Goal: Information Seeking & Learning: Understand process/instructions

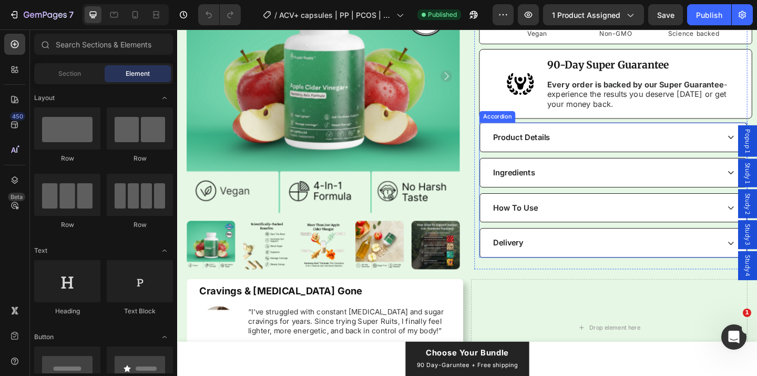
scroll to position [430, 0]
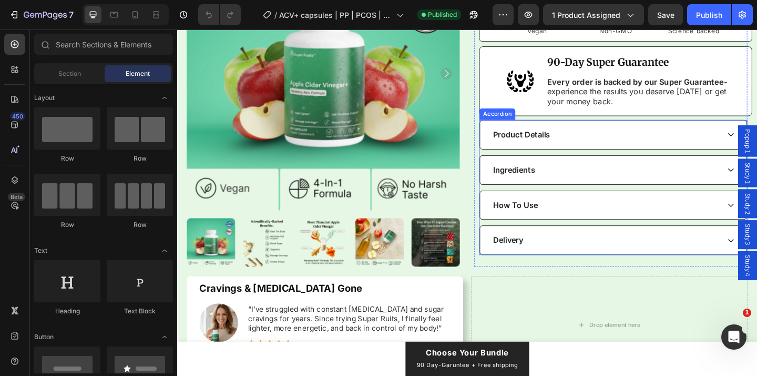
click at [595, 236] on div "How To Use" at bounding box center [652, 220] width 290 height 31
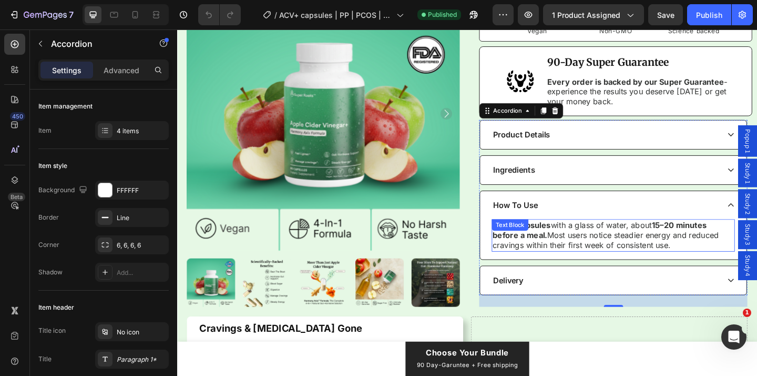
click at [580, 258] on strong "15–20 minutes before a meal." at bounding box center [637, 248] width 233 height 22
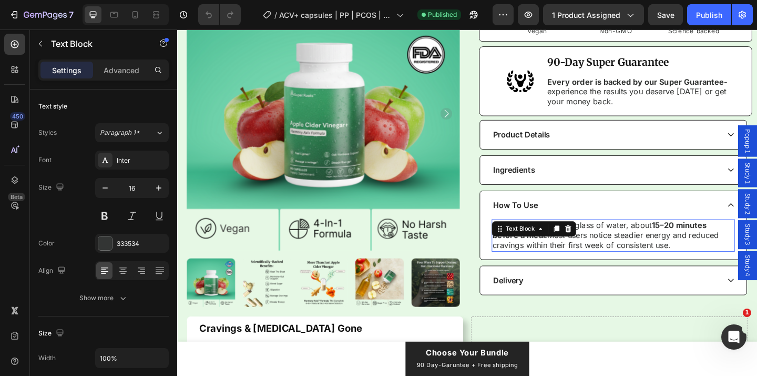
click at [580, 255] on div "Text Block" at bounding box center [566, 246] width 92 height 17
click at [638, 269] on p "Take 2 capsules with a glass of water, about 15–20 minutes before a meal. Most …" at bounding box center [652, 253] width 262 height 33
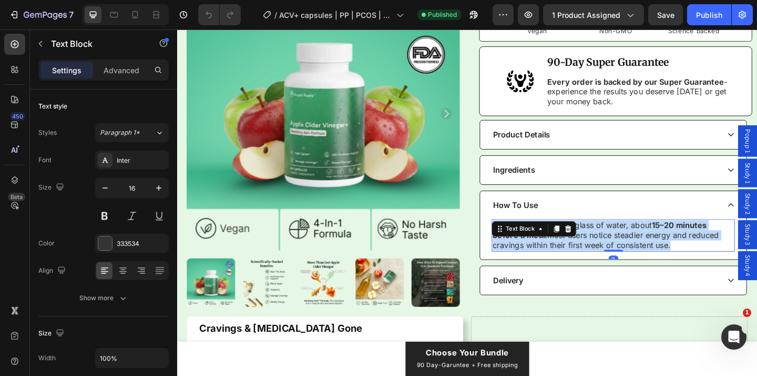
click at [638, 269] on p "Take 2 capsules with a glass of water, about 15–20 minutes before a meal. Most …" at bounding box center [652, 253] width 262 height 33
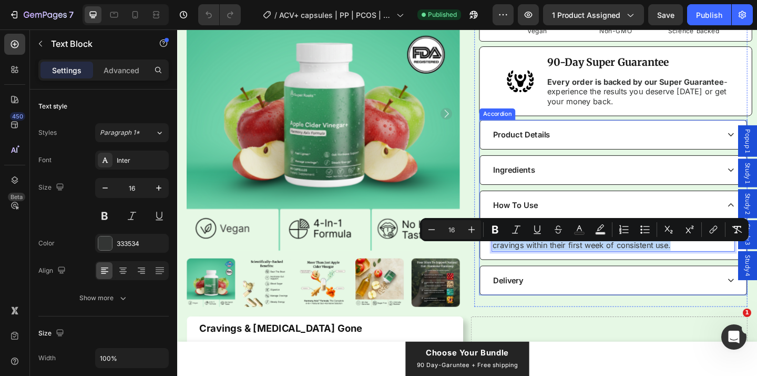
copy p "Take 2 capsules with a glass of water, about 15–20 minutes before a meal. Most …"
click at [499, 265] on div "Product Images Icon Icon Icon Icon Icon Icon List Rated 4.8 Stars (511 reviews)…" at bounding box center [493, 9] width 610 height 644
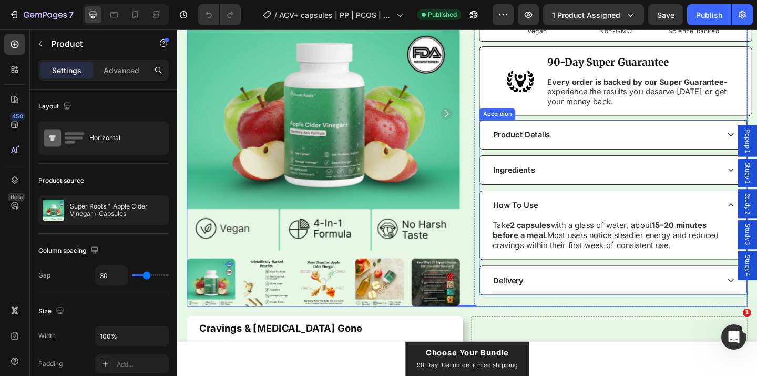
click at [523, 225] on div "Product Details Ingredients How To Use Take 2 capsules with a glass of water, a…" at bounding box center [652, 223] width 292 height 190
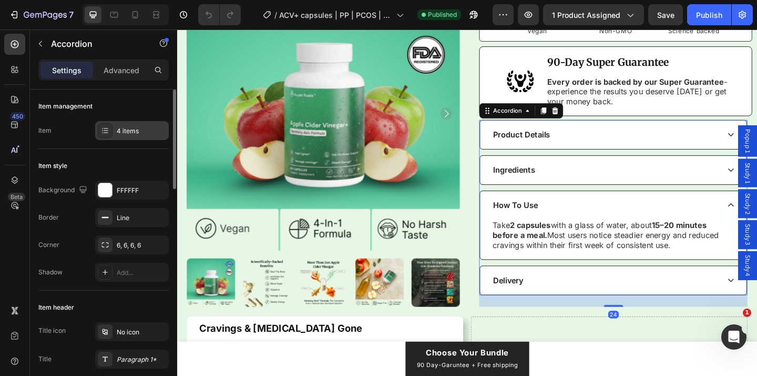
click at [133, 131] on div "4 items" at bounding box center [141, 130] width 49 height 9
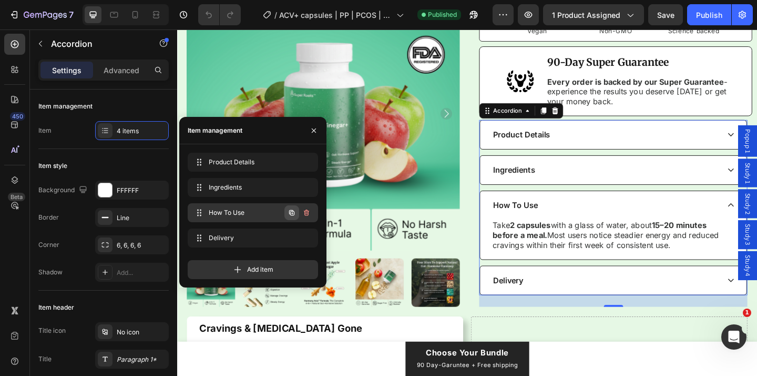
click at [294, 213] on icon "button" at bounding box center [291, 212] width 5 height 5
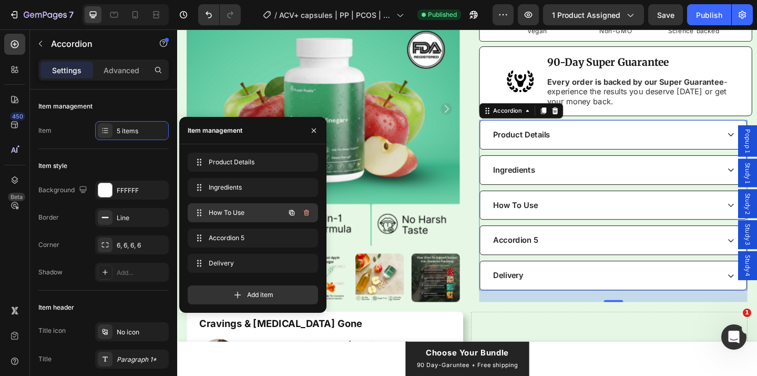
click at [233, 211] on span "How To Use" at bounding box center [238, 212] width 59 height 9
click at [554, 226] on p "How To Use" at bounding box center [545, 220] width 49 height 11
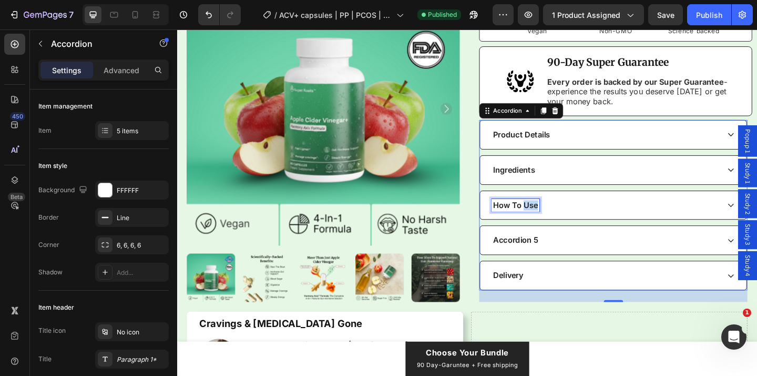
click at [554, 226] on p "How To Use" at bounding box center [545, 220] width 49 height 11
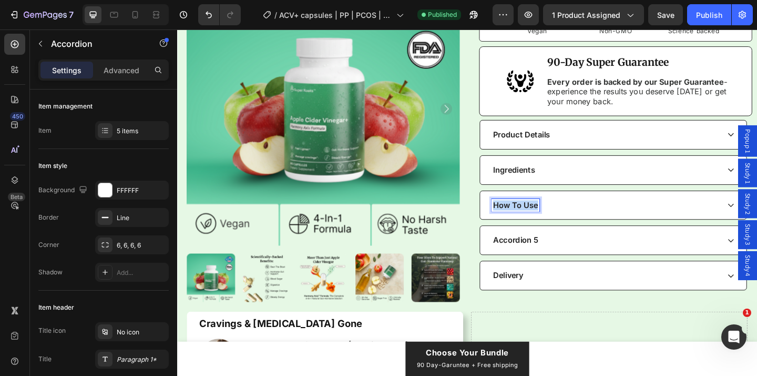
click at [554, 226] on p "How To Use" at bounding box center [545, 220] width 49 height 11
click at [585, 266] on div "Accordion 5" at bounding box center [644, 258] width 248 height 14
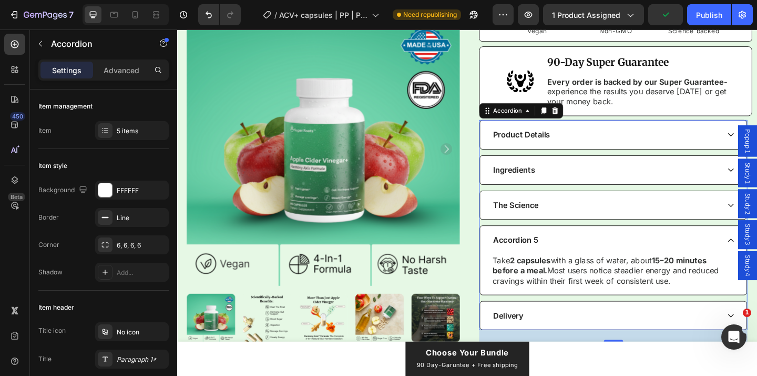
click at [591, 266] on div "Accordion 5" at bounding box center [644, 258] width 248 height 14
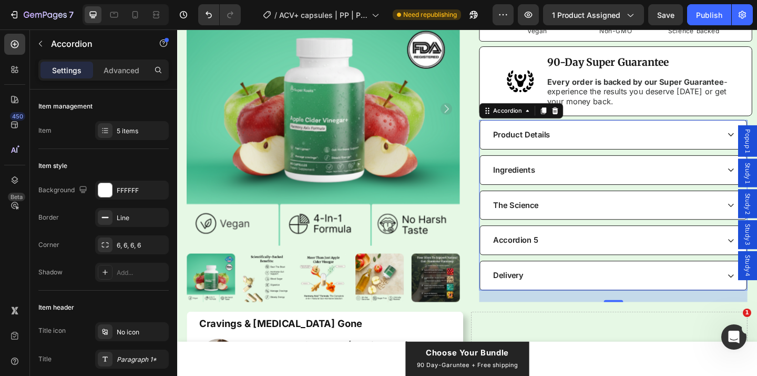
click at [561, 264] on p "Accordion 5" at bounding box center [545, 258] width 49 height 11
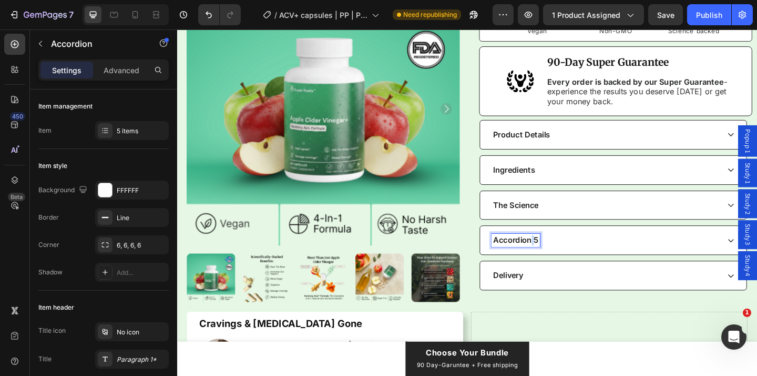
click at [561, 264] on p "Accordion 5" at bounding box center [545, 258] width 49 height 11
click at [571, 226] on p "The Science" at bounding box center [545, 220] width 49 height 11
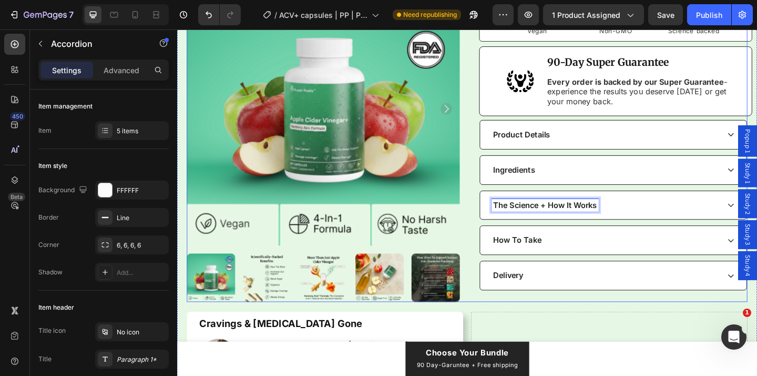
click at [500, 248] on div "Product Images Icon Icon Icon Icon Icon Icon List Rated 4.8 Stars (511 reviews)…" at bounding box center [493, 6] width 610 height 639
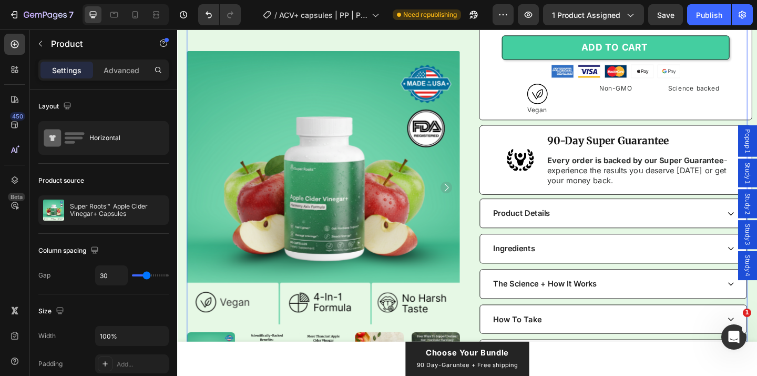
scroll to position [391, 0]
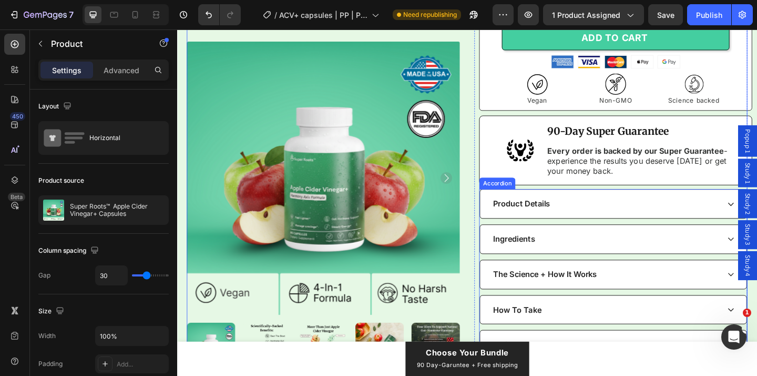
click at [695, 289] on div "The Science + How It Works" at bounding box center [644, 296] width 248 height 14
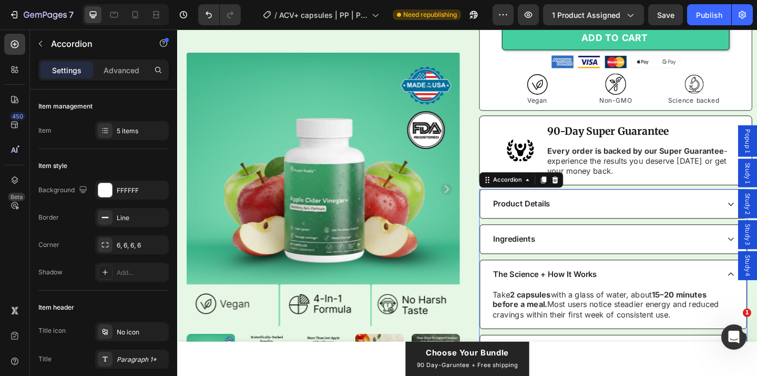
scroll to position [422, 0]
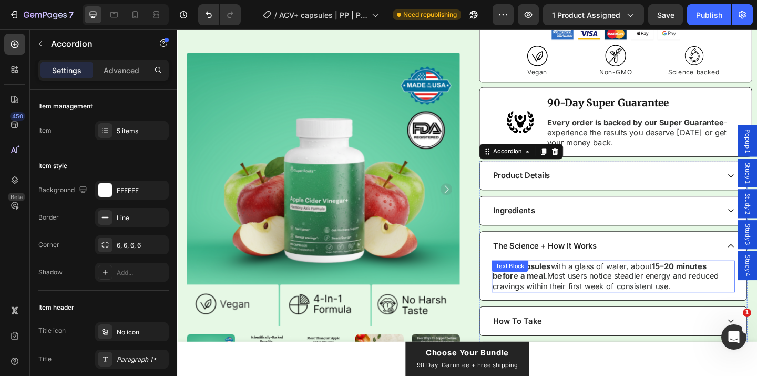
click at [634, 293] on p "Take 2 capsules with a glass of water, about 15–20 minutes before a meal. Most …" at bounding box center [652, 297] width 262 height 33
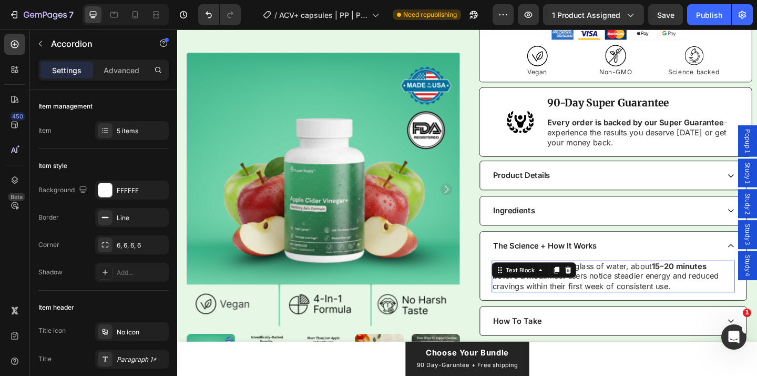
click at [634, 293] on p "Take 2 capsules with a glass of water, about 15–20 minutes before a meal. Most …" at bounding box center [652, 297] width 262 height 33
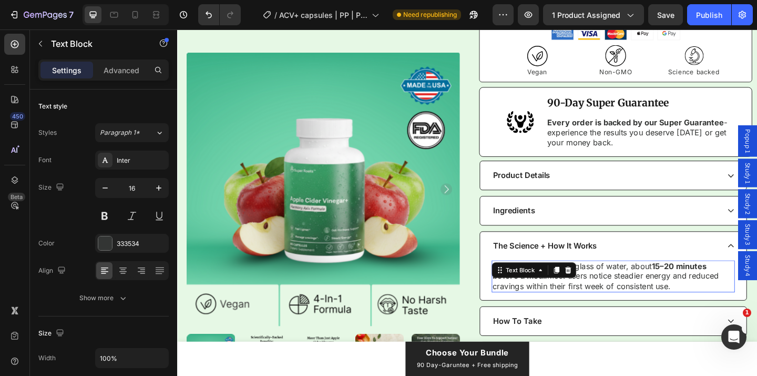
click at [634, 293] on p "Take 2 capsules with a glass of water, about 15–20 minutes before a meal. Most …" at bounding box center [652, 297] width 262 height 33
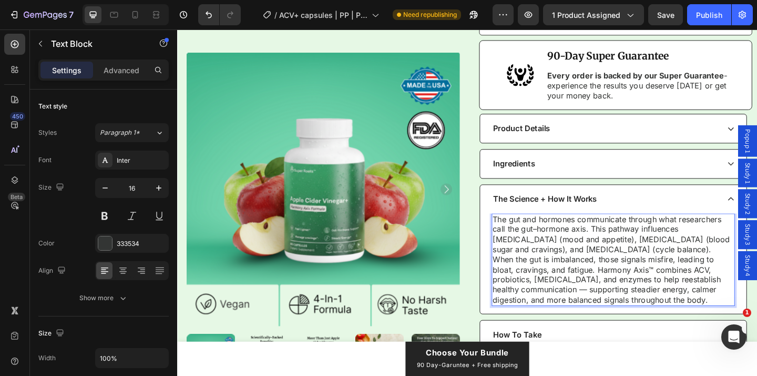
scroll to position [480, 0]
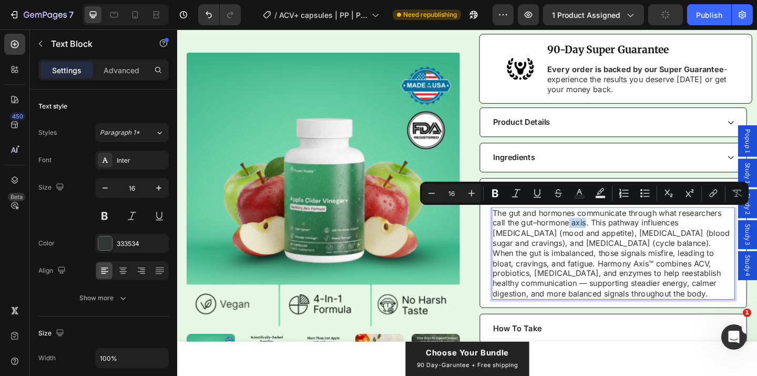
drag, startPoint x: 622, startPoint y: 230, endPoint x: 604, endPoint y: 229, distance: 18.5
click at [603, 229] on p "The gut and hormones communicate through what researchers call the gut–hormone …" at bounding box center [652, 273] width 262 height 98
click at [604, 229] on p "The gut and hormones communicate through what researchers call the gut–hormone …" at bounding box center [652, 273] width 262 height 98
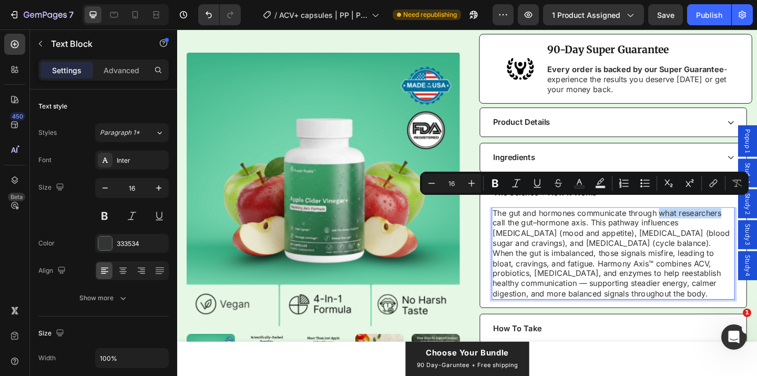
drag, startPoint x: 704, startPoint y: 219, endPoint x: 772, endPoint y: 221, distance: 67.9
click at [757, 224] on p "The gut and hormones communicate through what researchers call the gut–hormone …" at bounding box center [652, 273] width 262 height 98
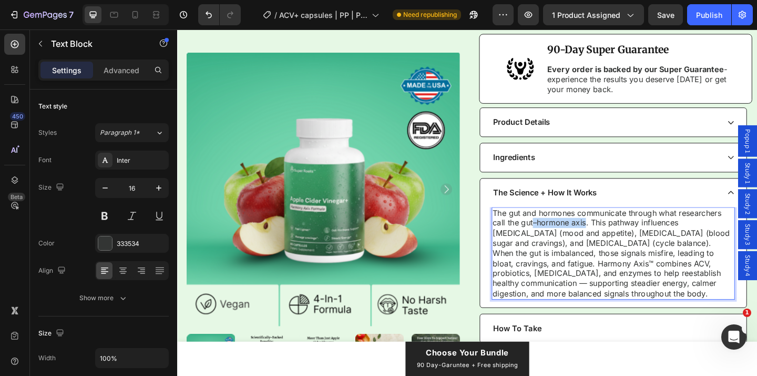
drag, startPoint x: 622, startPoint y: 231, endPoint x: 566, endPoint y: 230, distance: 56.3
click at [566, 230] on p "The gut and hormones communicate through what researchers call the gut–hormone …" at bounding box center [652, 273] width 262 height 98
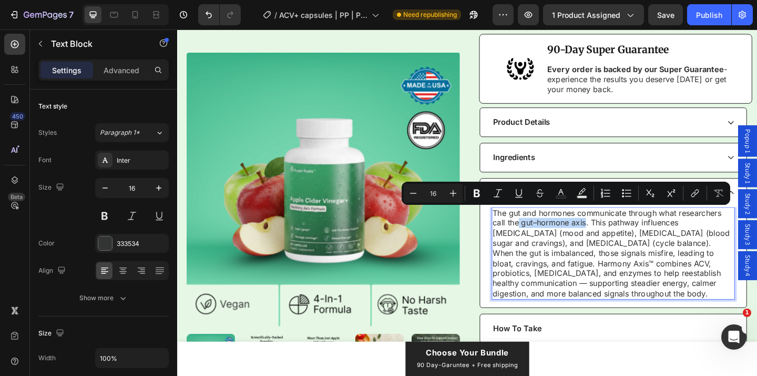
drag, startPoint x: 548, startPoint y: 229, endPoint x: 622, endPoint y: 228, distance: 74.2
click at [622, 228] on p "The gut and hormones communicate through what researchers call the gut–hormone …" at bounding box center [652, 273] width 262 height 98
click at [621, 228] on p "The gut and hormones communicate through what researchers call the gut–hormone …" at bounding box center [652, 273] width 262 height 98
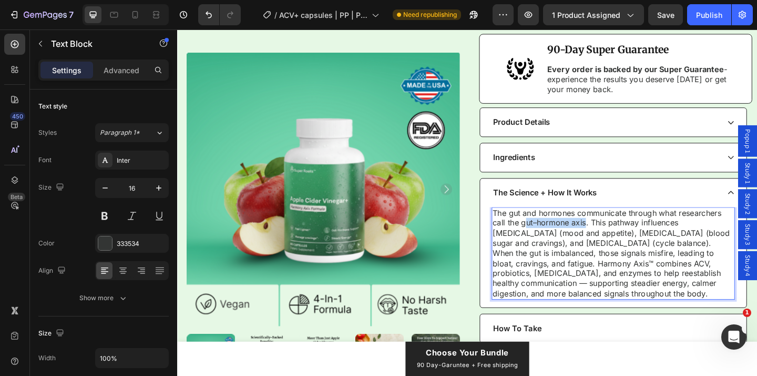
drag, startPoint x: 622, startPoint y: 229, endPoint x: 557, endPoint y: 231, distance: 65.2
click at [557, 230] on p "The gut and hormones communicate through what researchers call the gut–hormone …" at bounding box center [652, 273] width 262 height 98
click at [557, 231] on p "The gut and hormones communicate through what researchers call the gut–hormone …" at bounding box center [652, 273] width 262 height 98
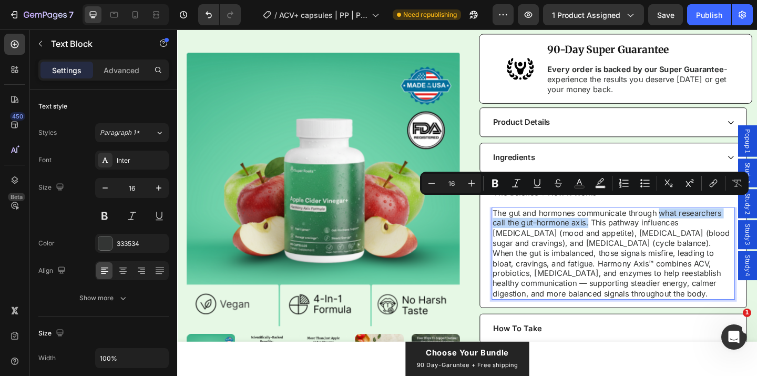
drag, startPoint x: 705, startPoint y: 219, endPoint x: 624, endPoint y: 231, distance: 81.4
click at [624, 231] on p "The gut and hormones communicate through what researchers call the gut–hormone …" at bounding box center [652, 273] width 262 height 98
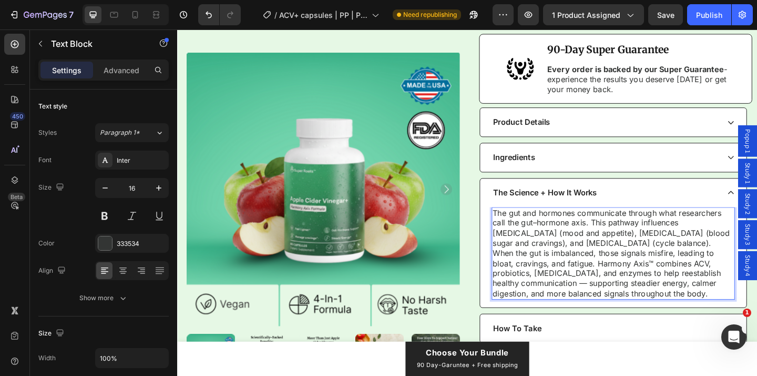
click at [738, 224] on p "The gut and hormones communicate through what researchers call the gut–hormone …" at bounding box center [652, 273] width 262 height 98
click at [737, 224] on p "The gut and hormones communicate through what researchers call the gut–hormone …" at bounding box center [652, 273] width 262 height 98
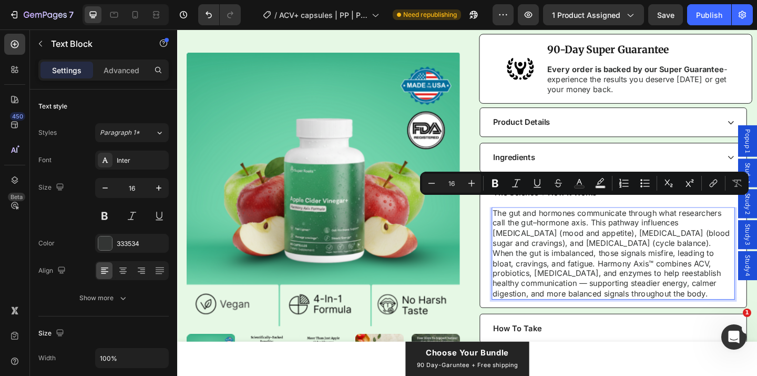
click at [705, 224] on p "The gut and hormones communicate through what researchers call the gut–hormone …" at bounding box center [652, 273] width 262 height 98
drag, startPoint x: 703, startPoint y: 218, endPoint x: 771, endPoint y: 219, distance: 68.4
click at [757, 224] on p "The gut and hormones communicate through what researchers call the gut–hormone …" at bounding box center [652, 273] width 262 height 98
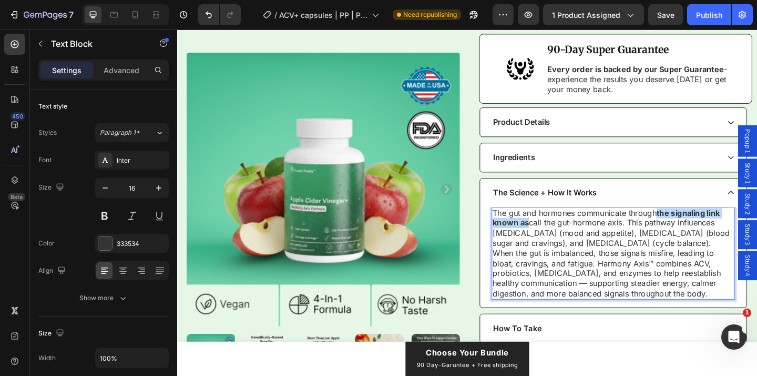
drag, startPoint x: 561, startPoint y: 230, endPoint x: 702, endPoint y: 221, distance: 141.8
click at [702, 224] on p "The gut and hormones communicate through the signaling link known as call the g…" at bounding box center [652, 273] width 262 height 98
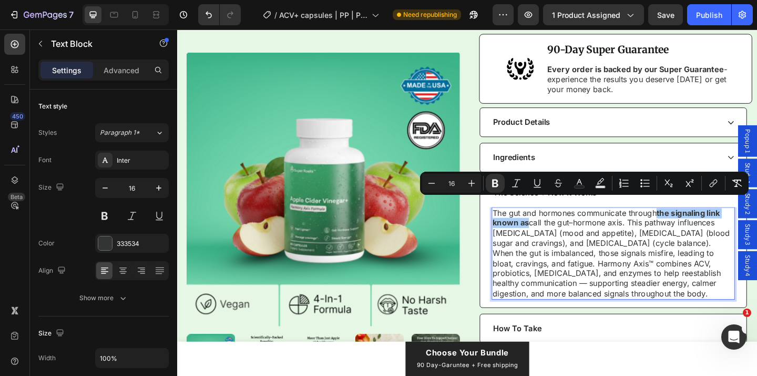
click at [497, 183] on icon "Editor contextual toolbar" at bounding box center [495, 183] width 6 height 8
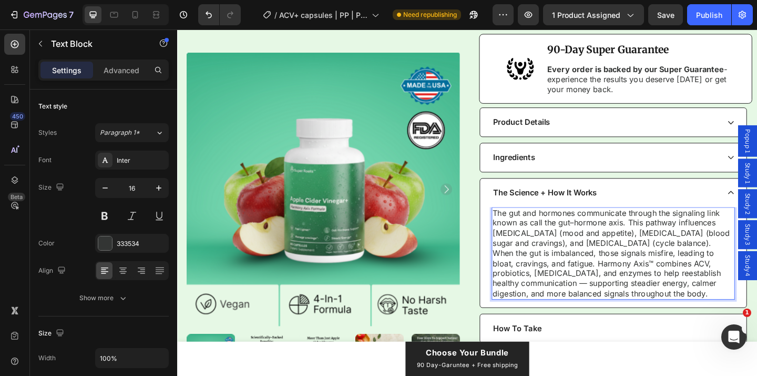
click at [571, 246] on p "The gut and hormones communicate through the signaling link known as call the g…" at bounding box center [652, 273] width 262 height 98
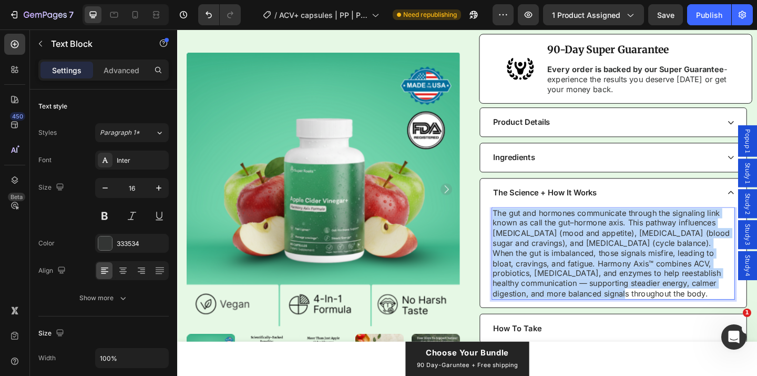
click at [571, 246] on p "The gut and hormones communicate through the signaling link known as call the g…" at bounding box center [652, 273] width 262 height 98
copy p "The gut and hormones communicate through the signaling link known as call the g…"
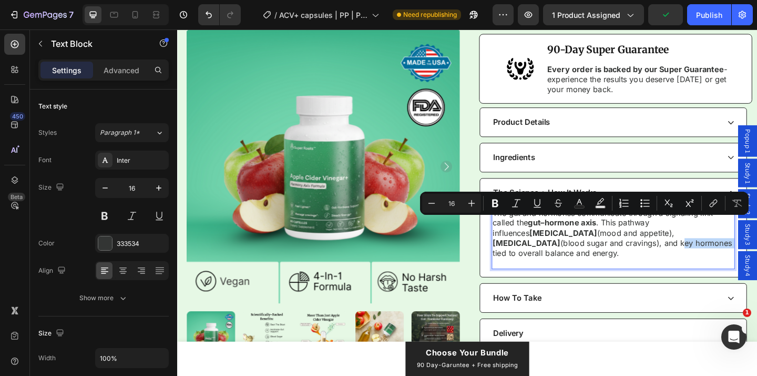
drag, startPoint x: 765, startPoint y: 239, endPoint x: 561, endPoint y: 253, distance: 204.0
click at [561, 253] on p "The gut and hormones communicate through a signaling link called the gut–hormon…" at bounding box center [652, 251] width 262 height 55
drag, startPoint x: 492, startPoint y: 203, endPoint x: 416, endPoint y: 229, distance: 81.3
click at [492, 203] on icon "Editor contextual toolbar" at bounding box center [495, 203] width 6 height 8
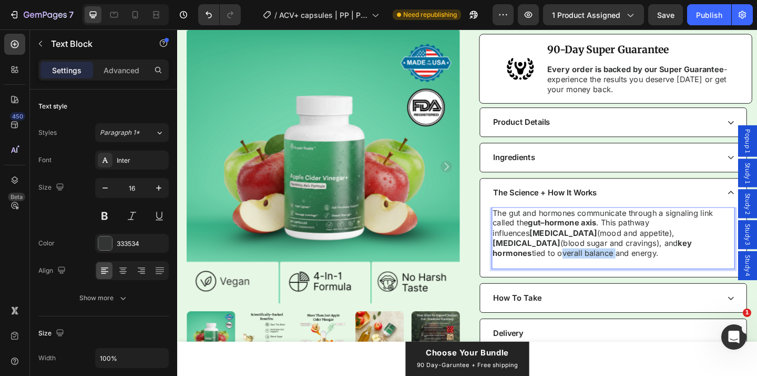
drag, startPoint x: 592, startPoint y: 253, endPoint x: 653, endPoint y: 253, distance: 61.0
click at [653, 253] on p "The gut and hormones communicate through a signaling link called the gut–hormon…" at bounding box center [652, 251] width 262 height 55
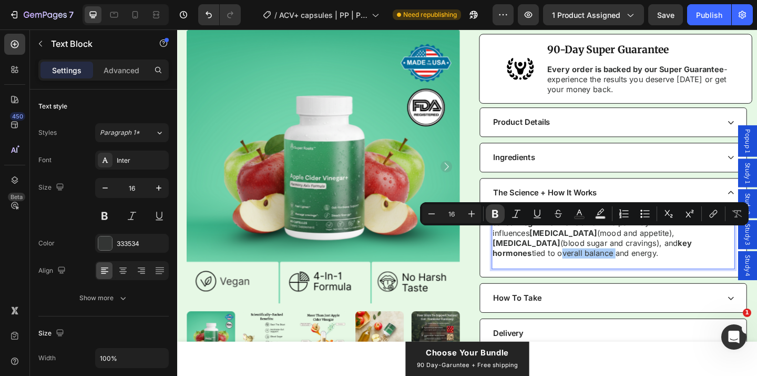
click at [496, 213] on icon "Editor contextual toolbar" at bounding box center [495, 214] width 6 height 8
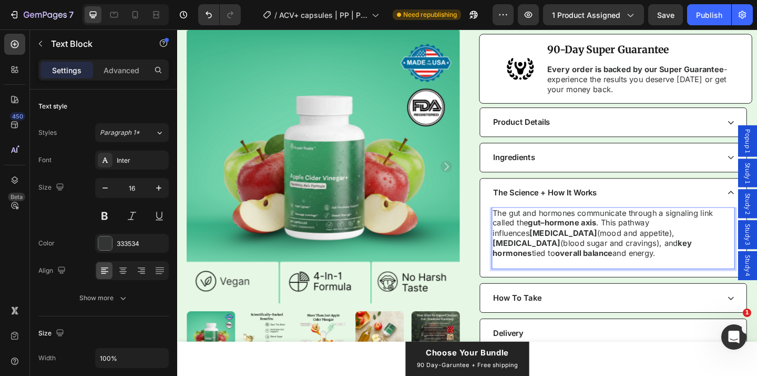
click at [687, 252] on p "The gut and hormones communicate through a signaling link called the gut–hormon…" at bounding box center [652, 251] width 262 height 55
click at [688, 278] on p "Rich Text Editor. Editing area: main" at bounding box center [652, 283] width 262 height 11
click at [664, 274] on div "The gut and hormones communicate through a signaling link called the gut–hormon…" at bounding box center [652, 261] width 290 height 76
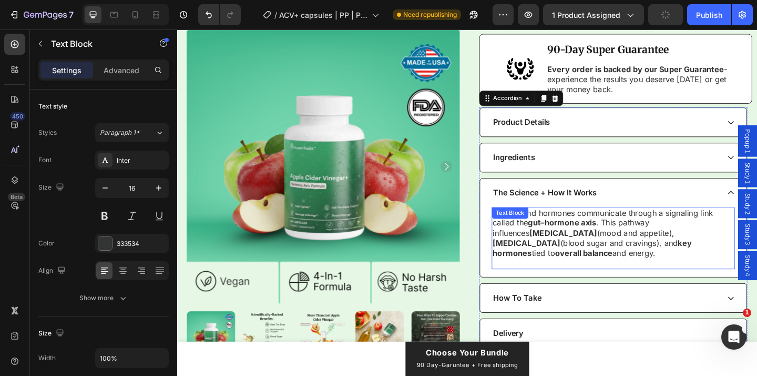
click at [704, 240] on p "The gut and hormones communicate through a signaling link called the gut–hormon…" at bounding box center [652, 251] width 262 height 55
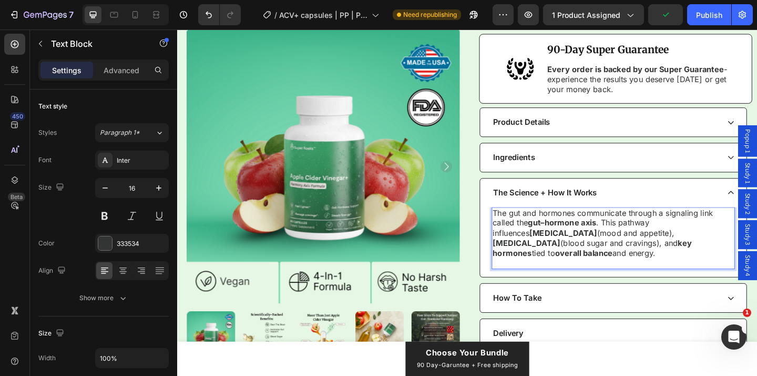
click at [703, 247] on p "The gut and hormones communicate through a signaling link called the gut–hormon…" at bounding box center [652, 251] width 262 height 55
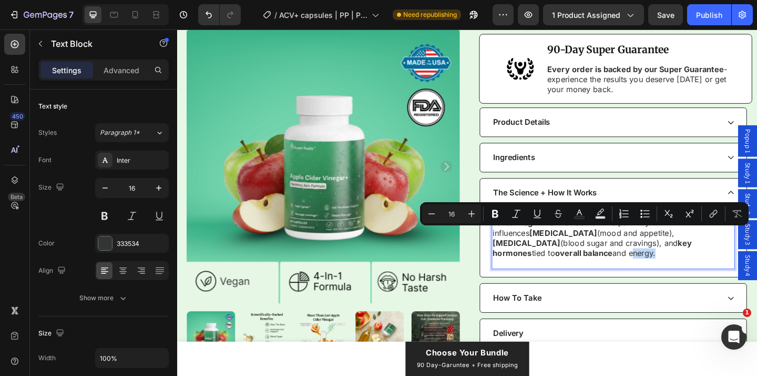
drag, startPoint x: 703, startPoint y: 249, endPoint x: 675, endPoint y: 249, distance: 27.9
click at [675, 249] on p "The gut and hormones communicate through a signaling link called the gut–hormon…" at bounding box center [652, 251] width 262 height 55
click at [500, 217] on icon "Editor contextual toolbar" at bounding box center [495, 213] width 11 height 11
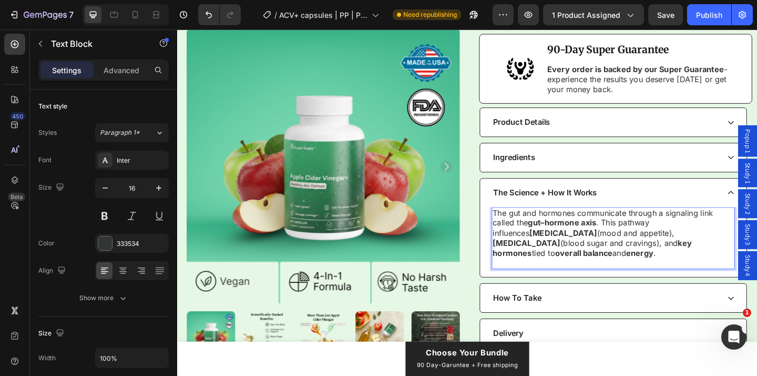
click at [614, 267] on strong "overall balance" at bounding box center [620, 272] width 63 height 11
click at [631, 267] on strong "overall balance" at bounding box center [620, 272] width 63 height 11
click at [646, 267] on strong "overall balance" at bounding box center [620, 272] width 63 height 11
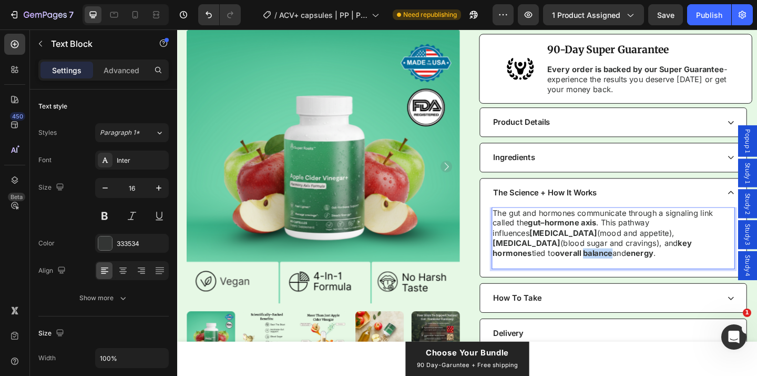
drag, startPoint x: 655, startPoint y: 252, endPoint x: 623, endPoint y: 252, distance: 32.1
click at [623, 252] on p "The gut and hormones communicate through a signaling link called the gut–hormon…" at bounding box center [652, 251] width 262 height 55
drag, startPoint x: 593, startPoint y: 252, endPoint x: 654, endPoint y: 252, distance: 61.0
click at [654, 252] on p "The gut and hormones communicate through a signaling link called the gut–hormon…" at bounding box center [652, 251] width 262 height 55
click at [707, 251] on p "The gut and hormones communicate through a signaling link called the gut–hormon…" at bounding box center [652, 251] width 262 height 55
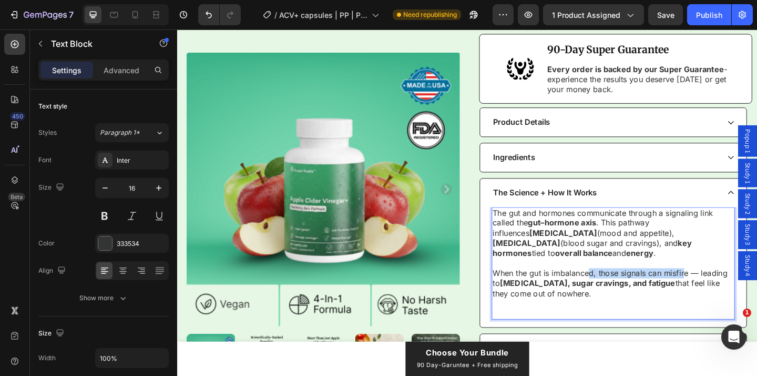
drag, startPoint x: 624, startPoint y: 274, endPoint x: 729, endPoint y: 275, distance: 105.2
click at [729, 289] on p "When the gut is imbalanced, those signals can misfire — leading to bloating, su…" at bounding box center [652, 305] width 262 height 33
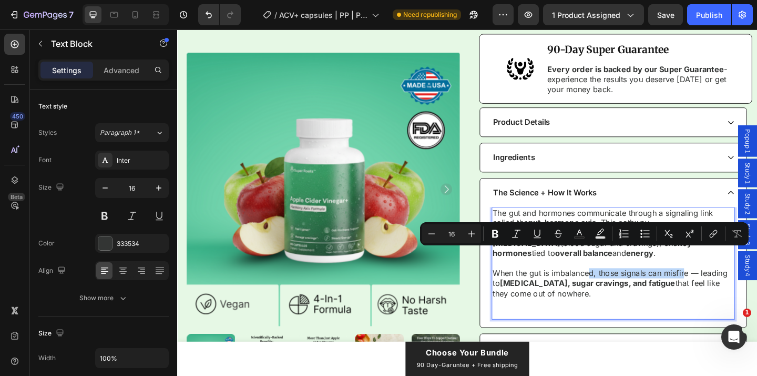
click at [730, 289] on p "When the gut is imbalanced, those signals can misfire — leading to bloating, su…" at bounding box center [652, 305] width 262 height 33
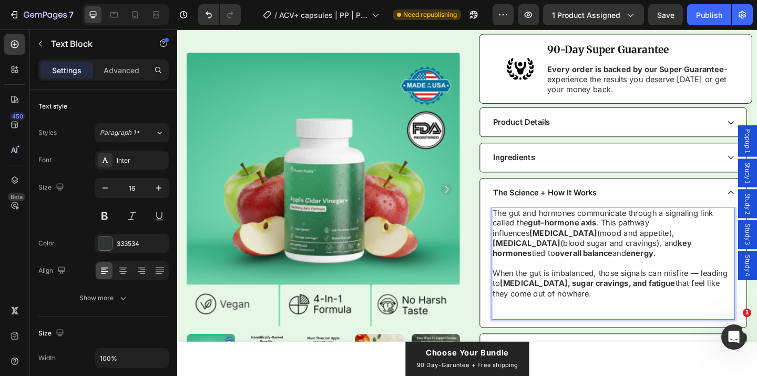
click at [743, 289] on p "When the gut is imbalanced, those signals can misfire — leading to bloating, su…" at bounding box center [652, 305] width 262 height 33
click at [633, 300] on strong "bloating, sugar cravings, and fatigue" at bounding box center [624, 305] width 191 height 11
click at [554, 333] on p "Rich Text Editor. Editing area: main" at bounding box center [652, 338] width 262 height 11
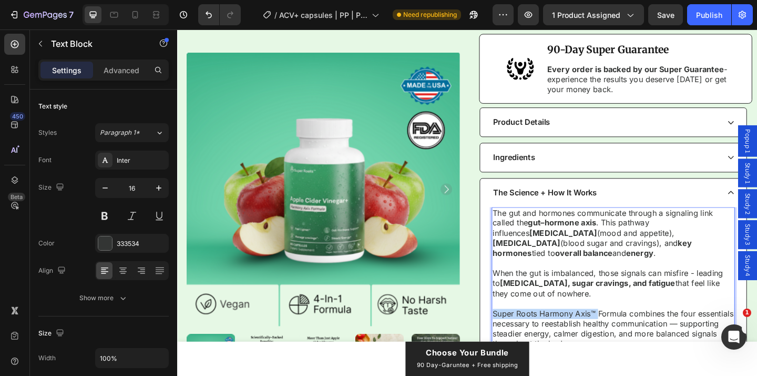
drag, startPoint x: 634, startPoint y: 318, endPoint x: 522, endPoint y: 318, distance: 111.5
click at [522, 333] on p "Super Roots Harmony Axis™ Formula combines the four essentials necessary to ree…" at bounding box center [652, 355] width 262 height 44
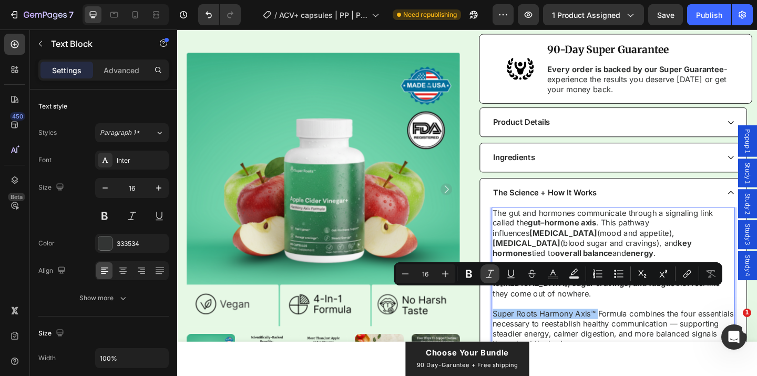
click at [489, 274] on icon "Editor contextual toolbar" at bounding box center [490, 273] width 11 height 11
click at [492, 277] on icon "Editor contextual toolbar" at bounding box center [490, 273] width 11 height 11
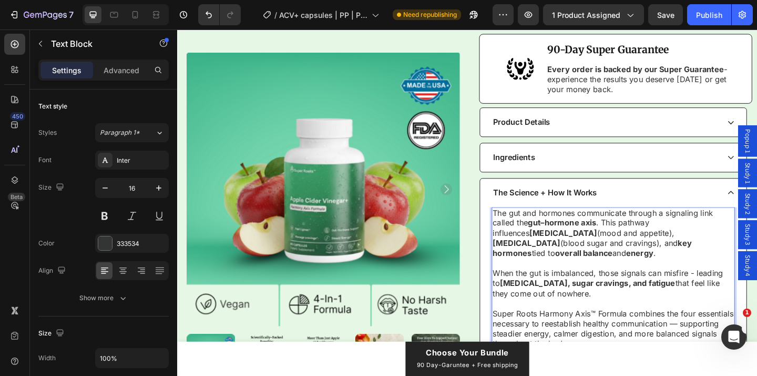
click at [683, 333] on p "Super Roots Harmony Axis™ Formula combines the four essentials necessary to ree…" at bounding box center [652, 355] width 262 height 44
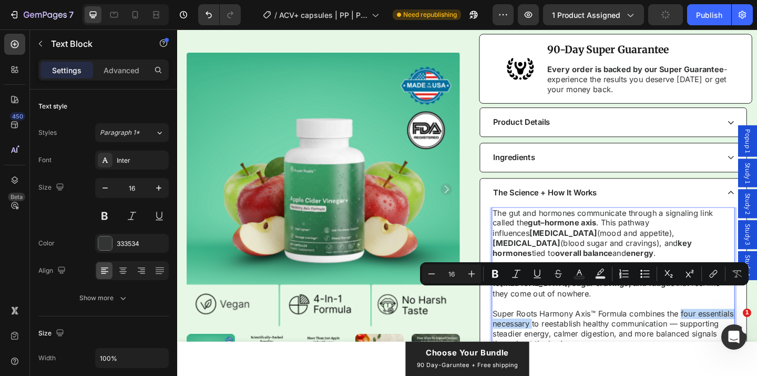
drag, startPoint x: 724, startPoint y: 316, endPoint x: 605, endPoint y: 329, distance: 120.1
click at [605, 333] on p "Super Roots Harmony Axis™ Formula combines the four essentials necessary to ree…" at bounding box center [652, 355] width 262 height 44
click at [500, 270] on icon "Editor contextual toolbar" at bounding box center [495, 273] width 11 height 11
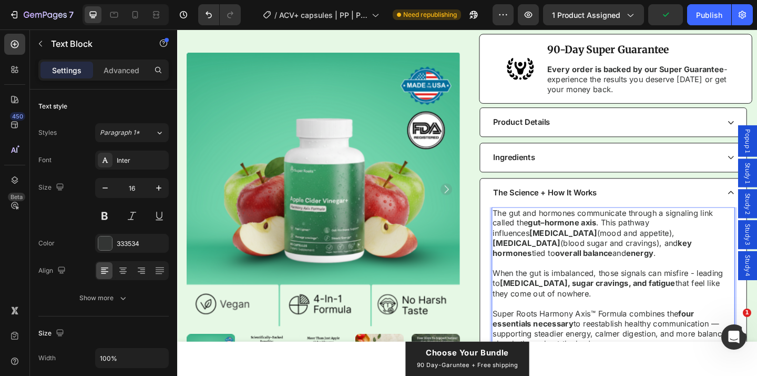
click at [717, 333] on p "Super Roots Harmony Axis™ Formula combines the four essentials necessary to ree…" at bounding box center [652, 355] width 262 height 44
click at [557, 333] on strong "four essentials necessary" at bounding box center [630, 344] width 219 height 22
copy strong "essentials"
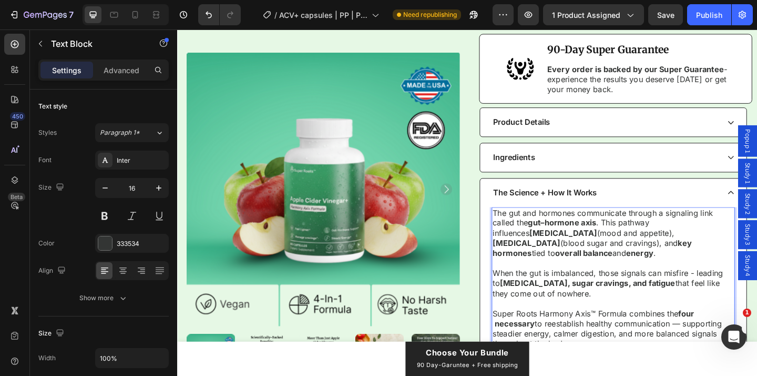
click at [524, 333] on strong "four necessary" at bounding box center [630, 344] width 219 height 22
click at [565, 333] on p "Super Roots Harmony Axis™ Formula combines the four necessary to reestablish he…" at bounding box center [652, 355] width 262 height 44
click at [608, 333] on p "Super Roots Harmony Axis™ Formula combines the four necessary essentials to ree…" at bounding box center [652, 355] width 262 height 44
drag, startPoint x: 573, startPoint y: 326, endPoint x: 662, endPoint y: 326, distance: 88.9
click at [662, 333] on p "Super Roots Harmony Axis™ Formula combines the four necessary essentials to ree…" at bounding box center [652, 355] width 262 height 44
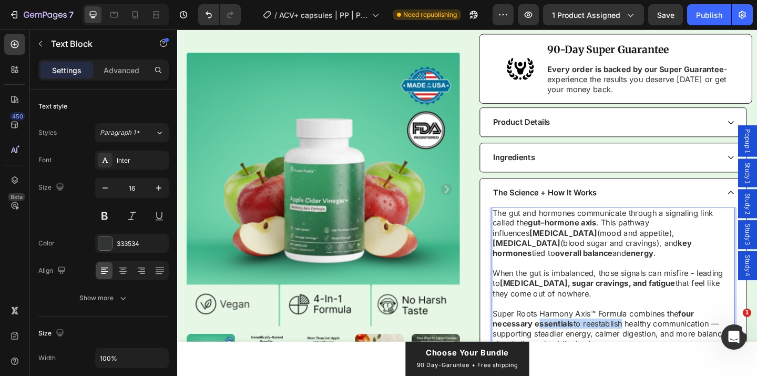
click at [662, 333] on p "Super Roots Harmony Axis™ Formula combines the four necessary essentials to ree…" at bounding box center [652, 355] width 262 height 44
drag, startPoint x: 666, startPoint y: 330, endPoint x: 761, endPoint y: 329, distance: 94.7
click at [757, 333] on p "Super Roots Harmony Axis™ Formula combines the four necessary essentials to ree…" at bounding box center [652, 355] width 262 height 44
drag, startPoint x: 759, startPoint y: 329, endPoint x: 621, endPoint y: 329, distance: 137.3
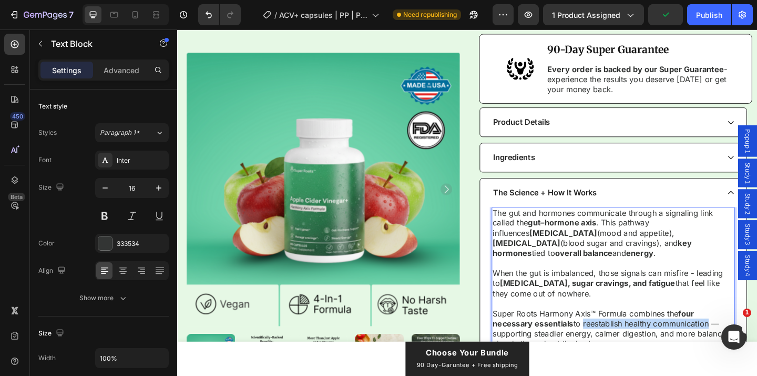
click at [621, 333] on p "Super Roots Harmony Axis™ Formula combines the four necessary essentials to ree…" at bounding box center [652, 355] width 262 height 44
click at [597, 333] on strong "four necessary essentials" at bounding box center [630, 344] width 219 height 22
click at [684, 358] on div "The gut and hormones communicate through a signaling link called the gut–hormon…" at bounding box center [652, 305] width 290 height 164
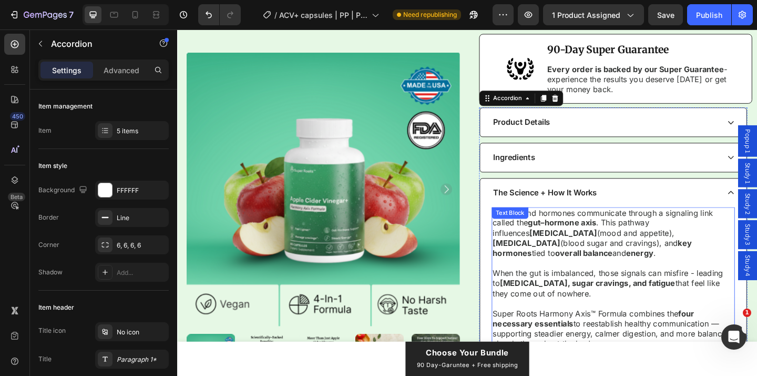
click at [704, 333] on p "Super Roots Harmony Axis™ Formula combines the four necessary essentials to ree…" at bounding box center [652, 355] width 262 height 44
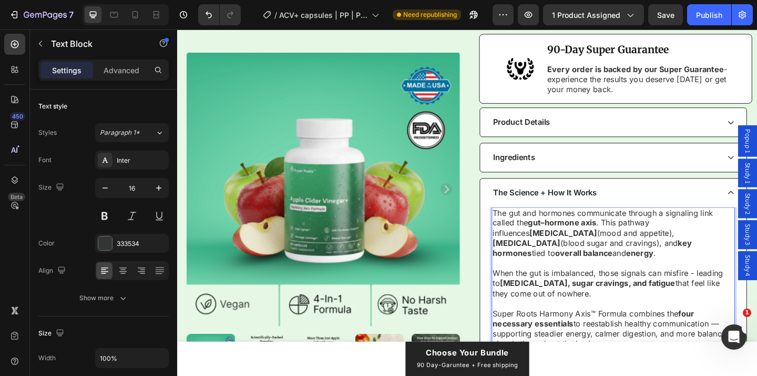
click at [622, 333] on p "Super Roots Harmony Axis™ Formula combines the four necessary essentials to ree…" at bounding box center [652, 355] width 262 height 44
drag, startPoint x: 621, startPoint y: 328, endPoint x: 629, endPoint y: 328, distance: 7.4
click at [629, 333] on p "Super Roots Harmony Axis™ Formula combines the four necessary essentials to ree…" at bounding box center [652, 355] width 262 height 44
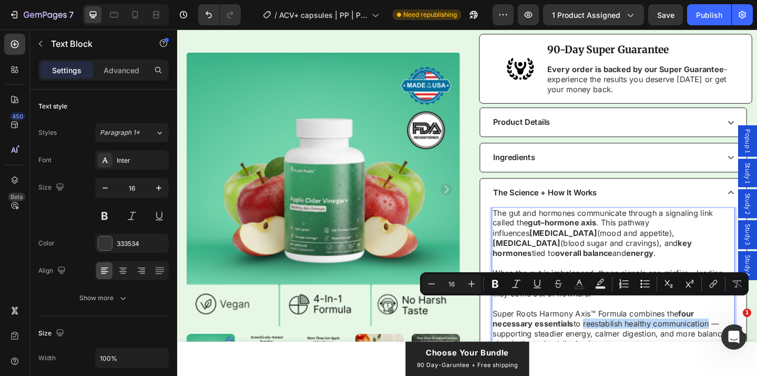
drag, startPoint x: 621, startPoint y: 329, endPoint x: 756, endPoint y: 328, distance: 135.2
click at [756, 333] on p "Super Roots Harmony Axis™ Formula combines the four necessary essentials to ree…" at bounding box center [652, 355] width 262 height 44
click at [495, 285] on icon "Editor contextual toolbar" at bounding box center [495, 283] width 11 height 11
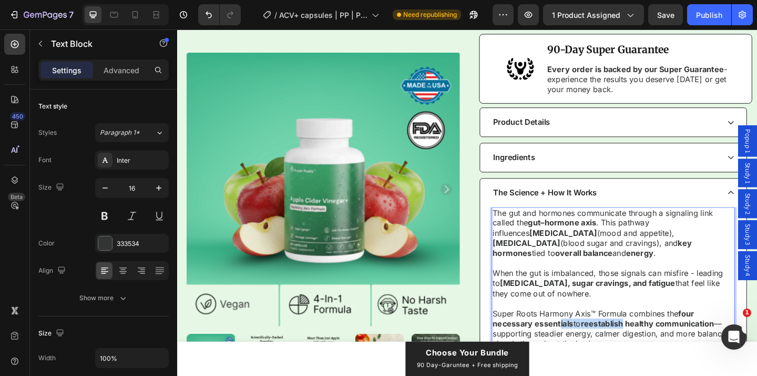
drag, startPoint x: 594, startPoint y: 329, endPoint x: 664, endPoint y: 329, distance: 70.5
click at [664, 333] on p "Super Roots Harmony Axis™ Formula combines the four necessary essentials to ree…" at bounding box center [652, 355] width 262 height 44
click at [664, 343] on strong "reestablish healthy communication" at bounding box center [688, 348] width 145 height 11
drag, startPoint x: 578, startPoint y: 330, endPoint x: 678, endPoint y: 331, distance: 100.5
click at [679, 333] on p "Super Roots Harmony Axis™ Formula combines the four necessary essentials to ree…" at bounding box center [652, 355] width 262 height 44
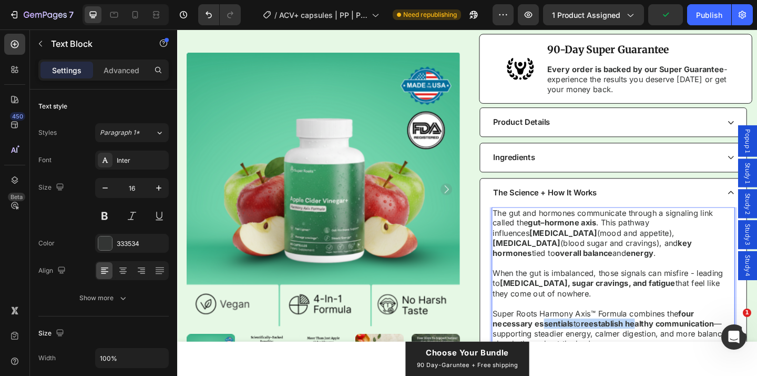
click at [678, 343] on strong "reestablish healthy communication" at bounding box center [688, 348] width 145 height 11
drag, startPoint x: 568, startPoint y: 341, endPoint x: 631, endPoint y: 341, distance: 63.1
click at [631, 341] on p "Super Roots Harmony Axis™ Formula combines the four necessary essentials to ree…" at bounding box center [652, 355] width 262 height 44
drag, startPoint x: 568, startPoint y: 338, endPoint x: 624, endPoint y: 339, distance: 56.3
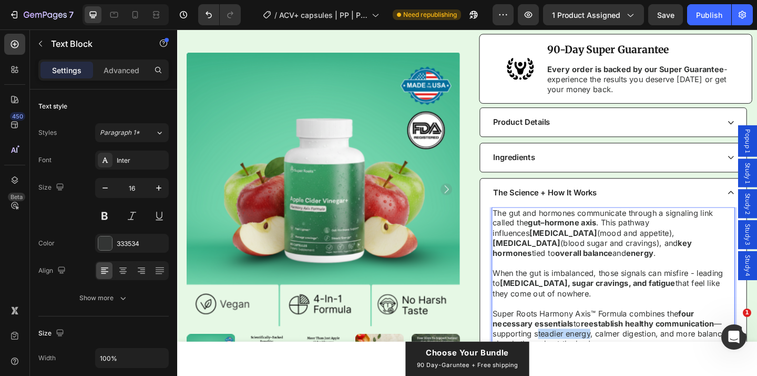
click at [624, 339] on p "Super Roots Harmony Axis™ Formula combines the four necessary essentials to ree…" at bounding box center [652, 355] width 262 height 44
drag, startPoint x: 626, startPoint y: 339, endPoint x: 567, endPoint y: 340, distance: 60.0
click at [567, 340] on p "Super Roots Harmony Axis™ Formula combines the four necessary essentials to ree…" at bounding box center [652, 355] width 262 height 44
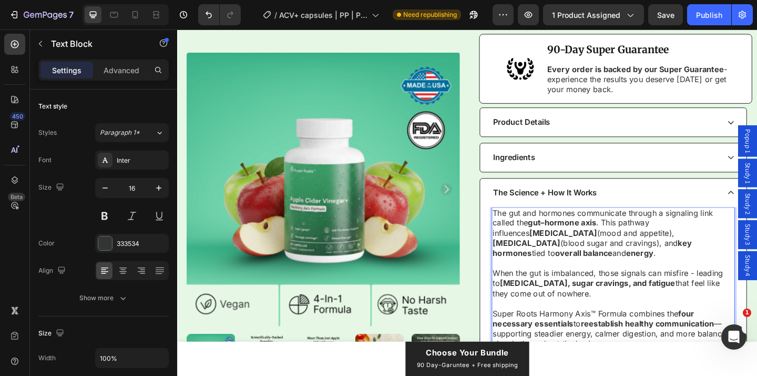
click at [639, 347] on p "Super Roots Harmony Axis™ Formula combines the four necessary essentials to ree…" at bounding box center [652, 355] width 262 height 44
drag, startPoint x: 567, startPoint y: 340, endPoint x: 629, endPoint y: 340, distance: 62.1
click at [629, 340] on p "Super Roots Harmony Axis™ Formula combines the four necessary essentials to ree…" at bounding box center [652, 355] width 262 height 44
click at [642, 351] on p "Super Roots Harmony Axis™ Formula combines the four necessary essentials to ree…" at bounding box center [652, 355] width 262 height 44
drag, startPoint x: 567, startPoint y: 339, endPoint x: 627, endPoint y: 342, distance: 60.6
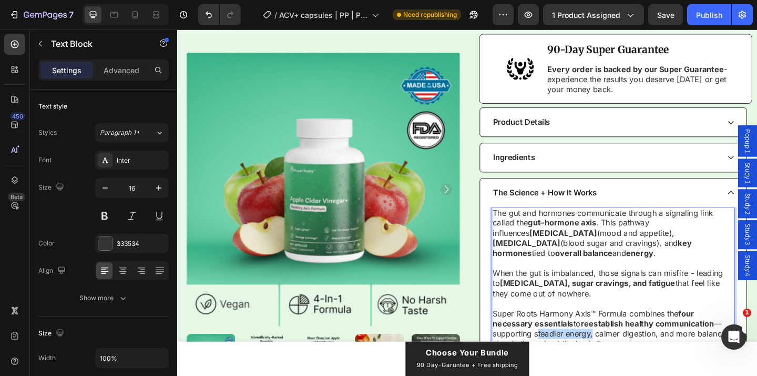
click at [627, 342] on p "Super Roots Harmony Axis™ Formula combines the four necessary essentials to ree…" at bounding box center [652, 355] width 262 height 44
click at [630, 343] on p "Super Roots Harmony Axis™ Formula combines the four necessary essentials to ree…" at bounding box center [652, 355] width 262 height 44
click at [515, 316] on div "The gut and hormones communicate through a signaling link called the gut–hormon…" at bounding box center [652, 305] width 290 height 164
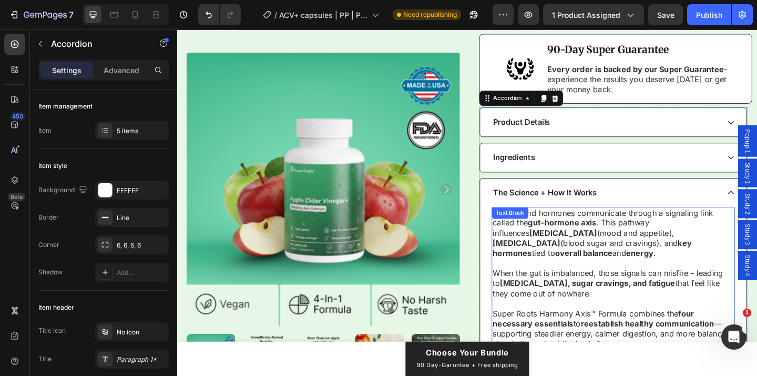
click at [624, 234] on strong "gut–hormone axis" at bounding box center [596, 239] width 74 height 11
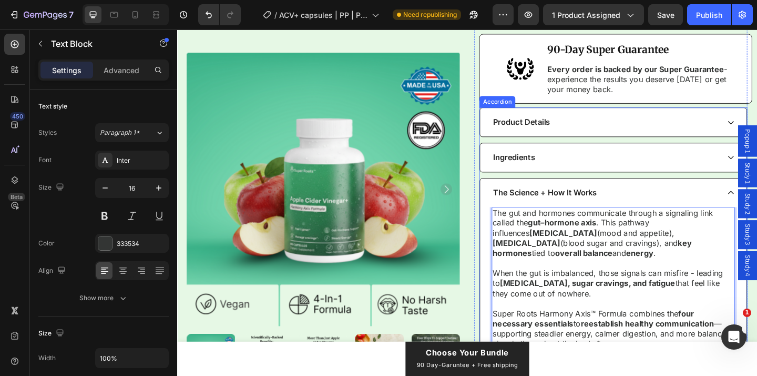
click at [513, 258] on div "The gut and hormones communicate through a signaling link called the gut–hormon…" at bounding box center [652, 305] width 290 height 164
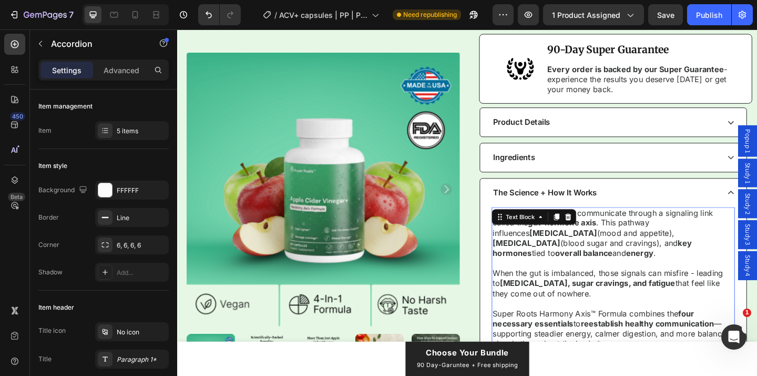
click at [642, 346] on p "Super Roots Harmony Axis™ Formula combines the four necessary essentials to ree…" at bounding box center [652, 355] width 262 height 44
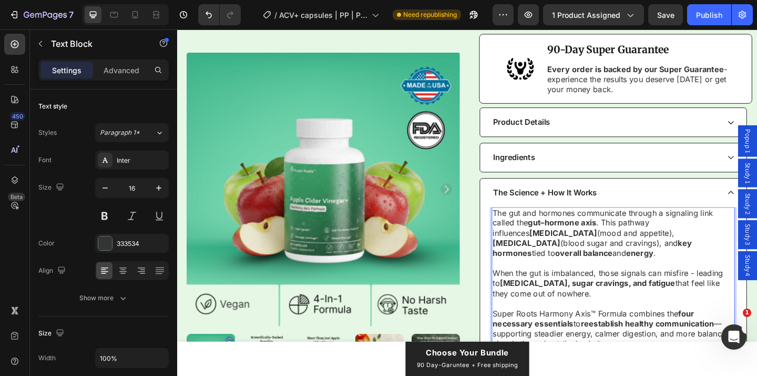
drag, startPoint x: 661, startPoint y: 347, endPoint x: 522, endPoint y: 218, distance: 188.7
click at [522, 223] on div "The gut and hormones communicate through a signaling link called the gut–hormon…" at bounding box center [652, 300] width 265 height 155
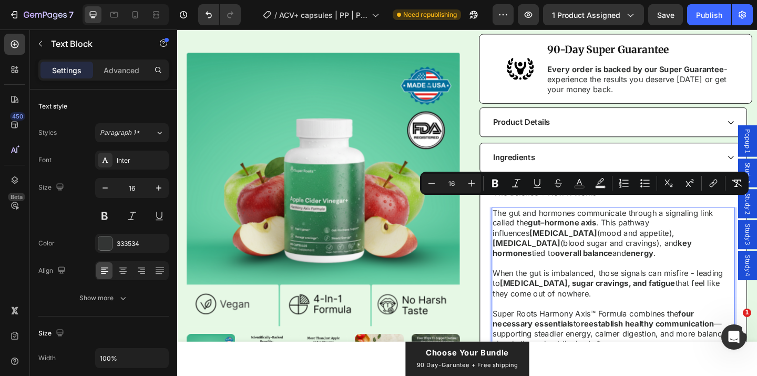
copy div "The gut and hormones communicate through a signaling link called the gut–hormon…"
click at [587, 234] on strong "gut–hormone axis" at bounding box center [596, 239] width 74 height 11
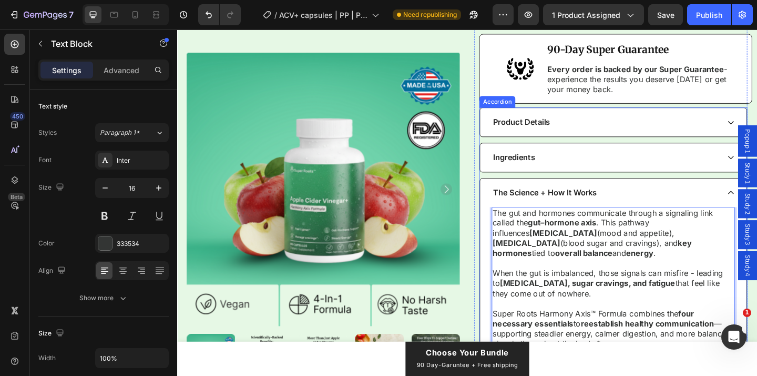
click at [515, 264] on div "The gut and hormones communicate through a signaling link called the gut–hormon…" at bounding box center [652, 305] width 290 height 164
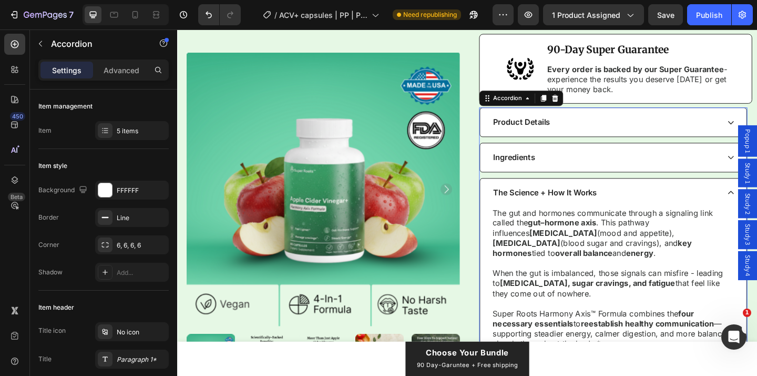
click at [676, 200] on div "The Science + How It Works" at bounding box center [644, 207] width 248 height 14
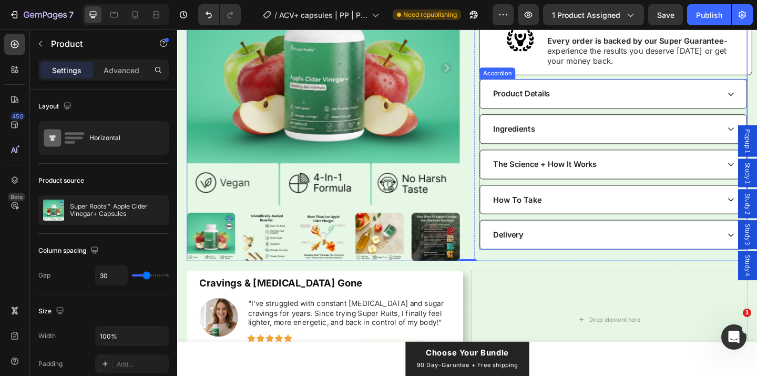
scroll to position [442, 0]
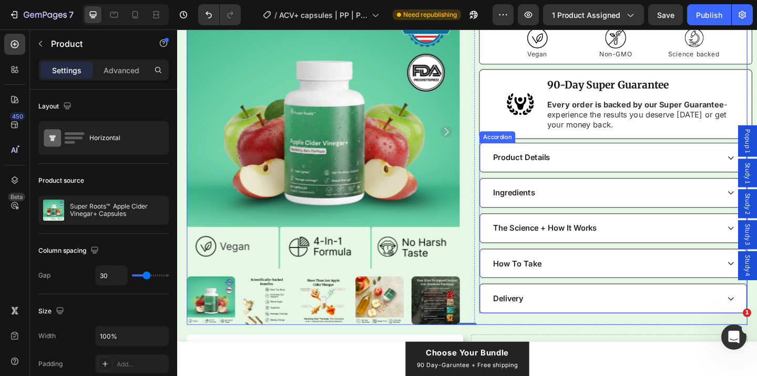
click at [633, 315] on div "Delivery" at bounding box center [644, 322] width 248 height 14
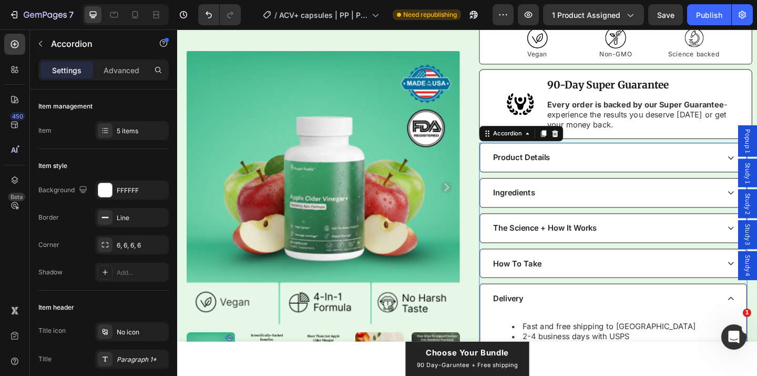
scroll to position [530, 0]
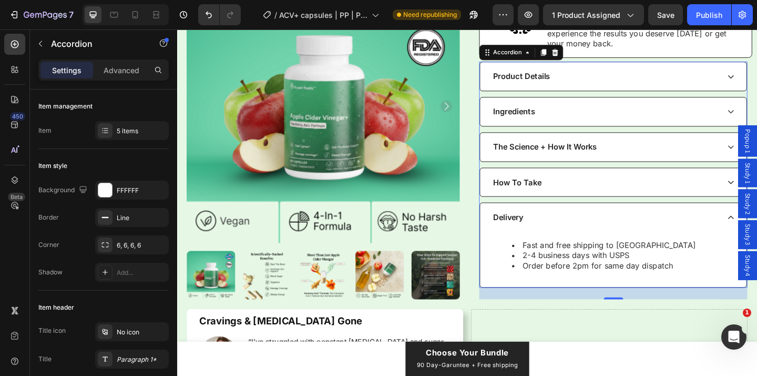
click at [624, 228] on div "Delivery" at bounding box center [644, 234] width 248 height 14
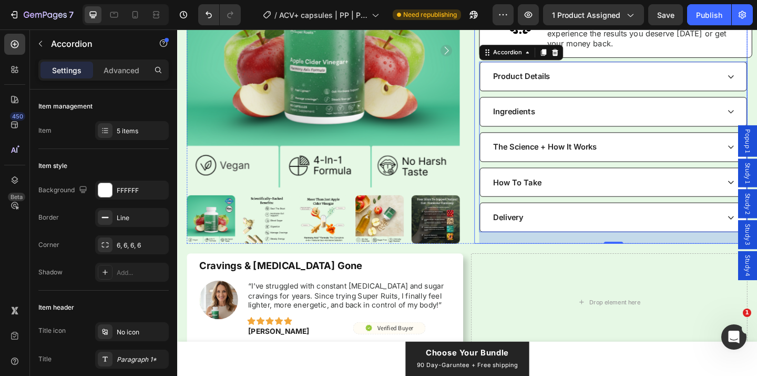
scroll to position [426, 0]
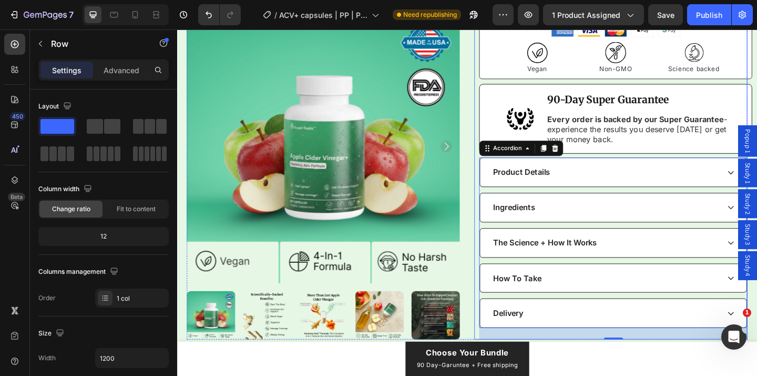
click at [501, 215] on div "Icon Icon Icon Icon Icon Icon List Rated 4.8 Stars (511 reviews) Text Block Row…" at bounding box center [649, 29] width 297 height 676
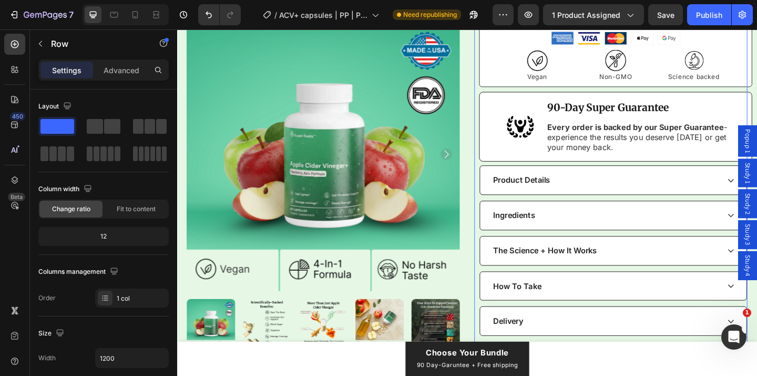
scroll to position [453, 0]
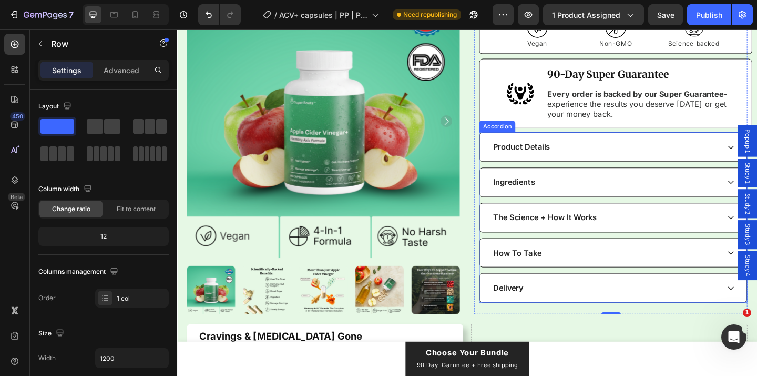
click at [653, 227] on div "The Science + How It Works" at bounding box center [644, 234] width 248 height 14
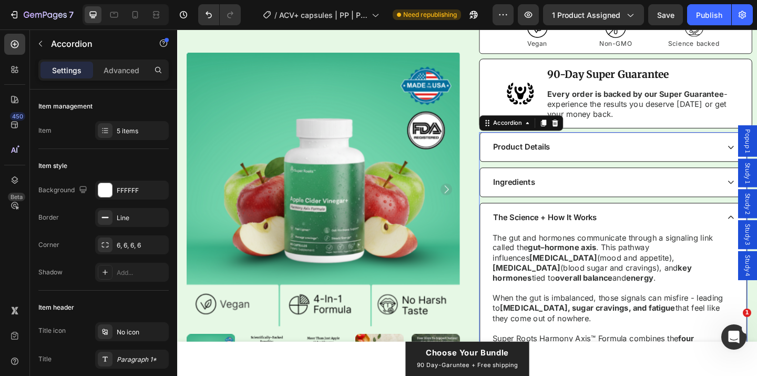
click at [652, 227] on div "The Science + How It Works" at bounding box center [644, 234] width 248 height 14
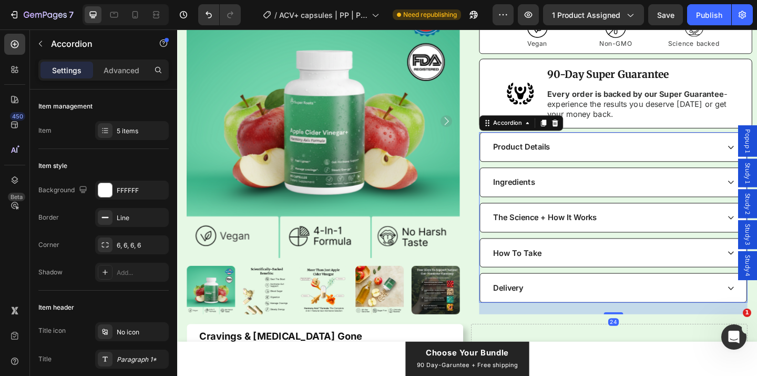
click at [652, 227] on div "The Science + How It Works" at bounding box center [644, 234] width 248 height 14
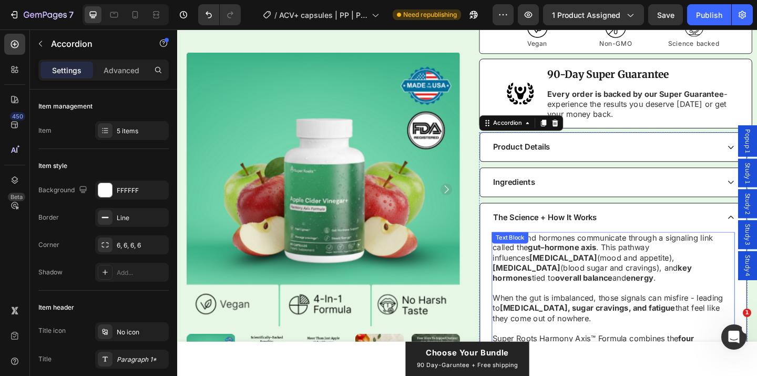
click at [628, 360] on p "Super Roots Harmony Axis™ Formula combines the four necessary essentials to ree…" at bounding box center [652, 382] width 262 height 44
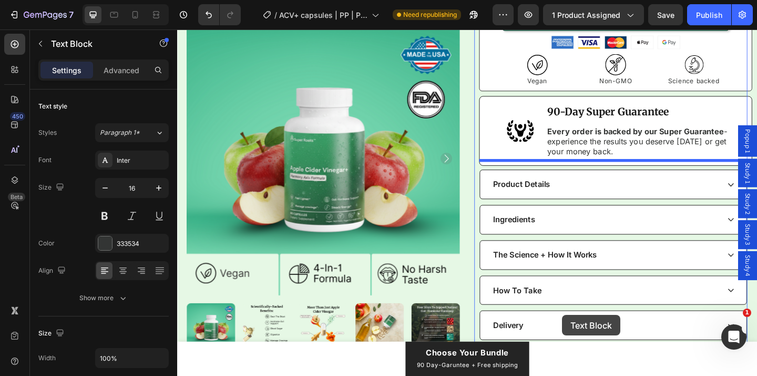
scroll to position [431, 0]
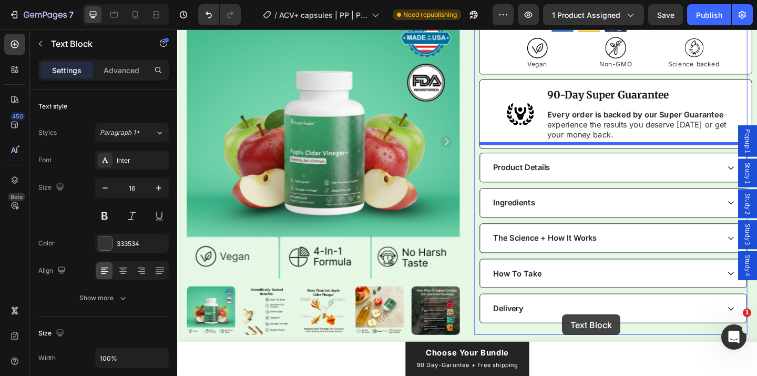
drag, startPoint x: 632, startPoint y: 343, endPoint x: 597, endPoint y: 179, distance: 167.3
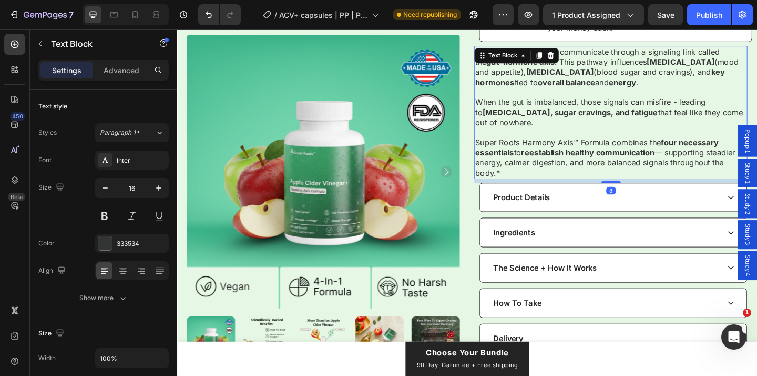
scroll to position [516, 0]
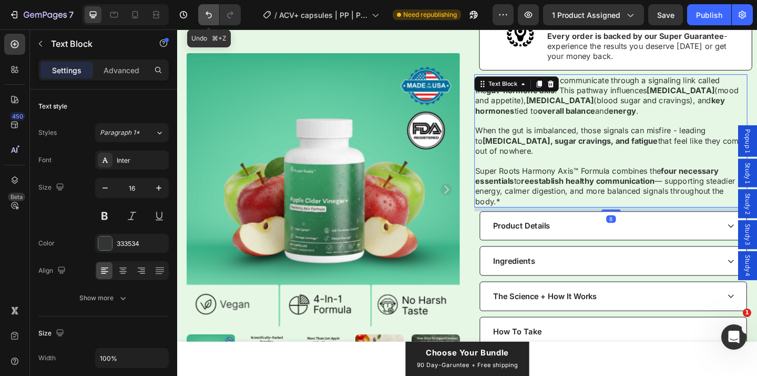
click at [205, 16] on icon "Undo/Redo" at bounding box center [209, 14] width 11 height 11
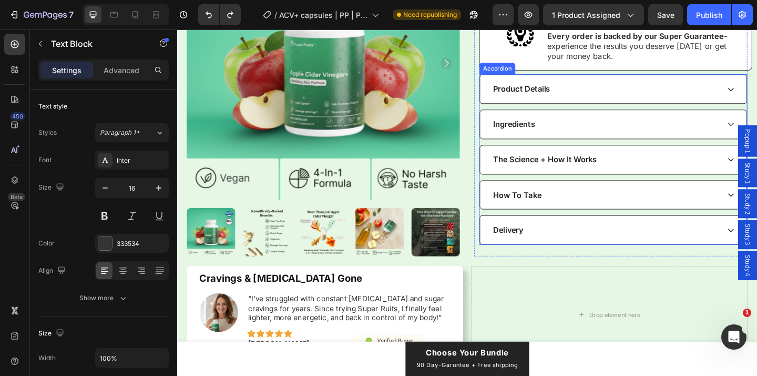
click at [657, 164] on div "The Science + How It Works" at bounding box center [644, 171] width 248 height 14
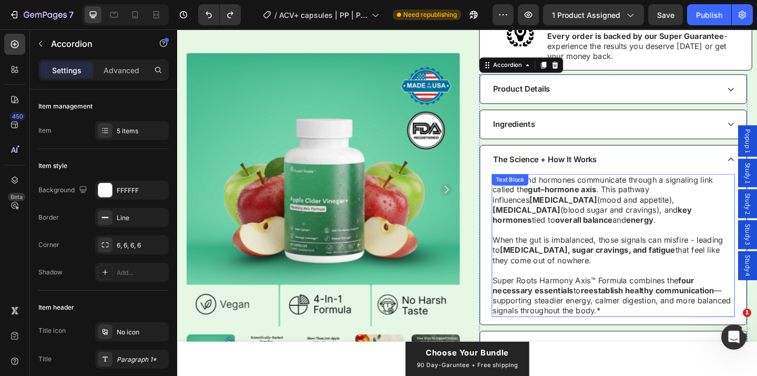
click at [593, 231] on strong "overall balance" at bounding box center [620, 236] width 63 height 11
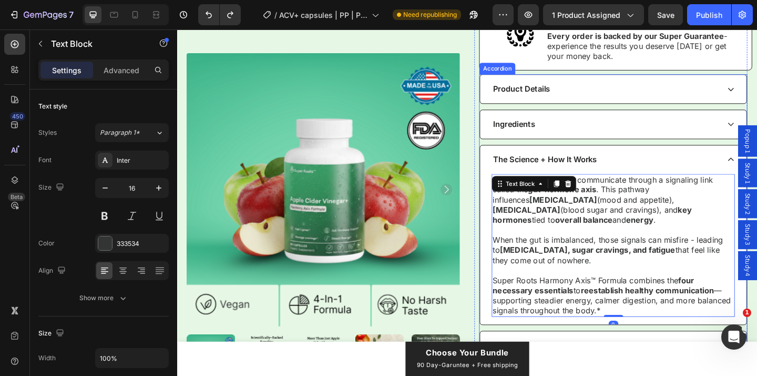
click at [514, 227] on div "The gut and hormones communicate through a signaling link called the gut–hormon…" at bounding box center [652, 269] width 290 height 164
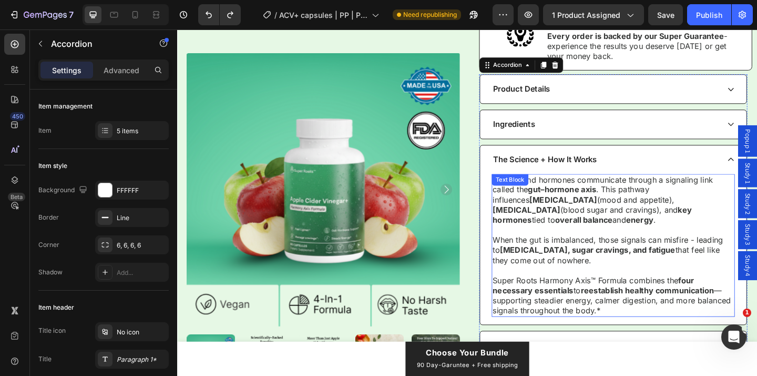
click at [617, 221] on p "The gut and hormones communicate through a signaling link called the gut–hormon…" at bounding box center [652, 215] width 262 height 55
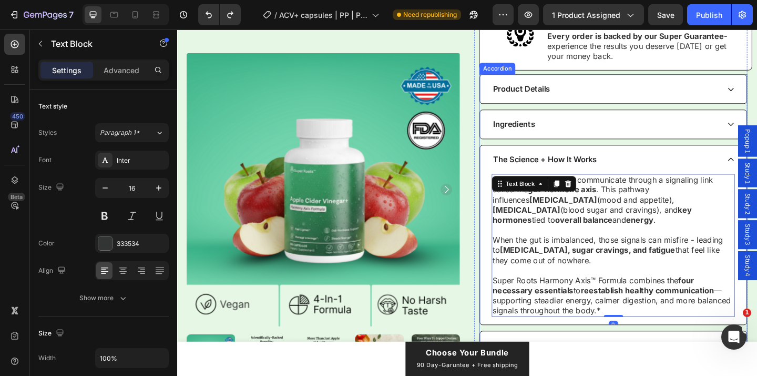
click at [722, 164] on div "The Science + How It Works" at bounding box center [644, 171] width 248 height 14
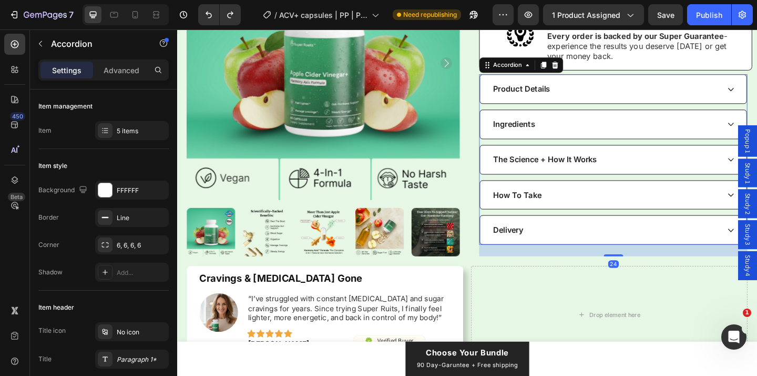
click at [676, 164] on div "The Science + How It Works" at bounding box center [644, 171] width 248 height 14
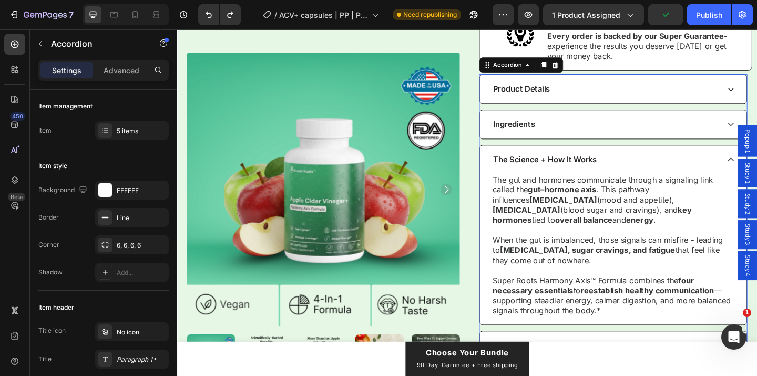
click at [676, 164] on div "The Science + How It Works" at bounding box center [644, 171] width 248 height 14
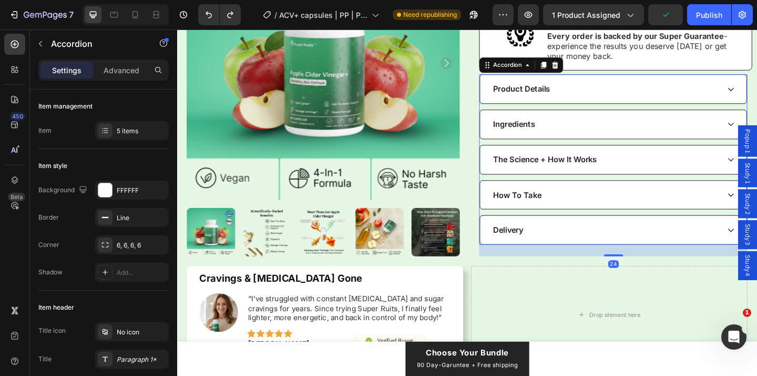
scroll to position [462, 0]
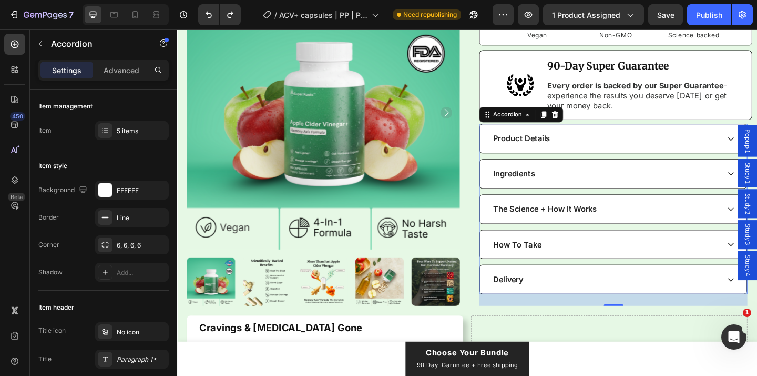
click at [658, 143] on div "Product Details" at bounding box center [644, 148] width 248 height 14
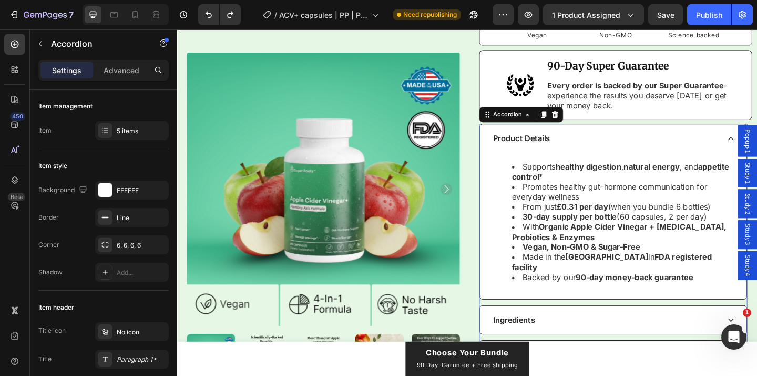
click at [659, 141] on div "Product Details" at bounding box center [644, 148] width 248 height 14
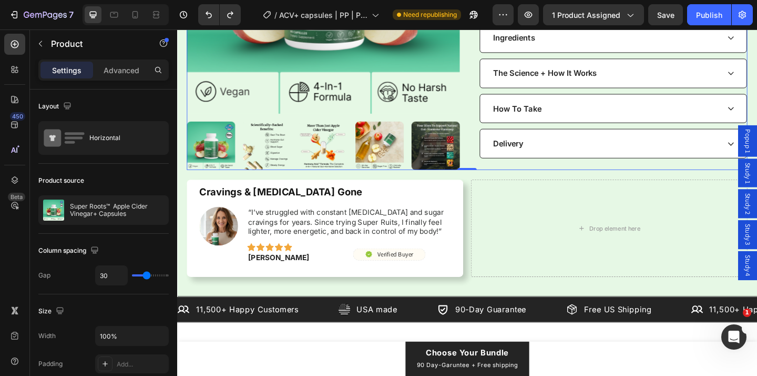
scroll to position [609, 0]
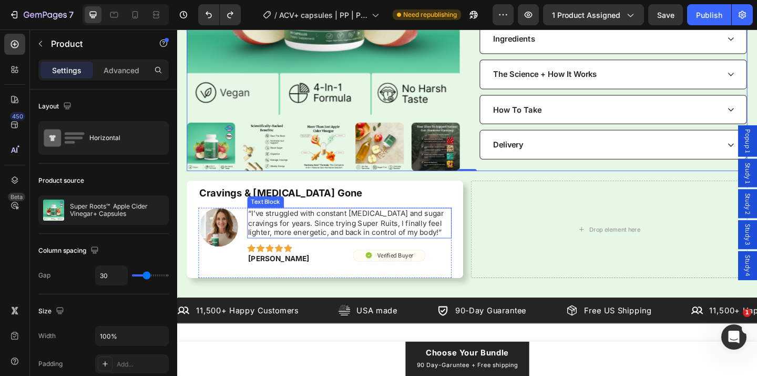
click at [281, 231] on p "“I’ve struggled with constant bloating and sugar cravings for years. Since tryi…" at bounding box center [365, 240] width 220 height 31
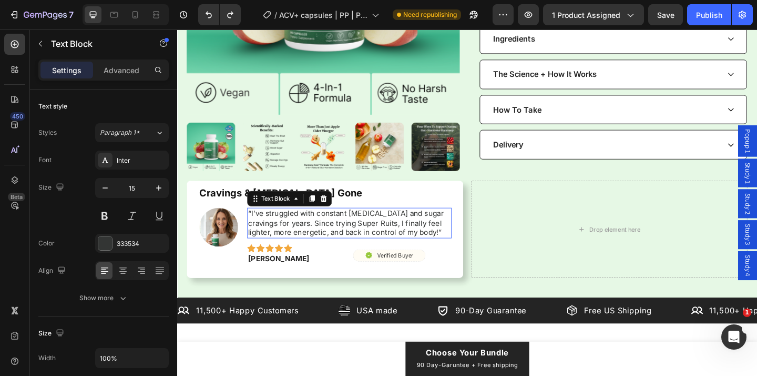
click at [281, 231] on p "“I’ve struggled with constant bloating and sugar cravings for years. Since tryi…" at bounding box center [365, 240] width 220 height 31
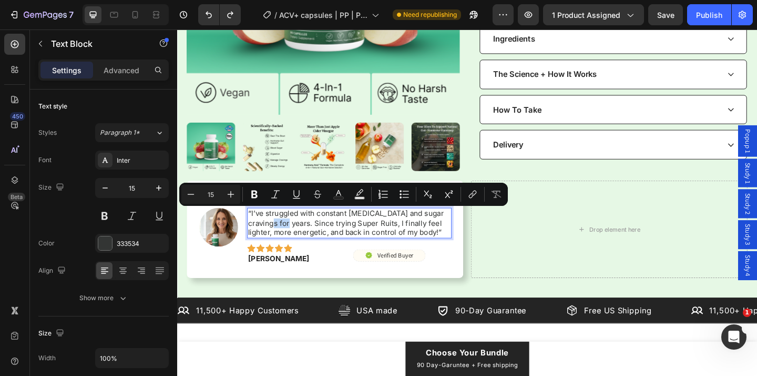
click at [277, 231] on p "“I’ve struggled with constant bloating and sugar cravings for years. Since tryi…" at bounding box center [365, 240] width 220 height 31
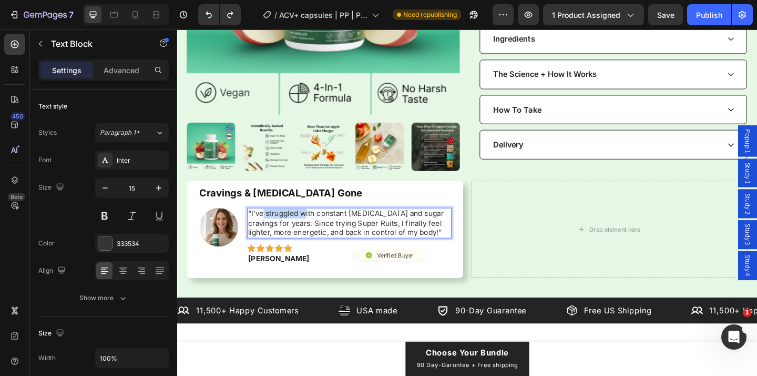
drag, startPoint x: 271, startPoint y: 221, endPoint x: 317, endPoint y: 221, distance: 46.3
click at [317, 225] on p "“I’ve struggled with constant bloating and sugar cravings for years. Since tryi…" at bounding box center [365, 240] width 220 height 31
click at [373, 232] on p "“I’ve struggled with constant bloating and sugar cravings for years. Since tryi…" at bounding box center [365, 240] width 220 height 31
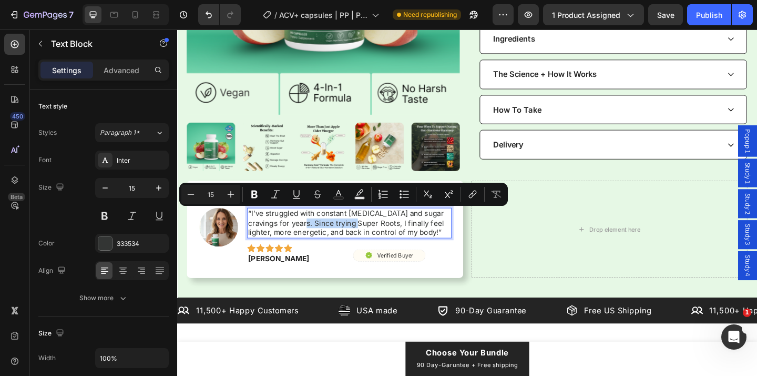
drag, startPoint x: 305, startPoint y: 231, endPoint x: 363, endPoint y: 231, distance: 58.4
click at [363, 231] on p "“I’ve struggled with constant bloating and sugar cravings for years. Since tryi…" at bounding box center [365, 240] width 220 height 31
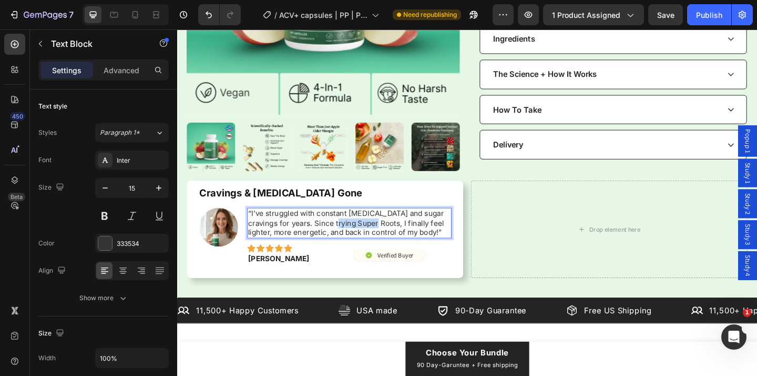
drag, startPoint x: 383, startPoint y: 233, endPoint x: 341, endPoint y: 231, distance: 42.6
click at [341, 231] on p "“I’ve struggled with constant bloating and sugar cravings for years. Since tryi…" at bounding box center [365, 240] width 220 height 31
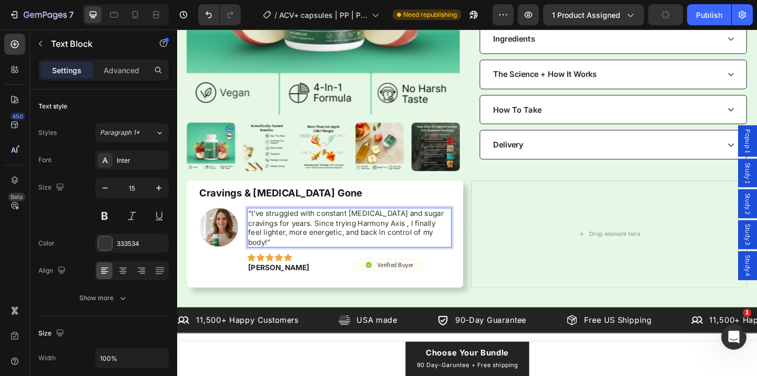
click at [380, 231] on p "“I’ve struggled with constant bloating and sugar cravings for years. Since tryi…" at bounding box center [365, 245] width 220 height 41
click at [450, 230] on p "“I’ve struggled with constant bloating and sugar cravings for years. Since tryi…" at bounding box center [365, 245] width 220 height 41
click at [444, 232] on p "“I’ve struggled with constant bloating and sugar cravings for years. Since tryi…" at bounding box center [365, 245] width 220 height 41
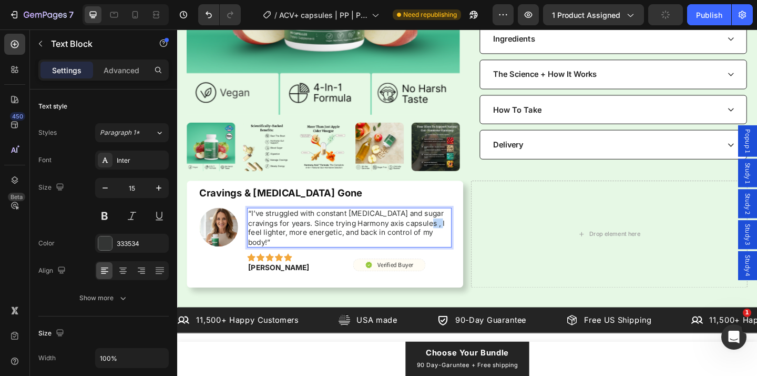
click at [444, 232] on p "“I’ve struggled with constant bloating and sugar cravings for years. Since tryi…" at bounding box center [365, 245] width 220 height 41
click at [277, 250] on p "“I’ve struggled with constant bloating and sugar cravings for years. Since tryi…" at bounding box center [365, 245] width 220 height 41
click at [306, 252] on p "“I’ve struggled with constant bloating and sugar cravings for years. Since tryi…" at bounding box center [365, 245] width 220 height 41
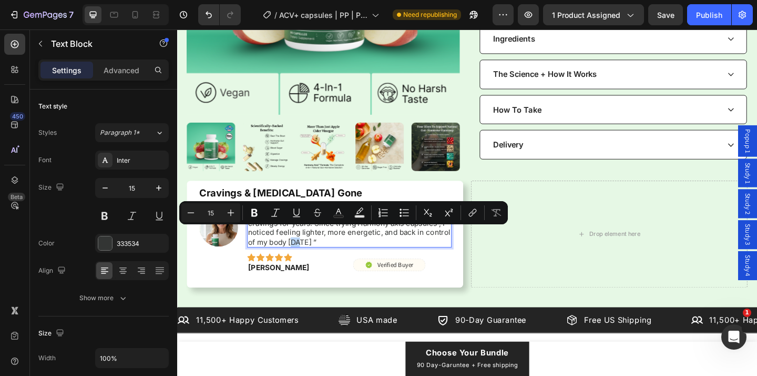
click at [308, 251] on p "“I’ve struggled with constant bloating and sugar cravings for years. Since tryi…" at bounding box center [365, 245] width 220 height 41
click at [309, 251] on p "“I’ve struggled with constant bloating and sugar cravings for years. Since tryi…" at bounding box center [365, 245] width 220 height 41
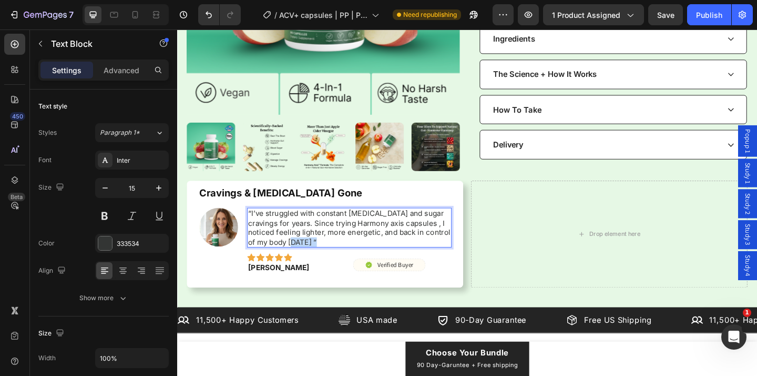
drag, startPoint x: 301, startPoint y: 251, endPoint x: 329, endPoint y: 252, distance: 27.9
click at [329, 252] on p "“I’ve struggled with constant bloating and sugar cravings for years. Since tryi…" at bounding box center [365, 245] width 220 height 41
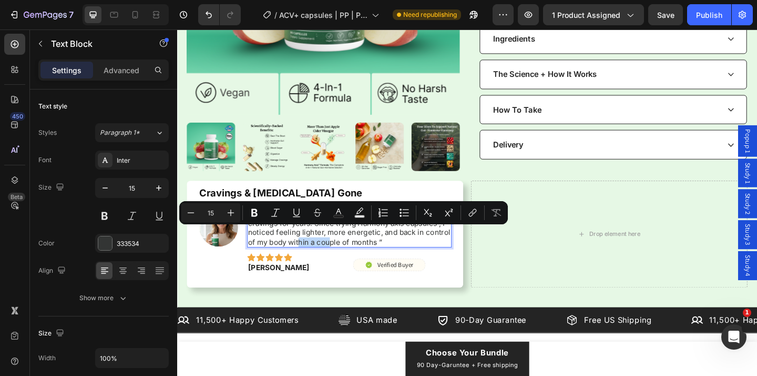
drag, startPoint x: 307, startPoint y: 251, endPoint x: 341, endPoint y: 251, distance: 34.2
click at [341, 251] on p "“I’ve struggled with constant bloating and sugar cravings for years. Since tryi…" at bounding box center [365, 245] width 220 height 41
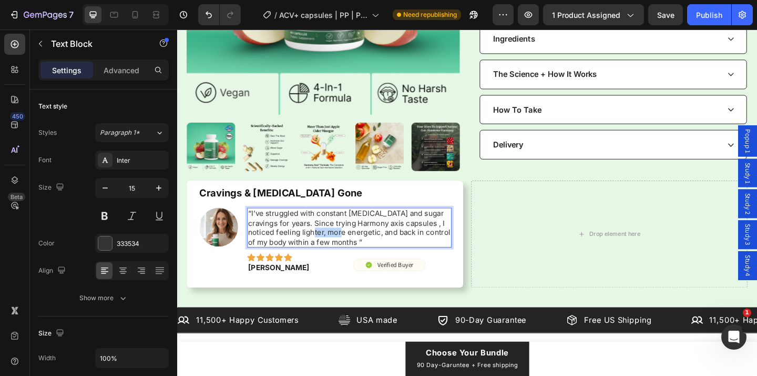
drag, startPoint x: 317, startPoint y: 241, endPoint x: 349, endPoint y: 241, distance: 31.6
click at [349, 241] on p "“I’ve struggled with constant bloating and sugar cravings for years. Since tryi…" at bounding box center [365, 245] width 220 height 41
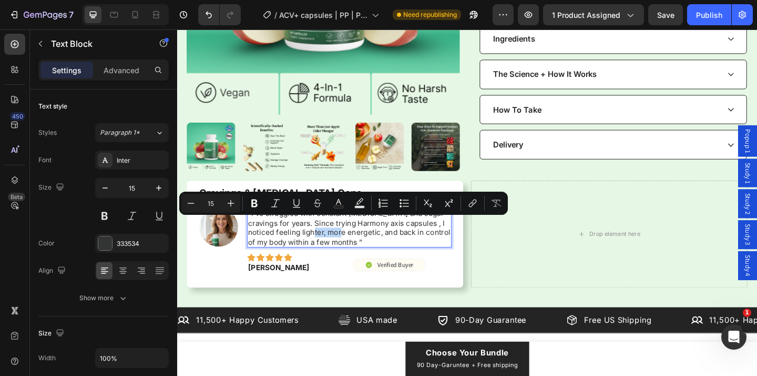
click at [349, 241] on p "“I’ve struggled with constant bloating and sugar cravings for years. Since tryi…" at bounding box center [365, 245] width 220 height 41
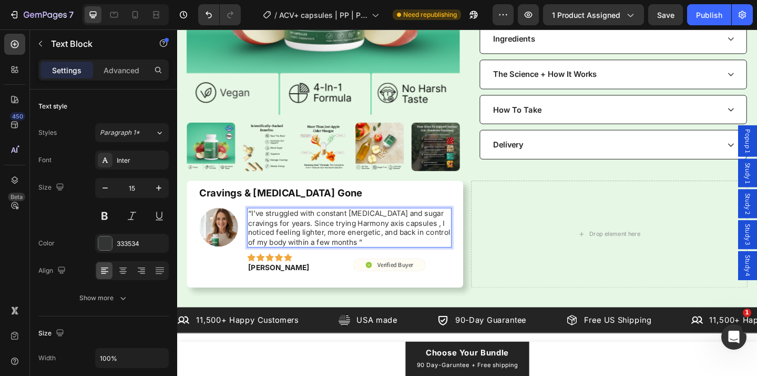
click at [366, 250] on p "“I’ve struggled with constant bloating and sugar cravings for years. Since tryi…" at bounding box center [365, 245] width 220 height 41
click at [352, 249] on p "“I’ve struggled with constant bloating and sugar cravings for years. Since tryi…" at bounding box center [365, 245] width 220 height 41
click at [377, 231] on p "“I’ve struggled with constant bloating and sugar cravings for years. Since tryi…" at bounding box center [365, 245] width 220 height 41
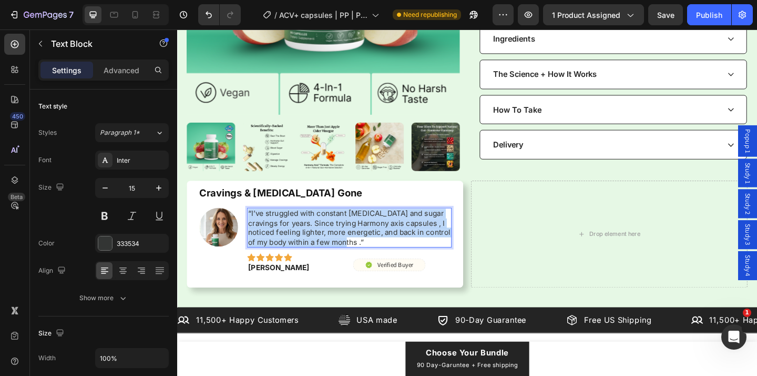
click at [377, 231] on p "“I’ve struggled with constant bloating and sugar cravings for years. Since tryi…" at bounding box center [365, 245] width 220 height 41
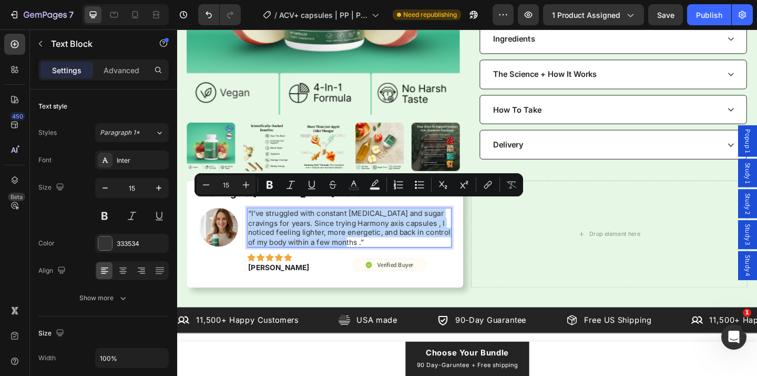
copy p "“I’ve struggled with constant bloating and sugar cravings for years. Since tryi…"
click at [369, 245] on p "“I’ve struggled with constant bloating and sugar cravings for years. Since tryi…" at bounding box center [365, 245] width 220 height 41
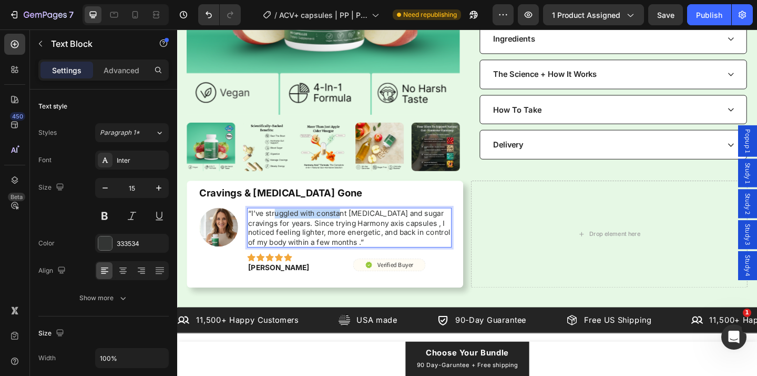
drag, startPoint x: 283, startPoint y: 221, endPoint x: 356, endPoint y: 221, distance: 72.6
click at [356, 225] on p "“I’ve struggled with constant bloating and sugar cravings for years. Since tryi…" at bounding box center [365, 245] width 220 height 41
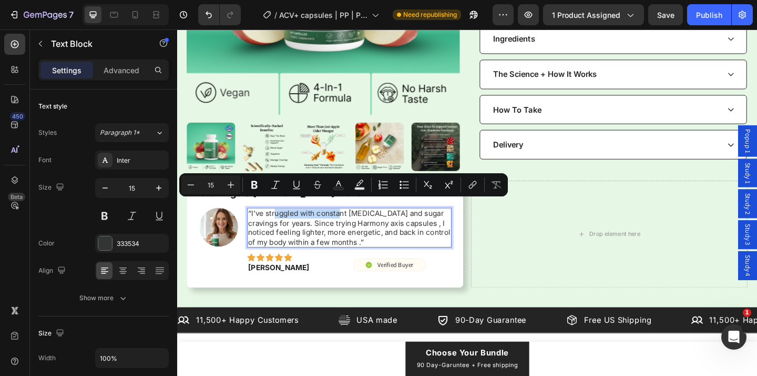
click at [356, 225] on p "“I’ve struggled with constant bloating and sugar cravings for years. Since tryi…" at bounding box center [365, 245] width 220 height 41
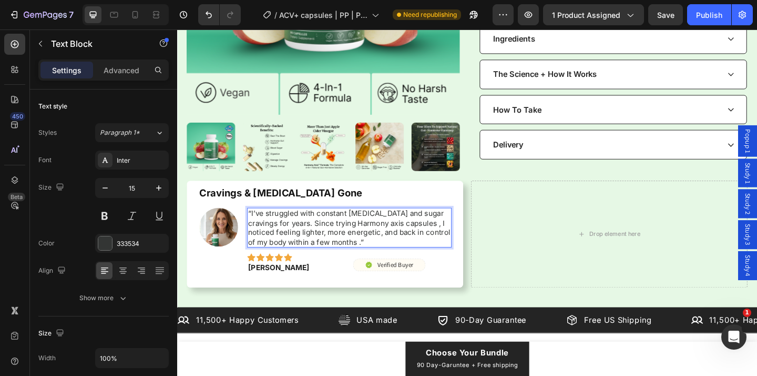
click at [269, 225] on p "“I’ve struggled with constant bloating and sugar cravings for years. Since tryi…" at bounding box center [365, 245] width 220 height 41
click at [411, 225] on p "“I struggled with constant bloating and sugar cravings for years. Since trying …" at bounding box center [365, 245] width 220 height 41
click at [318, 235] on p "“I struggled with constant bloating and cravings for years. Since trying Harmon…" at bounding box center [365, 245] width 220 height 41
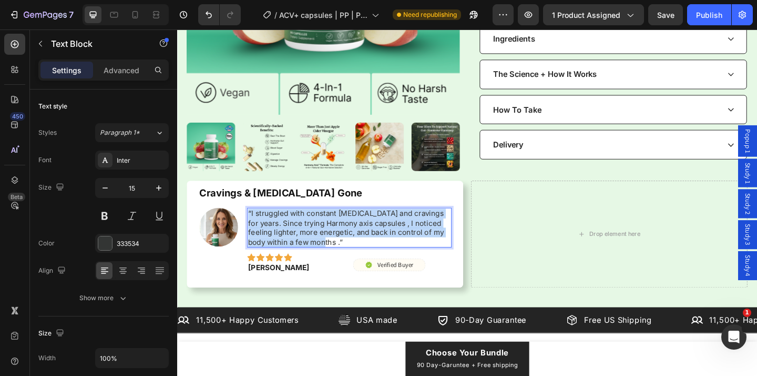
click at [318, 235] on p "“I struggled with constant bloating and cravings for years. Since trying Harmon…" at bounding box center [365, 245] width 220 height 41
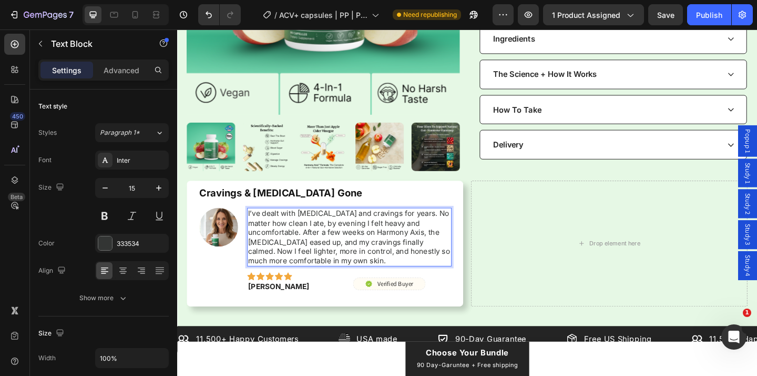
click at [255, 225] on p "I’ve dealt with bloating and cravings for years. No matter how clean I ate, by …" at bounding box center [365, 256] width 220 height 62
click at [312, 268] on p ""I’ve dealt with bloating and cravings for years. No matter how clean I ate, by…" at bounding box center [365, 256] width 220 height 62
drag, startPoint x: 273, startPoint y: 223, endPoint x: 365, endPoint y: 223, distance: 91.5
click at [365, 225] on p ""I’ve dealt with bloating and cravings for years. No matter how clean I ate, by…" at bounding box center [365, 256] width 220 height 62
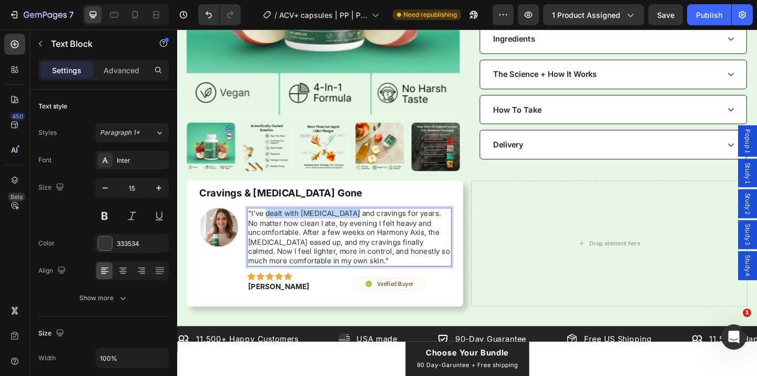
click at [365, 225] on p ""I’ve dealt with bloating and cravings for years. No matter how clean I ate, by…" at bounding box center [365, 256] width 220 height 62
click at [412, 225] on p ""I’ve dealt with bloating and cravings for years. No matter how clean I ate, by…" at bounding box center [365, 256] width 220 height 62
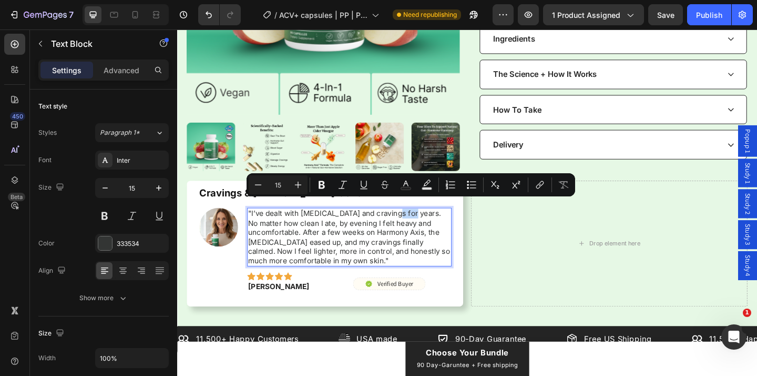
click at [422, 225] on p ""I’ve dealt with bloating and cravings for years. No matter how clean I ate, by…" at bounding box center [365, 256] width 220 height 62
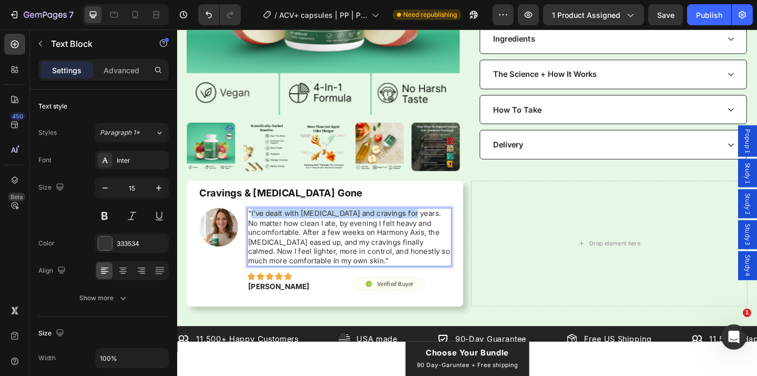
drag, startPoint x: 429, startPoint y: 221, endPoint x: 259, endPoint y: 219, distance: 169.9
click at [259, 225] on p ""I’ve dealt with bloating and cravings for years. No matter how clean I ate, by…" at bounding box center [365, 256] width 220 height 62
drag, startPoint x: 288, startPoint y: 221, endPoint x: 373, endPoint y: 221, distance: 85.2
click at [373, 225] on p ""Eating any meal meant unbuttoning my top trouser button. No matter how clean I…" at bounding box center [365, 256] width 220 height 62
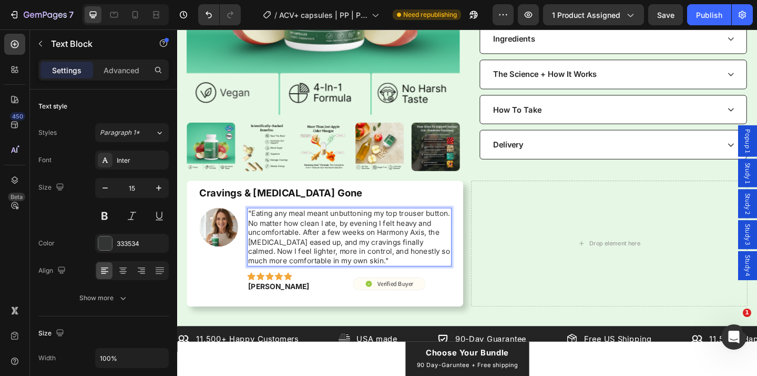
drag, startPoint x: 404, startPoint y: 218, endPoint x: 460, endPoint y: 219, distance: 56.3
click at [460, 225] on p ""Eating any meal meant unbuttoning my top trouser button. No matter how clean I…" at bounding box center [365, 256] width 220 height 62
drag, startPoint x: 285, startPoint y: 229, endPoint x: 341, endPoint y: 229, distance: 56.8
click at [341, 229] on p ""Eating any meal meant unbuttoning my top trouser button. No matter how clean I…" at bounding box center [365, 256] width 220 height 62
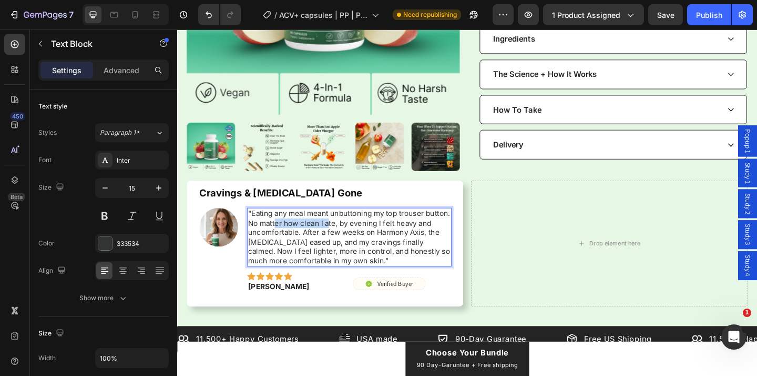
click at [341, 229] on p ""Eating any meal meant unbuttoning my top trouser button. No matter how clean I…" at bounding box center [365, 256] width 220 height 62
drag, startPoint x: 352, startPoint y: 232, endPoint x: 409, endPoint y: 232, distance: 56.8
click at [409, 232] on p ""Eating any meal meant unbuttoning my top trouser button. No matter how clean I…" at bounding box center [365, 256] width 220 height 62
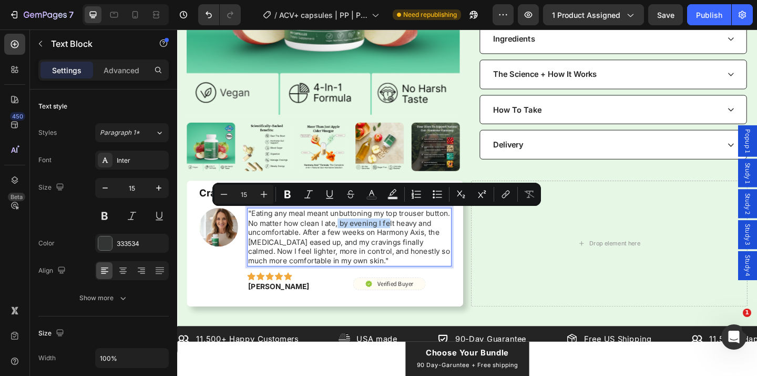
click at [409, 232] on p ""Eating any meal meant unbuttoning my top trouser button. No matter how clean I…" at bounding box center [365, 256] width 220 height 62
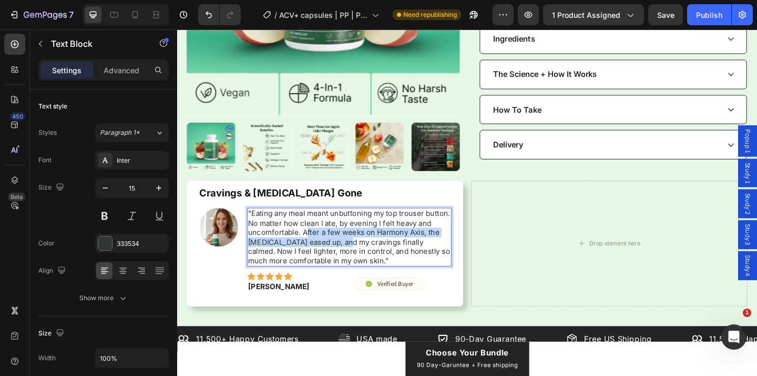
drag, startPoint x: 318, startPoint y: 241, endPoint x: 361, endPoint y: 245, distance: 43.8
click at [361, 245] on p ""Eating any meal meant unbuttoning my top trouser button. No matter how clean I…" at bounding box center [365, 256] width 220 height 62
click at [350, 242] on p ""Eating any meal meant unbuttoning my top trouser button. No matter how clean I…" at bounding box center [365, 256] width 220 height 62
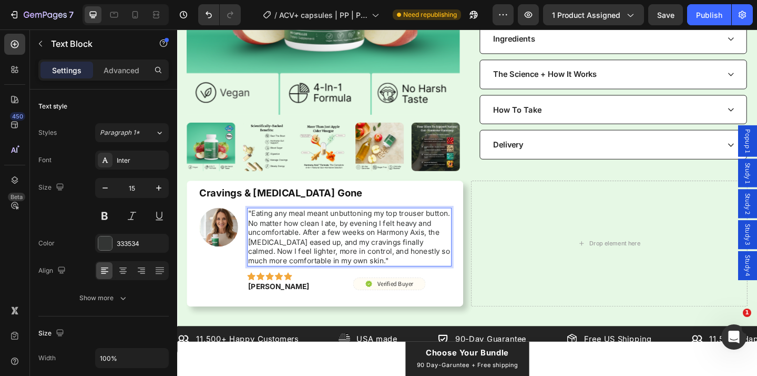
click at [337, 241] on p ""Eating any meal meant unbuttoning my top trouser button. No matter how clean I…" at bounding box center [365, 256] width 220 height 62
click at [350, 241] on p ""Eating any meal meant unbuttoning my top trouser button. No matter how clean I…" at bounding box center [365, 256] width 220 height 62
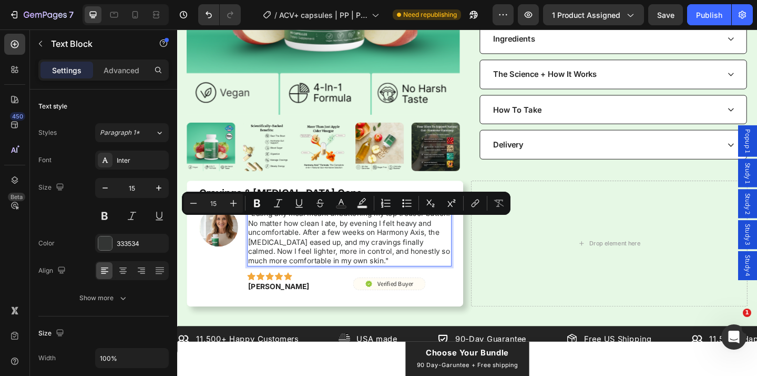
click at [375, 241] on p ""Eating any meal meant unbuttoning my top trouser button. No matter how clean I…" at bounding box center [365, 256] width 220 height 62
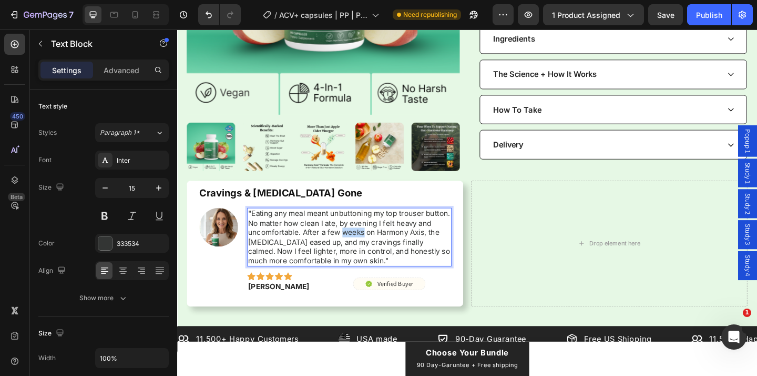
click at [375, 241] on p ""Eating any meal meant unbuttoning my top trouser button. No matter how clean I…" at bounding box center [365, 256] width 220 height 62
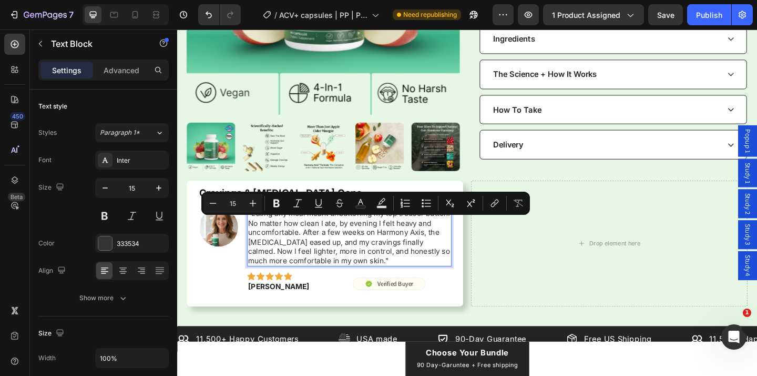
click at [388, 241] on p ""Eating any meal meant unbuttoning my top trouser button. No matter how clean I…" at bounding box center [365, 256] width 220 height 62
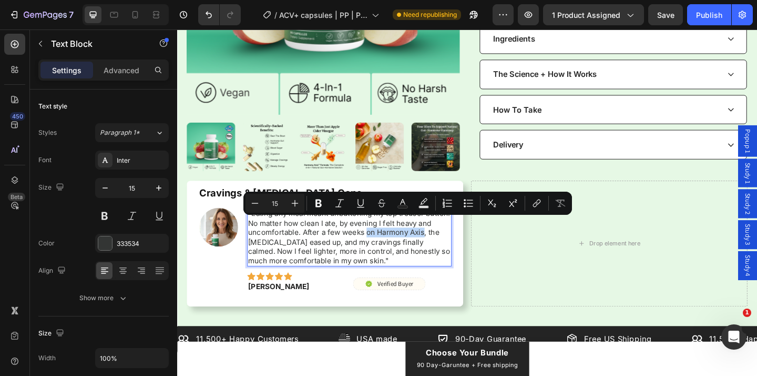
drag, startPoint x: 383, startPoint y: 241, endPoint x: 445, endPoint y: 244, distance: 61.6
click at [445, 244] on p ""Eating any meal meant unbuttoning my top trouser button. No matter how clean I…" at bounding box center [365, 256] width 220 height 62
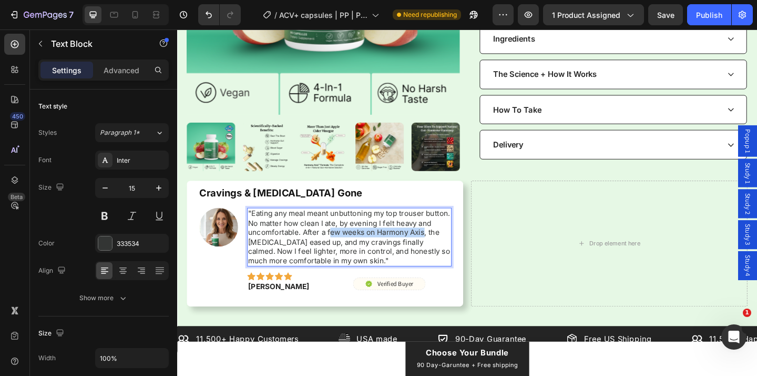
drag, startPoint x: 447, startPoint y: 238, endPoint x: 343, endPoint y: 240, distance: 103.1
click at [343, 240] on p ""Eating any meal meant unbuttoning my top trouser button. No matter how clean I…" at bounding box center [365, 256] width 220 height 62
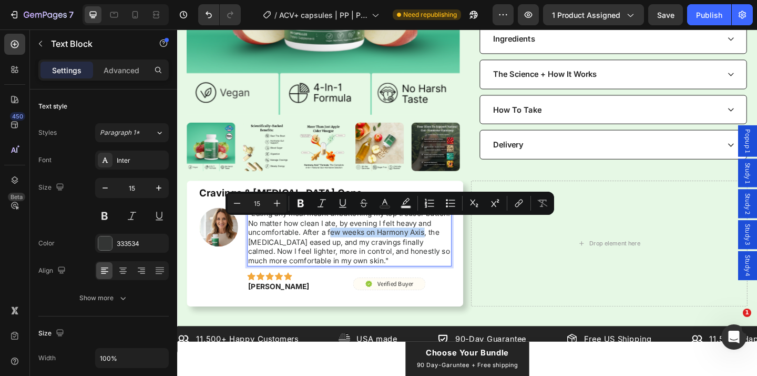
click at [343, 240] on p ""Eating any meal meant unbuttoning my top trouser button. No matter how clean I…" at bounding box center [365, 256] width 220 height 62
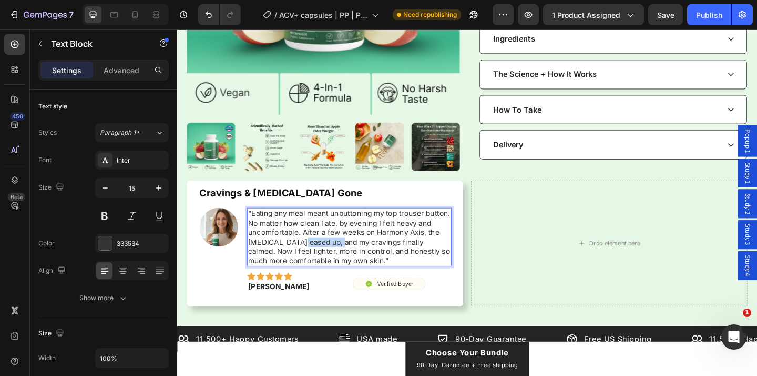
drag, startPoint x: 308, startPoint y: 251, endPoint x: 353, endPoint y: 252, distance: 44.7
click at [353, 252] on p ""Eating any meal meant unbuttoning my top trouser button. No matter how clean I…" at bounding box center [365, 256] width 220 height 62
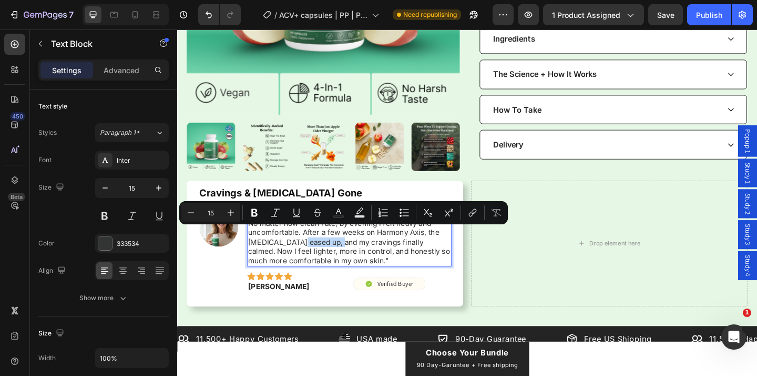
click at [353, 252] on p ""Eating any meal meant unbuttoning my top trouser button. No matter how clean I…" at bounding box center [365, 256] width 220 height 62
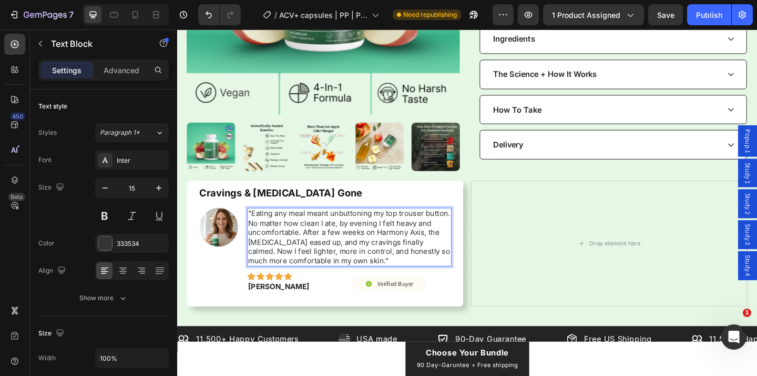
click at [315, 252] on p ""Eating any meal meant unbuttoning my top trouser button. No matter how clean I…" at bounding box center [365, 256] width 220 height 62
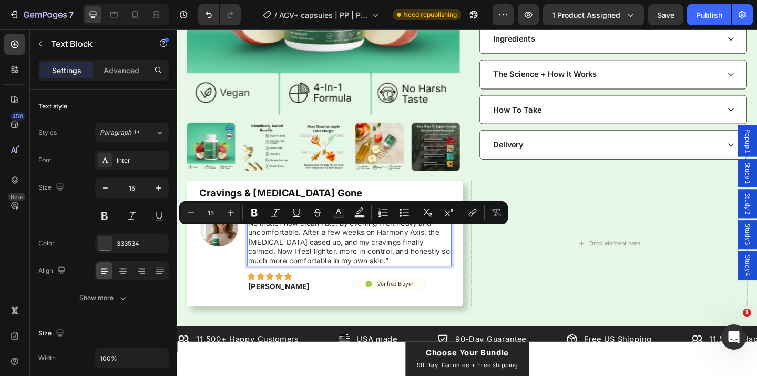
click at [322, 253] on p ""Eating any meal meant unbuttoning my top trouser button. No matter how clean I…" at bounding box center [365, 256] width 220 height 62
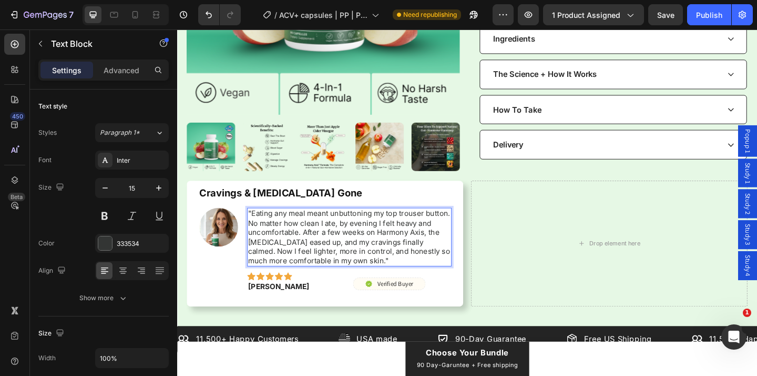
click at [319, 251] on p ""Eating any meal meant unbuttoning my top trouser button. No matter how clean I…" at bounding box center [365, 256] width 220 height 62
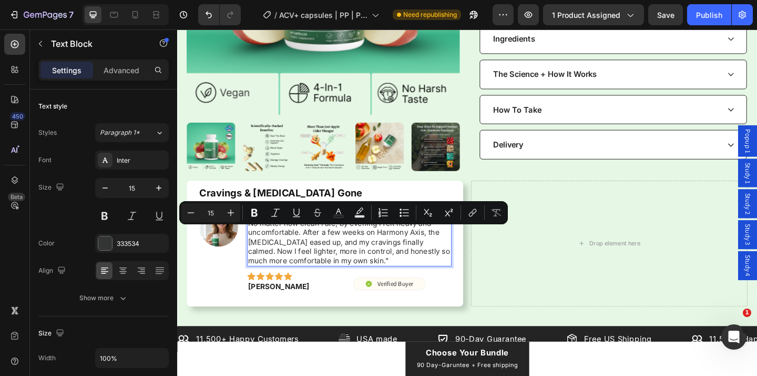
click at [317, 250] on p ""Eating any meal meant unbuttoning my top trouser button. No matter how clean I…" at bounding box center [365, 256] width 220 height 62
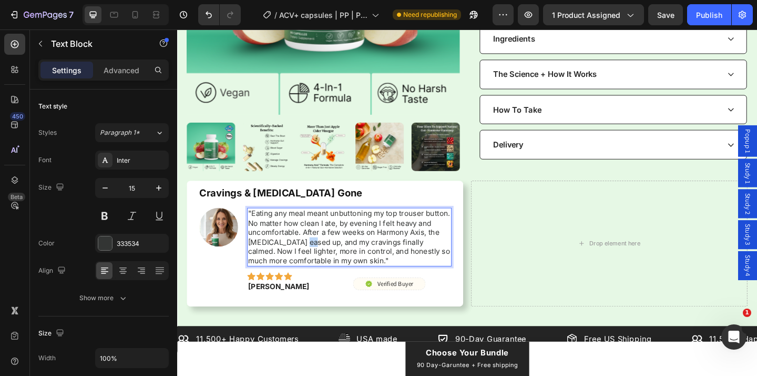
click at [317, 250] on p ""Eating any meal meant unbuttoning my top trouser button. No matter how clean I…" at bounding box center [365, 256] width 220 height 62
click at [325, 250] on p ""Eating any meal meant unbuttoning my top trouser button. No matter how clean I…" at bounding box center [365, 256] width 220 height 62
drag, startPoint x: 330, startPoint y: 250, endPoint x: 408, endPoint y: 250, distance: 77.8
click at [408, 250] on p ""Eating any meal meant unbuttoning my top trouser button. No matter how clean I…" at bounding box center [365, 256] width 220 height 62
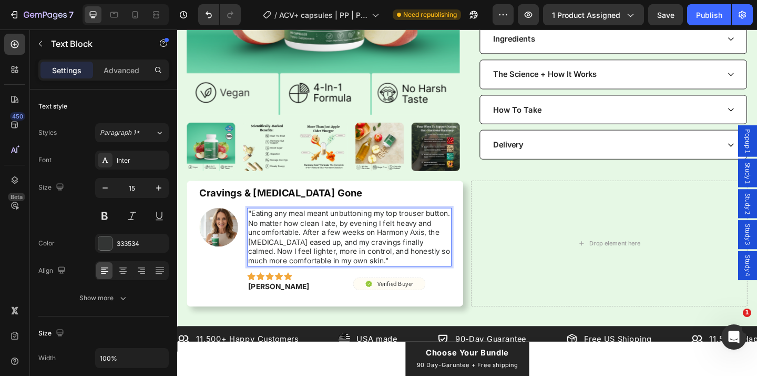
click at [399, 250] on p ""Eating any meal meant unbuttoning my top trouser button. No matter how clean I…" at bounding box center [365, 256] width 220 height 62
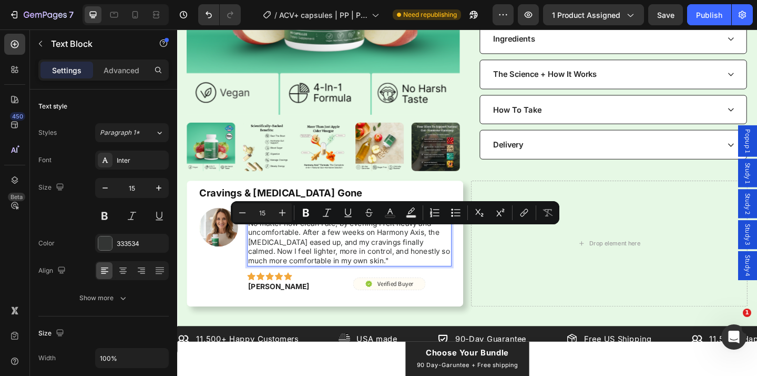
click at [426, 251] on p ""Eating any meal meant unbuttoning my top trouser button. No matter how clean I…" at bounding box center [365, 256] width 220 height 62
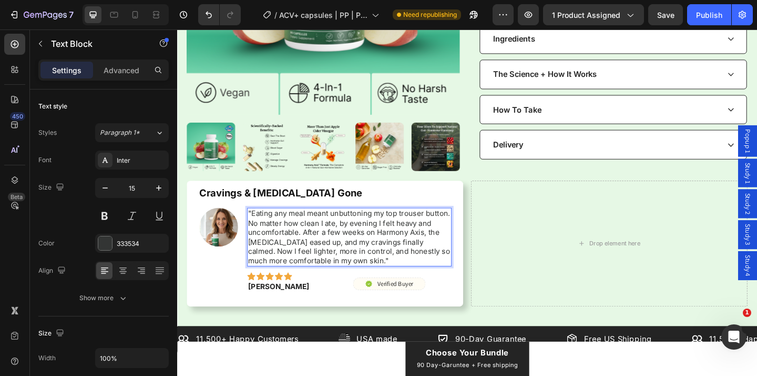
click at [392, 251] on p ""Eating any meal meant unbuttoning my top trouser button. No matter how clean I…" at bounding box center [365, 256] width 220 height 62
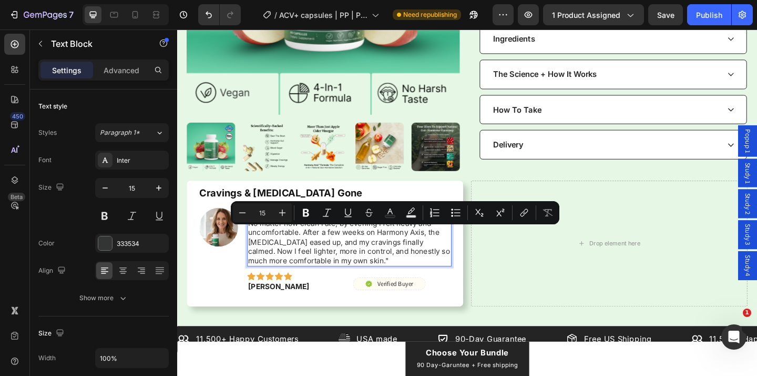
click at [418, 259] on p ""Eating any meal meant unbuttoning my top trouser button. No matter how clean I…" at bounding box center [365, 256] width 220 height 62
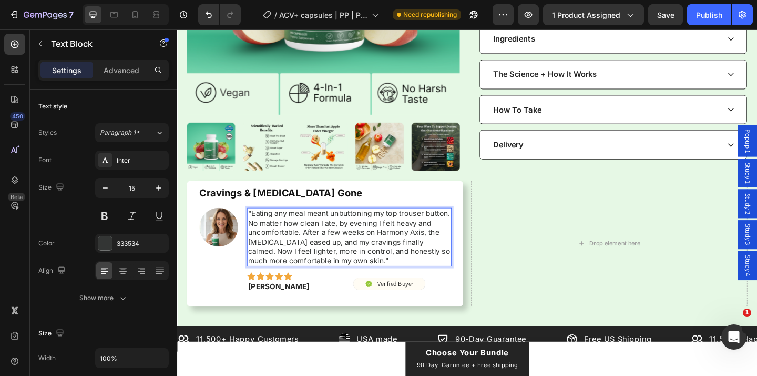
click at [298, 251] on p ""Eating any meal meant unbuttoning my top trouser button. No matter how clean I…" at bounding box center [365, 256] width 220 height 62
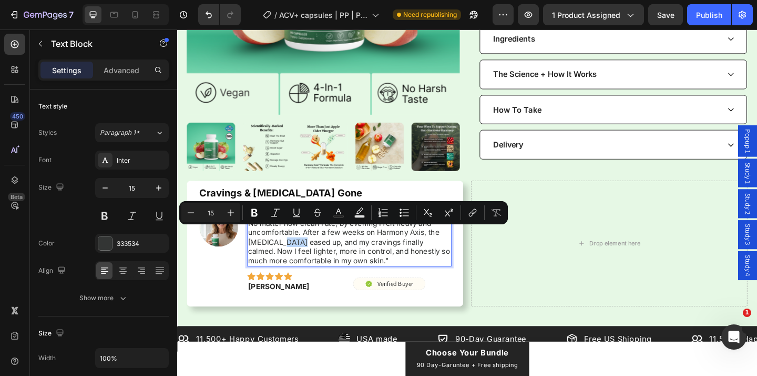
click at [288, 250] on p ""Eating any meal meant unbuttoning my top trouser button. No matter how clean I…" at bounding box center [365, 256] width 220 height 62
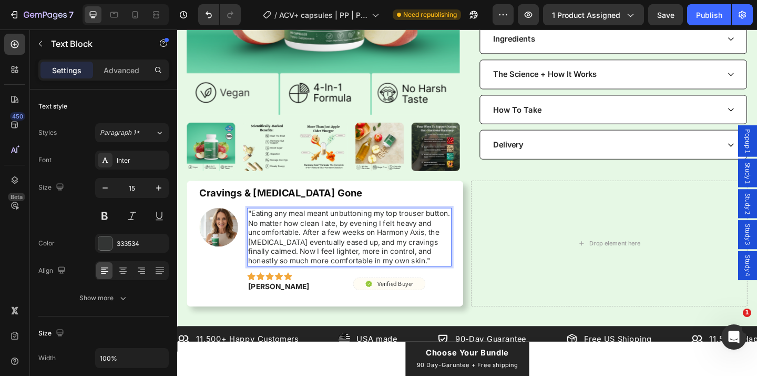
click at [440, 251] on p ""Eating any meal meant unbuttoning my top trouser button. No matter how clean I…" at bounding box center [365, 256] width 220 height 62
click at [265, 261] on p ""Eating any meal meant unbuttoning my top trouser button. No matter how clean I…" at bounding box center [365, 256] width 220 height 62
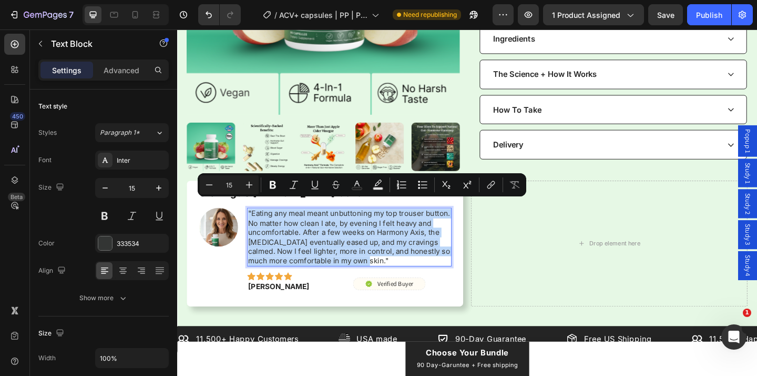
click at [265, 261] on p ""Eating any meal meant unbuttoning my top trouser button. No matter how clean I…" at bounding box center [365, 256] width 220 height 62
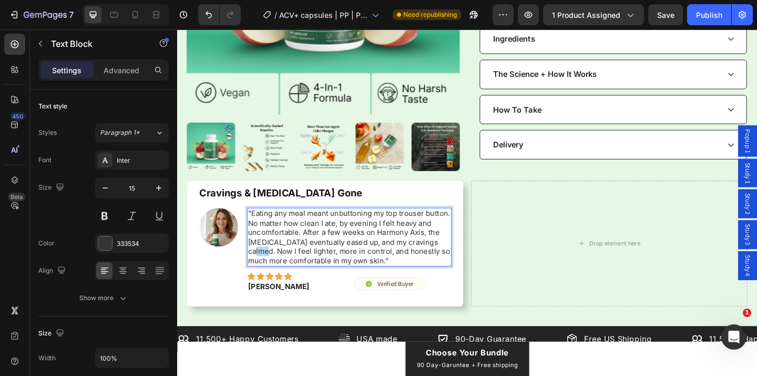
click at [265, 261] on p ""Eating any meal meant unbuttoning my top trouser button. No matter how clean I…" at bounding box center [365, 256] width 220 height 62
click at [466, 252] on p ""Eating any meal meant unbuttoning my top trouser button. No matter how clean I…" at bounding box center [365, 256] width 220 height 62
click at [315, 200] on p "Cravings & Bloating Gone" at bounding box center [338, 207] width 274 height 14
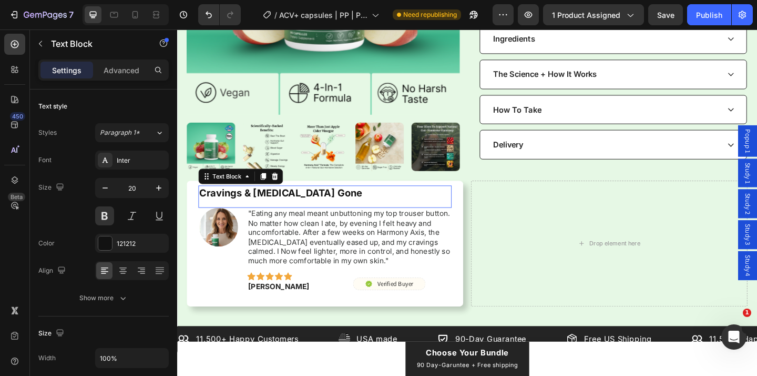
click at [315, 200] on p "Cravings & Bloating Gone" at bounding box center [338, 207] width 274 height 14
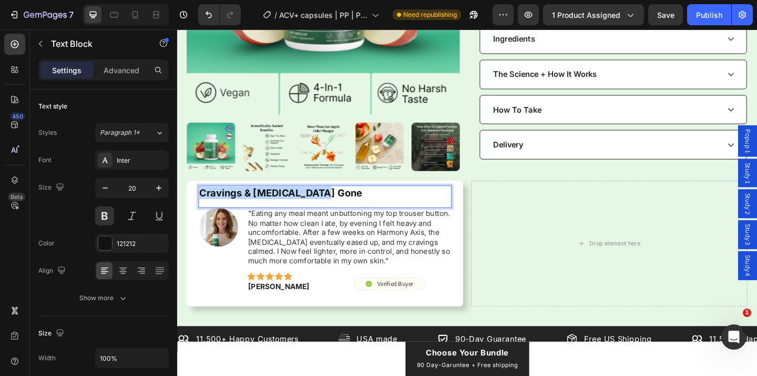
click at [315, 200] on p "Cravings & Bloating Gone" at bounding box center [338, 207] width 274 height 14
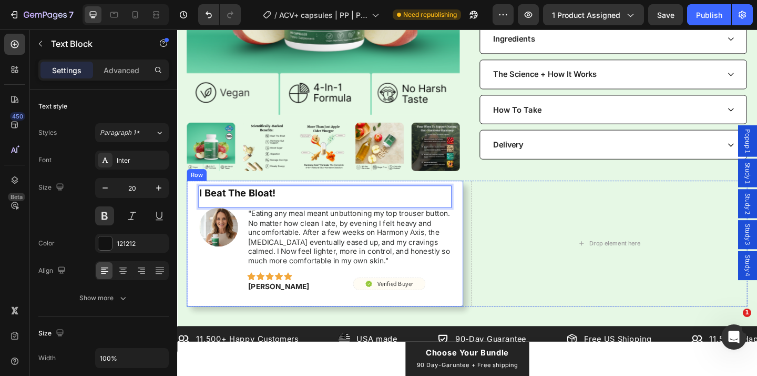
click at [198, 246] on div "I Beat The Bloat! Text Block 0 Image "Eating any meal meant unbuttoning my top …" at bounding box center [338, 262] width 301 height 137
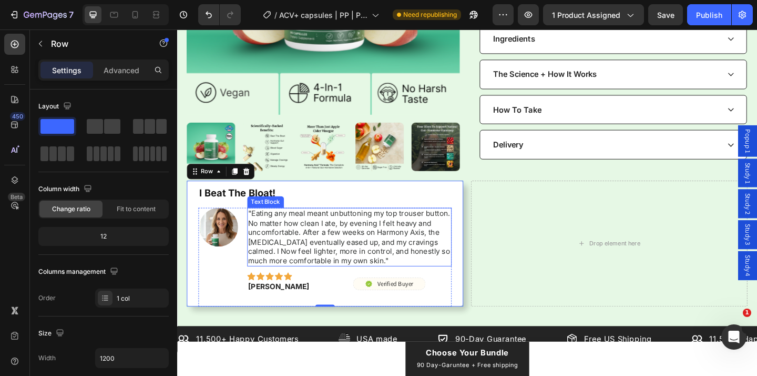
click at [434, 225] on p ""Eating any meal meant unbuttoning my top trouser button. No matter how clean I…" at bounding box center [365, 256] width 220 height 62
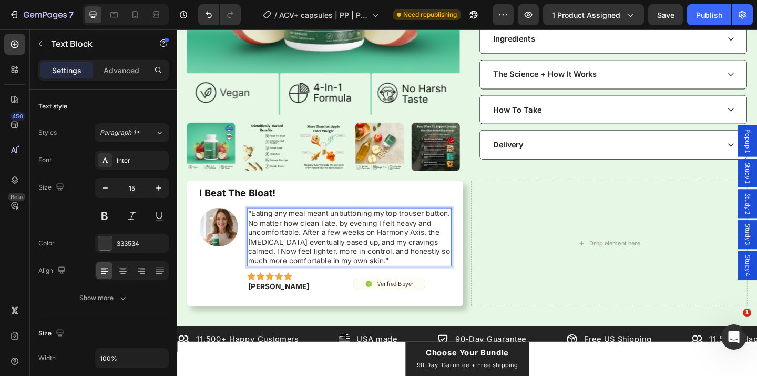
click at [357, 232] on p ""Eating any meal meant unbuttoning my top trouser button. No matter how clean I…" at bounding box center [365, 256] width 220 height 62
click at [326, 240] on p ""Eating any meal meant unbuttoning my top trouser button. No matter how clean I…" at bounding box center [365, 256] width 220 height 62
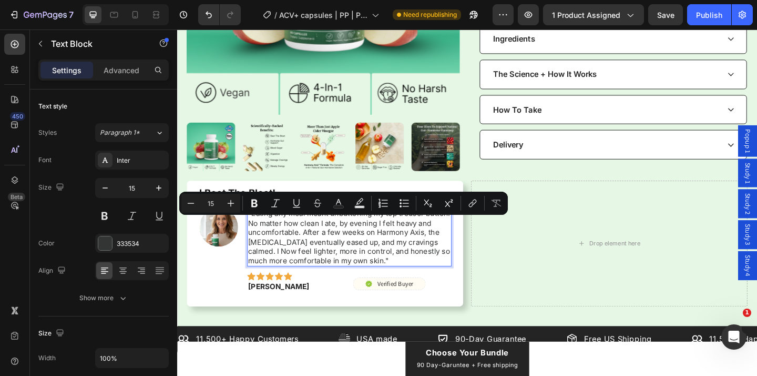
click at [340, 240] on p ""Eating any meal meant unbuttoning my top trouser button. No matter how clean I…" at bounding box center [365, 256] width 220 height 62
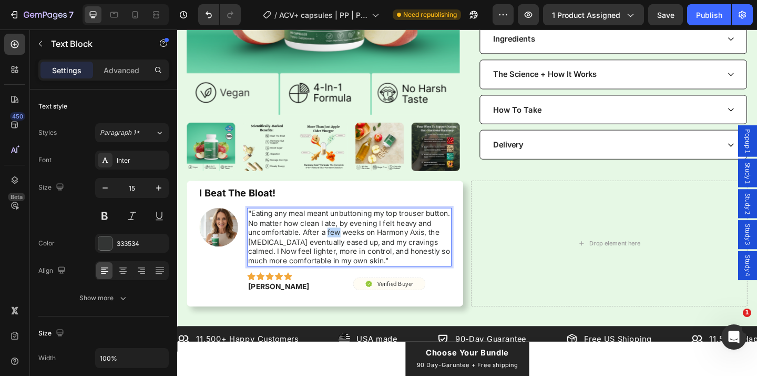
click at [340, 240] on p ""Eating any meal meant unbuttoning my top trouser button. No matter how clean I…" at bounding box center [365, 256] width 220 height 62
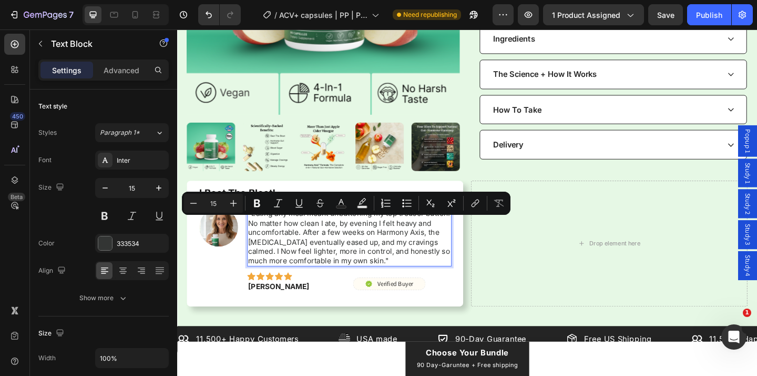
click at [379, 239] on p ""Eating any meal meant unbuttoning my top trouser button. No matter how clean I…" at bounding box center [365, 256] width 220 height 62
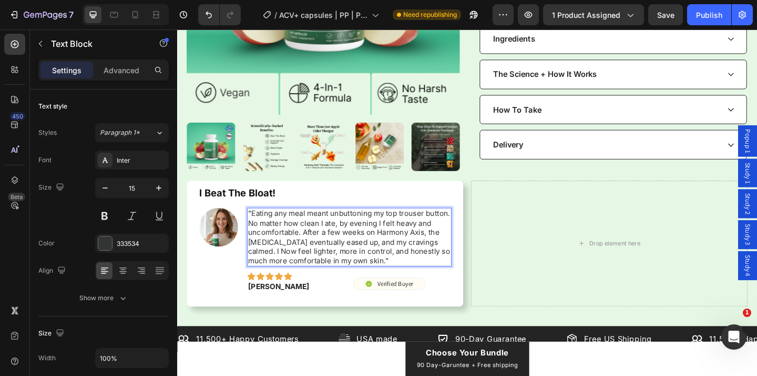
click at [416, 240] on p ""Eating any meal meant unbuttoning my top trouser button. No matter how clean I…" at bounding box center [365, 256] width 220 height 62
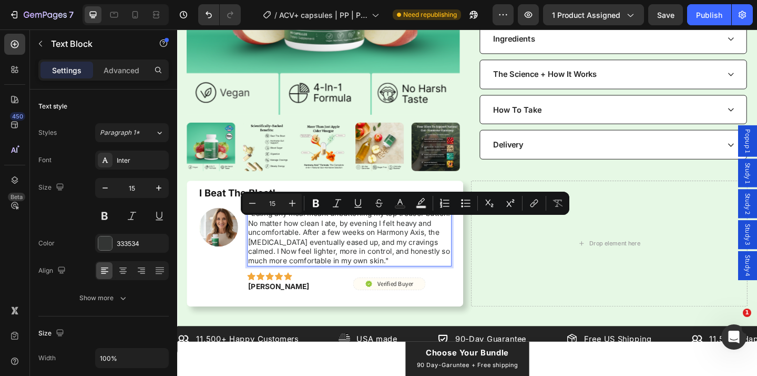
click at [439, 242] on p ""Eating any meal meant unbuttoning my top trouser button. No matter how clean I…" at bounding box center [365, 256] width 220 height 62
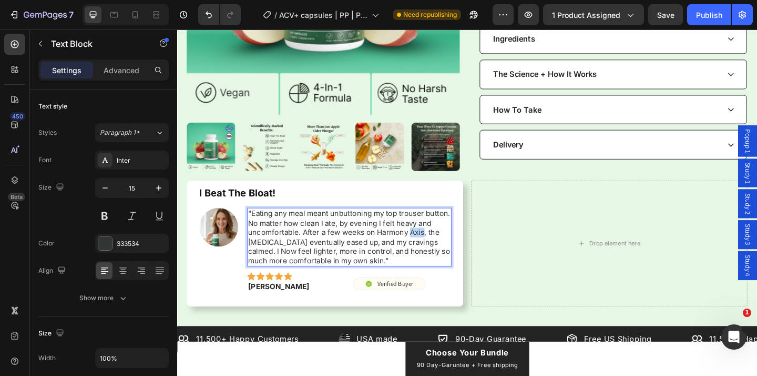
click at [439, 242] on p ""Eating any meal meant unbuttoning my top trouser button. No matter how clean I…" at bounding box center [365, 256] width 220 height 62
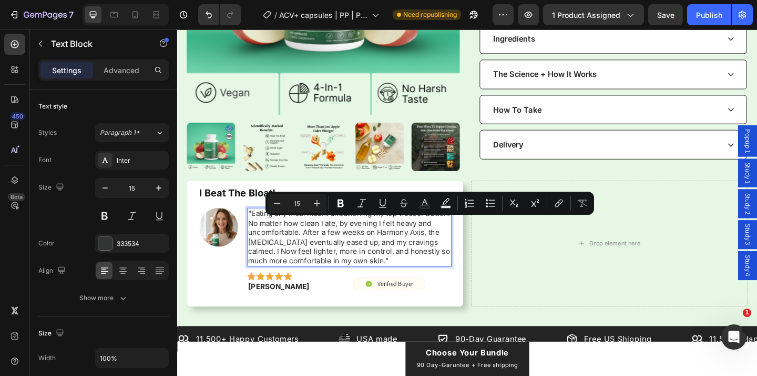
click at [425, 242] on p ""Eating any meal meant unbuttoning my top trouser button. No matter how clean I…" at bounding box center [365, 256] width 220 height 62
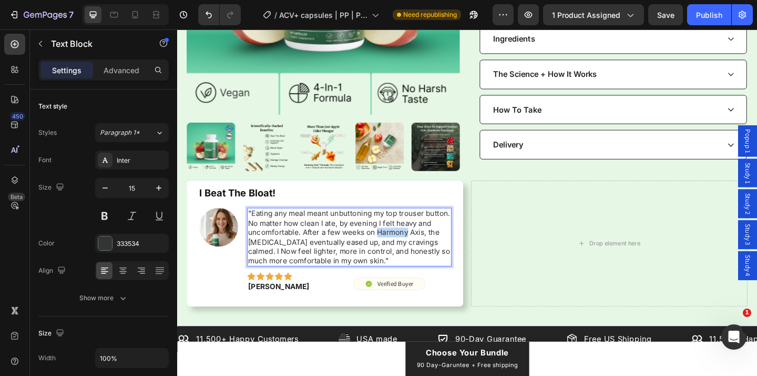
click at [425, 242] on p ""Eating any meal meant unbuttoning my top trouser button. No matter how clean I…" at bounding box center [365, 256] width 220 height 62
click at [304, 255] on p ""Eating any meal meant unbuttoning my top trouser button. No matter how clean I…" at bounding box center [365, 256] width 220 height 62
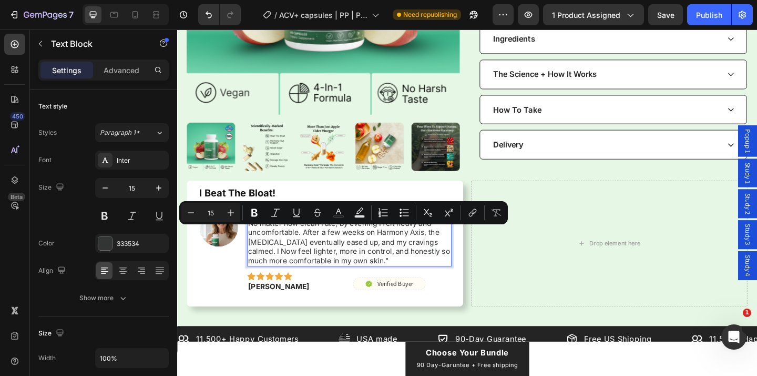
click at [349, 255] on p ""Eating any meal meant unbuttoning my top trouser button. No matter how clean I…" at bounding box center [365, 256] width 220 height 62
click at [405, 255] on p ""Eating any meal meant unbuttoning my top trouser button. No matter how clean I…" at bounding box center [365, 256] width 220 height 62
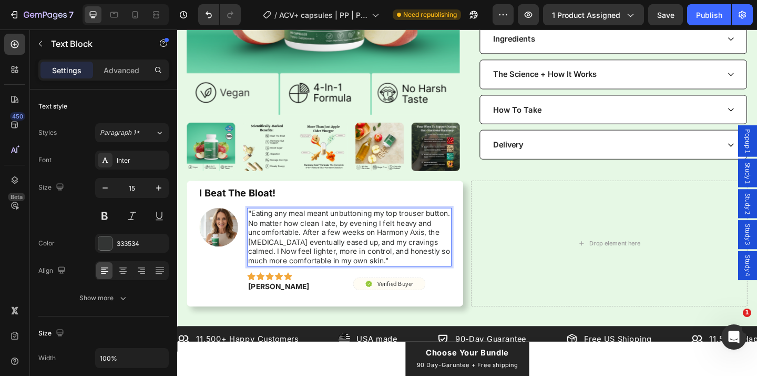
click at [329, 253] on p ""Eating any meal meant unbuttoning my top trouser button. No matter how clean I…" at bounding box center [365, 256] width 220 height 62
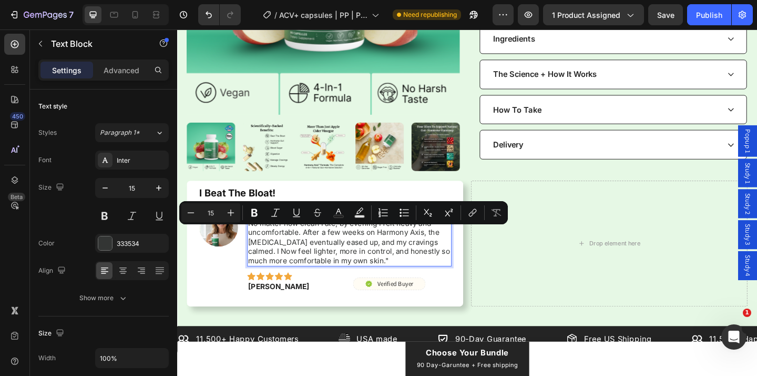
click at [381, 253] on p ""Eating any meal meant unbuttoning my top trouser button. No matter how clean I…" at bounding box center [365, 256] width 220 height 62
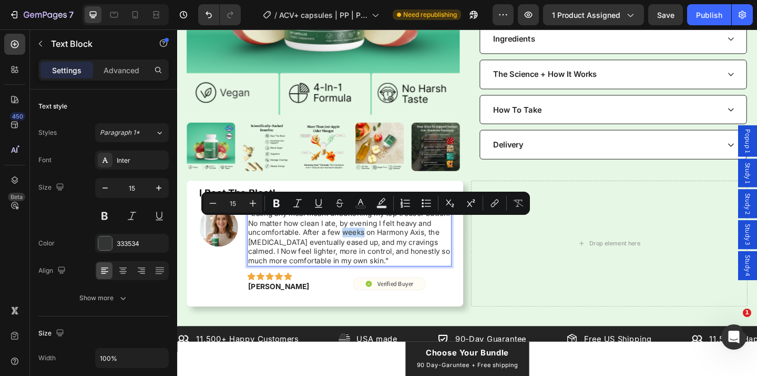
drag, startPoint x: 380, startPoint y: 241, endPoint x: 357, endPoint y: 242, distance: 22.6
click at [358, 242] on p ""Eating any meal meant unbuttoning my top trouser button. No matter how clean I…" at bounding box center [365, 256] width 220 height 62
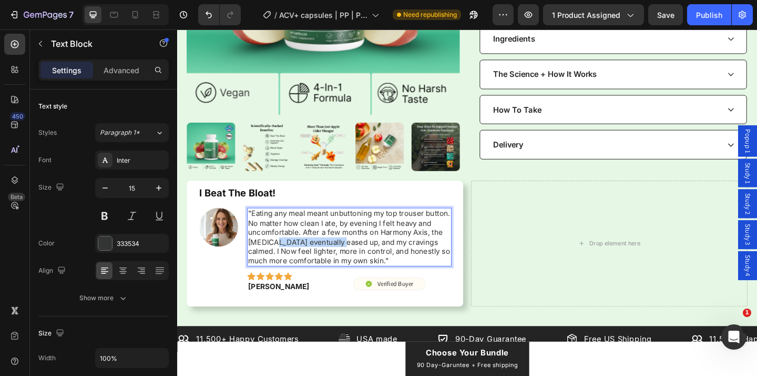
drag, startPoint x: 281, startPoint y: 249, endPoint x: 351, endPoint y: 254, distance: 70.1
click at [351, 254] on p ""Eating any meal meant unbuttoning my top trouser button. No matter how clean I…" at bounding box center [365, 256] width 220 height 62
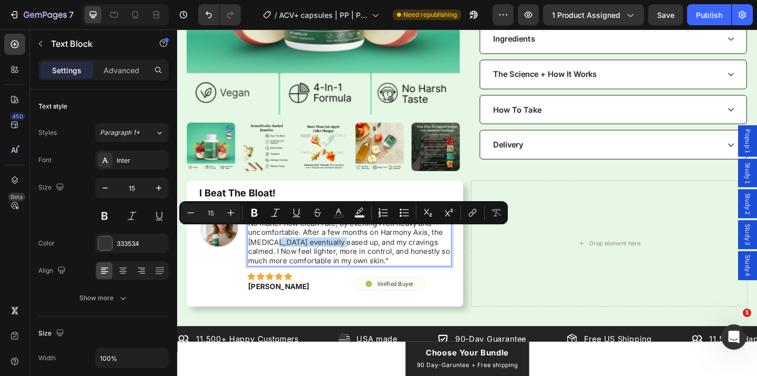
click at [351, 254] on p ""Eating any meal meant unbuttoning my top trouser button. No matter how clean I…" at bounding box center [365, 256] width 220 height 62
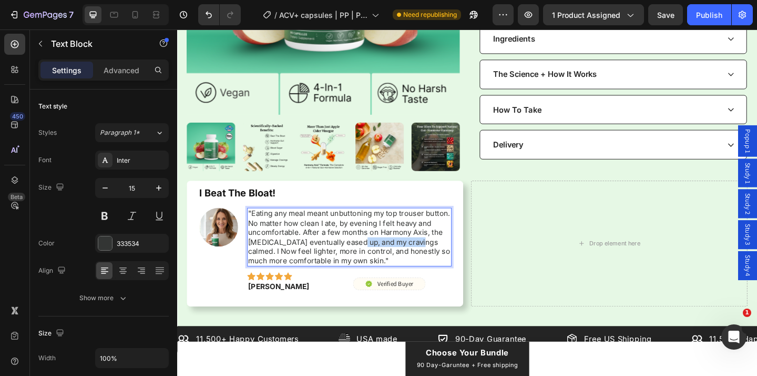
drag, startPoint x: 368, startPoint y: 252, endPoint x: 437, endPoint y: 252, distance: 68.9
click at [437, 252] on p ""Eating any meal meant unbuttoning my top trouser button. No matter how clean I…" at bounding box center [365, 256] width 220 height 62
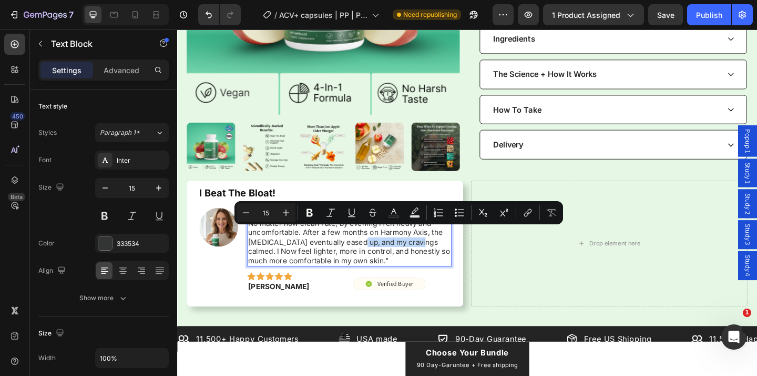
click at [437, 252] on p ""Eating any meal meant unbuttoning my top trouser button. No matter how clean I…" at bounding box center [365, 256] width 220 height 62
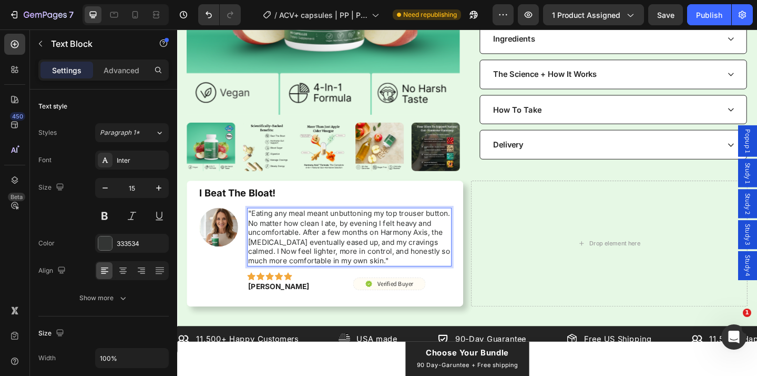
click at [371, 242] on p ""Eating any meal meant unbuttoning my top trouser button. No matter how clean I…" at bounding box center [365, 256] width 220 height 62
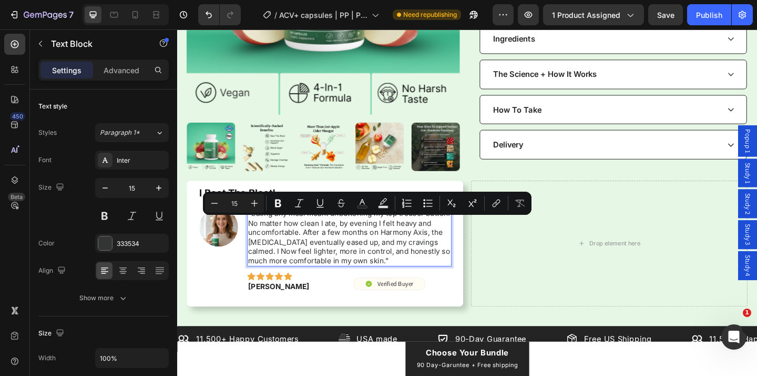
click at [348, 241] on p ""Eating any meal meant unbuttoning my top trouser button. No matter how clean I…" at bounding box center [365, 256] width 220 height 62
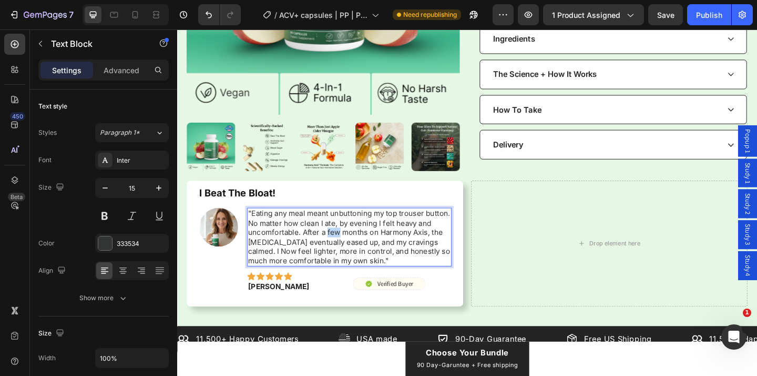
click at [348, 241] on p ""Eating any meal meant unbuttoning my top trouser button. No matter how clean I…" at bounding box center [365, 256] width 220 height 62
click at [371, 240] on p ""Eating any meal meant unbuttoning my top trouser button. No matter how clean I…" at bounding box center [365, 256] width 220 height 62
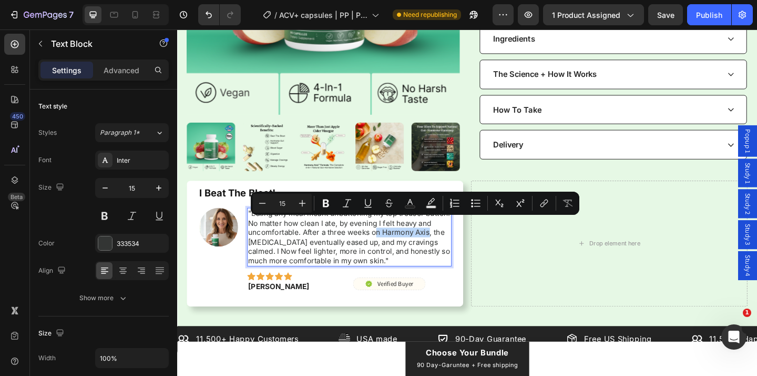
drag, startPoint x: 452, startPoint y: 241, endPoint x: 393, endPoint y: 242, distance: 59.4
click at [393, 242] on p ""Eating any meal meant unbuttoning my top trouser button. No matter how clean I…" at bounding box center [365, 256] width 220 height 62
click at [390, 242] on p ""Eating any meal meant unbuttoning my top trouser button. No matter how clean I…" at bounding box center [365, 256] width 220 height 62
drag, startPoint x: 390, startPoint y: 241, endPoint x: 450, endPoint y: 242, distance: 60.0
click at [450, 242] on p ""Eating any meal meant unbuttoning my top trouser button. No matter how clean I…" at bounding box center [365, 256] width 220 height 62
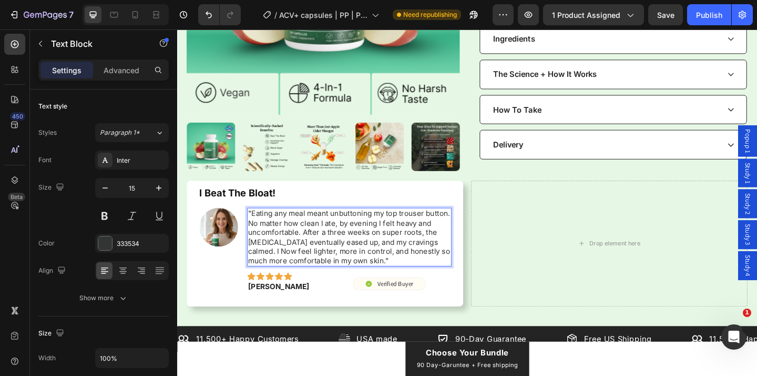
click at [394, 240] on p ""Eating any meal meant unbuttoning my top trouser button. No matter how clean I…" at bounding box center [365, 256] width 220 height 62
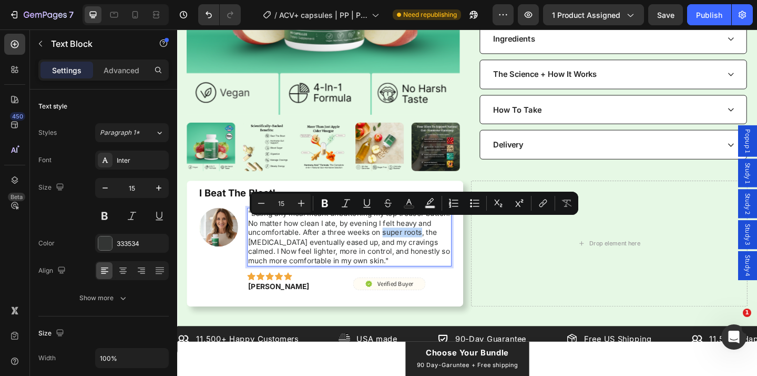
drag, startPoint x: 442, startPoint y: 241, endPoint x: 400, endPoint y: 244, distance: 41.6
click at [400, 244] on p ""Eating any meal meant unbuttoning my top trouser button. No matter how clean I…" at bounding box center [365, 256] width 220 height 62
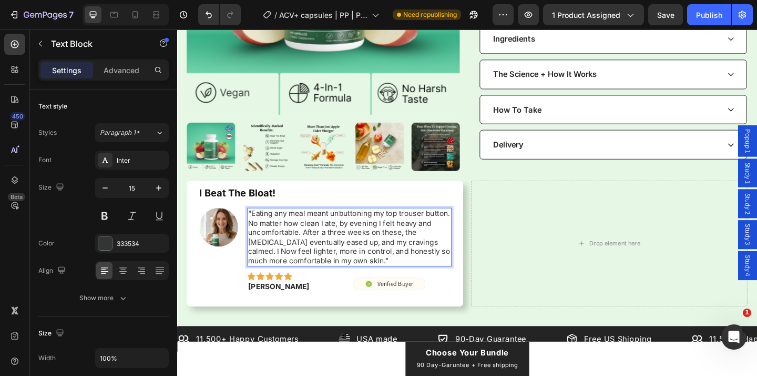
click at [395, 241] on p ""Eating any meal meant unbuttoning my top trouser button. No matter how clean I…" at bounding box center [365, 256] width 220 height 62
click at [394, 241] on p ""Eating any meal meant unbuttoning my top trouser button. No matter how clean I…" at bounding box center [365, 256] width 220 height 62
click at [388, 241] on p ""Eating any meal meant unbuttoning my top trouser button. No matter how clean I…" at bounding box center [365, 256] width 220 height 62
drag, startPoint x: 319, startPoint y: 247, endPoint x: 368, endPoint y: 248, distance: 48.9
click at [368, 248] on p ""Eating any meal meant unbuttoning my top trouser button. No matter how clean I…" at bounding box center [365, 256] width 220 height 62
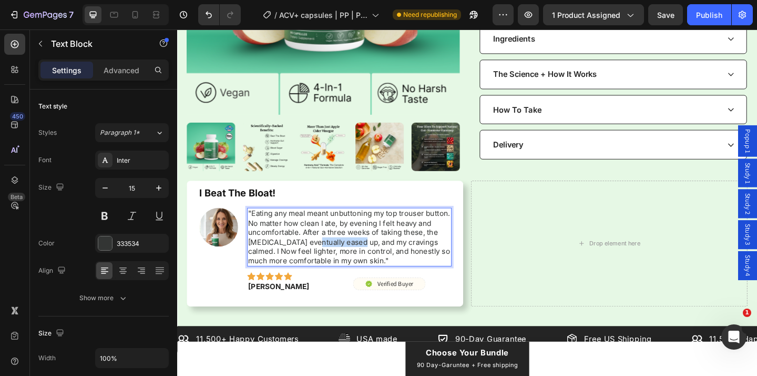
click at [368, 248] on p ""Eating any meal meant unbuttoning my top trouser button. No matter how clean I…" at bounding box center [365, 256] width 220 height 62
drag, startPoint x: 285, startPoint y: 261, endPoint x: 317, endPoint y: 261, distance: 32.6
click at [317, 261] on p ""Eating any meal meant unbuttoning my top trouser button. No matter how clean I…" at bounding box center [365, 256] width 220 height 62
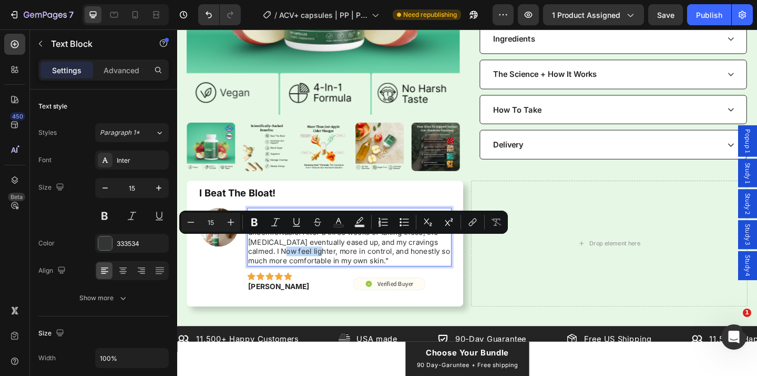
click at [317, 261] on p ""Eating any meal meant unbuttoning my top trouser button. No matter how clean I…" at bounding box center [365, 256] width 220 height 62
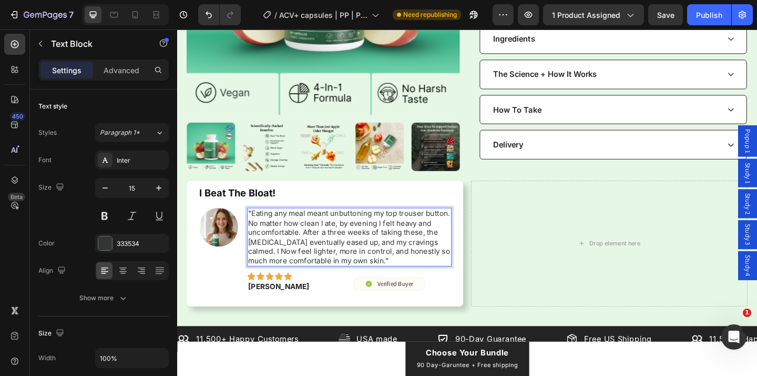
click at [260, 263] on p ""Eating any meal meant unbuttoning my top trouser button. No matter how clean I…" at bounding box center [365, 256] width 220 height 62
click at [265, 260] on p ""Eating any meal meant unbuttoning my top trouser button. No matter how clean I…" at bounding box center [365, 256] width 220 height 62
click at [256, 260] on p ""Eating any meal meant unbuttoning my top trouser button. No matter how clean I…" at bounding box center [365, 256] width 220 height 62
click at [270, 260] on p ""Eating any meal meant unbuttoning my top trouser button. No matter how clean I…" at bounding box center [365, 256] width 220 height 62
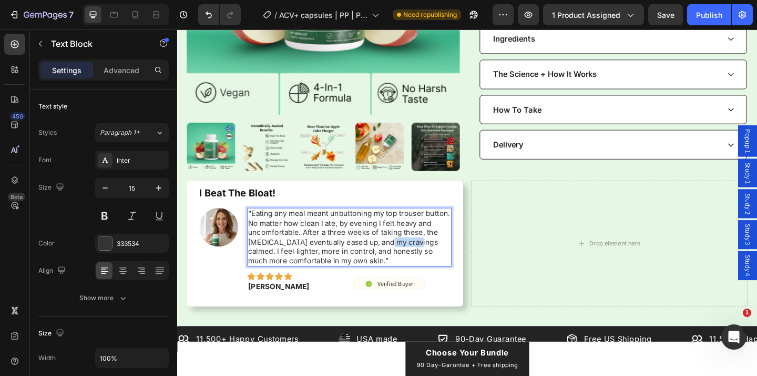
drag, startPoint x: 401, startPoint y: 251, endPoint x: 436, endPoint y: 251, distance: 34.2
click at [436, 251] on p ""Eating any meal meant unbuttoning my top trouser button. No matter how clean I…" at bounding box center [365, 256] width 220 height 62
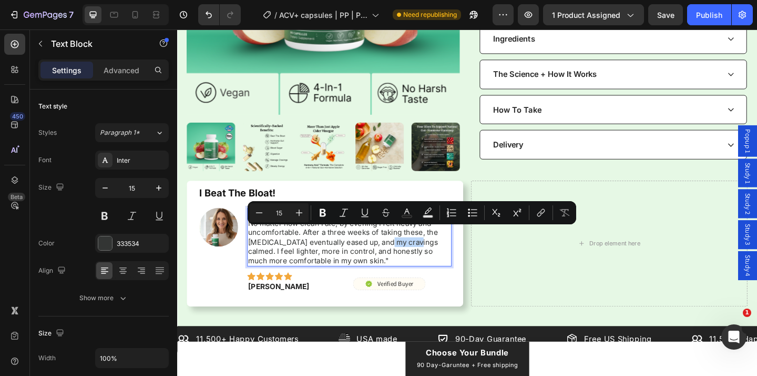
click at [436, 251] on p ""Eating any meal meant unbuttoning my top trouser button. No matter how clean I…" at bounding box center [365, 256] width 220 height 62
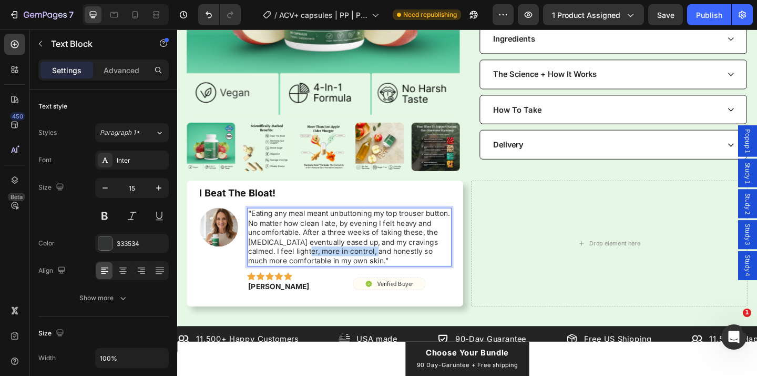
drag, startPoint x: 310, startPoint y: 258, endPoint x: 385, endPoint y: 258, distance: 75.2
click at [385, 258] on p ""Eating any meal meant unbuttoning my top trouser button. No matter how clean I…" at bounding box center [365, 256] width 220 height 62
click at [385, 266] on p ""Eating any meal meant unbuttoning my top trouser button. No matter how clean I…" at bounding box center [365, 256] width 220 height 62
drag, startPoint x: 300, startPoint y: 271, endPoint x: 355, endPoint y: 271, distance: 54.7
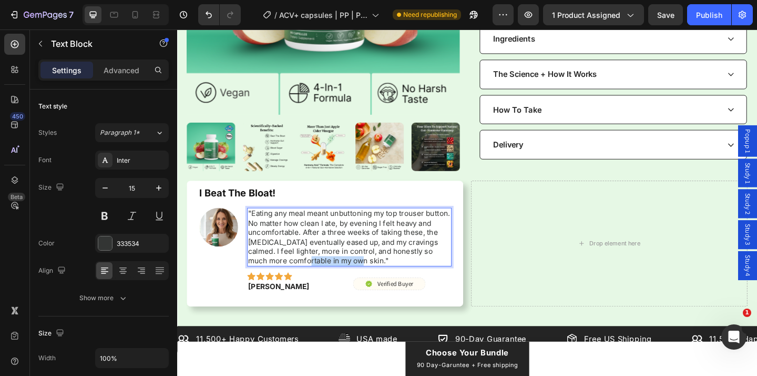
click at [355, 271] on p ""Eating any meal meant unbuttoning my top trouser button. No matter how clean I…" at bounding box center [365, 256] width 220 height 62
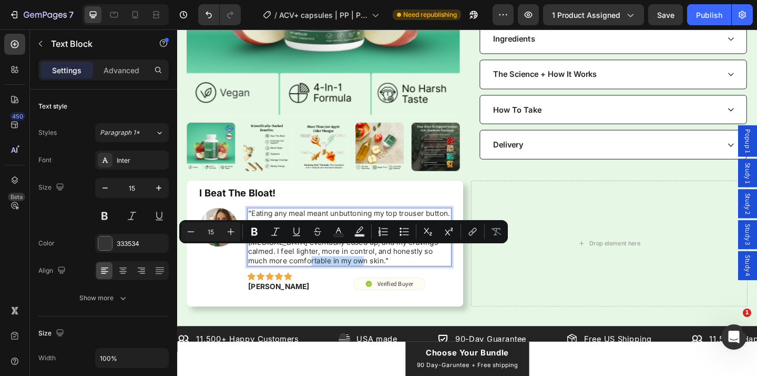
click at [355, 271] on p ""Eating any meal meant unbuttoning my top trouser button. No matter how clean I…" at bounding box center [365, 256] width 220 height 62
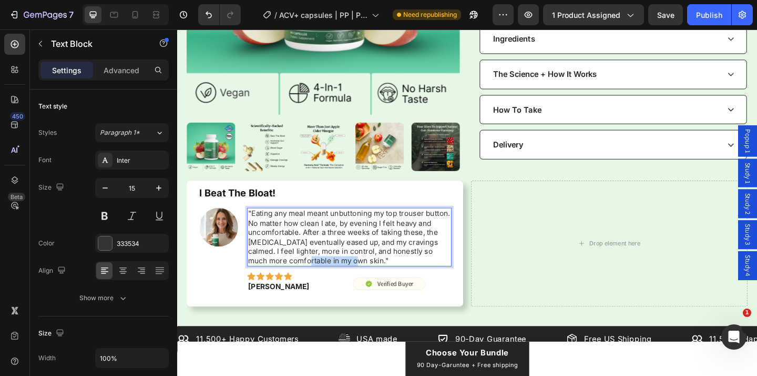
drag, startPoint x: 352, startPoint y: 270, endPoint x: 301, endPoint y: 268, distance: 51.6
click at [300, 269] on p ""Eating any meal meant unbuttoning my top trouser button. No matter how clean I…" at bounding box center [365, 256] width 220 height 62
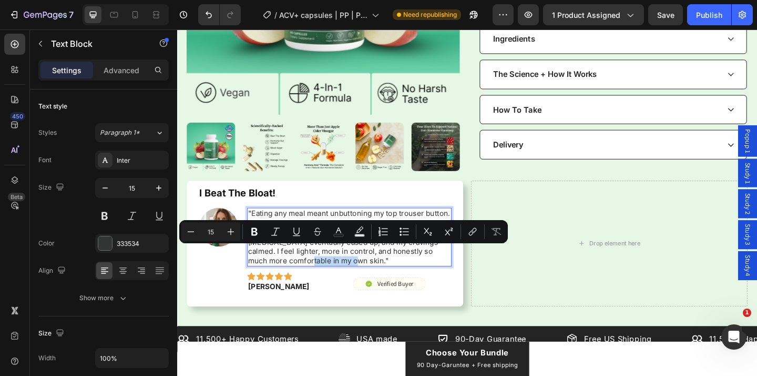
click at [301, 268] on p ""Eating any meal meant unbuttoning my top trouser button. No matter how clean I…" at bounding box center [365, 256] width 220 height 62
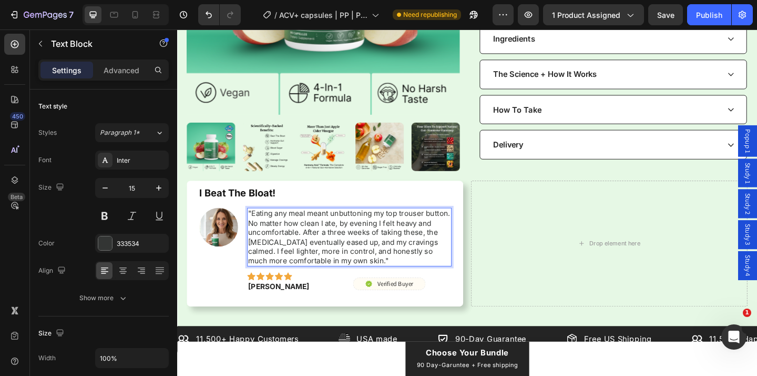
click at [366, 272] on p ""Eating any meal meant unbuttoning my top trouser button. No matter how clean I…" at bounding box center [365, 256] width 220 height 62
click at [291, 225] on p ""Eating any meal meant unbuttoning my top trouser button. No matter how clean I…" at bounding box center [365, 256] width 220 height 62
drag, startPoint x: 321, startPoint y: 219, endPoint x: 380, endPoint y: 219, distance: 59.4
click at [380, 225] on p ""Eating ANY meal meant unbuttoning my top trouser button. No matter how clean I…" at bounding box center [365, 256] width 220 height 62
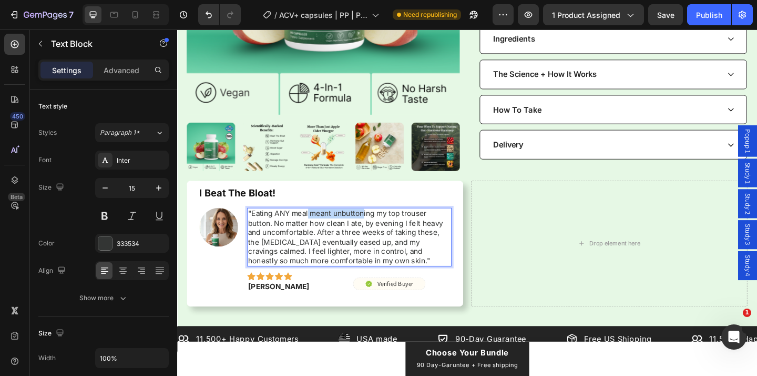
click at [380, 225] on p ""Eating ANY meal meant unbuttoning my top trouser button. No matter how clean I…" at bounding box center [365, 256] width 220 height 62
drag, startPoint x: 401, startPoint y: 218, endPoint x: 441, endPoint y: 218, distance: 40.0
click at [441, 225] on p ""Eating ANY meal meant unbuttoning my top trouser button. No matter how clean I…" at bounding box center [365, 256] width 220 height 62
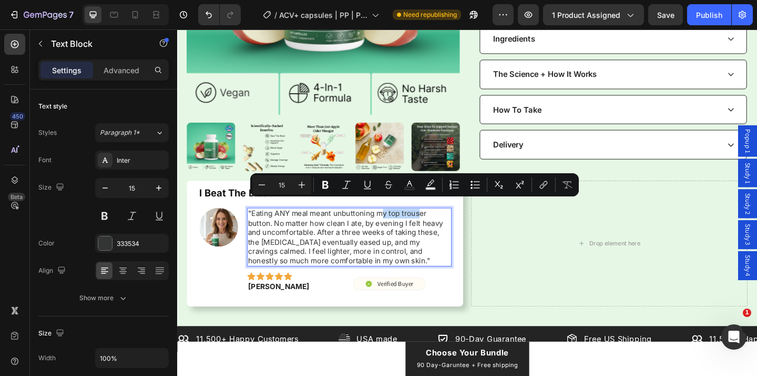
click at [441, 225] on p ""Eating ANY meal meant unbuttoning my top trouser button. No matter how clean I…" at bounding box center [365, 256] width 220 height 62
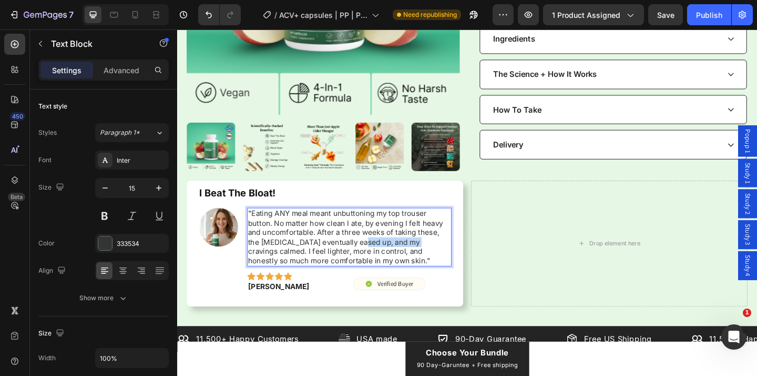
drag, startPoint x: 376, startPoint y: 247, endPoint x: 431, endPoint y: 250, distance: 55.3
click at [431, 250] on p ""Eating ANY meal meant unbuttoning my top trouser button. No matter how clean I…" at bounding box center [365, 256] width 220 height 62
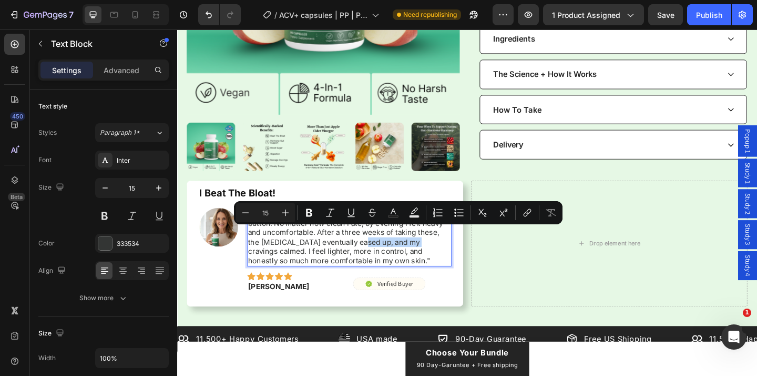
click at [431, 250] on p ""Eating ANY meal meant unbuttoning my top trouser button. No matter how clean I…" at bounding box center [365, 256] width 220 height 62
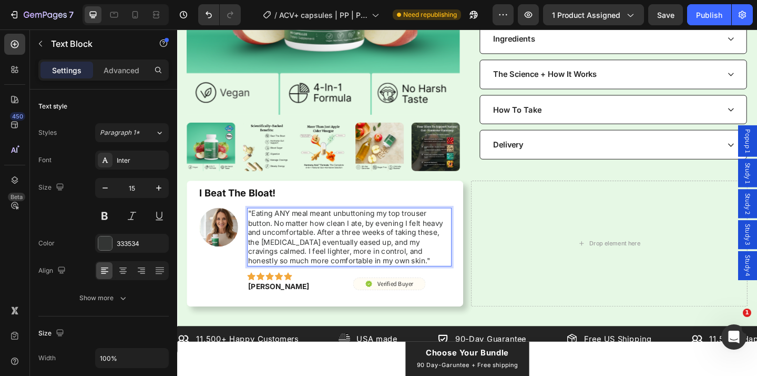
click at [297, 225] on p ""Eating ANY meal meant unbuttoning my top trouser button. No matter how clean I…" at bounding box center [365, 256] width 220 height 62
click at [295, 225] on p ""Eating ANY meal meant unbuttoning my top trouser button. No matter how clean I…" at bounding box center [365, 256] width 220 height 62
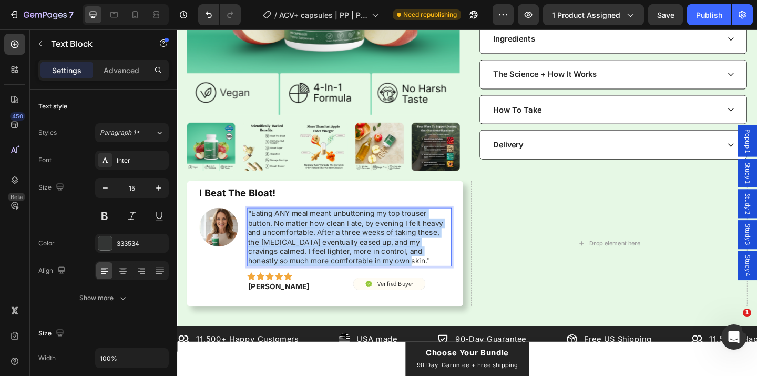
click at [295, 225] on p ""Eating ANY meal meant unbuttoning my top trouser button. No matter how clean I…" at bounding box center [365, 256] width 220 height 62
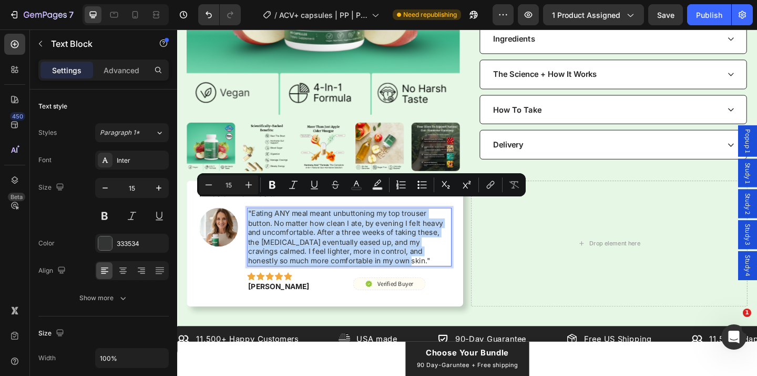
click at [292, 225] on p ""Eating ANY meal meant unbuttoning my top trouser button. No matter how clean I…" at bounding box center [365, 256] width 220 height 62
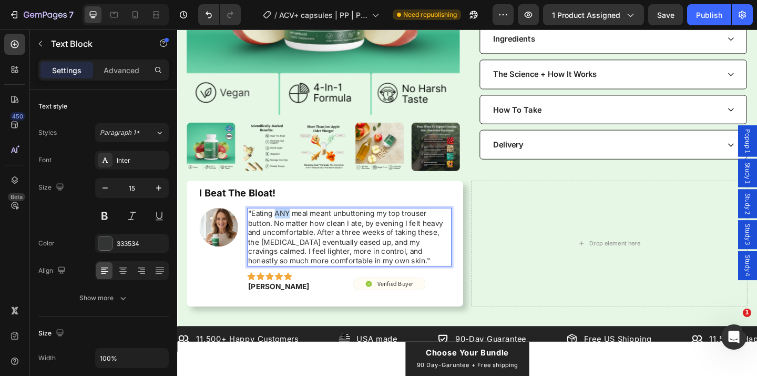
click at [292, 225] on p ""Eating ANY meal meant unbuttoning my top trouser button. No matter how clean I…" at bounding box center [365, 256] width 220 height 62
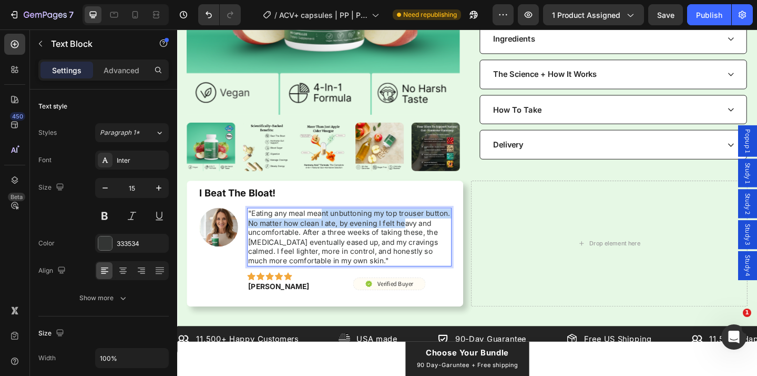
drag, startPoint x: 337, startPoint y: 222, endPoint x: 425, endPoint y: 229, distance: 88.1
click at [425, 229] on p ""Eating any meal meant unbuttoning my top trouser button. No matter how clean I…" at bounding box center [365, 256] width 220 height 62
drag, startPoint x: 284, startPoint y: 231, endPoint x: 382, endPoint y: 231, distance: 98.4
click at [382, 231] on p ""Eating any meal meant unbuttoning my top trouser button. No matter how clean I…" at bounding box center [365, 256] width 220 height 62
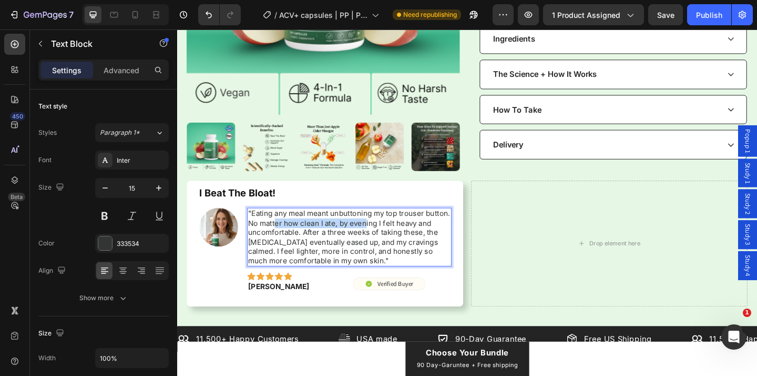
click at [382, 231] on p ""Eating any meal meant unbuttoning my top trouser button. No matter how clean I…" at bounding box center [365, 256] width 220 height 62
drag, startPoint x: 358, startPoint y: 229, endPoint x: 342, endPoint y: 242, distance: 19.8
click at [342, 242] on p ""Eating any meal meant unbuttoning my top trouser button. No matter how clean I…" at bounding box center [365, 256] width 220 height 62
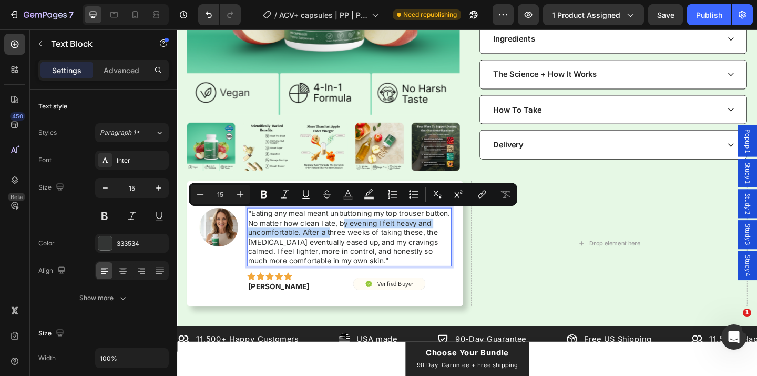
click at [342, 242] on p ""Eating any meal meant unbuttoning my top trouser button. No matter how clean I…" at bounding box center [365, 256] width 220 height 62
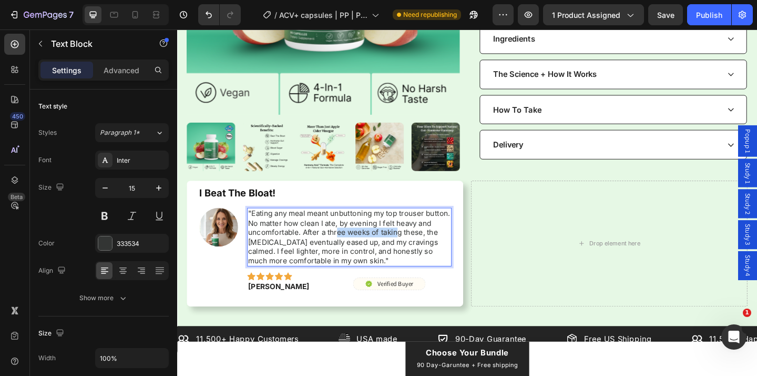
drag, startPoint x: 350, startPoint y: 241, endPoint x: 414, endPoint y: 241, distance: 64.2
click at [414, 241] on p ""Eating any meal meant unbuttoning my top trouser button. No matter how clean I…" at bounding box center [365, 256] width 220 height 62
drag, startPoint x: 438, startPoint y: 241, endPoint x: 322, endPoint y: 249, distance: 116.0
click at [322, 249] on p ""Eating any meal meant unbuttoning my top trouser button. No matter how clean I…" at bounding box center [365, 256] width 220 height 62
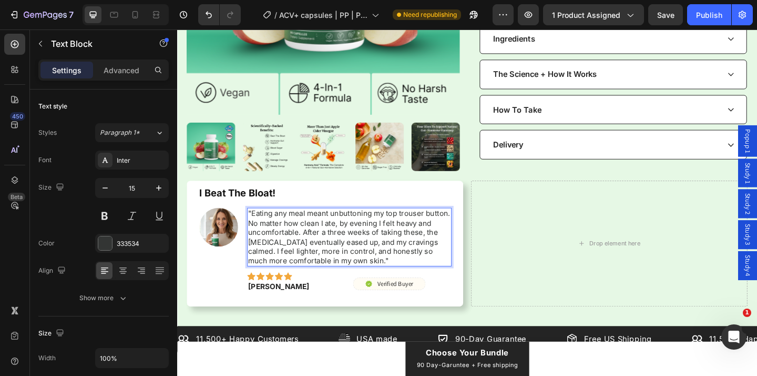
click at [322, 249] on p ""Eating any meal meant unbuttoning my top trouser button. No matter how clean I…" at bounding box center [365, 256] width 220 height 62
drag, startPoint x: 350, startPoint y: 250, endPoint x: 474, endPoint y: 258, distance: 124.4
click at [474, 258] on p ""Eating any meal meant unbuttoning my top trouser button. No matter how clean I…" at bounding box center [365, 256] width 220 height 62
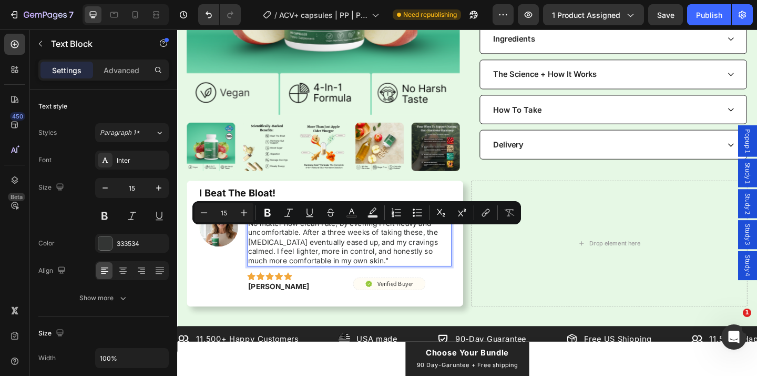
click at [390, 267] on p ""Eating any meal meant unbuttoning my top trouser button. No matter how clean I…" at bounding box center [365, 256] width 220 height 62
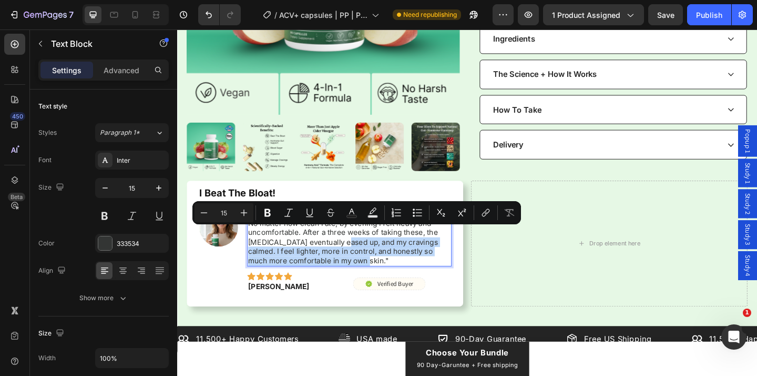
drag, startPoint x: 377, startPoint y: 266, endPoint x: 357, endPoint y: 254, distance: 22.9
click at [357, 254] on p ""Eating any meal meant unbuttoning my top trouser button. No matter how clean I…" at bounding box center [365, 256] width 220 height 62
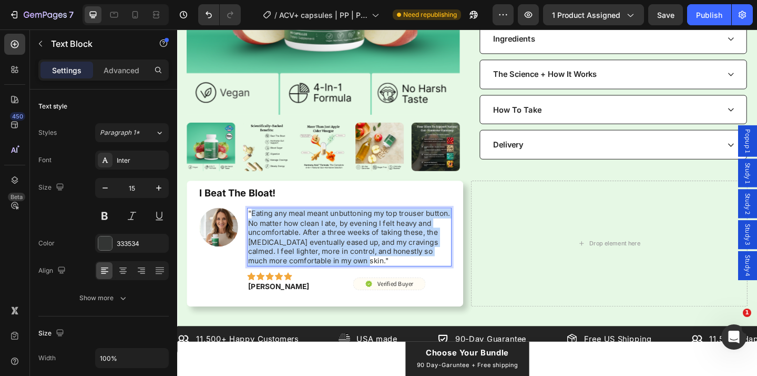
drag, startPoint x: 369, startPoint y: 268, endPoint x: 259, endPoint y: 218, distance: 121.0
click at [259, 225] on p ""Eating any meal meant unbuttoning my top trouser button. No matter how clean I…" at bounding box center [365, 256] width 220 height 62
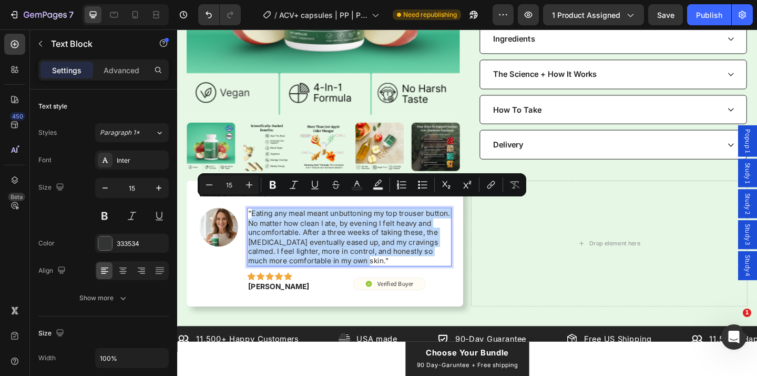
click at [259, 225] on p ""Eating any meal meant unbuttoning my top trouser button. No matter how clean I…" at bounding box center [365, 256] width 220 height 62
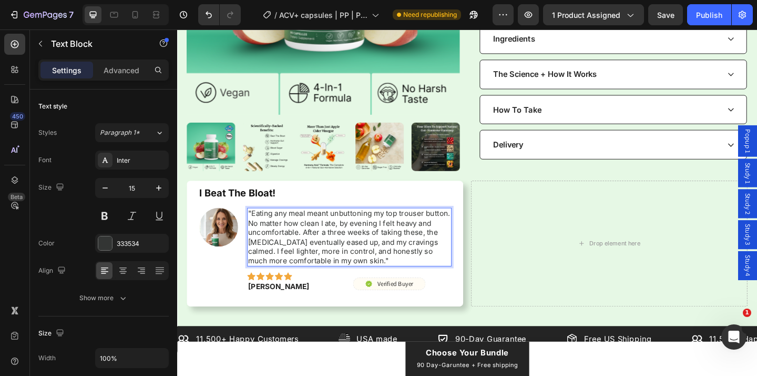
click at [285, 225] on p ""Eating any meal meant unbuttoning my top trouser button. No matter how clean I…" at bounding box center [365, 256] width 220 height 62
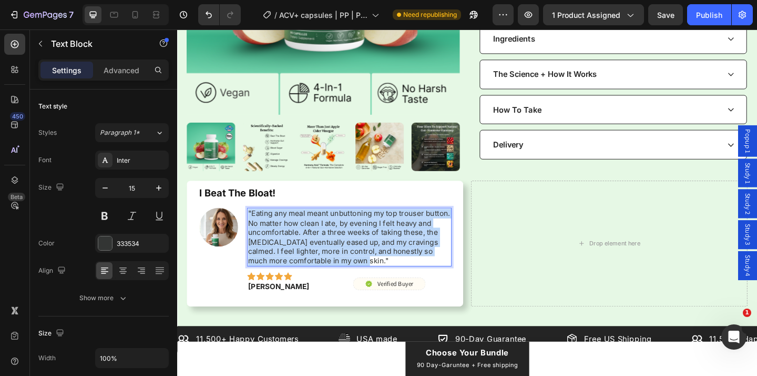
click at [285, 225] on p ""Eating any meal meant unbuttoning my top trouser button. No matter how clean I…" at bounding box center [365, 256] width 220 height 62
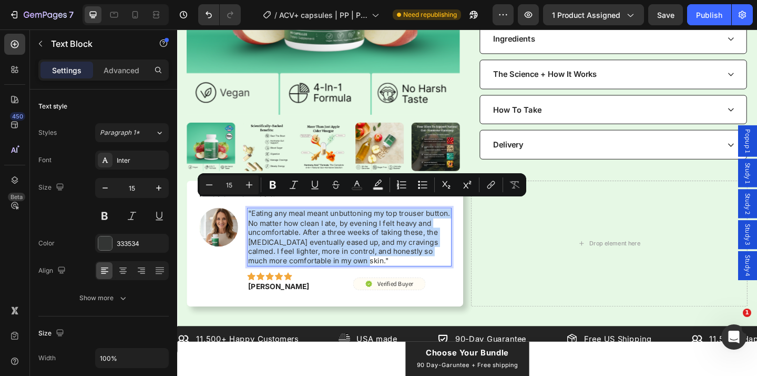
click at [355, 232] on p ""Eating any meal meant unbuttoning my top trouser button. No matter how clean I…" at bounding box center [365, 256] width 220 height 62
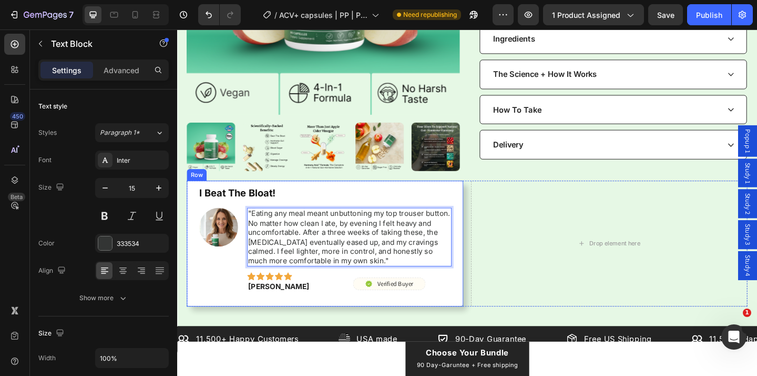
click at [482, 242] on div "I Beat The Bloat! Text Block Image "Eating any meal meant unbuttoning my top tr…" at bounding box center [338, 262] width 301 height 137
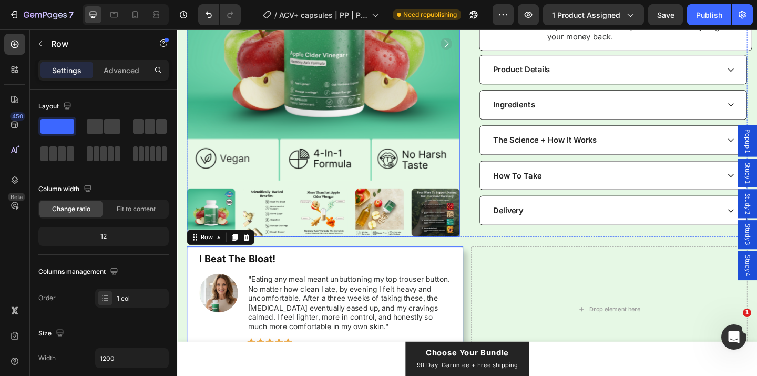
scroll to position [554, 0]
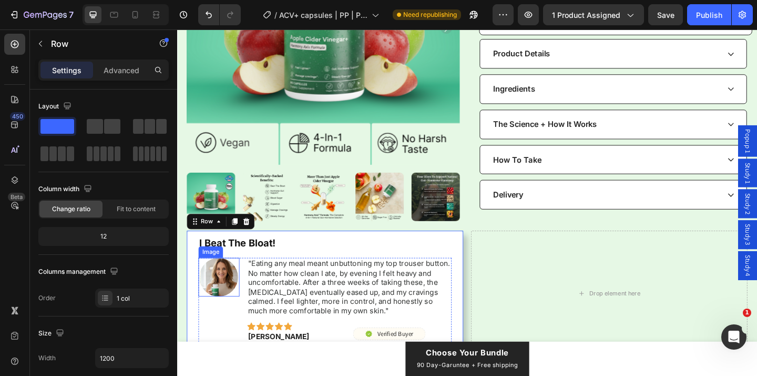
click at [227, 289] on img at bounding box center [222, 299] width 42 height 42
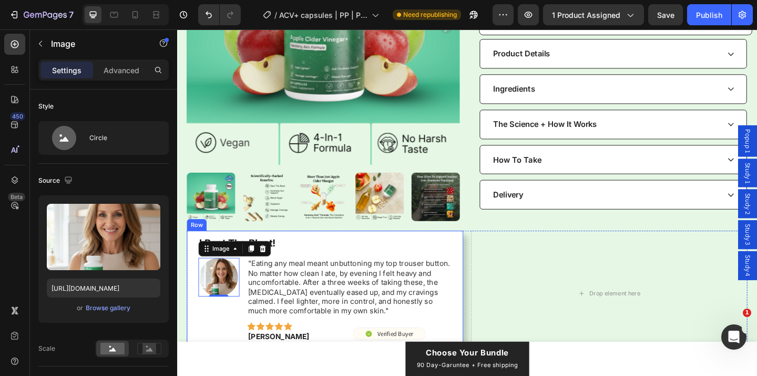
click at [197, 295] on div "I Beat The Bloat! Text Block Image 0 "Eating any meal meant unbuttoning my top …" at bounding box center [338, 316] width 301 height 137
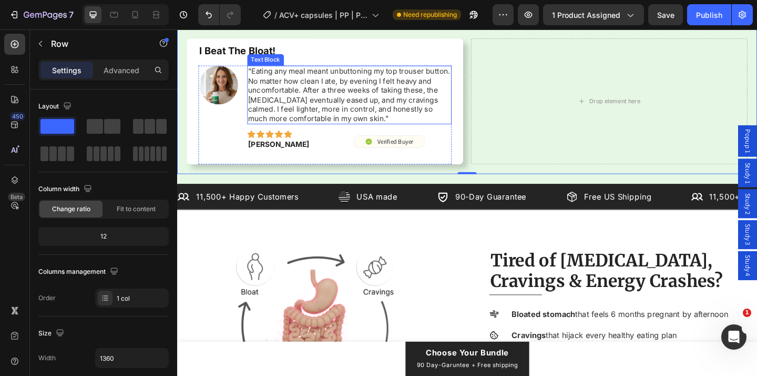
scroll to position [781, 0]
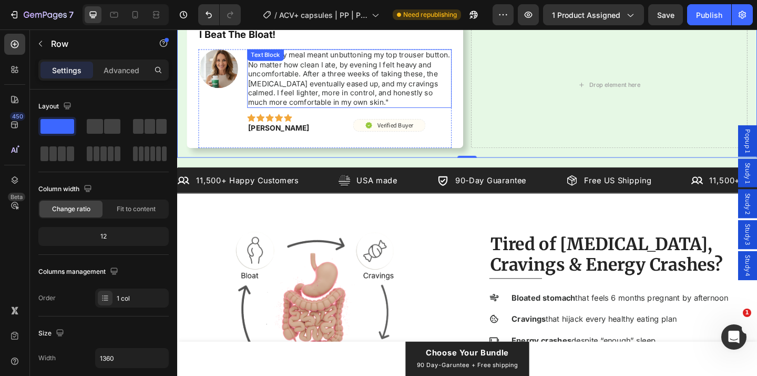
click at [331, 84] on p ""Eating any meal meant unbuttoning my top trouser button. No matter how clean I…" at bounding box center [365, 83] width 220 height 62
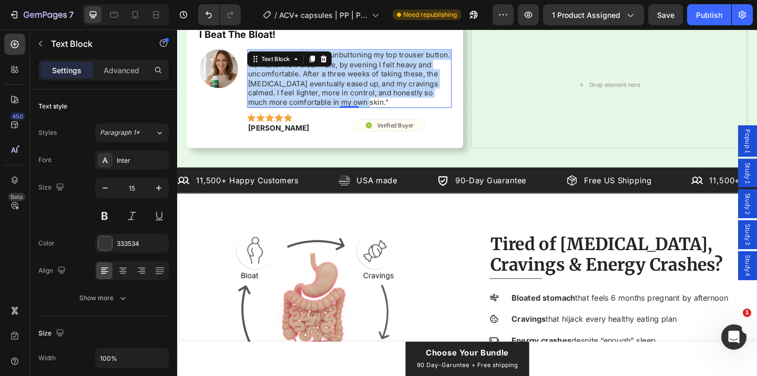
click at [331, 84] on p ""Eating any meal meant unbuttoning my top trouser button. No matter how clean I…" at bounding box center [365, 83] width 220 height 62
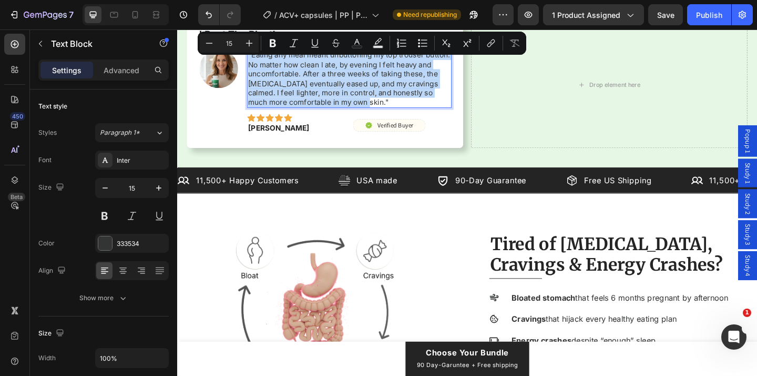
copy p ""Eating any meal meant unbuttoning my top trouser button. No matter how clean I…"
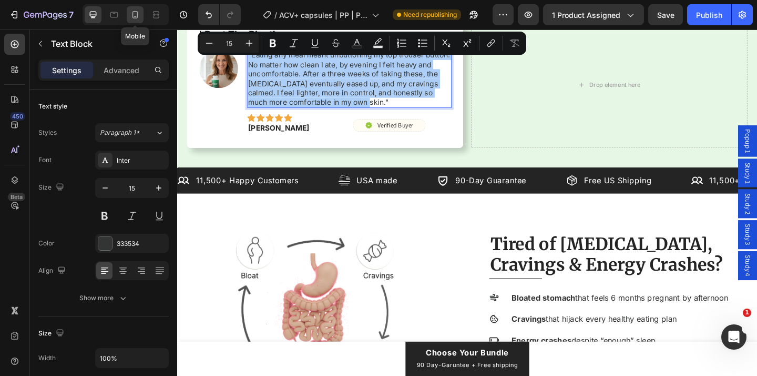
click at [136, 15] on icon at bounding box center [135, 14] width 11 height 11
type input "14"
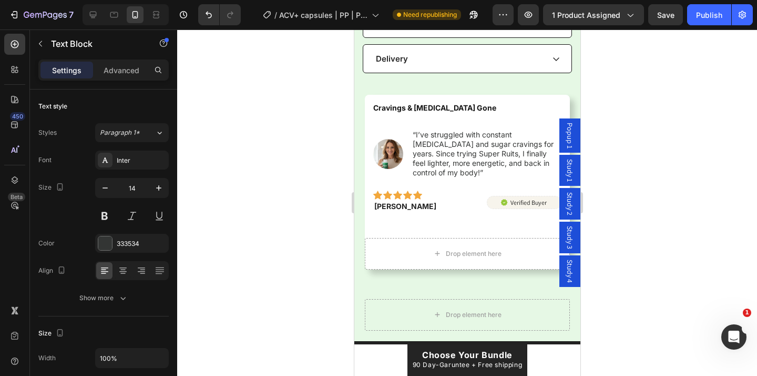
scroll to position [990, 0]
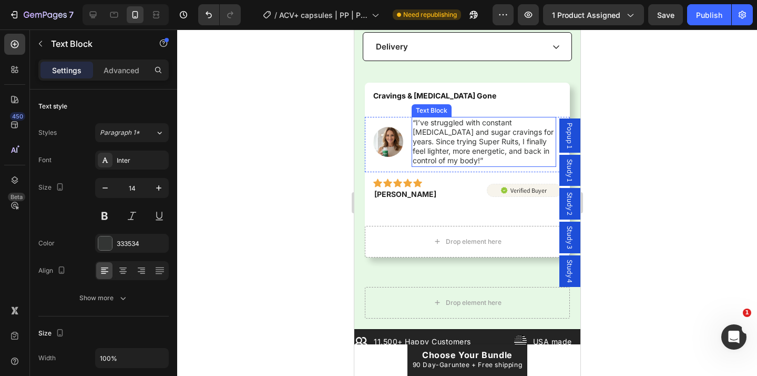
click at [453, 126] on p "“I’ve struggled with constant bloating and sugar cravings for years. Since tryi…" at bounding box center [483, 142] width 143 height 48
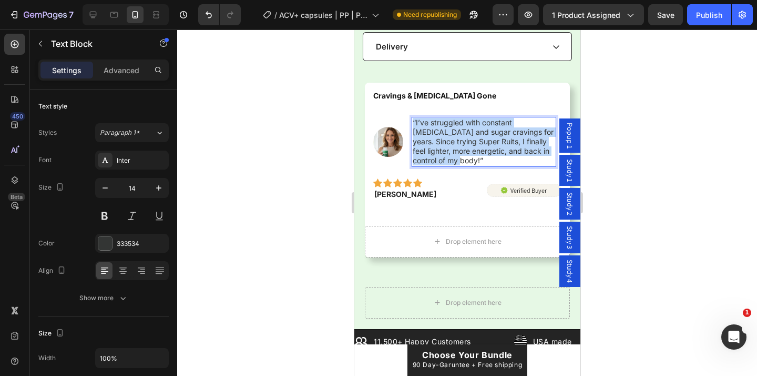
click at [453, 126] on p "“I’ve struggled with constant bloating and sugar cravings for years. Since tryi…" at bounding box center [483, 142] width 143 height 48
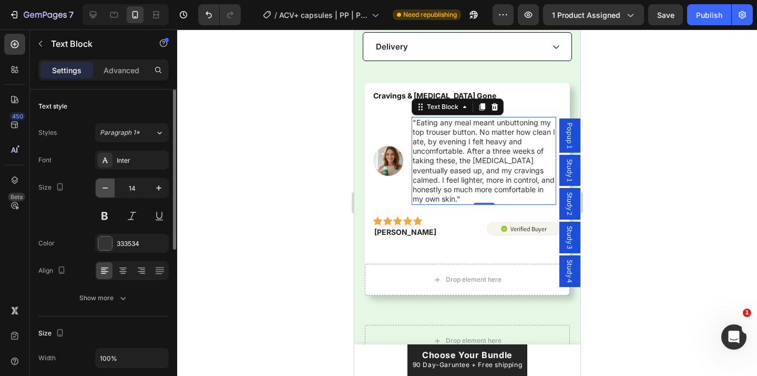
click at [103, 189] on icon "button" at bounding box center [105, 188] width 11 height 11
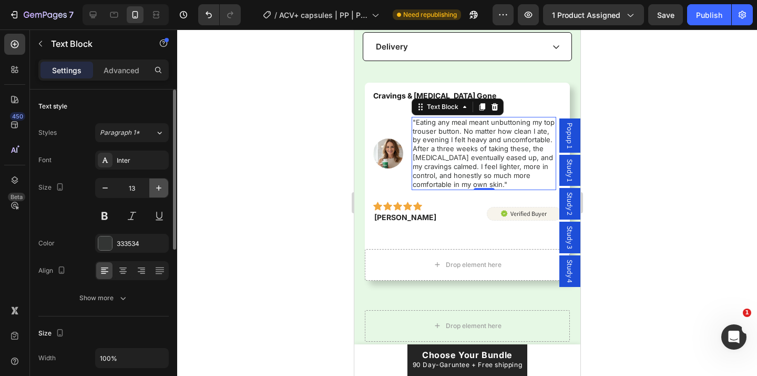
click at [163, 187] on icon "button" at bounding box center [159, 188] width 11 height 11
type input "14"
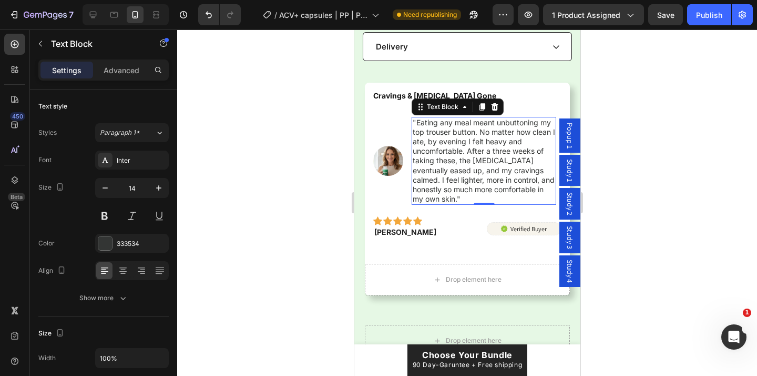
click at [322, 184] on div at bounding box center [467, 202] width 580 height 346
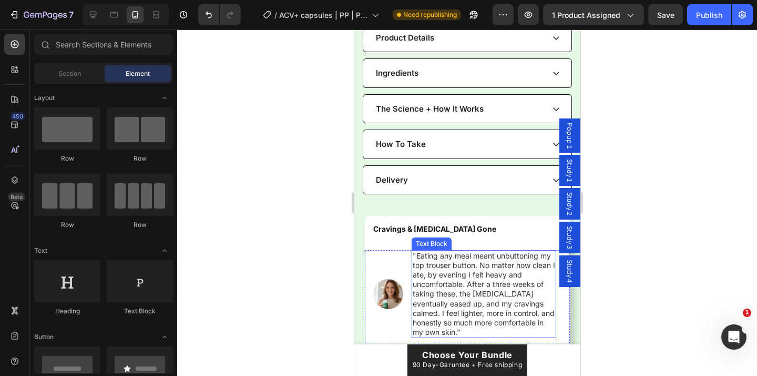
scroll to position [848, 0]
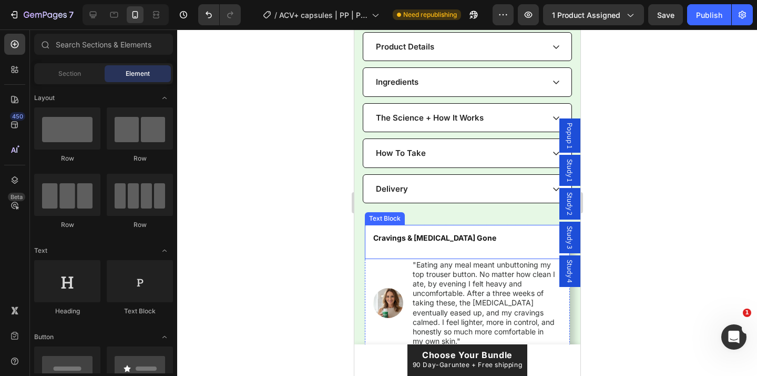
click at [453, 233] on p "Cravings & Bloating Gone" at bounding box center [467, 237] width 188 height 9
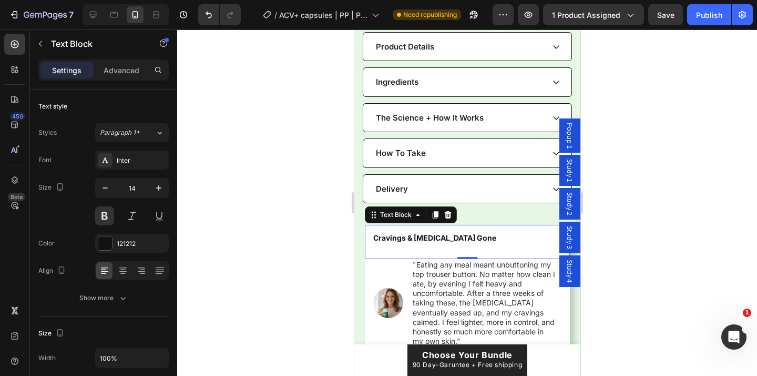
click at [453, 233] on p "Cravings & Bloating Gone" at bounding box center [467, 237] width 188 height 9
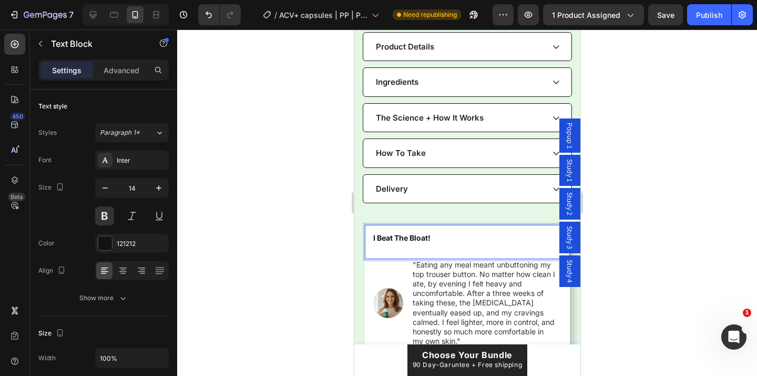
click at [306, 215] on div at bounding box center [467, 202] width 580 height 346
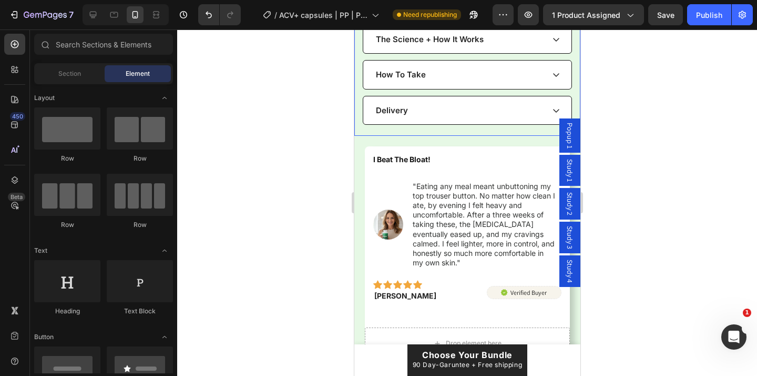
scroll to position [965, 0]
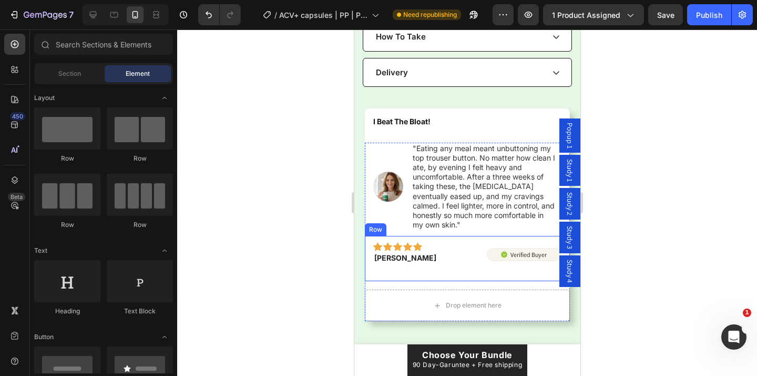
click at [480, 239] on div "Icon Icon Icon Icon Icon Row Joanne L. Text block Row Icon Verified Buyer Text …" at bounding box center [467, 258] width 205 height 45
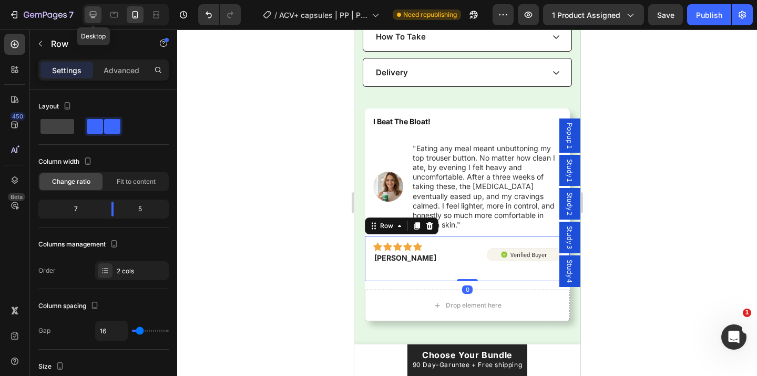
click at [98, 14] on icon at bounding box center [93, 14] width 11 height 11
type input "1200"
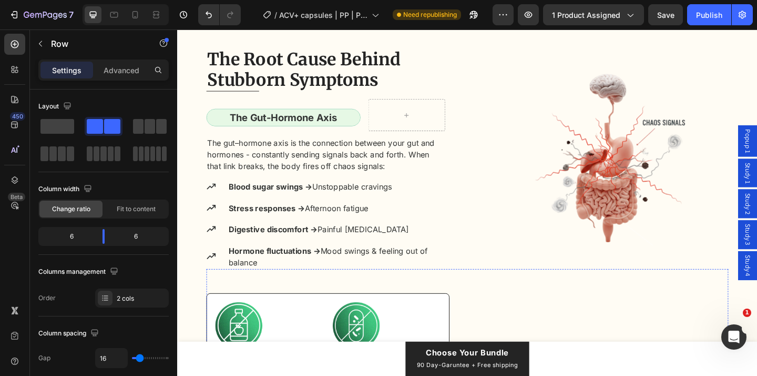
scroll to position [1213, 0]
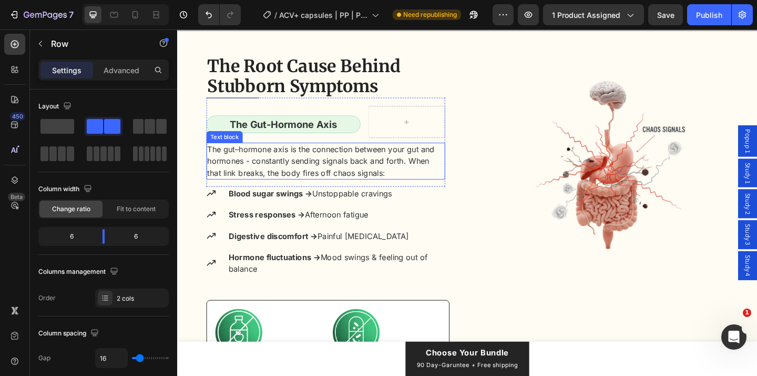
click at [236, 186] on p "The gut–hormone axis is the connection between your gut and hormones - constant…" at bounding box center [339, 173] width 258 height 38
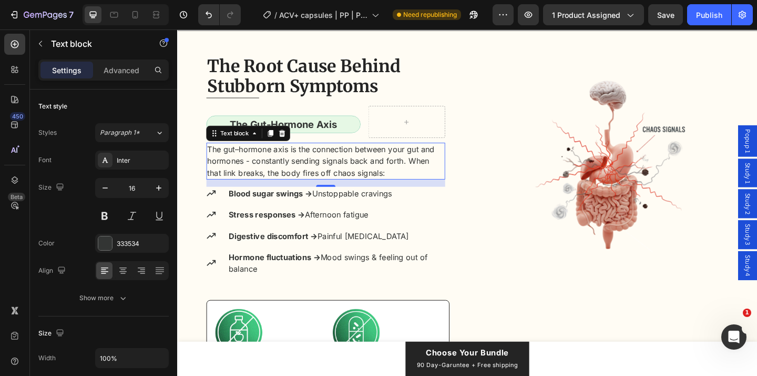
click at [236, 185] on p "The gut–hormone axis is the connection between your gut and hormones - constant…" at bounding box center [339, 173] width 258 height 38
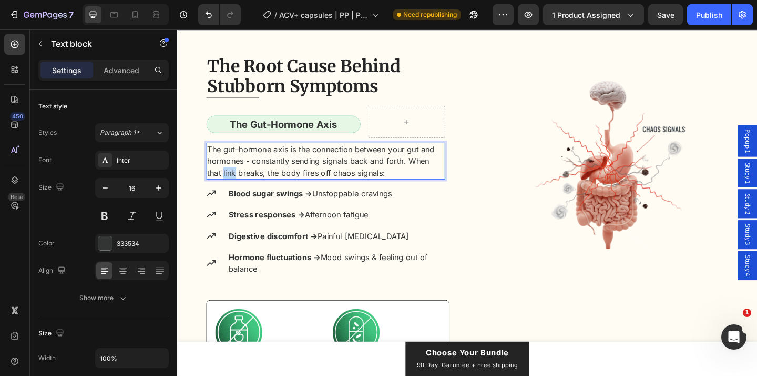
click at [236, 186] on p "The gut–hormone axis is the connection between your gut and hormones - constant…" at bounding box center [339, 173] width 258 height 38
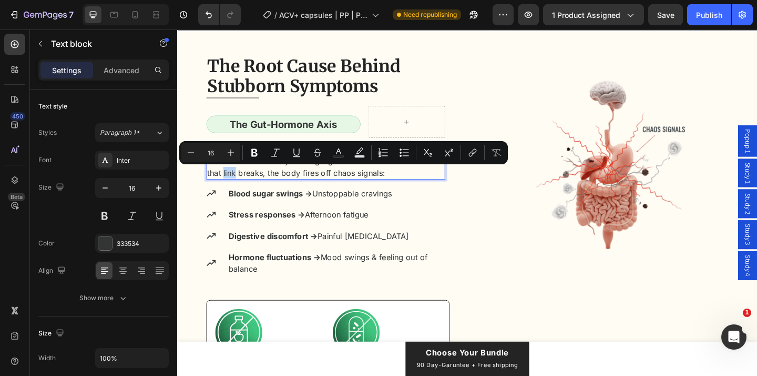
click at [236, 186] on p "The gut–hormone axis is the connection between your gut and hormones - constant…" at bounding box center [339, 173] width 258 height 38
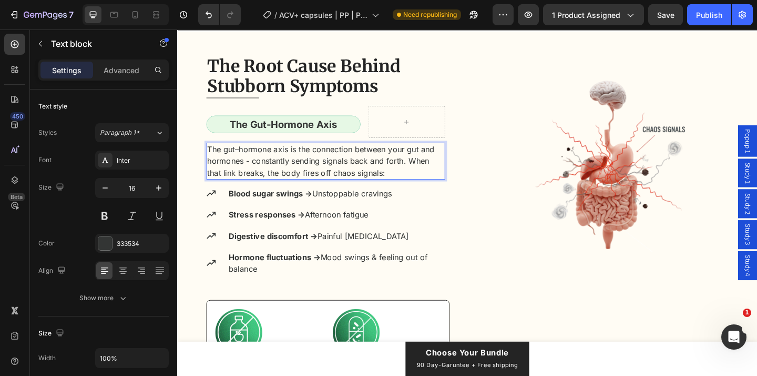
click at [236, 186] on p "The gut–hormone axis is the connection between your gut and hormones - constant…" at bounding box center [339, 173] width 258 height 38
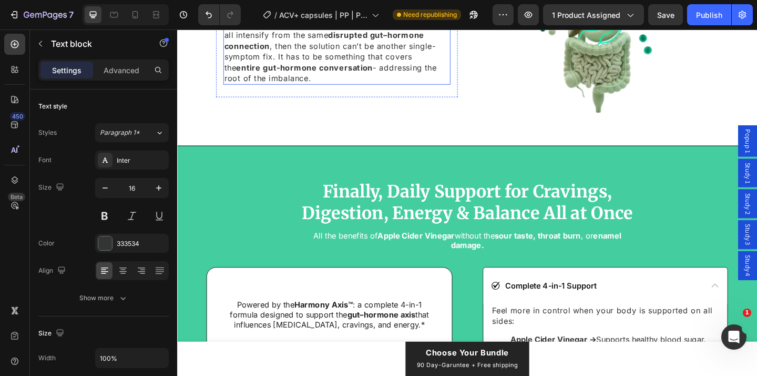
scroll to position [1909, 0]
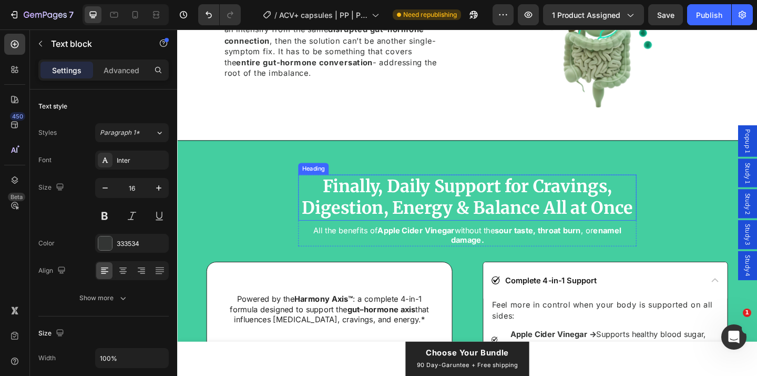
click at [615, 226] on strong "Finally, Daily Support for Cravings, Digestion, Energy & Balance All at Once" at bounding box center [493, 211] width 360 height 47
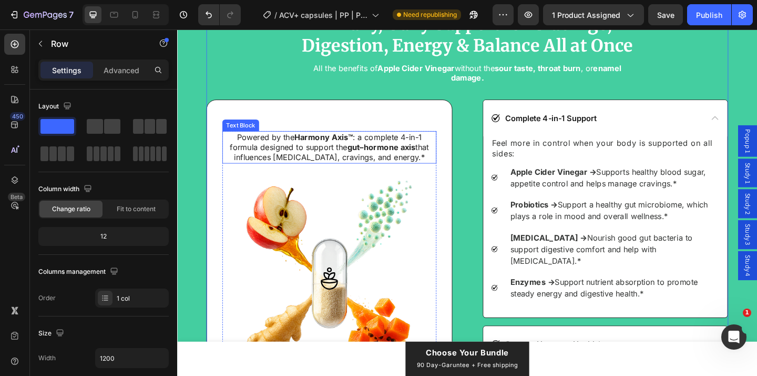
scroll to position [2074, 0]
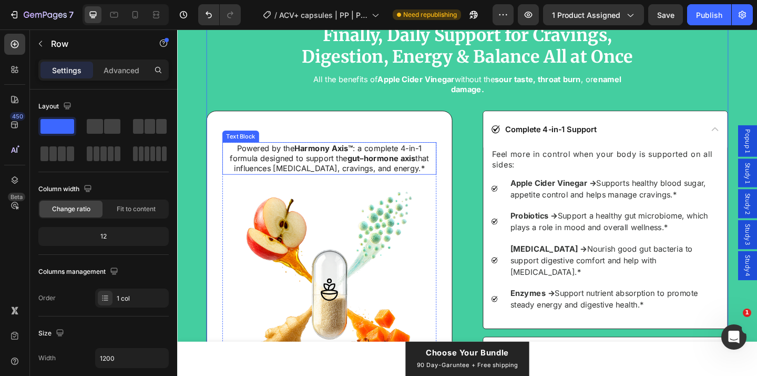
click at [347, 169] on p "Powered by the Harmony Axis™ : a complete 4-in-1 formula designed to support th…" at bounding box center [342, 169] width 231 height 33
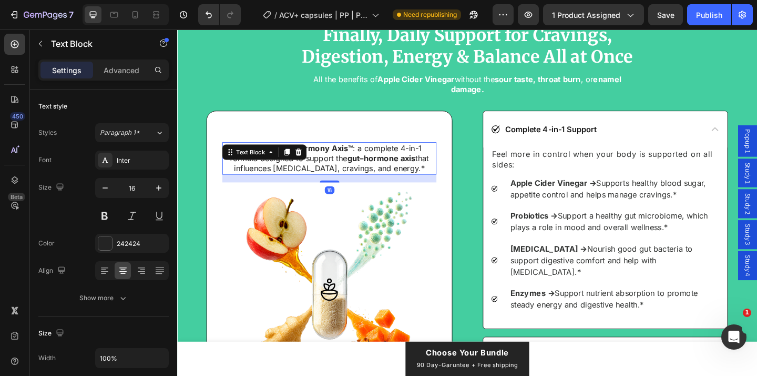
click at [348, 171] on p "Powered by the Harmony Axis™ : a complete 4-in-1 formula designed to support th…" at bounding box center [342, 169] width 231 height 33
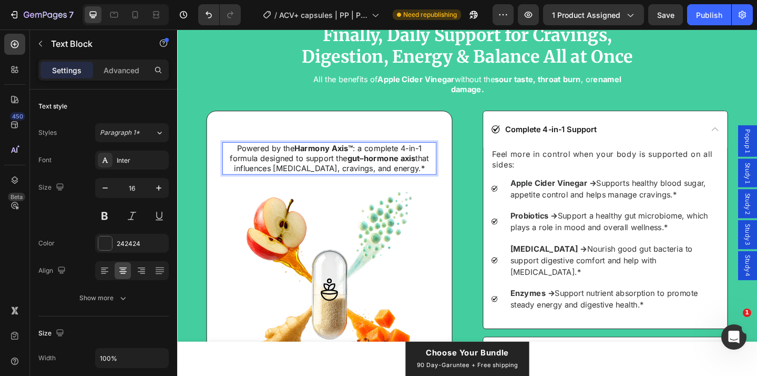
scroll to position [2086, 0]
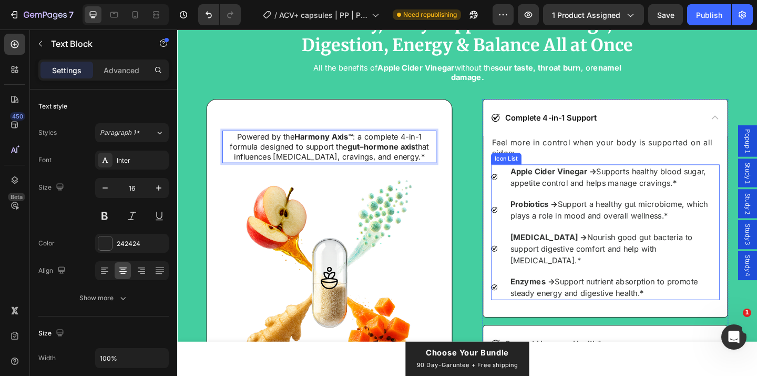
click at [534, 238] on li "Icon Probiotics → Support a healthy gut microbiome, which plays a role in mood …" at bounding box center [643, 225] width 249 height 27
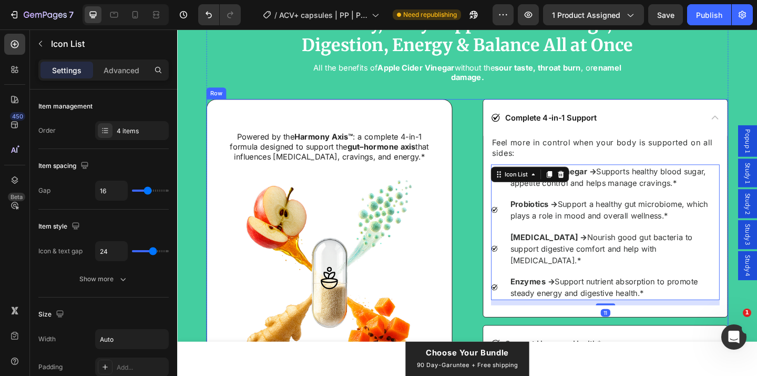
click at [498, 222] on div "Powered by the Harmony Axis™ : a complete 4-in-1 formula designed to support th…" at bounding box center [493, 345] width 568 height 481
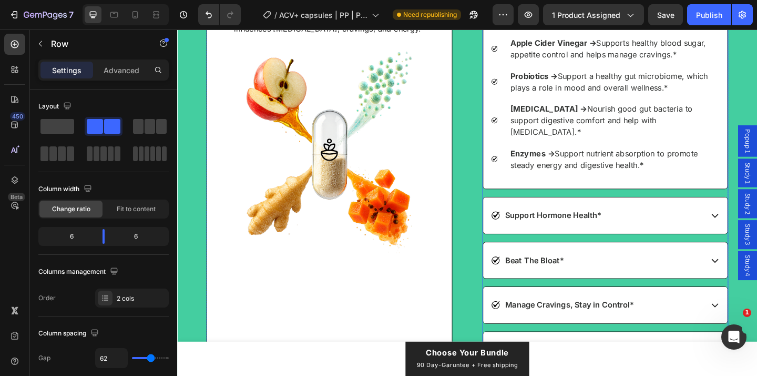
scroll to position [2238, 0]
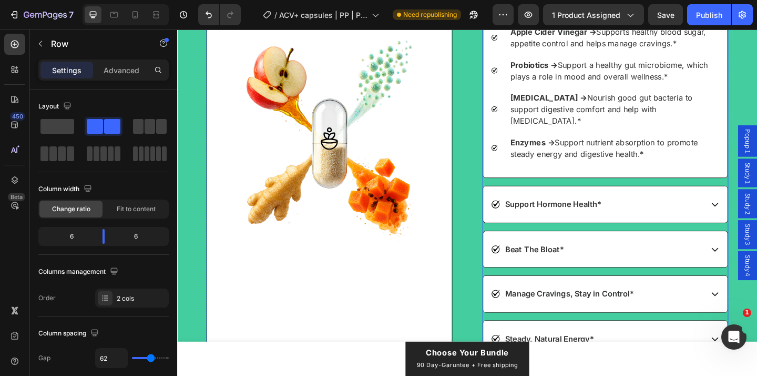
click at [683, 213] on div "Support Hormone Health*" at bounding box center [634, 220] width 230 height 14
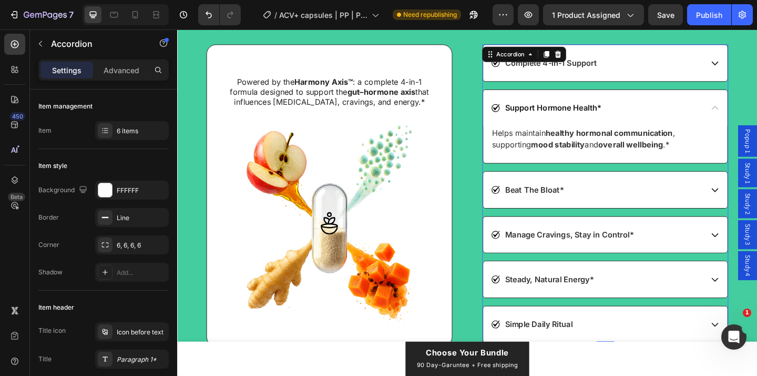
scroll to position [2140, 0]
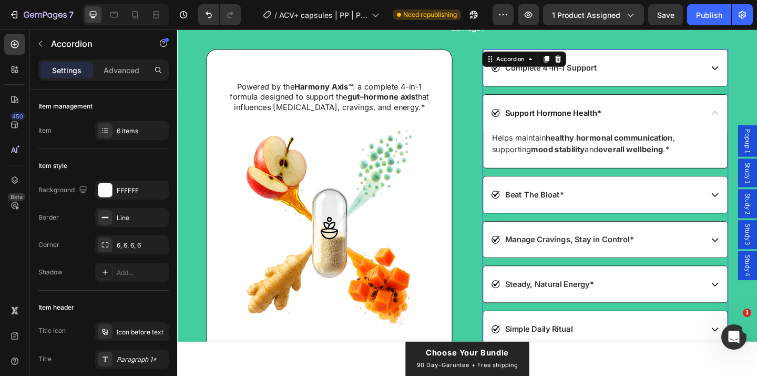
click at [678, 122] on div "Support Hormone Health*" at bounding box center [634, 120] width 230 height 14
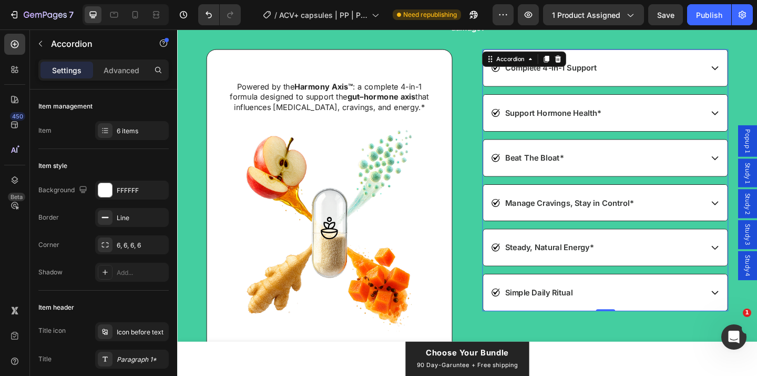
scroll to position [2156, 0]
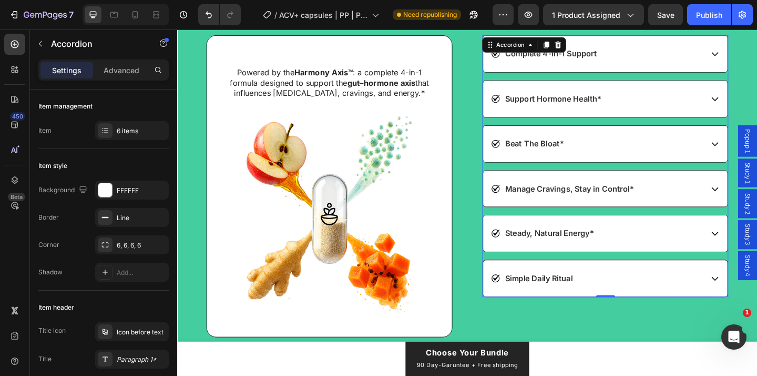
click at [670, 162] on div "Beat The Bloat*" at bounding box center [643, 153] width 266 height 39
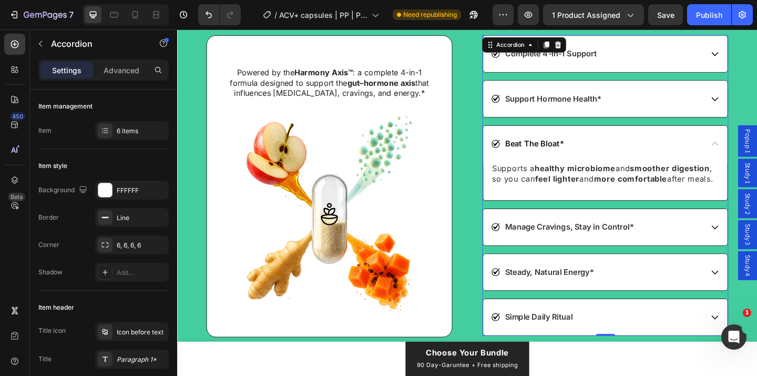
scroll to position [2161, 0]
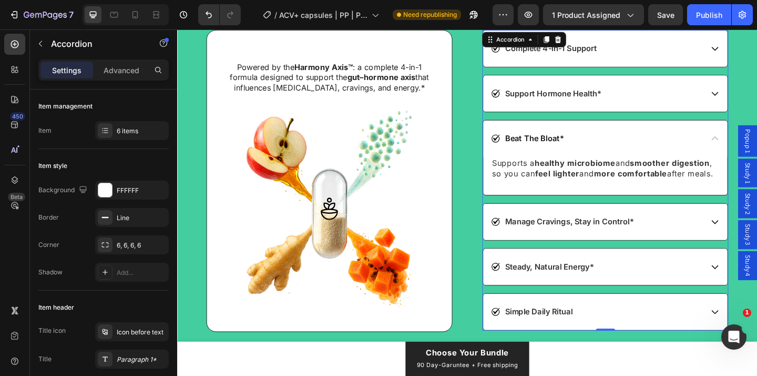
click at [664, 146] on div "Beat The Bloat*" at bounding box center [634, 148] width 230 height 14
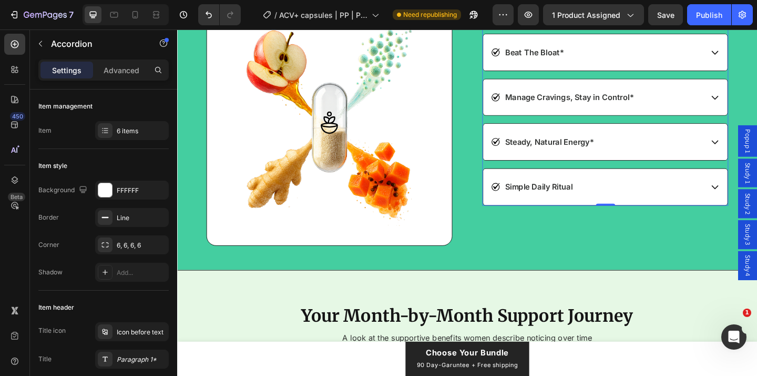
scroll to position [2244, 0]
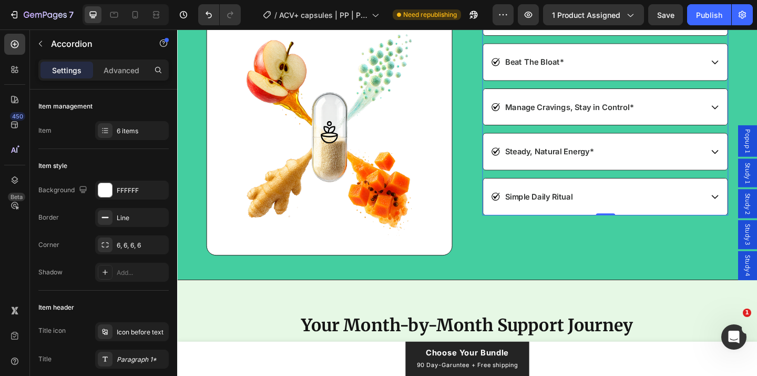
click at [666, 148] on div "Steady, Natural Energy*" at bounding box center [643, 162] width 266 height 39
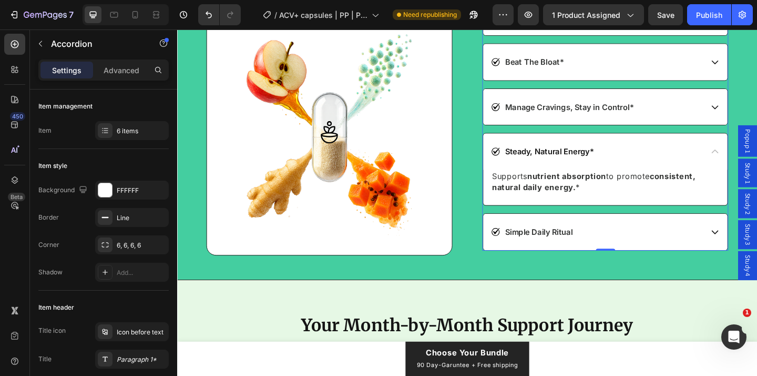
click at [688, 157] on div "Steady, Natural Energy*" at bounding box center [634, 162] width 230 height 14
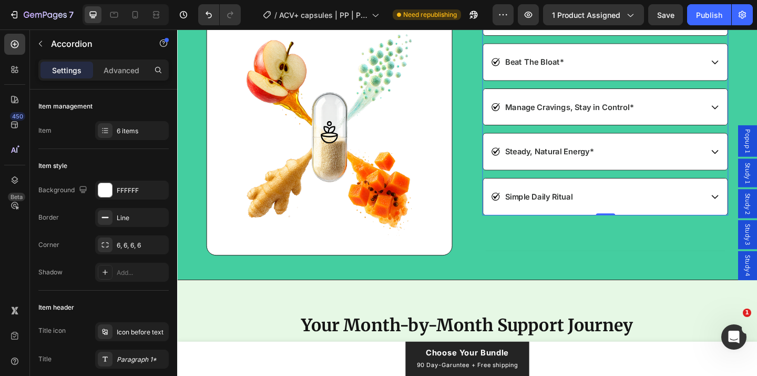
click at [711, 109] on div "Manage Cravings, Stay in Control*" at bounding box center [634, 114] width 230 height 14
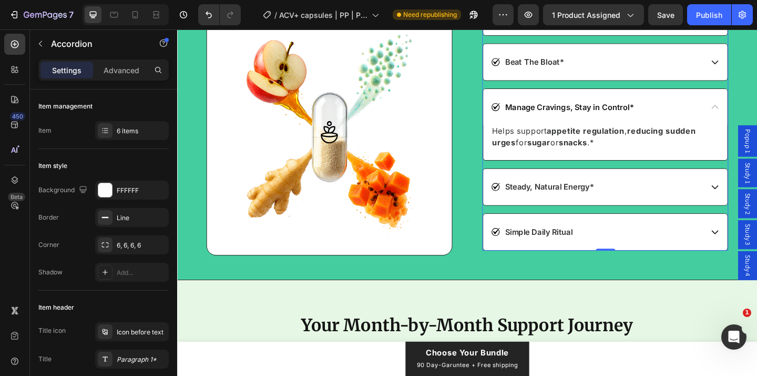
click at [711, 109] on div "Manage Cravings, Stay in Control*" at bounding box center [634, 114] width 230 height 14
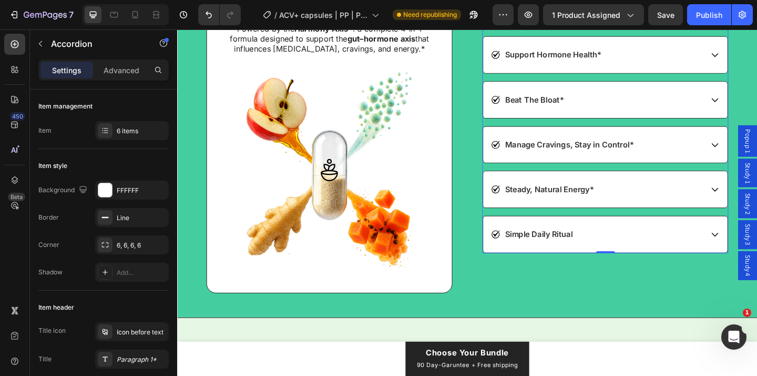
click at [698, 109] on div "Beat The Bloat*" at bounding box center [634, 106] width 230 height 14
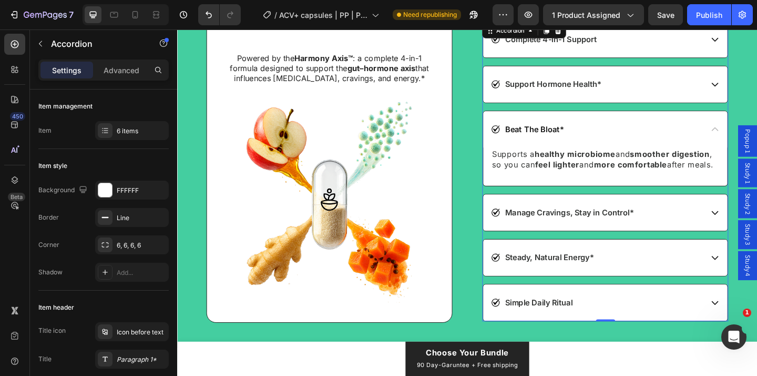
scroll to position [2157, 0]
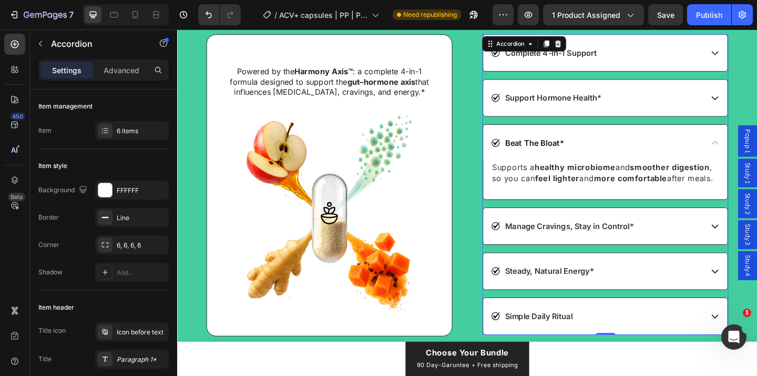
click at [698, 109] on div "Support Hormone Health*" at bounding box center [634, 104] width 230 height 14
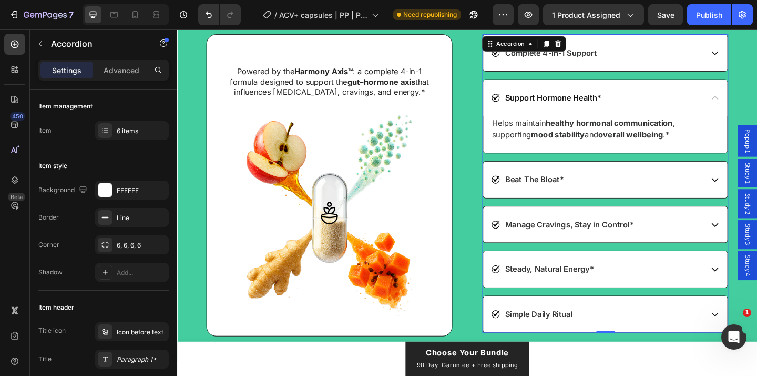
click at [698, 109] on div "Support Hormone Health*" at bounding box center [634, 104] width 230 height 14
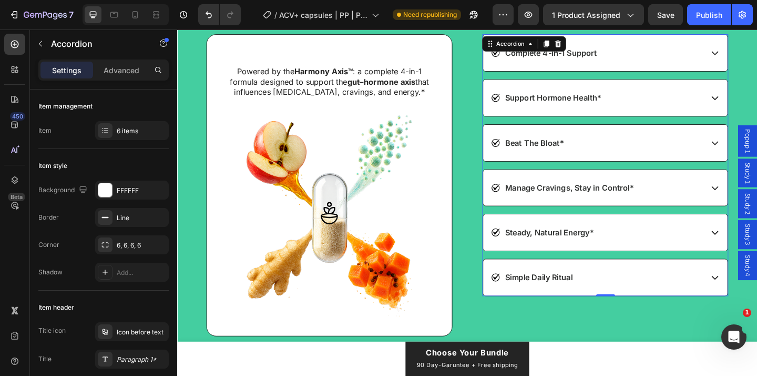
click at [702, 50] on div "Complete 4-in-1 Support" at bounding box center [634, 55] width 230 height 14
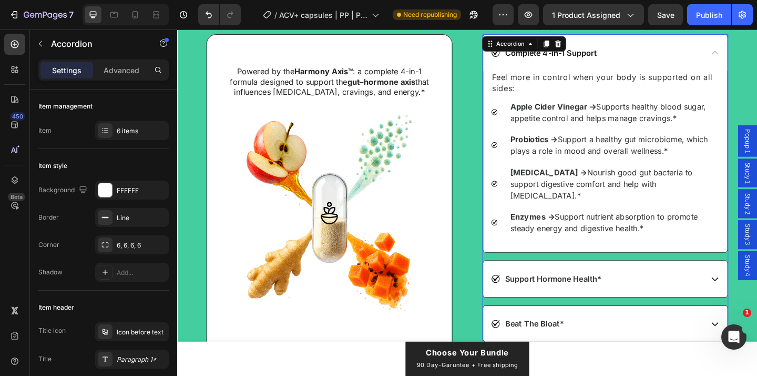
click at [703, 60] on div "Complete 4-in-1 Support" at bounding box center [634, 55] width 230 height 14
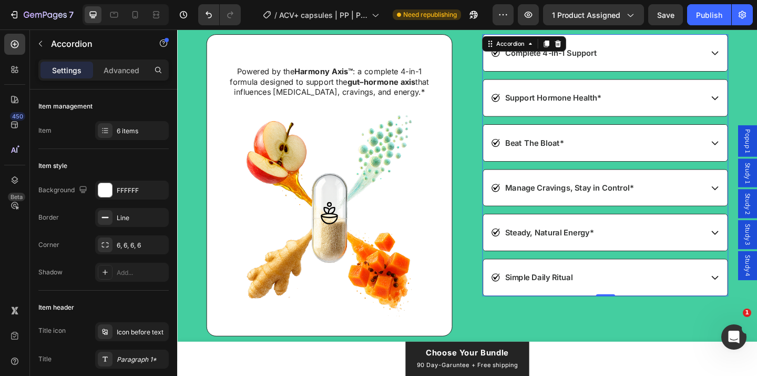
click at [703, 60] on div "Complete 4-in-1 Support" at bounding box center [634, 55] width 230 height 14
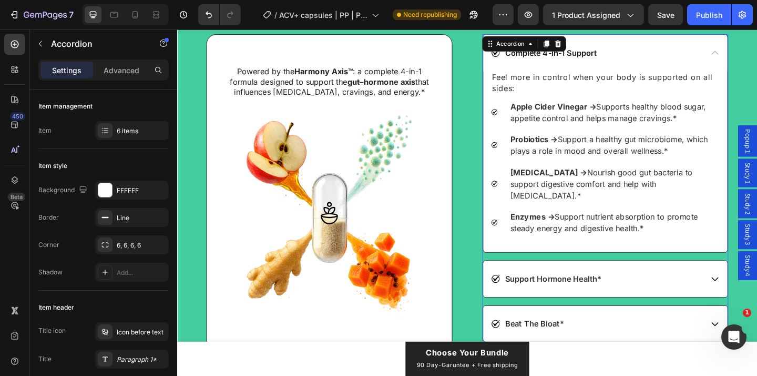
click at [703, 60] on div "Complete 4-in-1 Support" at bounding box center [634, 55] width 230 height 14
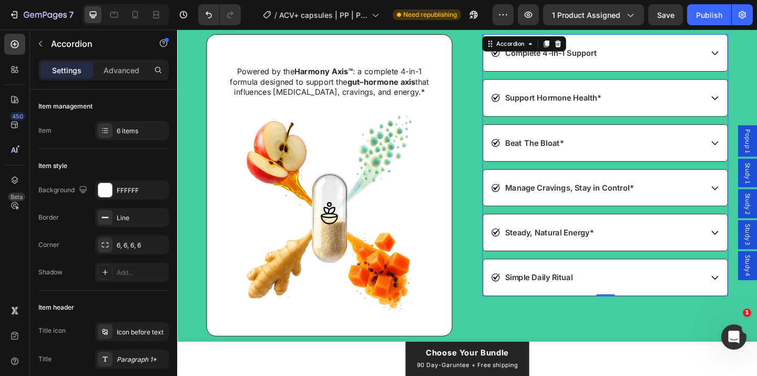
click at [638, 153] on div "Beat The Bloat*" at bounding box center [634, 153] width 230 height 14
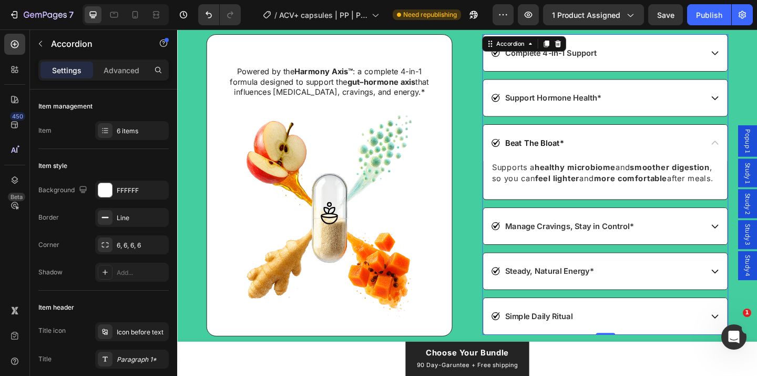
click at [638, 153] on div "Beat The Bloat*" at bounding box center [634, 153] width 230 height 14
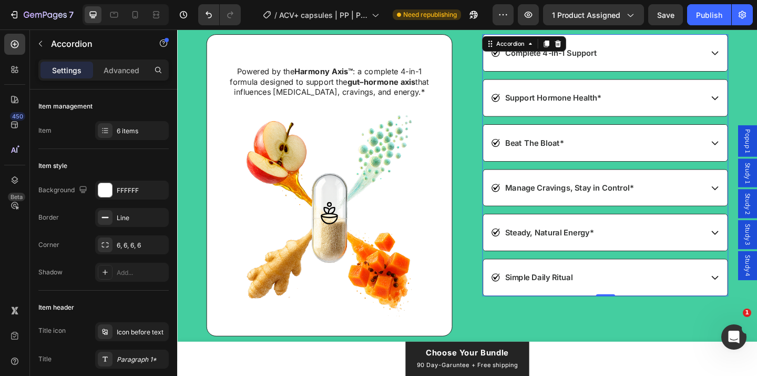
click at [696, 205] on div "Manage Cravings, Stay in Control*" at bounding box center [634, 202] width 230 height 14
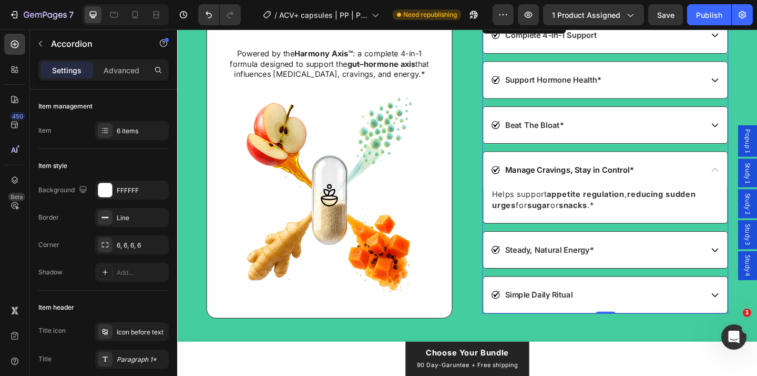
scroll to position [2229, 0]
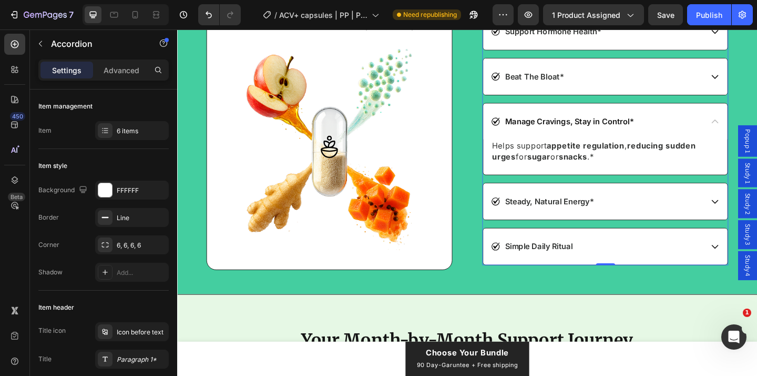
click at [679, 222] on div "Steady, Natural Energy*" at bounding box center [634, 216] width 230 height 14
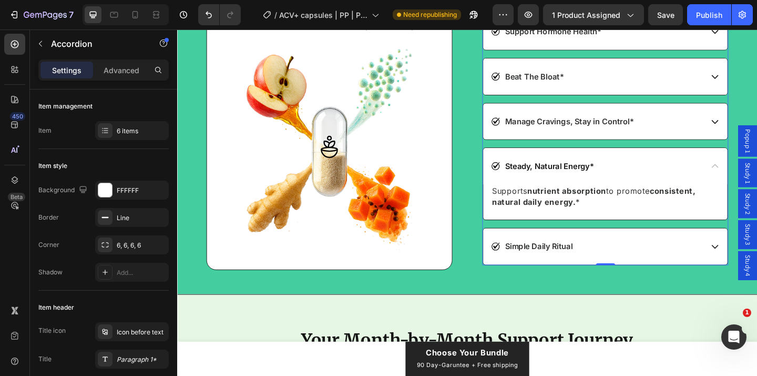
click at [685, 177] on div "Steady, Natural Energy*" at bounding box center [634, 178] width 230 height 14
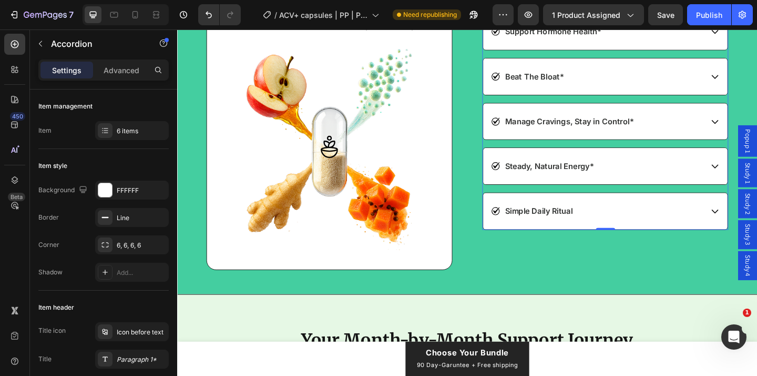
click at [641, 221] on div "Simple Daily Ritual" at bounding box center [634, 227] width 230 height 14
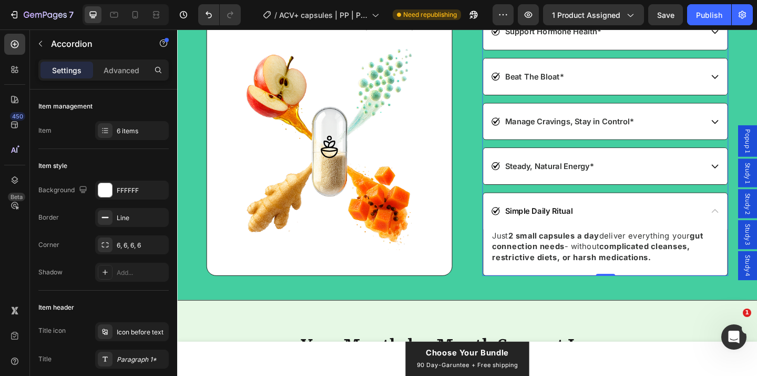
click at [641, 221] on div "Simple Daily Ritual" at bounding box center [634, 227] width 230 height 14
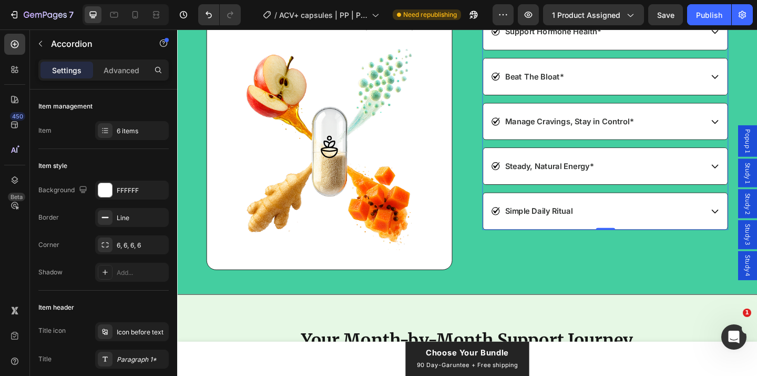
scroll to position [2276, 0]
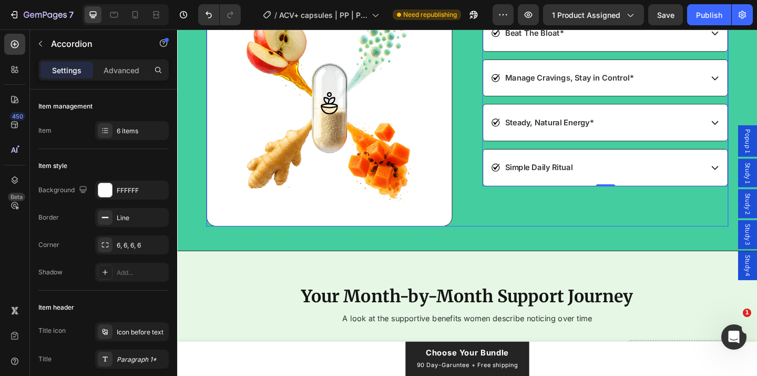
click at [504, 206] on div "Powered by the Harmony Axis™ : a complete 4-in-1 formula designed to support th…" at bounding box center [493, 79] width 568 height 328
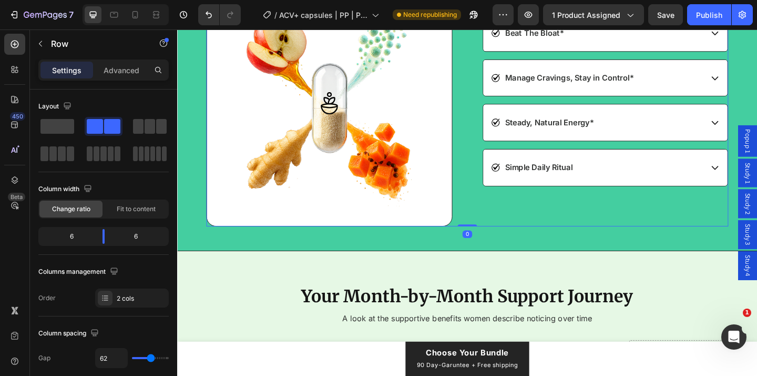
scroll to position [2344, 0]
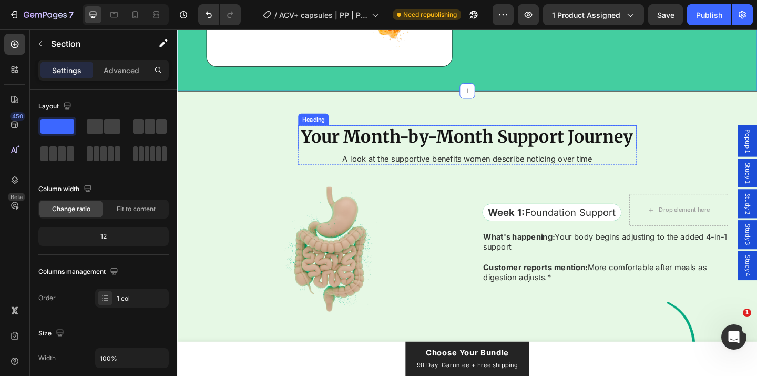
scroll to position [2450, 0]
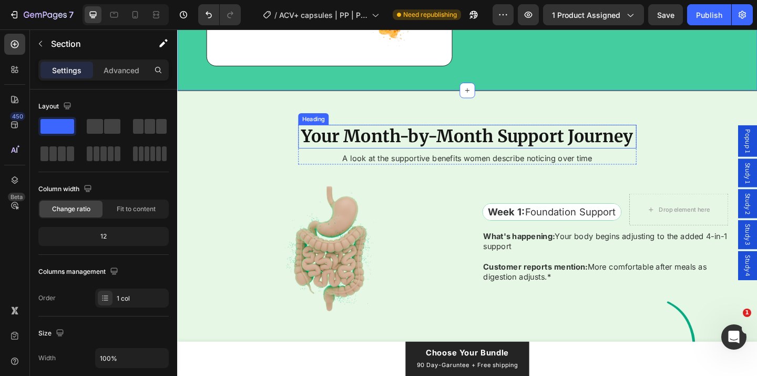
click at [556, 152] on strong "Your Month-by-Month Support Journey" at bounding box center [492, 145] width 361 height 23
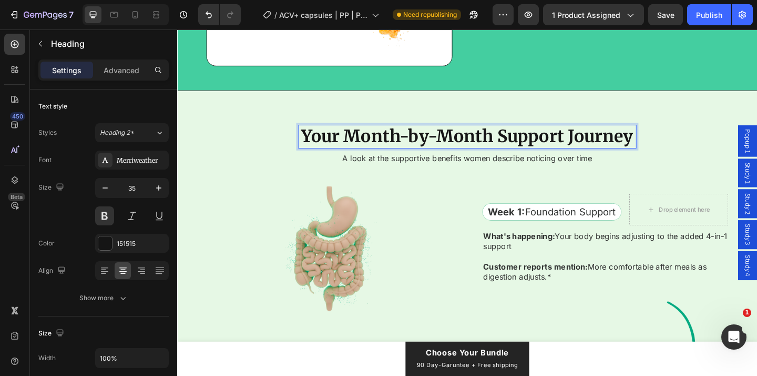
click at [555, 152] on strong "Your Month-by-Month Support Journey" at bounding box center [492, 145] width 361 height 23
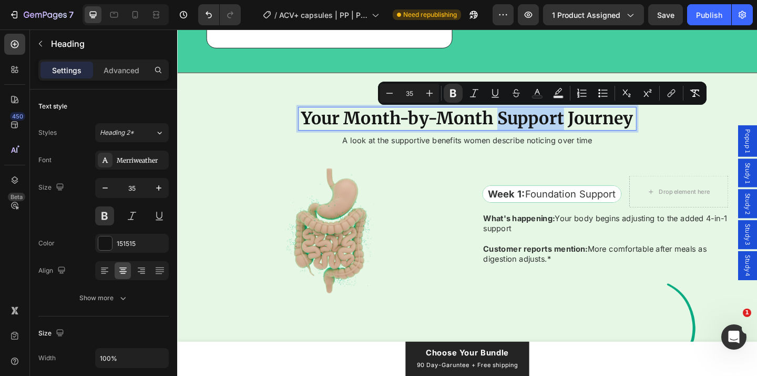
scroll to position [2472, 0]
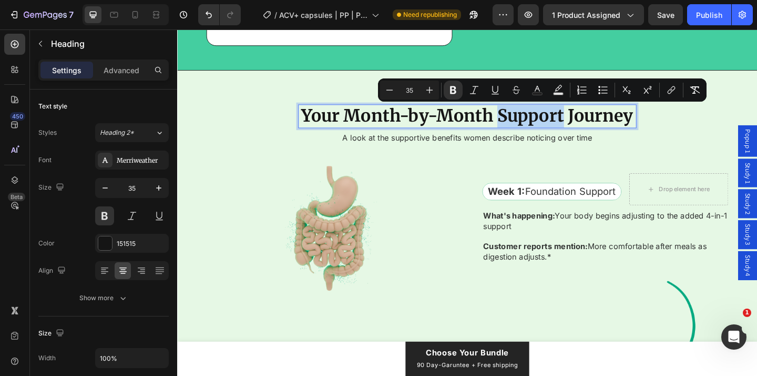
click at [557, 122] on strong "Your Month-by-Month Support Journey" at bounding box center [492, 123] width 361 height 23
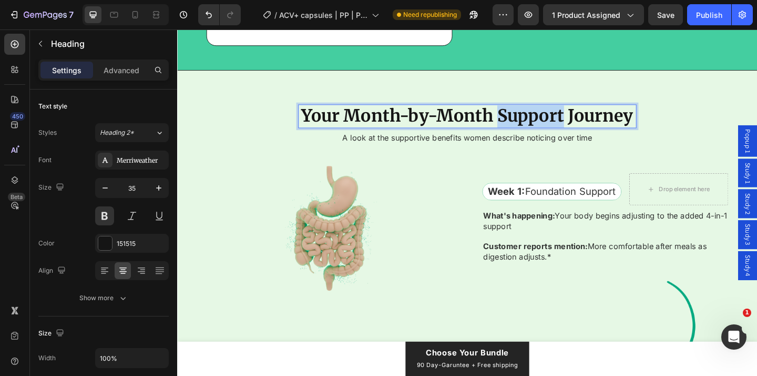
click at [557, 122] on strong "Your Month-by-Month Support Journey" at bounding box center [492, 123] width 361 height 23
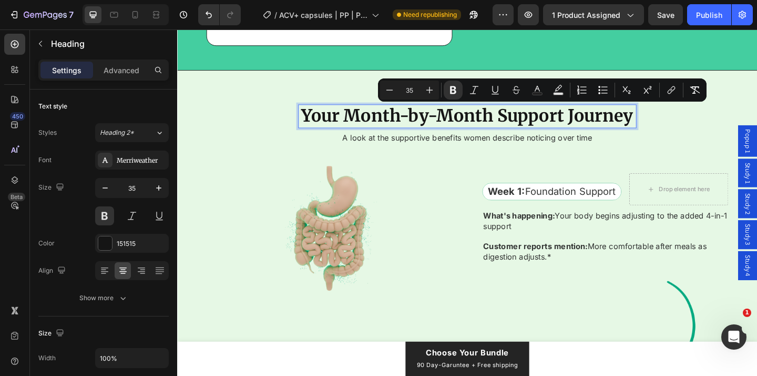
click at [511, 123] on strong "Your Month-by-Month Support Journey" at bounding box center [492, 123] width 361 height 23
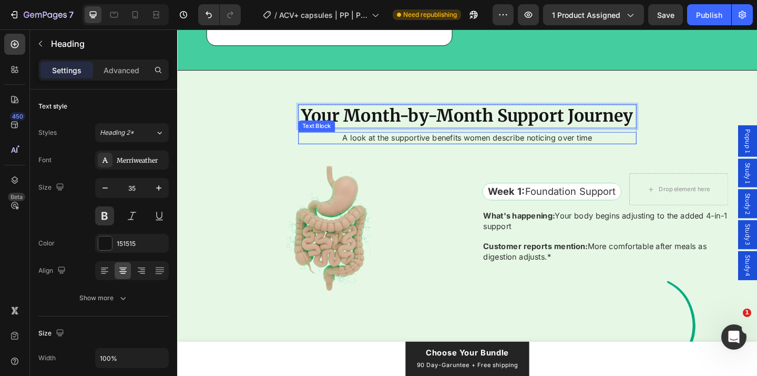
click at [559, 145] on p "A look at the supportive benefits women describe noticing over time" at bounding box center [493, 147] width 366 height 11
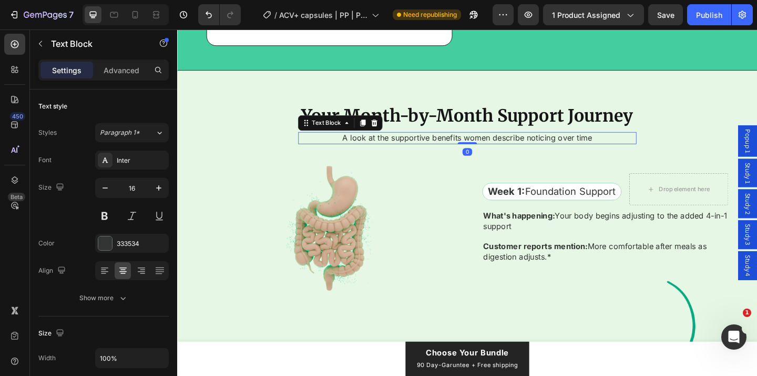
click at [559, 131] on strong "Your Month-by-Month Support Journey" at bounding box center [492, 123] width 361 height 23
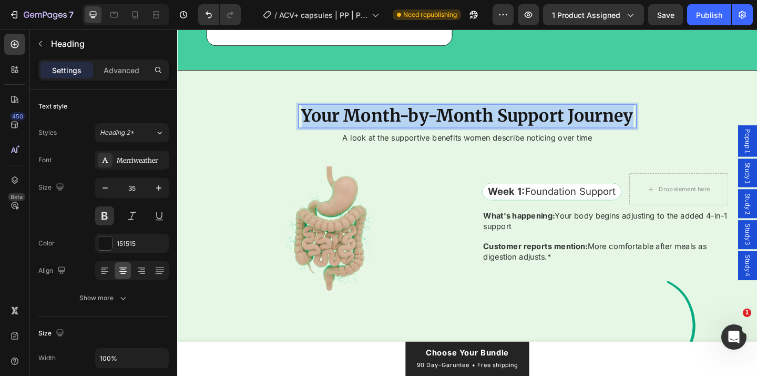
click at [559, 131] on strong "Your Month-by-Month Support Journey" at bounding box center [492, 123] width 361 height 23
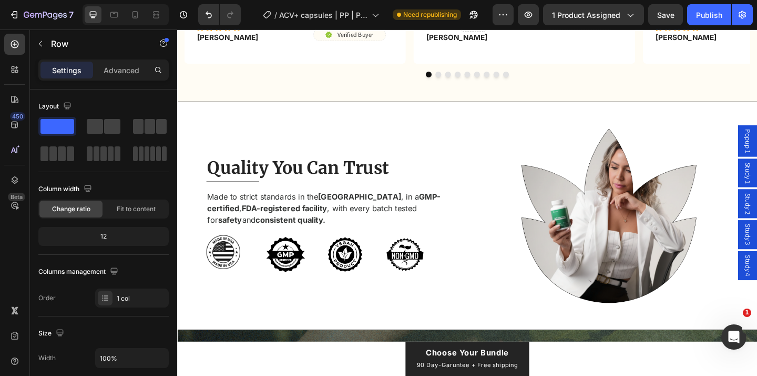
scroll to position [3940, 0]
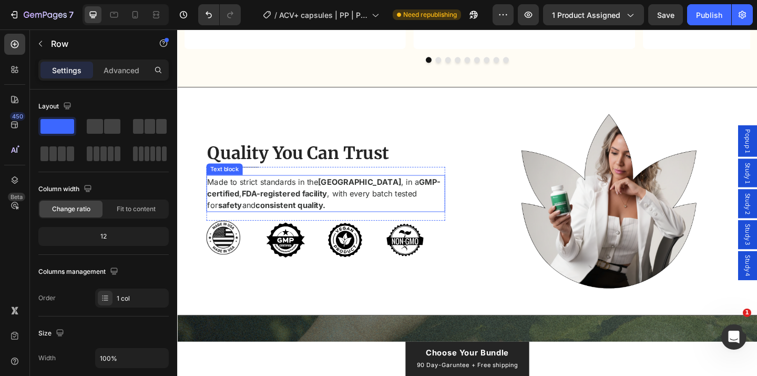
click at [248, 215] on strong "safety" at bounding box center [234, 220] width 26 height 11
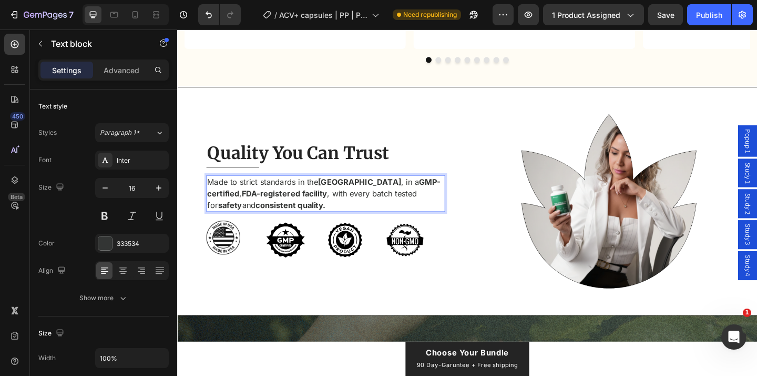
click at [248, 215] on strong "safety" at bounding box center [234, 220] width 26 height 11
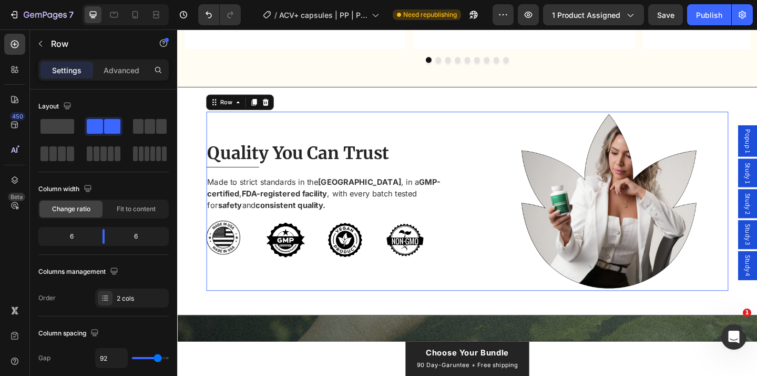
click at [475, 217] on div "Quality You Can Trust Heading Title Line Made to strict standards in the [GEOGR…" at bounding box center [493, 216] width 568 height 195
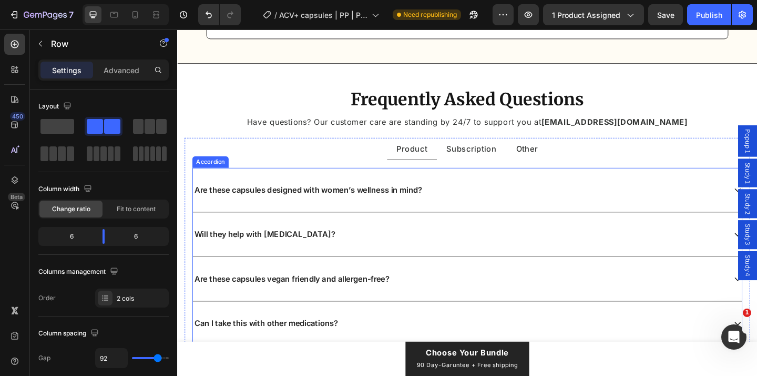
scroll to position [5826, 0]
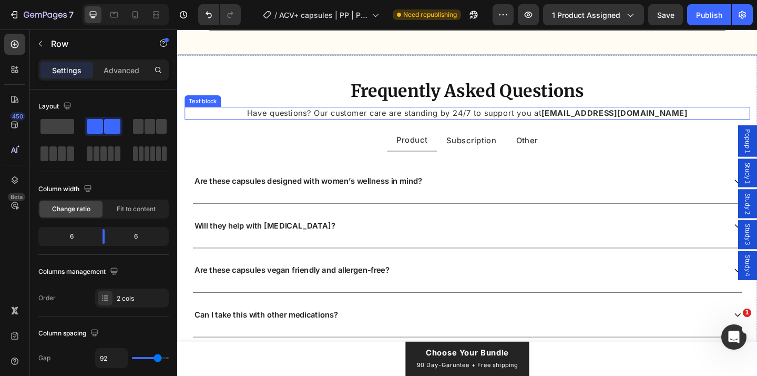
click at [675, 126] on strong "[EMAIL_ADDRESS][DOMAIN_NAME]" at bounding box center [652, 120] width 159 height 11
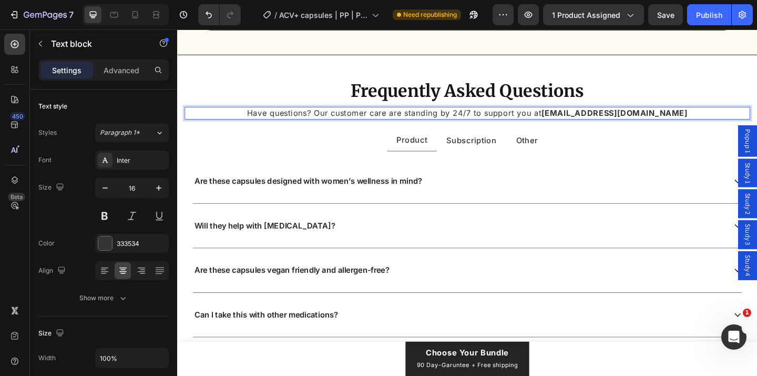
click at [675, 126] on strong "[EMAIL_ADDRESS][DOMAIN_NAME]" at bounding box center [652, 120] width 159 height 11
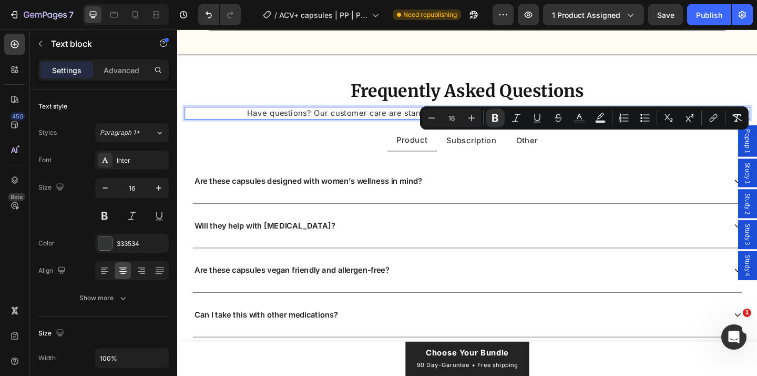
drag, startPoint x: 680, startPoint y: 146, endPoint x: 662, endPoint y: 148, distance: 18.1
click at [662, 126] on strong "[EMAIL_ADDRESS][DOMAIN_NAME]" at bounding box center [652, 120] width 159 height 11
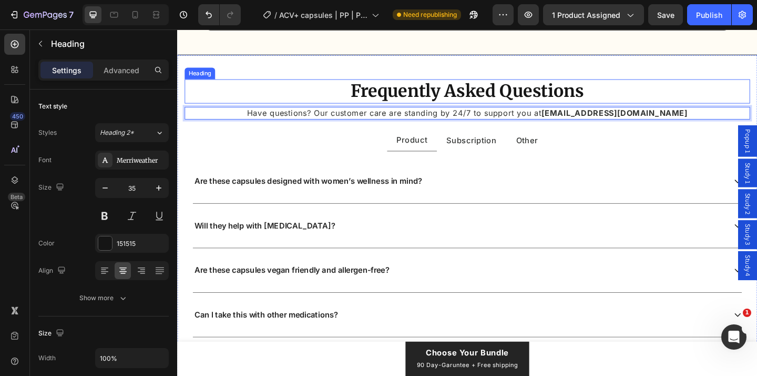
click at [690, 110] on h2 "Frequently Asked Questions" at bounding box center [492, 97] width 615 height 26
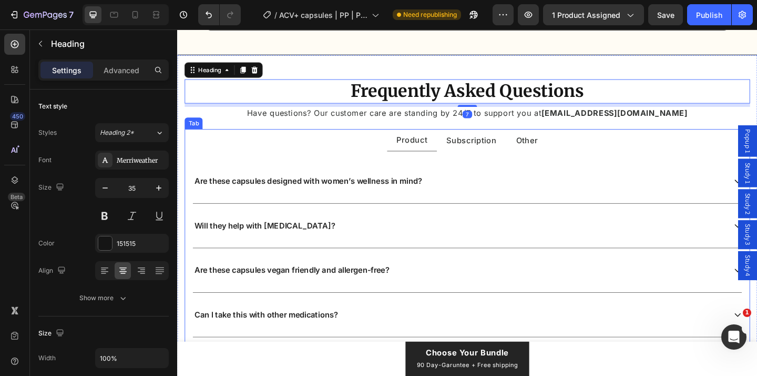
scroll to position [5865, 0]
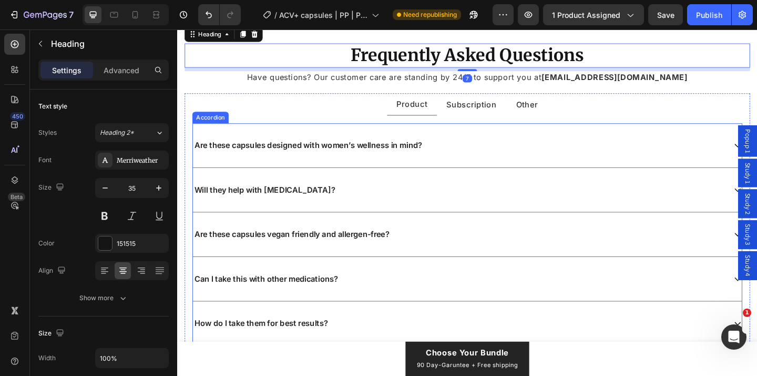
click at [520, 163] on div "Are these capsules designed with women’s wellness in mind?" at bounding box center [484, 155] width 580 height 14
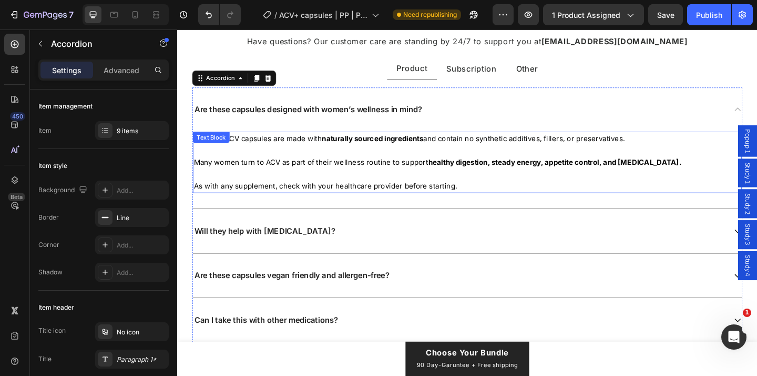
scroll to position [5932, 0]
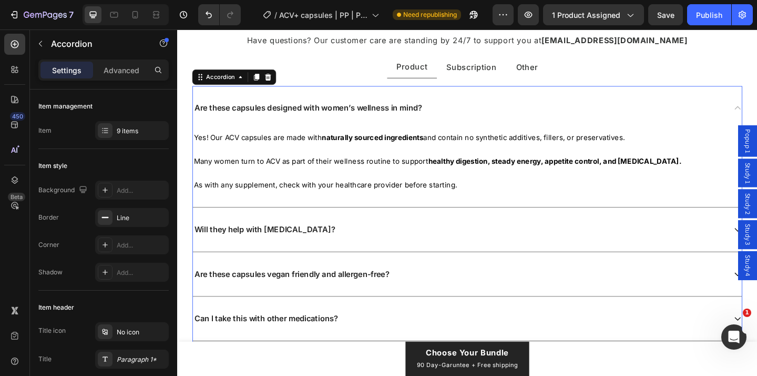
click at [449, 240] on div "Will they help with [MEDICAL_DATA]?" at bounding box center [484, 247] width 580 height 14
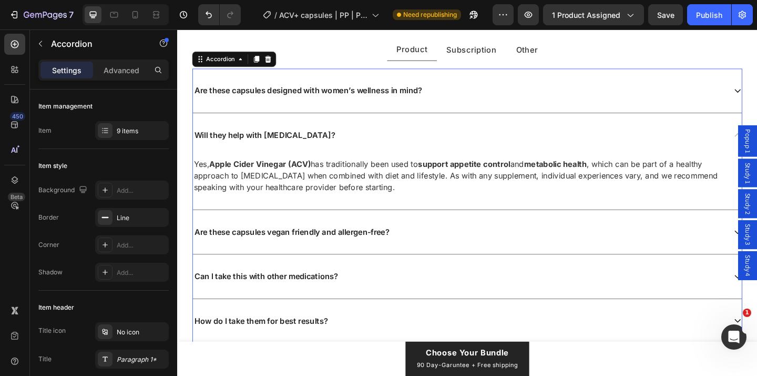
scroll to position [5964, 0]
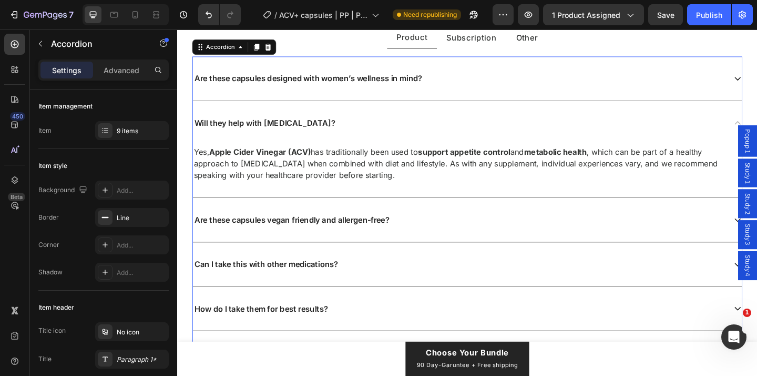
click at [473, 225] on div "Are these capsules vegan friendly and allergen-free?" at bounding box center [493, 237] width 598 height 48
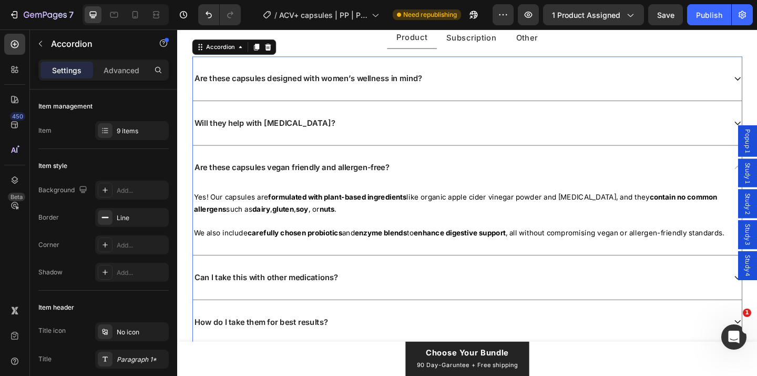
click at [473, 176] on div "Are these capsules vegan friendly and allergen-free?" at bounding box center [484, 180] width 580 height 14
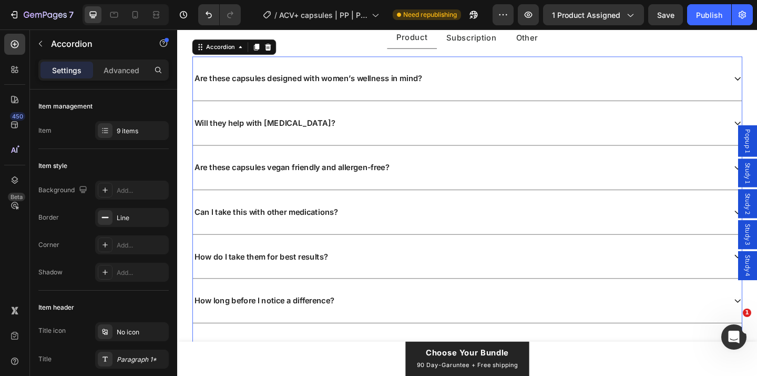
click at [452, 237] on div "Can I take this with other medications?" at bounding box center [493, 228] width 598 height 48
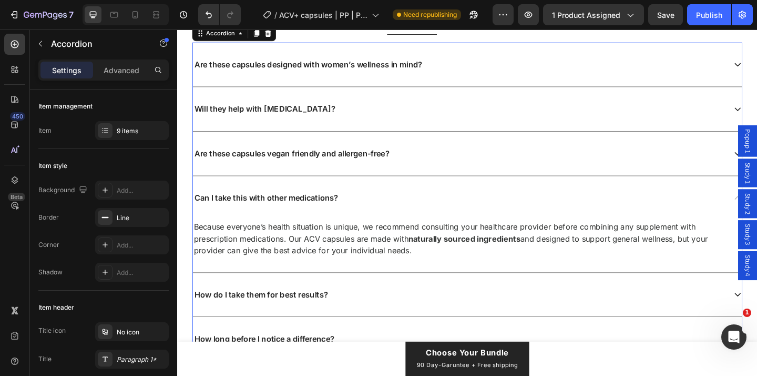
scroll to position [5981, 0]
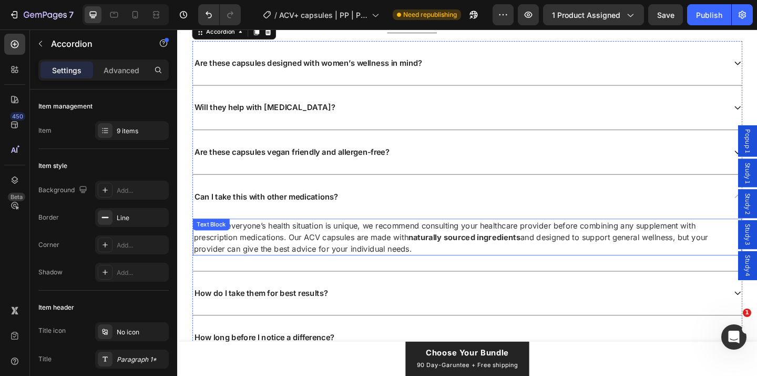
click at [322, 257] on p "Because everyone’s health situation is unique, we recommend consulting your hea…" at bounding box center [492, 255] width 595 height 38
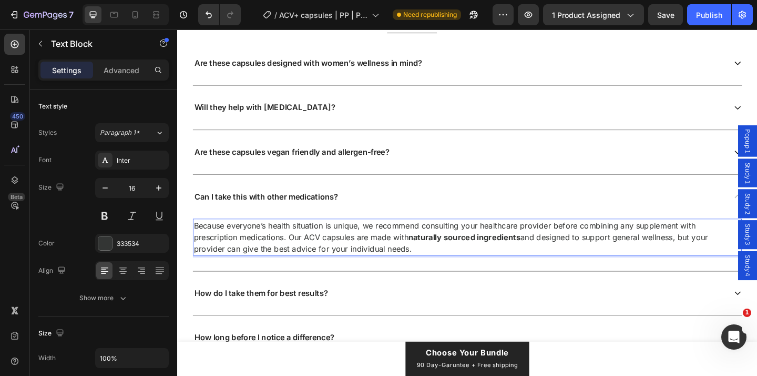
click at [322, 256] on p "Because everyone’s health situation is unique, we recommend consulting your hea…" at bounding box center [492, 255] width 595 height 38
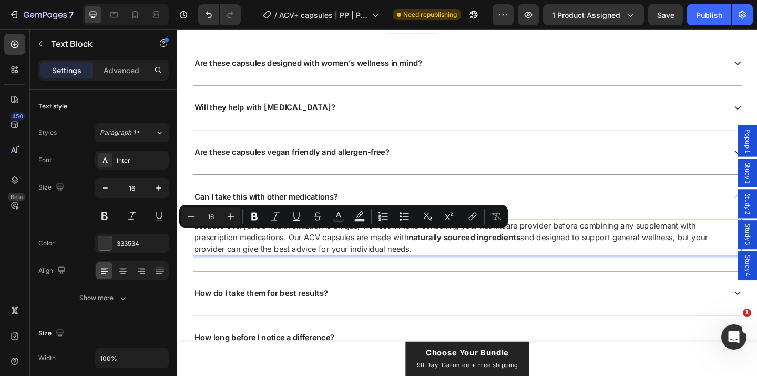
click at [341, 255] on p "Because everyone’s health situation is unique, we recommend consulting your hea…" at bounding box center [492, 255] width 595 height 38
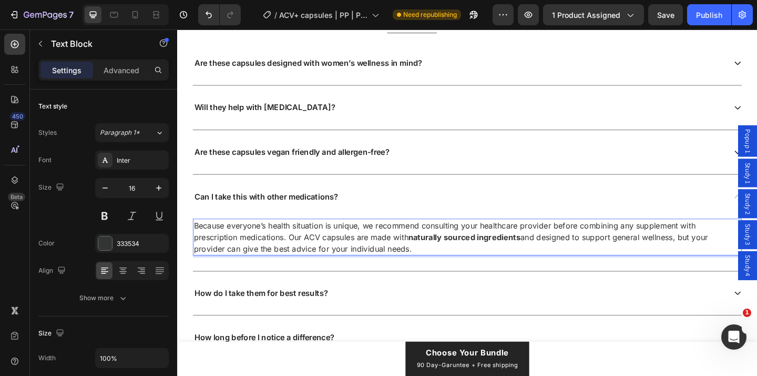
click at [326, 255] on p "Because everyone’s health situation is unique, we recommend consulting your hea…" at bounding box center [492, 255] width 595 height 38
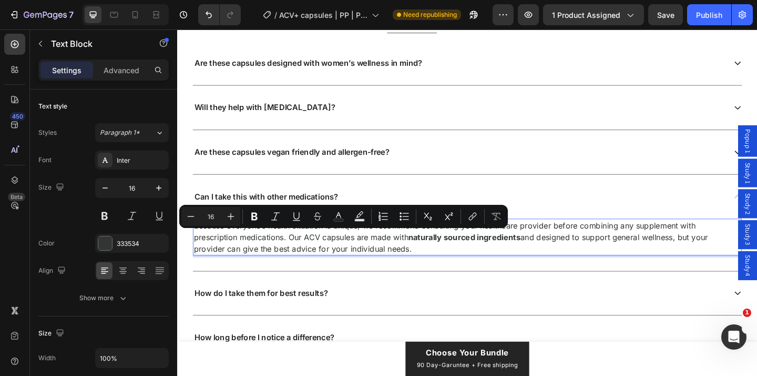
click at [336, 255] on p "Because everyone’s health situation is unique, we recommend consulting your hea…" at bounding box center [492, 255] width 595 height 38
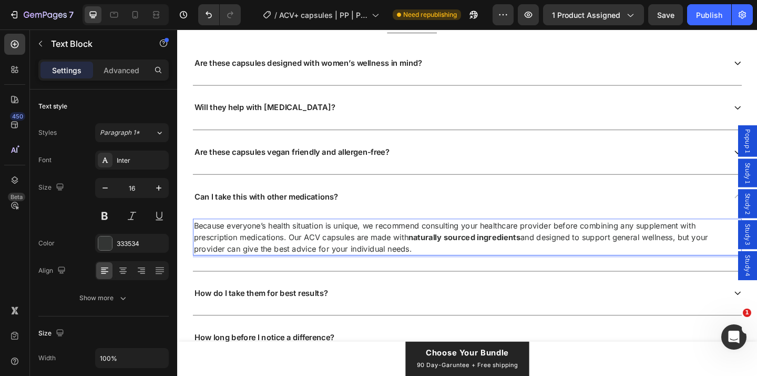
click at [327, 253] on p "Because everyone’s health situation is unique, we recommend consulting your hea…" at bounding box center [492, 255] width 595 height 38
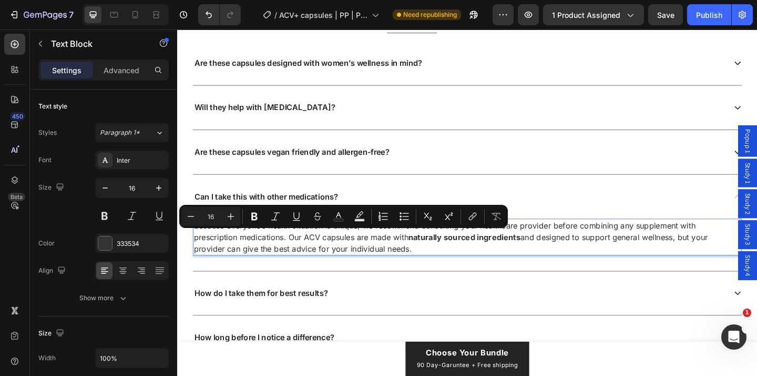
click at [356, 254] on p "Because everyone’s health situation is unique, we recommend consulting your hea…" at bounding box center [492, 255] width 595 height 38
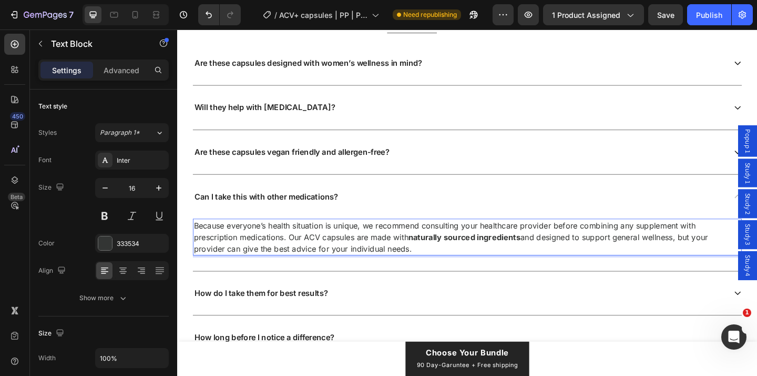
click at [323, 250] on p "Because everyone’s health situation is unique, we recommend consulting your hea…" at bounding box center [492, 255] width 595 height 38
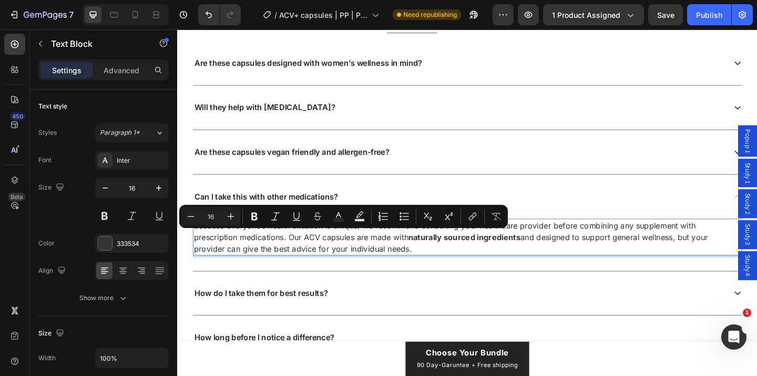
click at [403, 256] on p "Because everyone’s health situation is unique, we recommend consulting your hea…" at bounding box center [492, 255] width 595 height 38
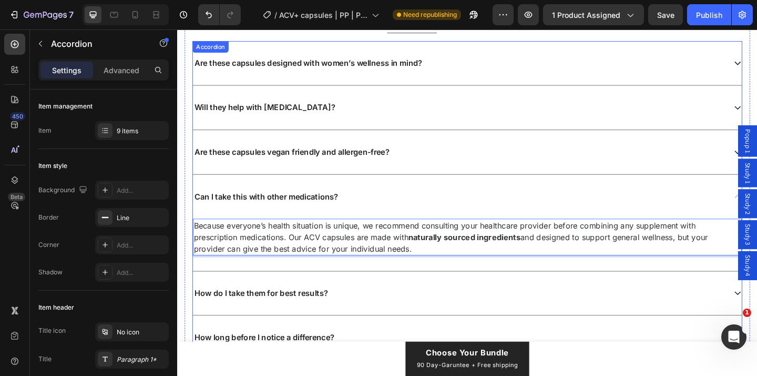
click at [420, 213] on div "Can I take this with other medications?" at bounding box center [484, 211] width 580 height 14
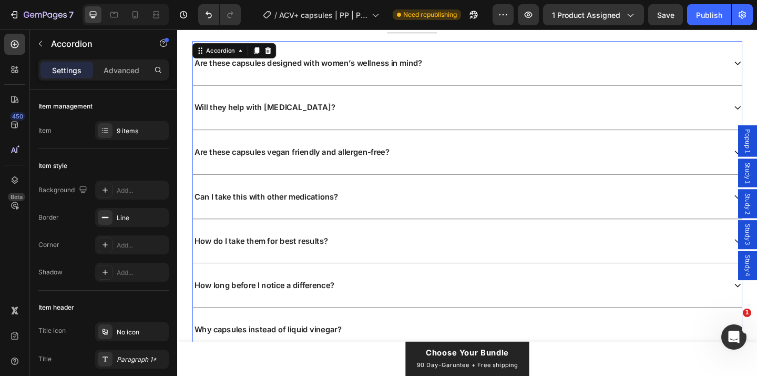
click at [401, 254] on div "How do I take them for best results?" at bounding box center [484, 259] width 580 height 14
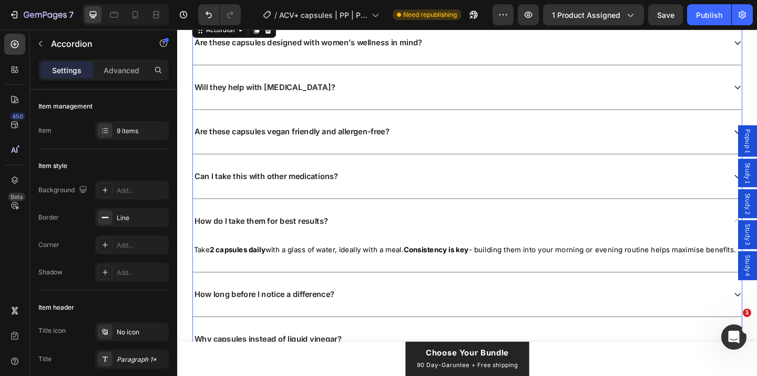
scroll to position [6005, 0]
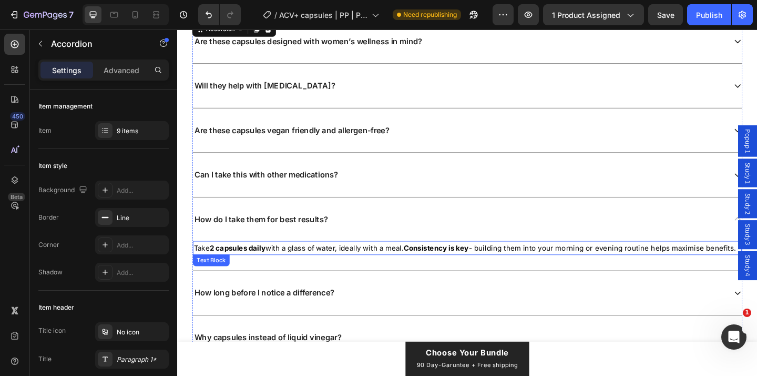
click at [369, 268] on span "Take 2 capsules daily with a glass of water, ideally with a meal. Consistency i…" at bounding box center [490, 266] width 590 height 9
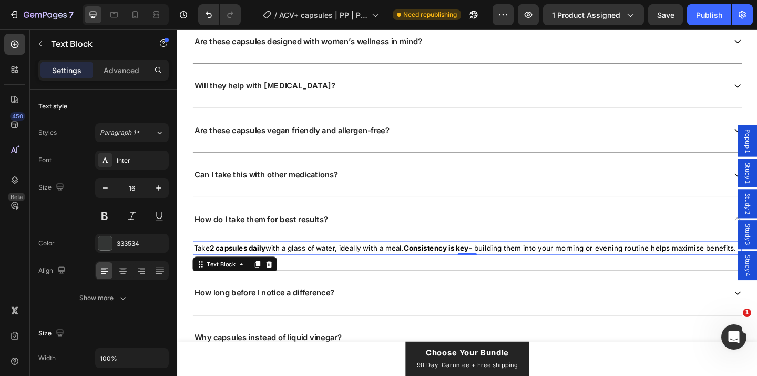
click at [369, 268] on span "Take 2 capsules daily with a glass of water, ideally with a meal. Consistency i…" at bounding box center [490, 266] width 590 height 9
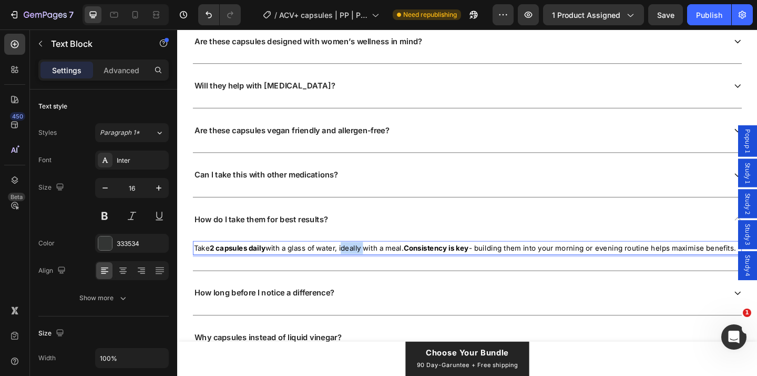
click at [369, 268] on span "Take 2 capsules daily with a glass of water, ideally with a meal. Consistency i…" at bounding box center [490, 266] width 590 height 9
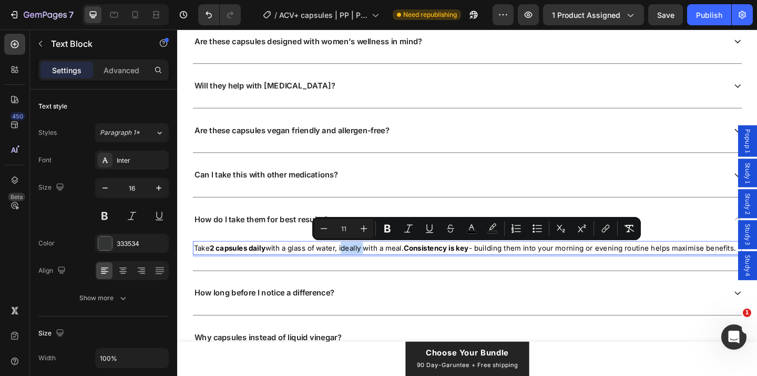
click at [403, 268] on span "Take 2 capsules daily with a glass of water, ideally with a meal. Consistency i…" at bounding box center [490, 266] width 590 height 9
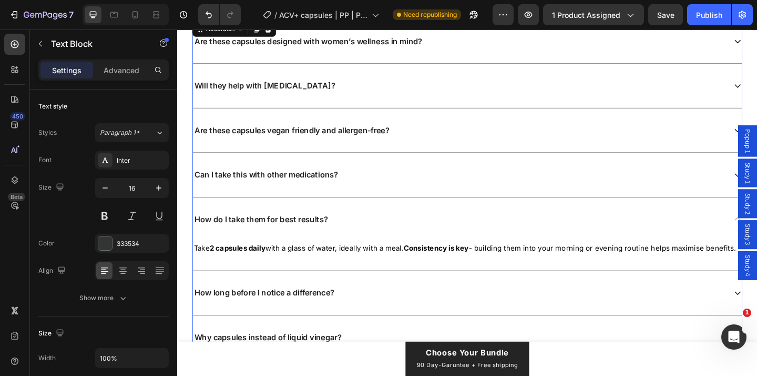
click at [416, 235] on div "How do I take them for best results?" at bounding box center [484, 236] width 580 height 14
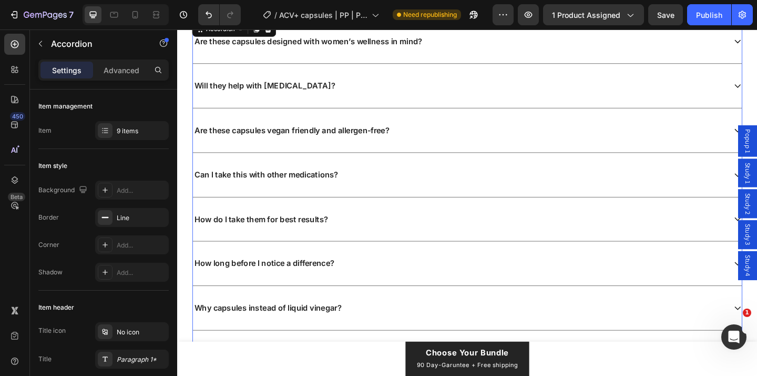
click at [410, 283] on div "How long before I notice a difference?" at bounding box center [484, 284] width 580 height 14
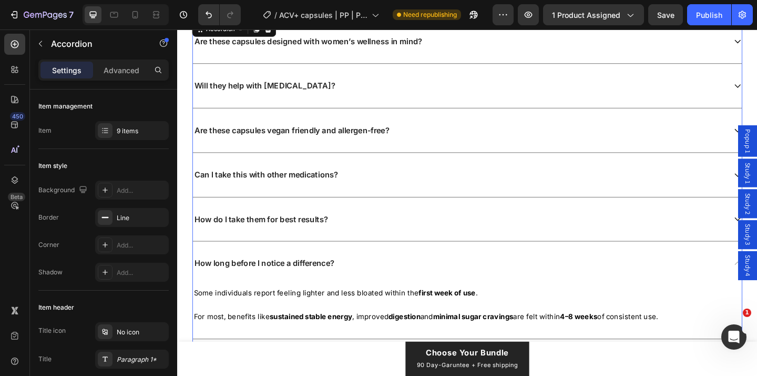
scroll to position [6056, 0]
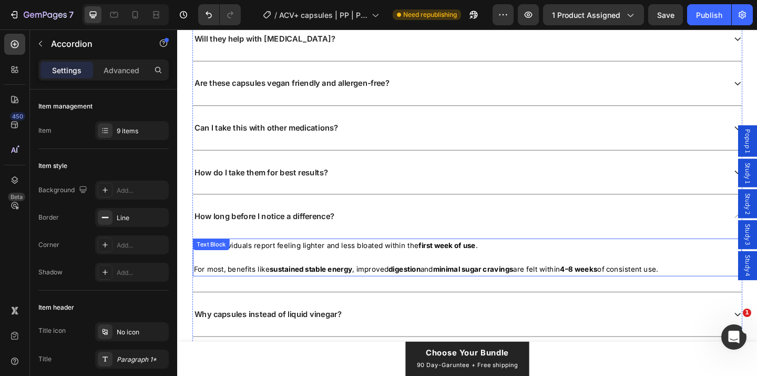
click at [204, 291] on span "For most, benefits like sustained stable energy , improved digestion and minima…" at bounding box center [447, 290] width 505 height 9
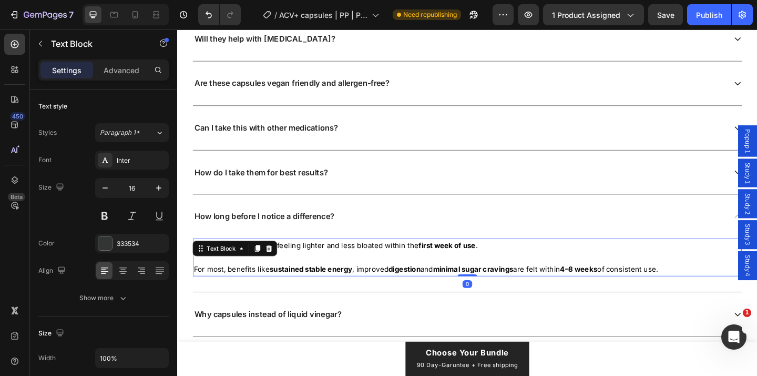
click at [198, 290] on span "For most, benefits like sustained stable energy , improved digestion and minima…" at bounding box center [447, 290] width 505 height 9
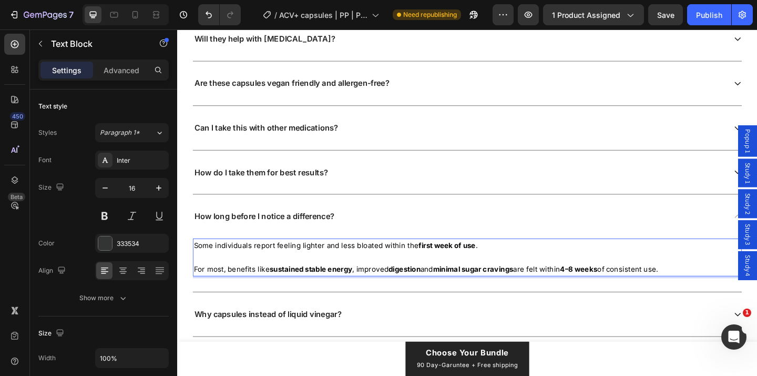
click at [196, 290] on span "For most, benefits like sustained stable energy , improved digestion and minima…" at bounding box center [447, 290] width 505 height 9
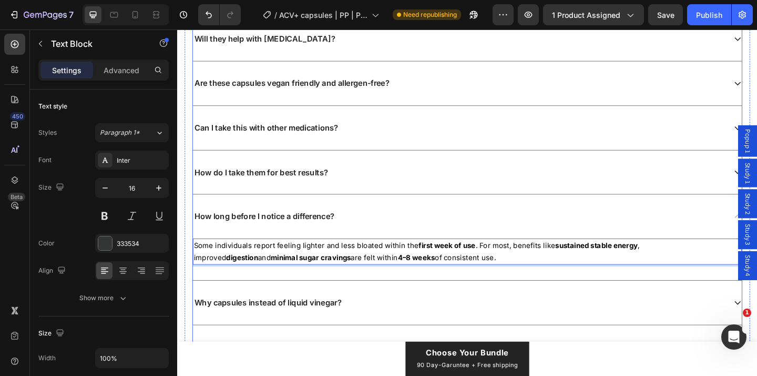
click at [418, 235] on div "How long before I notice a difference?" at bounding box center [484, 233] width 580 height 14
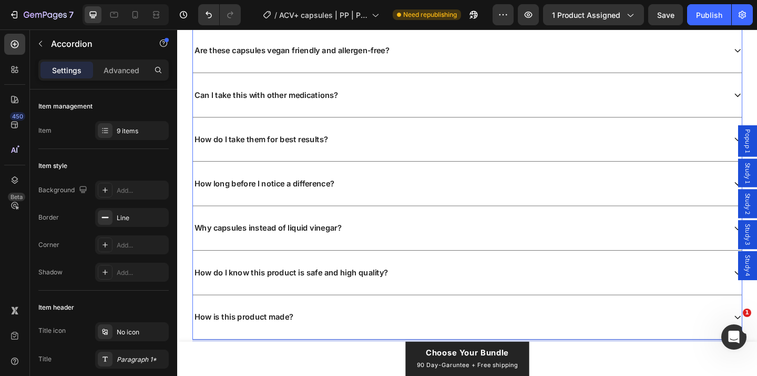
scroll to position [6100, 0]
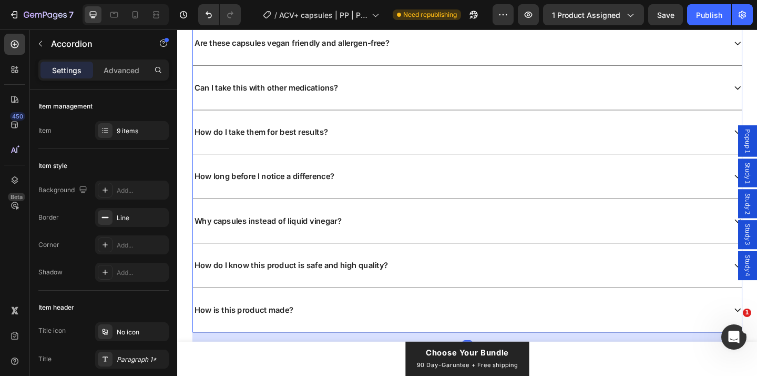
click at [421, 239] on div "Why capsules instead of liquid vinegar?" at bounding box center [484, 237] width 580 height 14
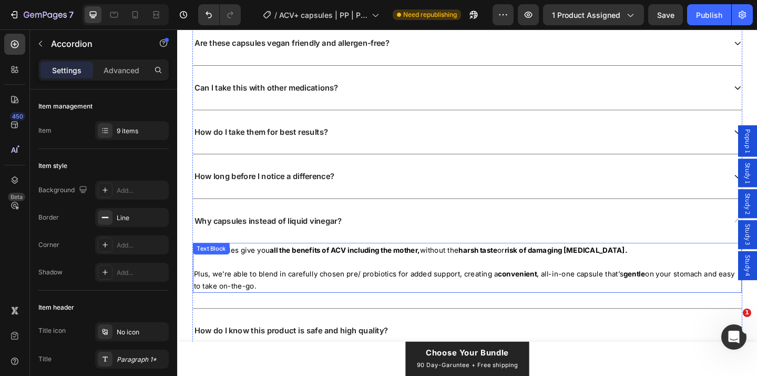
click at [371, 297] on span "Plus, we’re able to blend in carefully chosen pre/ probiotics for added support…" at bounding box center [490, 301] width 591 height 23
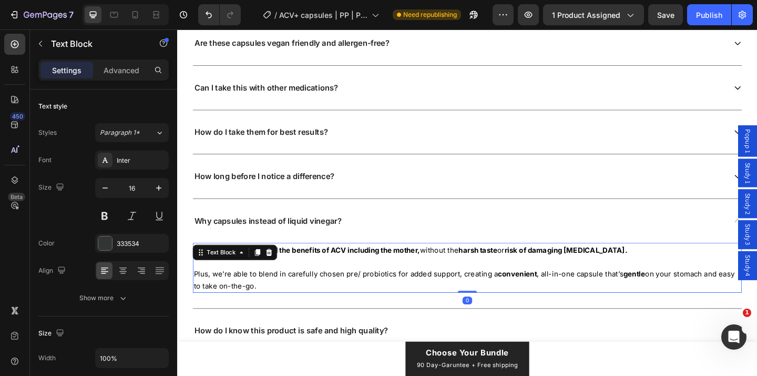
click at [373, 295] on span "Plus, we’re able to blend in carefully chosen pre/ probiotics for added support…" at bounding box center [490, 301] width 591 height 23
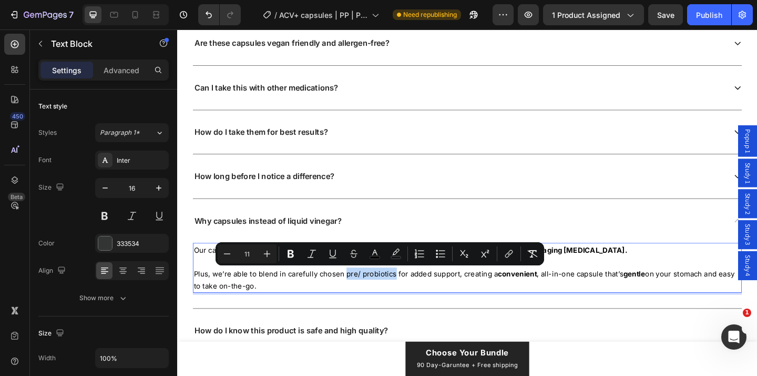
drag, startPoint x: 358, startPoint y: 295, endPoint x: 409, endPoint y: 296, distance: 51.0
click at [409, 296] on span "Plus, we’re able to blend in carefully chosen pre/ probiotics for added support…" at bounding box center [490, 301] width 591 height 23
click at [328, 295] on span "Plus, we’re able to blend in carefully chosen pre/ probiotics for added support…" at bounding box center [490, 301] width 591 height 23
drag, startPoint x: 357, startPoint y: 295, endPoint x: 410, endPoint y: 298, distance: 53.7
click at [410, 298] on span "Plus, we’re able to blend in carefully chosen pre/ probiotics for added support…" at bounding box center [490, 301] width 591 height 23
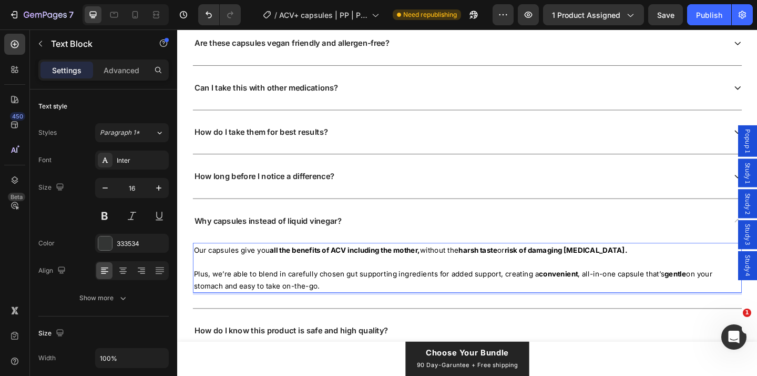
scroll to position [6112, 0]
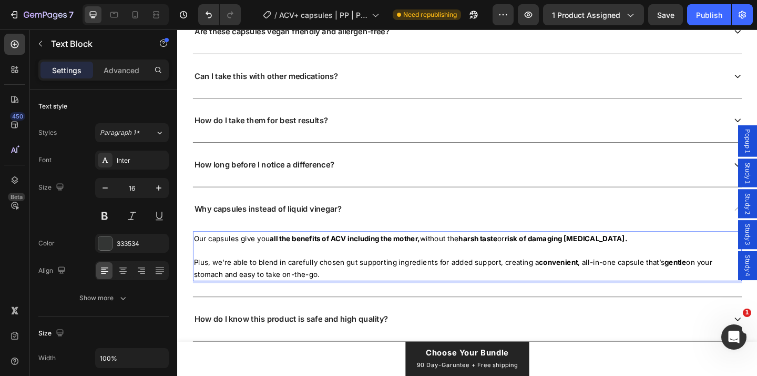
click at [307, 292] on p "Our capsules give you all the benefits of ACV including the mother, without the…" at bounding box center [492, 276] width 595 height 52
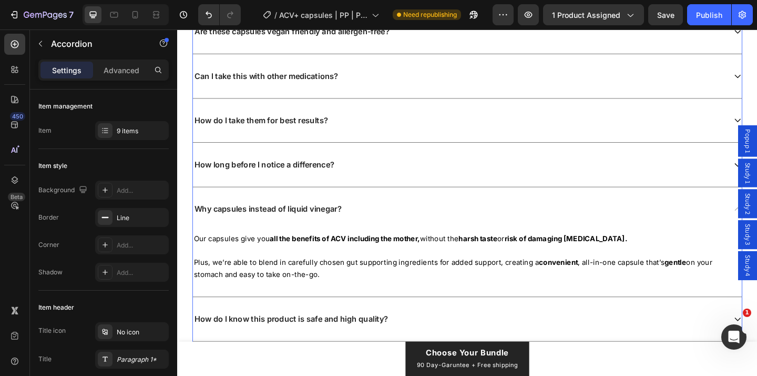
click at [422, 220] on div "Why capsules instead of liquid vinegar?" at bounding box center [484, 225] width 580 height 14
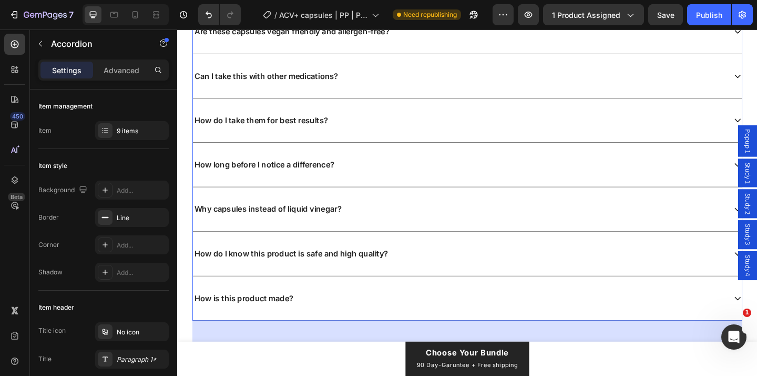
scroll to position [6120, 0]
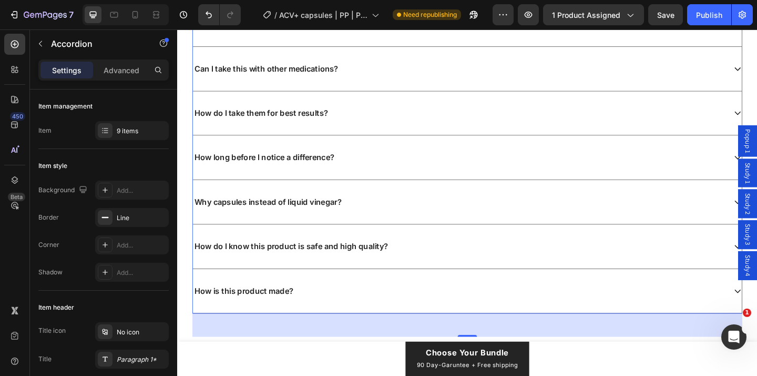
click at [432, 263] on div "How do I know this product is safe and high quality?" at bounding box center [484, 265] width 580 height 14
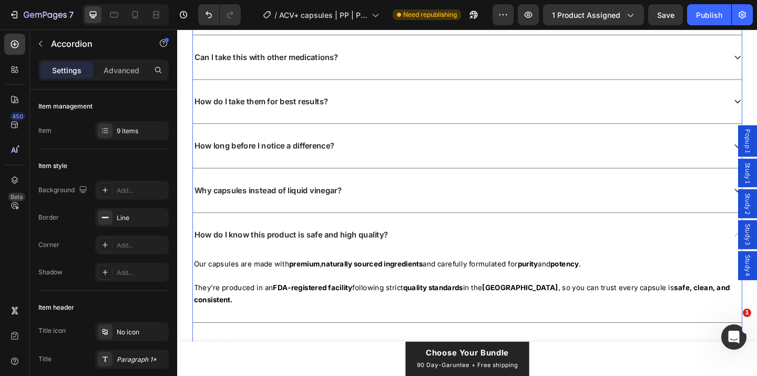
scroll to position [6134, 0]
click at [476, 256] on div "How do I know this product is safe and high quality?" at bounding box center [484, 252] width 580 height 14
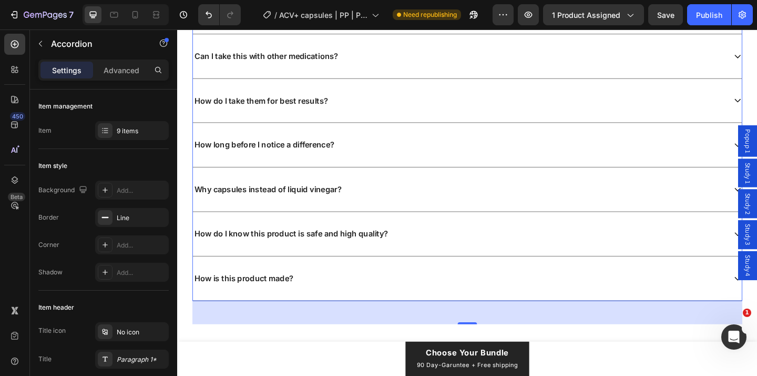
click at [432, 305] on div "How is this product made?" at bounding box center [484, 300] width 580 height 14
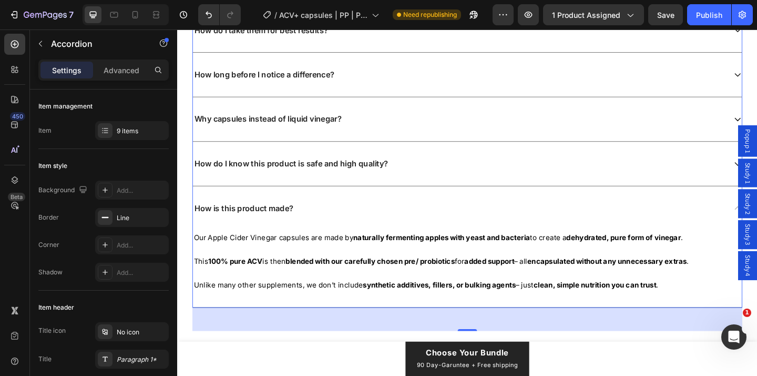
scroll to position [6211, 0]
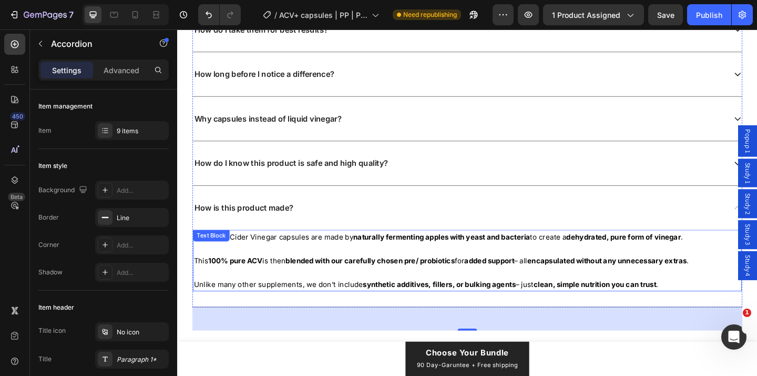
click at [446, 280] on strong "blended with our carefully chosen pre/ probiotics" at bounding box center [387, 280] width 184 height 9
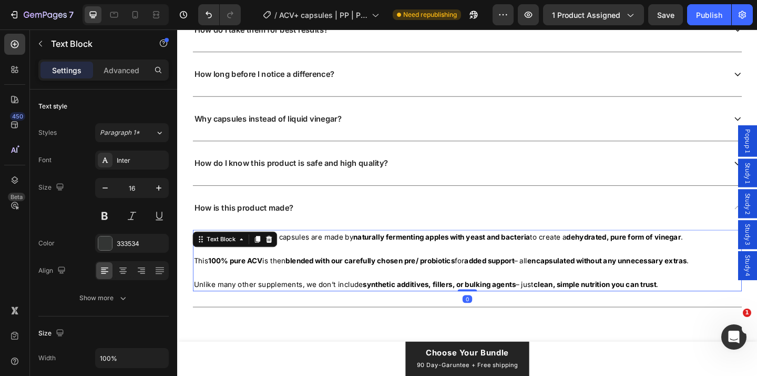
click at [446, 280] on strong "blended with our carefully chosen pre/ probiotics" at bounding box center [387, 280] width 184 height 9
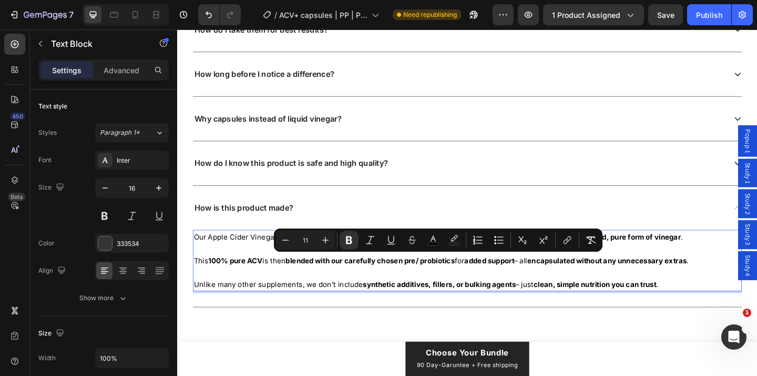
click at [477, 282] on strong "blended with our carefully chosen pre/ probiotics" at bounding box center [387, 280] width 184 height 9
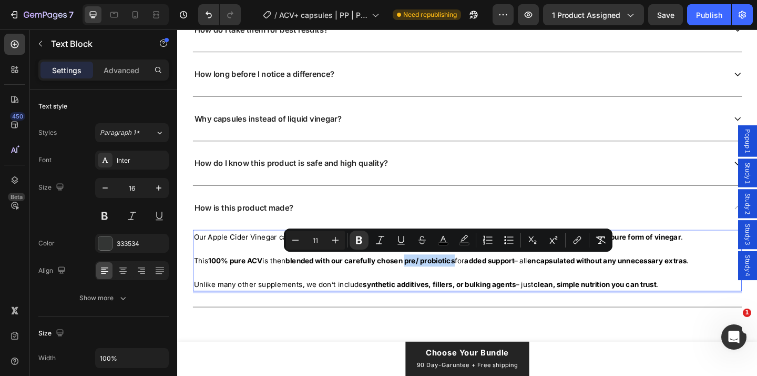
drag, startPoint x: 487, startPoint y: 281, endPoint x: 431, endPoint y: 282, distance: 55.8
click at [431, 282] on span "This 100% pure ACV is then blended with our carefully chosen pre/ probiotics fo…" at bounding box center [464, 280] width 539 height 9
click at [431, 282] on strong "blended with our carefully chosen pre/ probiotics" at bounding box center [387, 280] width 184 height 9
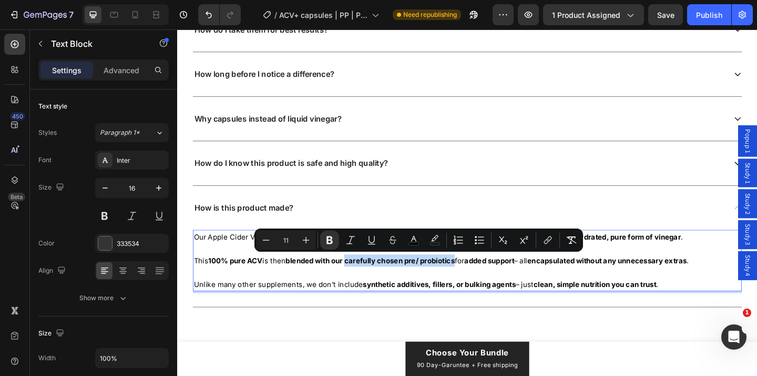
drag, startPoint x: 367, startPoint y: 280, endPoint x: 485, endPoint y: 281, distance: 118.4
click at [479, 281] on strong "blended with our carefully chosen pre/ probiotics" at bounding box center [387, 280] width 184 height 9
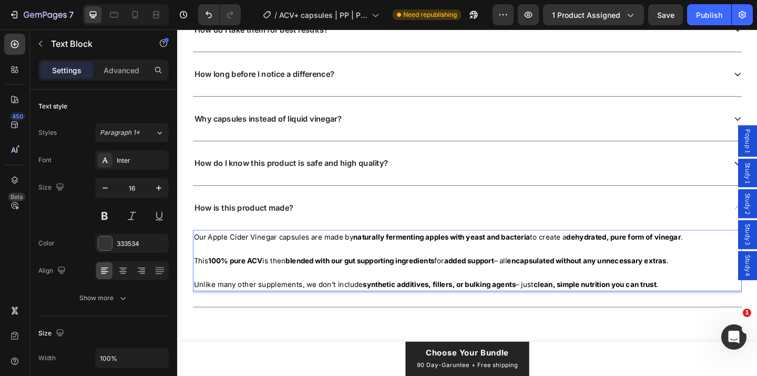
click at [356, 281] on strong "blended with our gut supporting ingredients" at bounding box center [376, 280] width 162 height 9
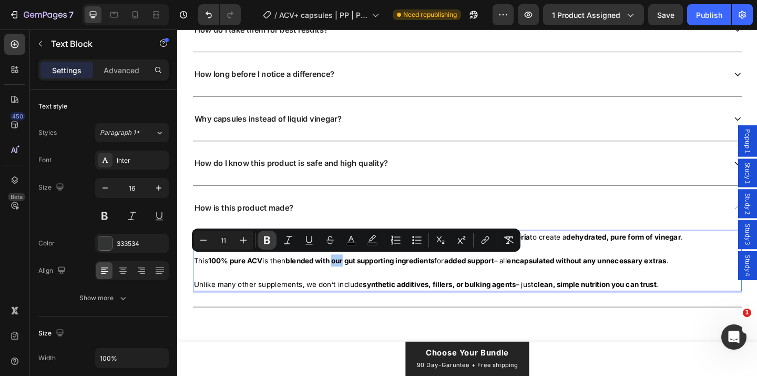
click at [264, 241] on icon "Editor contextual toolbar" at bounding box center [267, 240] width 6 height 8
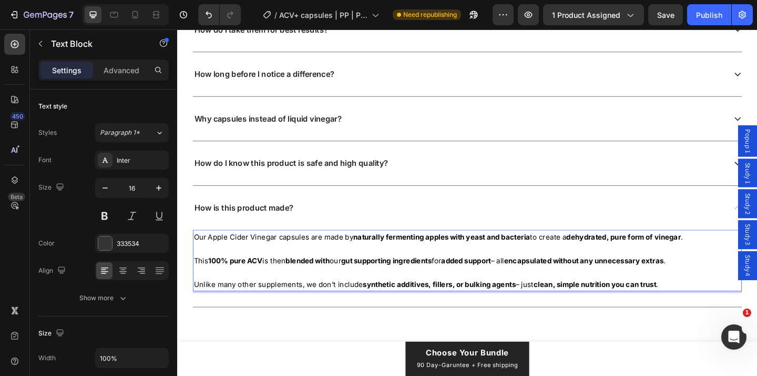
click at [468, 288] on p "Our Apple Cider Vinegar capsules are made by naturally fermenting apples with y…" at bounding box center [492, 280] width 595 height 65
click at [412, 229] on div "How is this product made?" at bounding box center [484, 223] width 580 height 14
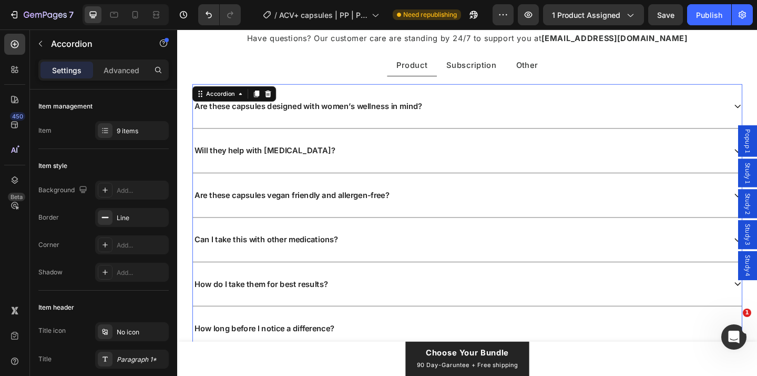
scroll to position [5865, 0]
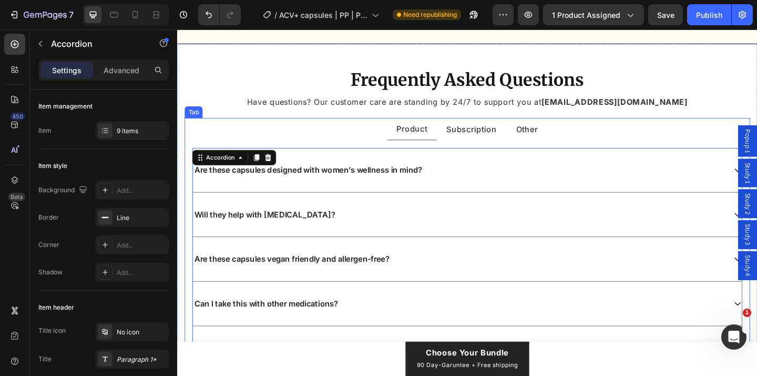
click at [503, 142] on p "Subscription" at bounding box center [497, 138] width 55 height 12
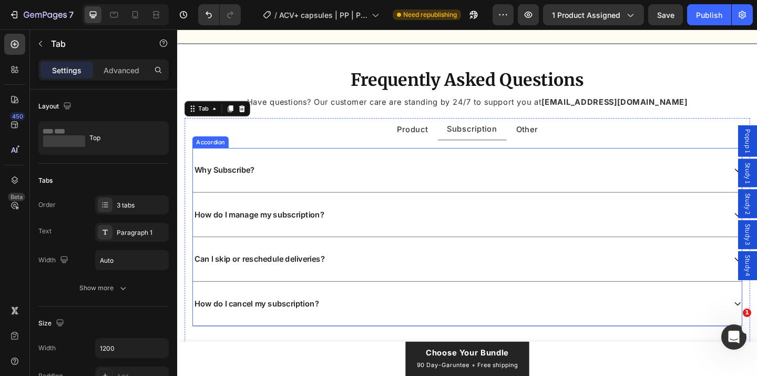
click at [382, 177] on div "Why Subscribe?" at bounding box center [484, 182] width 580 height 14
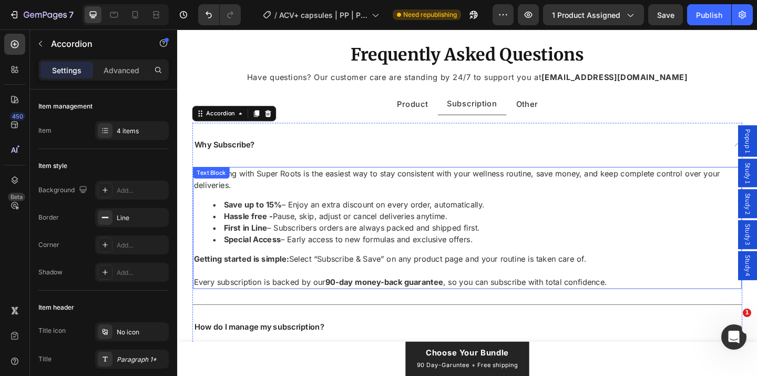
click at [221, 190] on div "Text Block" at bounding box center [214, 184] width 36 height 9
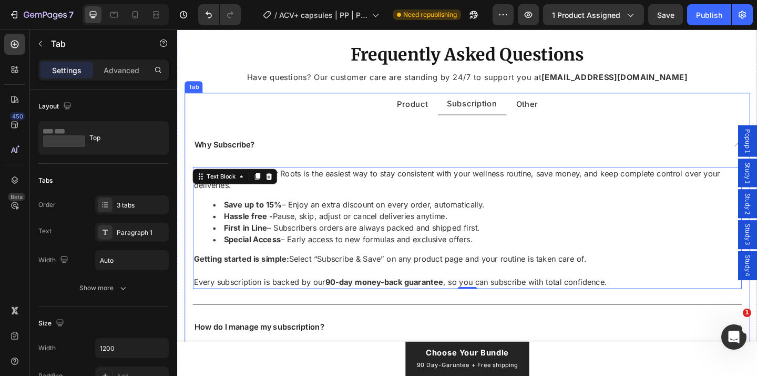
click at [425, 116] on p "Product" at bounding box center [433, 111] width 34 height 12
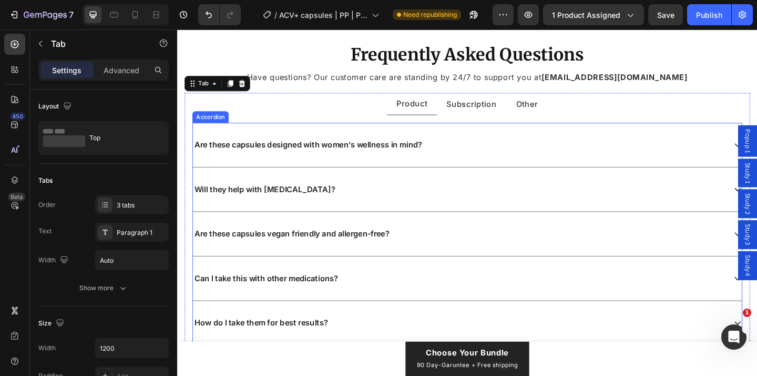
click at [436, 160] on p "Are these capsules designed with women’s wellness in mind?" at bounding box center [320, 154] width 248 height 11
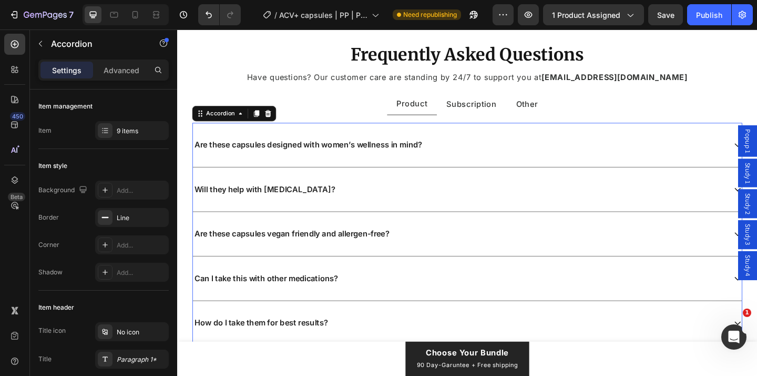
click at [497, 162] on div "Are these capsules designed with women’s wellness in mind?" at bounding box center [484, 155] width 580 height 14
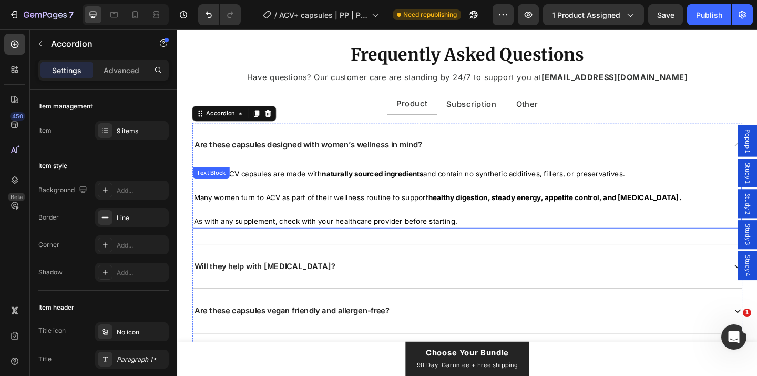
click at [420, 219] on p "Many women turn to ACV as part of their wellness routine to support healthy dig…" at bounding box center [492, 206] width 595 height 26
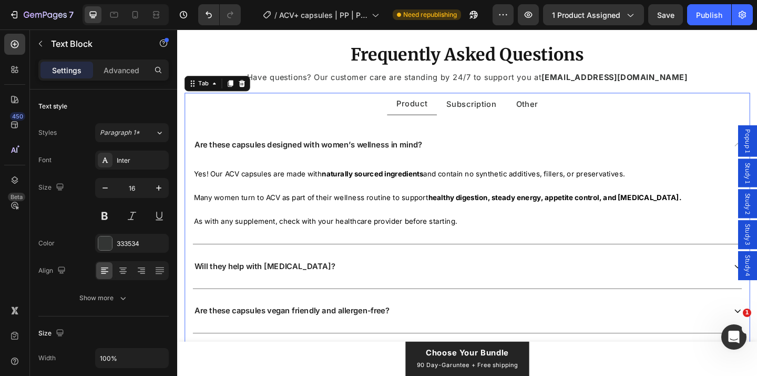
click at [483, 116] on p "Subscription" at bounding box center [497, 111] width 55 height 12
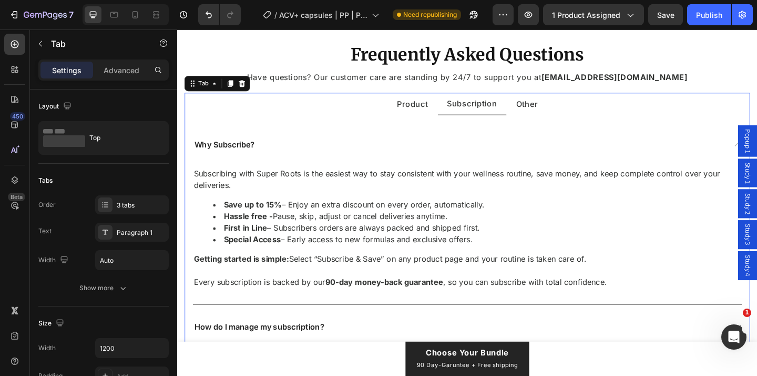
click at [429, 116] on p "Product" at bounding box center [433, 111] width 34 height 12
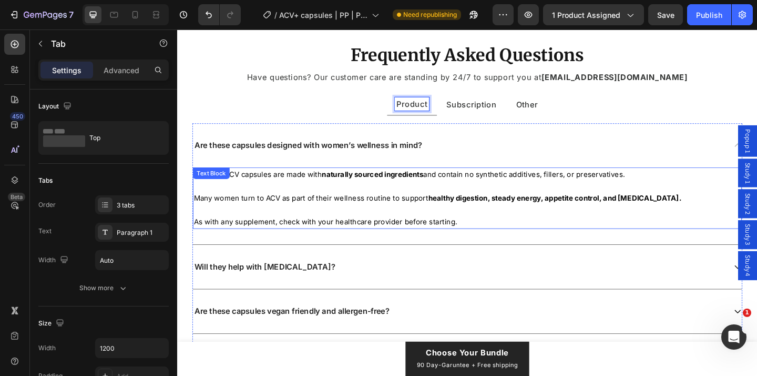
click at [418, 219] on p "Many women turn to ACV as part of their wellness routine to support healthy dig…" at bounding box center [492, 207] width 595 height 26
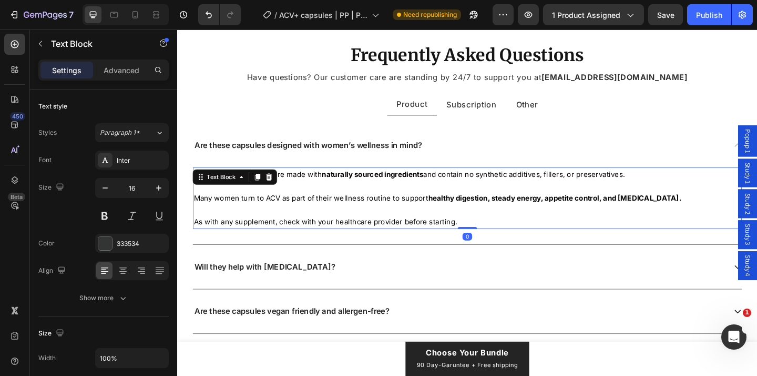
click at [391, 245] on p "As with any supplement, check with your healthcare provider before starting." at bounding box center [492, 232] width 595 height 26
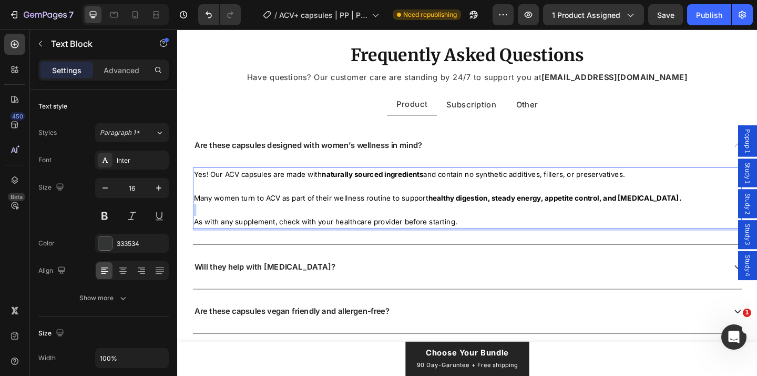
click at [391, 245] on p "⁠⁠⁠⁠⁠⁠⁠ As with any supplement, check with your healthcare provider before star…" at bounding box center [492, 232] width 595 height 26
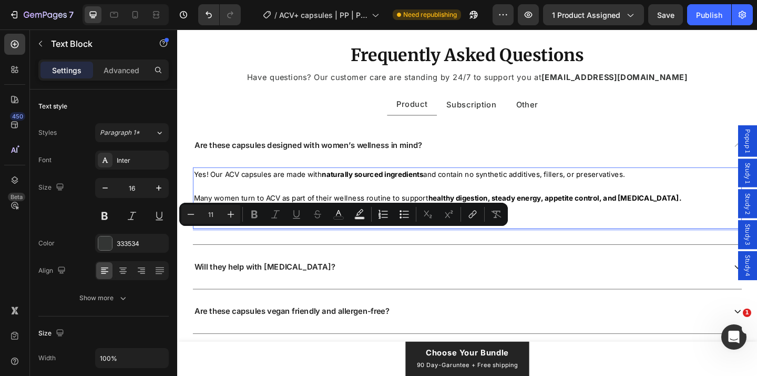
click at [406, 244] on span "As with any supplement, check with your healthcare provider before starting." at bounding box center [338, 238] width 287 height 9
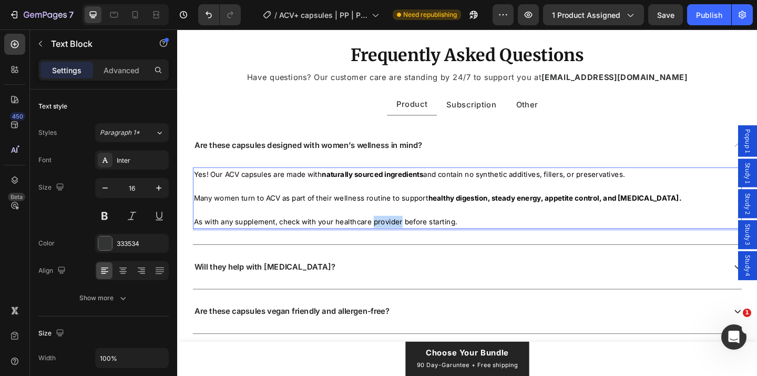
click at [406, 244] on span "As with any supplement, check with your healthcare provider before starting." at bounding box center [338, 238] width 287 height 9
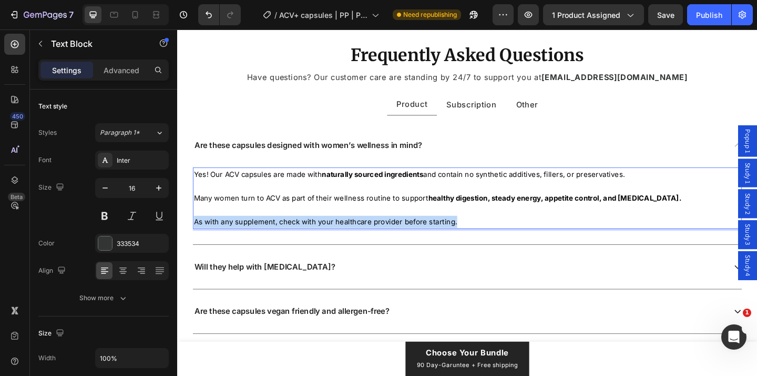
click at [406, 244] on span "As with any supplement, check with your healthcare provider before starting." at bounding box center [338, 238] width 287 height 9
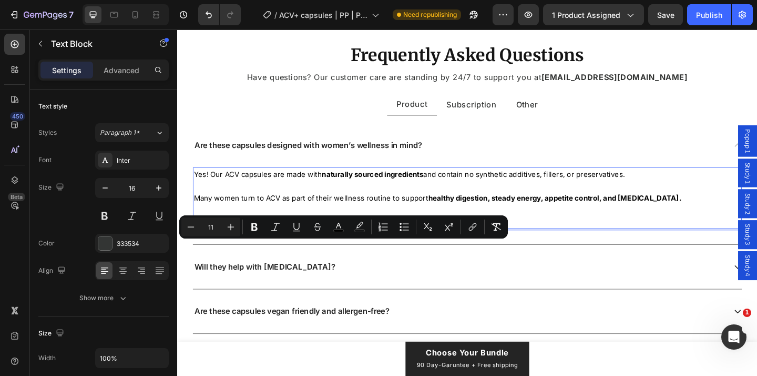
click at [478, 245] on p "As with any supplement, check with your healthcare provider before starting." at bounding box center [492, 232] width 595 height 26
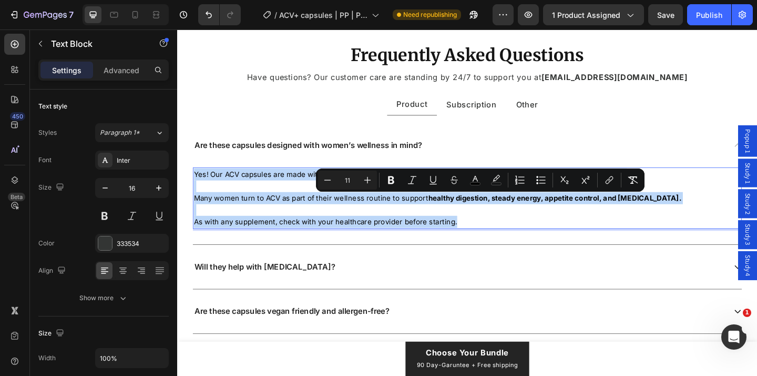
drag, startPoint x: 488, startPoint y: 263, endPoint x: 194, endPoint y: 212, distance: 297.9
click at [194, 212] on div "Yes! Our ACV capsules are made with naturally sourced ingredients and contain n…" at bounding box center [493, 212] width 598 height 67
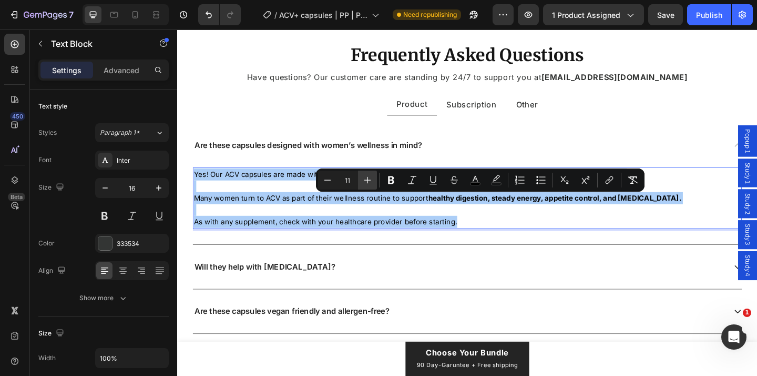
click at [371, 176] on icon "Editor contextual toolbar" at bounding box center [367, 180] width 11 height 11
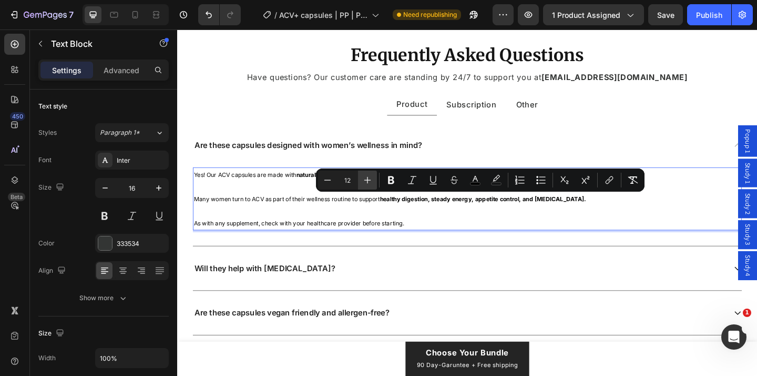
click at [371, 176] on icon "Editor contextual toolbar" at bounding box center [367, 180] width 11 height 11
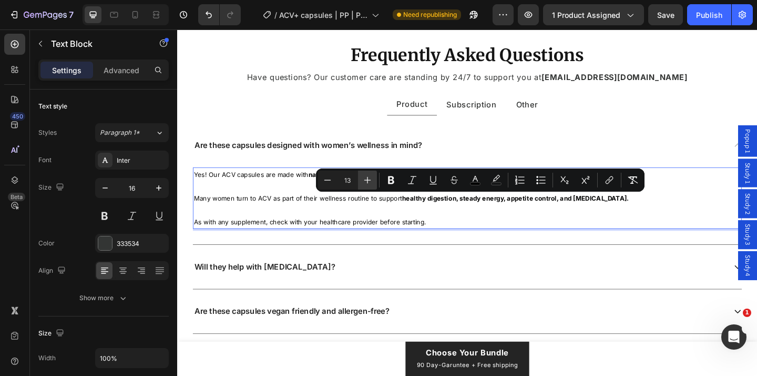
click at [371, 176] on icon "Editor contextual toolbar" at bounding box center [367, 180] width 11 height 11
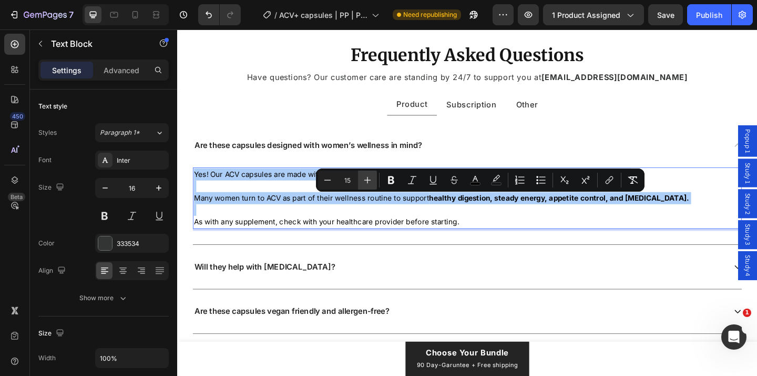
click at [371, 176] on icon "Editor contextual toolbar" at bounding box center [367, 180] width 11 height 11
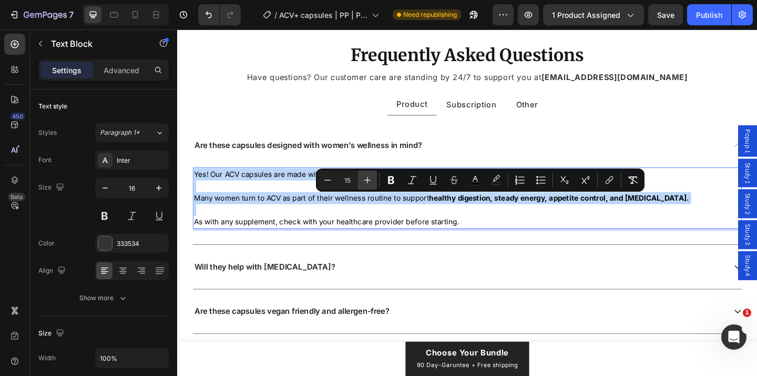
type input "16"
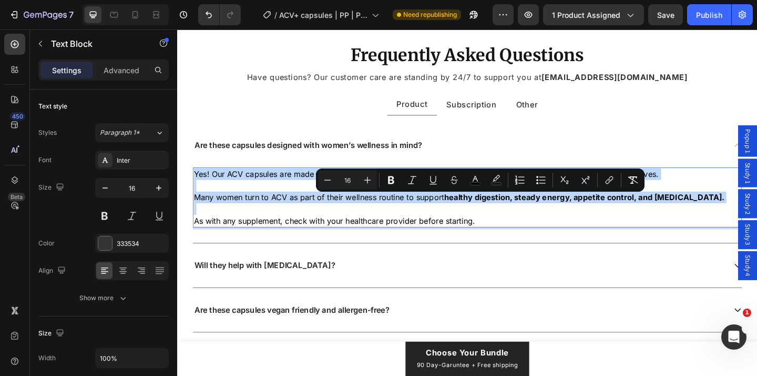
click at [364, 217] on span "Many women turn to ACV as part of their wellness routine to support healthy dig…" at bounding box center [484, 212] width 578 height 11
click at [479, 242] on span "As with any supplement, check with your healthcare provider before starting." at bounding box center [348, 237] width 306 height 11
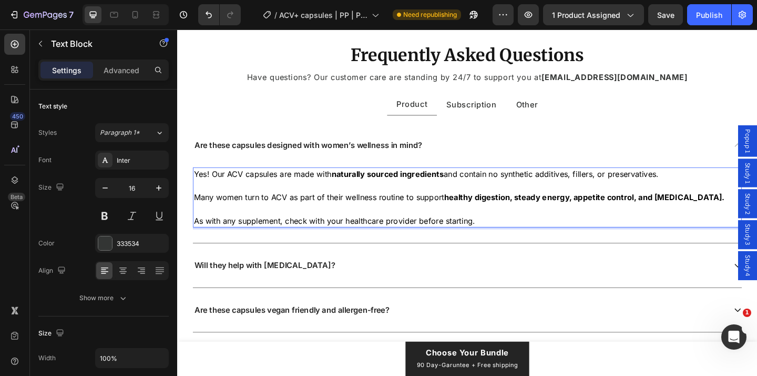
scroll to position [5896, 0]
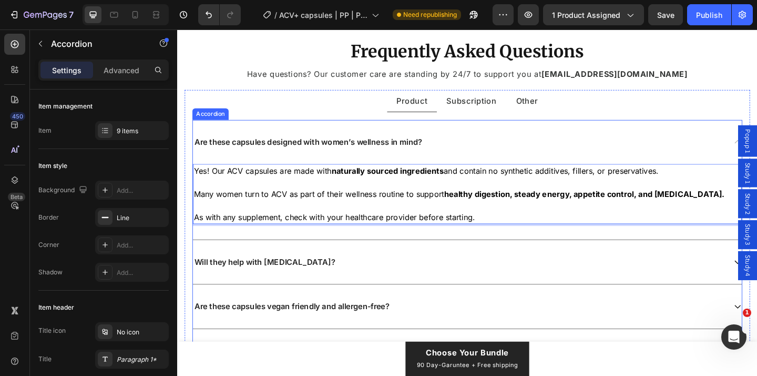
click at [457, 153] on div "Are these capsules designed with women’s wellness in mind?" at bounding box center [484, 152] width 580 height 14
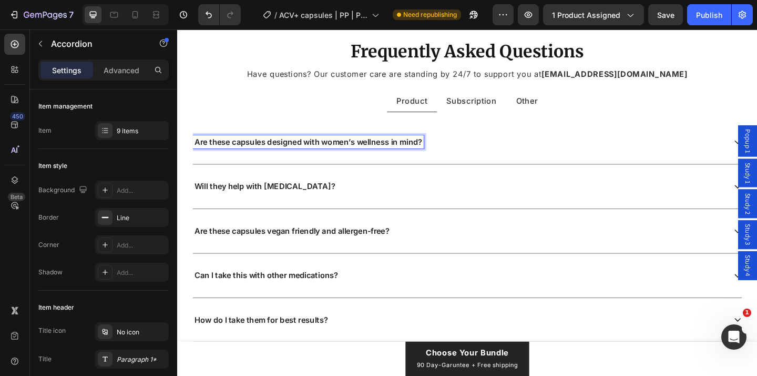
click at [414, 149] on p "Are these capsules designed with women’s wellness in mind?" at bounding box center [320, 151] width 248 height 11
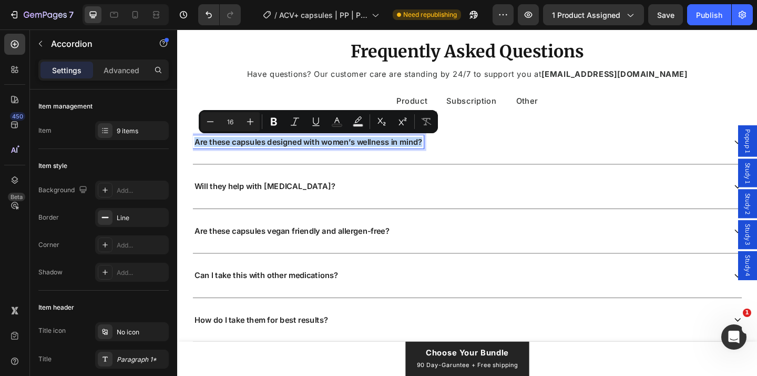
click at [407, 195] on div "Will they help with [MEDICAL_DATA]?" at bounding box center [484, 200] width 580 height 14
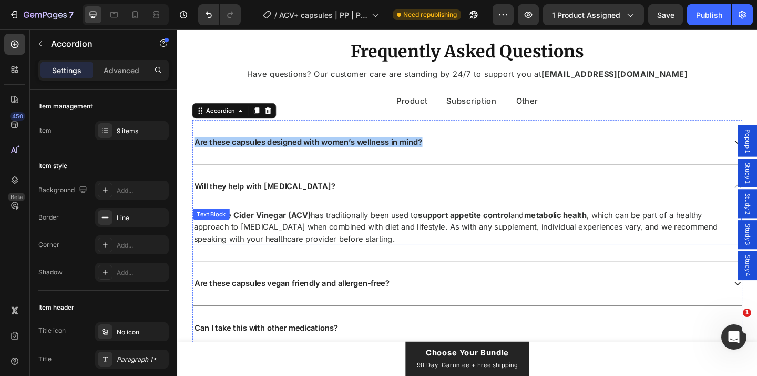
click at [367, 240] on p "Yes, Apple Cider Vinegar (ACV) has traditionally been used to support appetite …" at bounding box center [492, 244] width 595 height 38
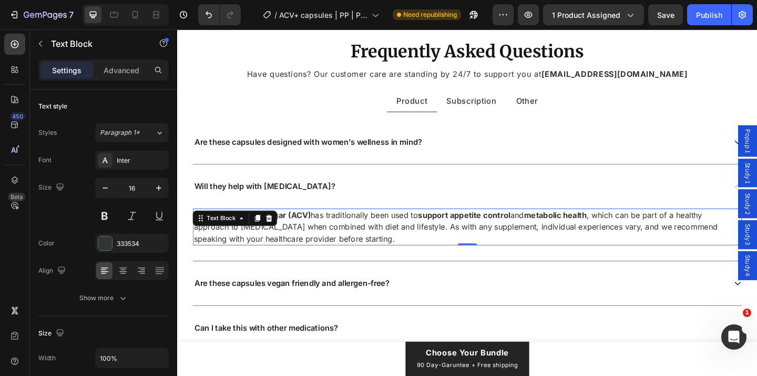
click at [367, 240] on p "Yes, Apple Cider Vinegar (ACV) has traditionally been used to support appetite …" at bounding box center [492, 244] width 595 height 38
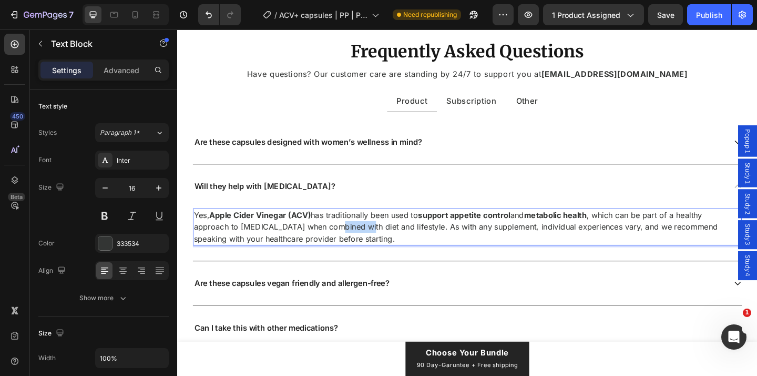
click at [367, 240] on p "Yes, Apple Cider Vinegar (ACV) has traditionally been used to support appetite …" at bounding box center [492, 244] width 595 height 38
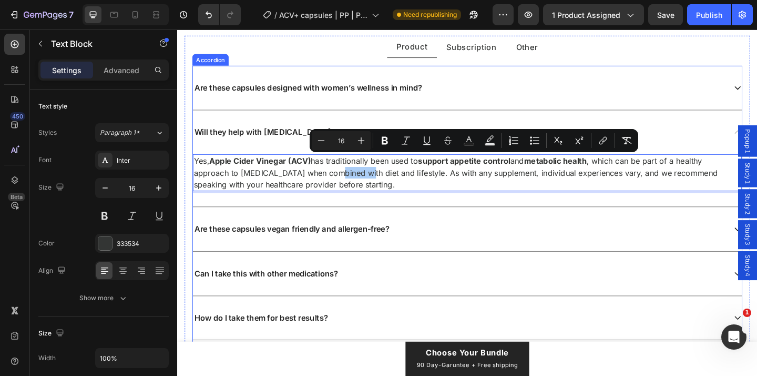
click at [459, 235] on div "Are these capsules vegan friendly and allergen-free?" at bounding box center [493, 247] width 598 height 48
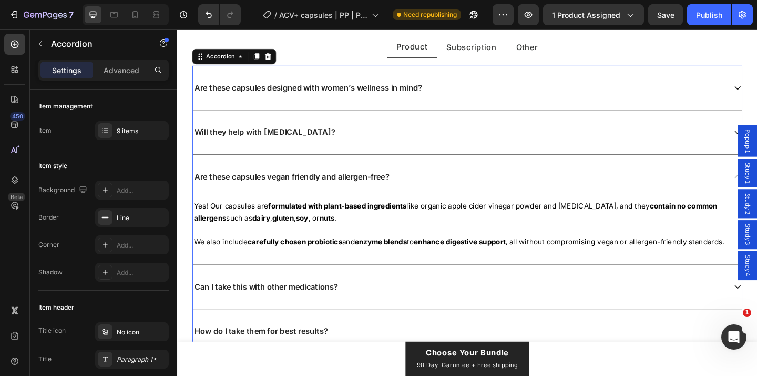
scroll to position [5958, 0]
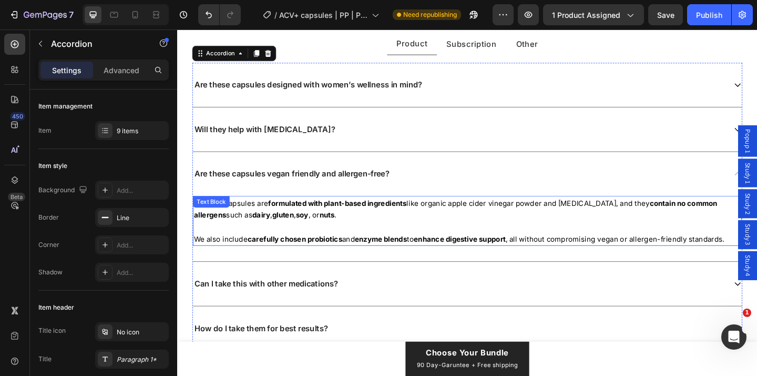
click at [563, 256] on span "We also include carefully chosen probiotics and enzyme blends to enhance digest…" at bounding box center [484, 256] width 578 height 9
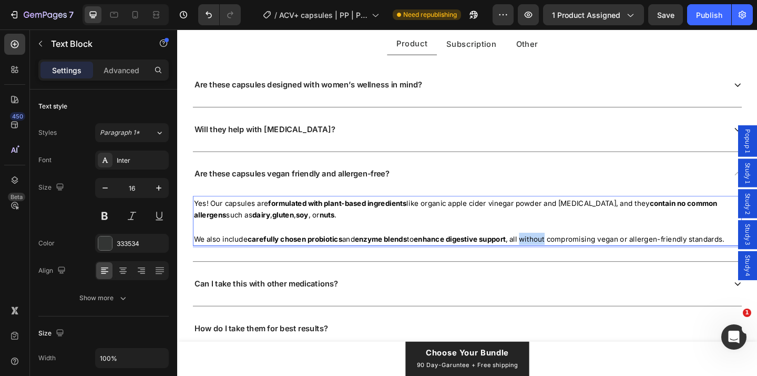
click at [563, 256] on span "We also include carefully chosen probiotics and enzyme blends to enhance digest…" at bounding box center [484, 256] width 578 height 9
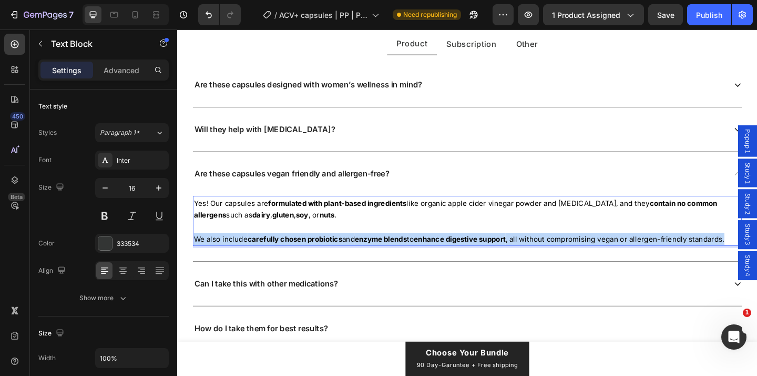
click at [563, 256] on span "We also include carefully chosen probiotics and enzyme blends to enhance digest…" at bounding box center [484, 256] width 578 height 9
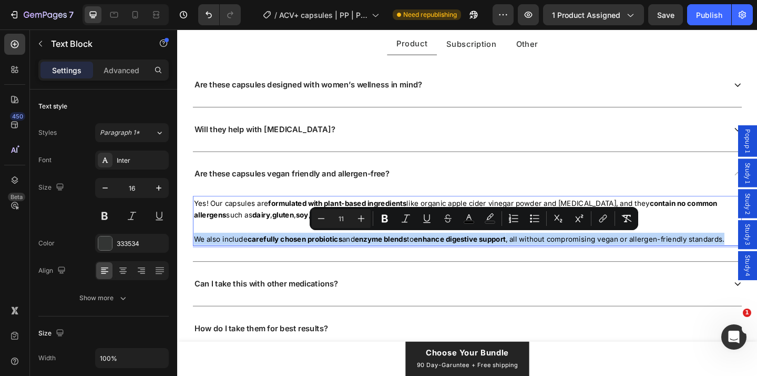
click at [757, 254] on span "We also include carefully chosen probiotics and enzyme blends to enhance digest…" at bounding box center [484, 256] width 578 height 9
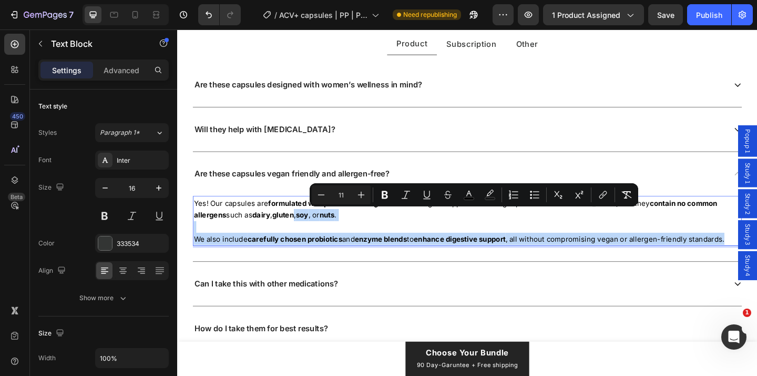
drag, startPoint x: 778, startPoint y: 255, endPoint x: 253, endPoint y: 233, distance: 526.0
click at [253, 234] on p "Yes! Our capsules are formulated with plant-based ingredients like organic appl…" at bounding box center [492, 237] width 595 height 52
click at [280, 257] on strong "carefully chosen probiotics" at bounding box center [305, 256] width 103 height 9
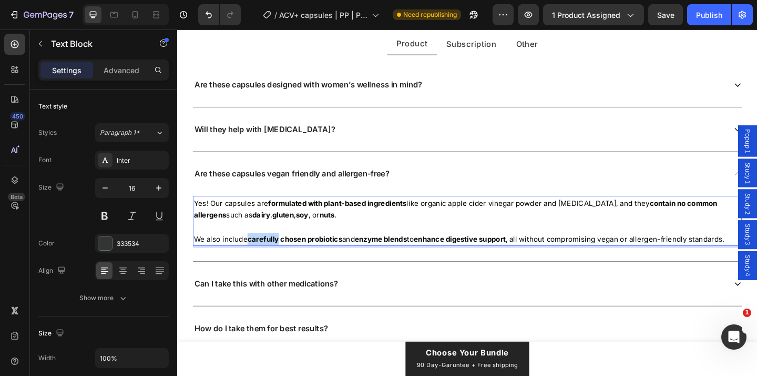
click at [280, 258] on strong "carefully chosen probiotics" at bounding box center [305, 256] width 103 height 9
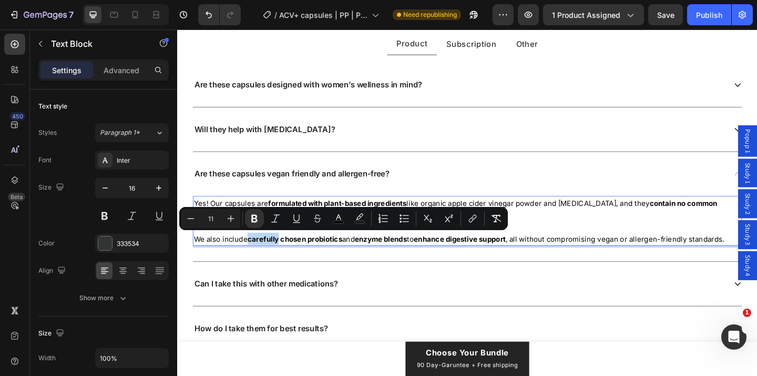
click at [276, 256] on strong "carefully chosen probiotics" at bounding box center [305, 256] width 103 height 9
click at [757, 255] on span "We also include carefully chosen probiotics and enzyme blends to enhance digest…" at bounding box center [484, 256] width 578 height 9
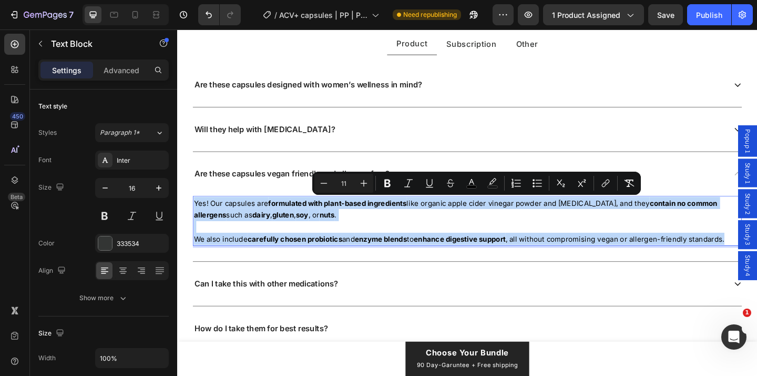
drag, startPoint x: 778, startPoint y: 255, endPoint x: 196, endPoint y: 215, distance: 584.2
click at [196, 215] on p "Yes! Our capsules are formulated with plant-based ingredients like organic appl…" at bounding box center [492, 237] width 595 height 52
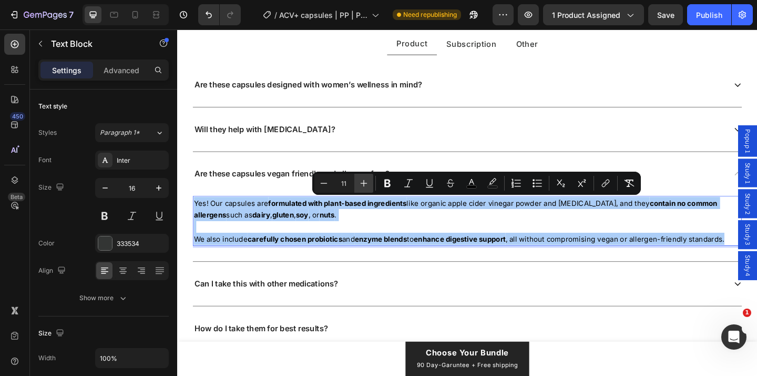
click at [367, 181] on icon "Editor contextual toolbar" at bounding box center [364, 183] width 11 height 11
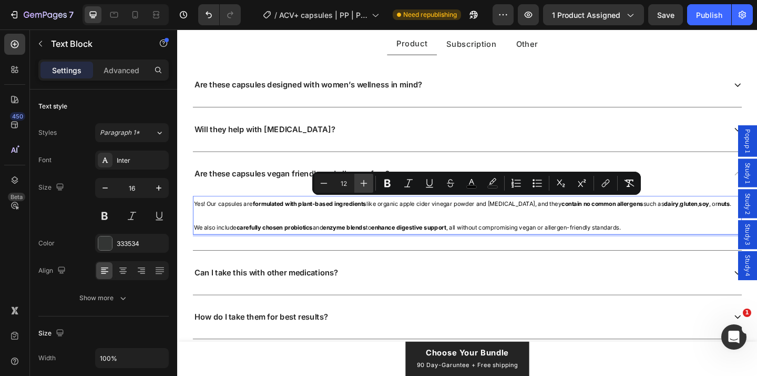
click at [367, 181] on icon "Editor contextual toolbar" at bounding box center [364, 183] width 11 height 11
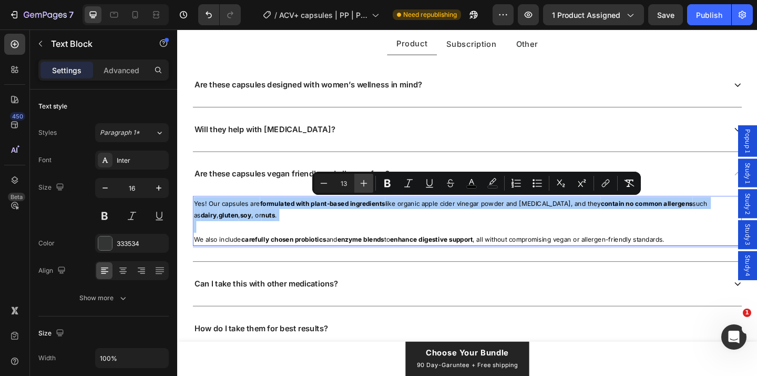
click at [367, 181] on icon "Editor contextual toolbar" at bounding box center [364, 183] width 11 height 11
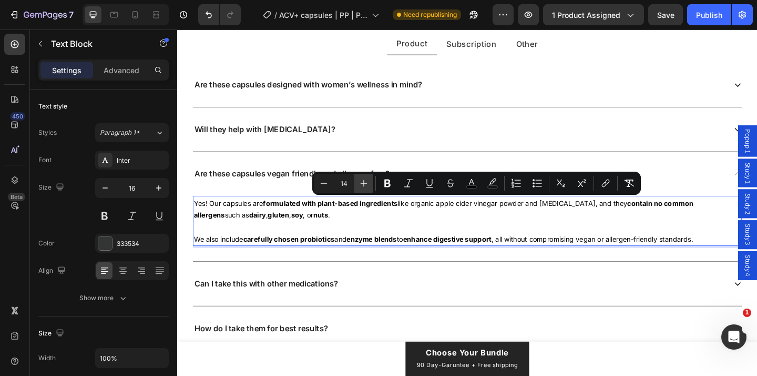
click at [367, 181] on icon "Editor contextual toolbar" at bounding box center [364, 183] width 11 height 11
type input "16"
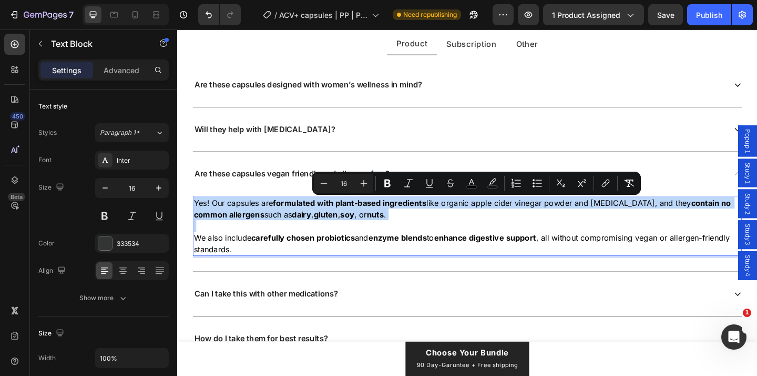
click at [383, 226] on strong "nuts" at bounding box center [392, 230] width 18 height 11
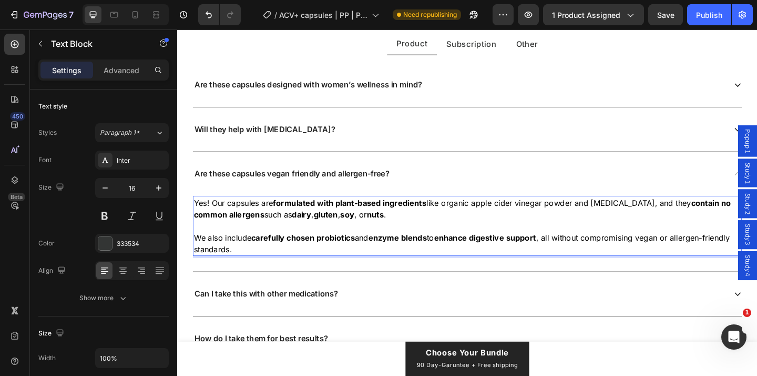
scroll to position [6012, 0]
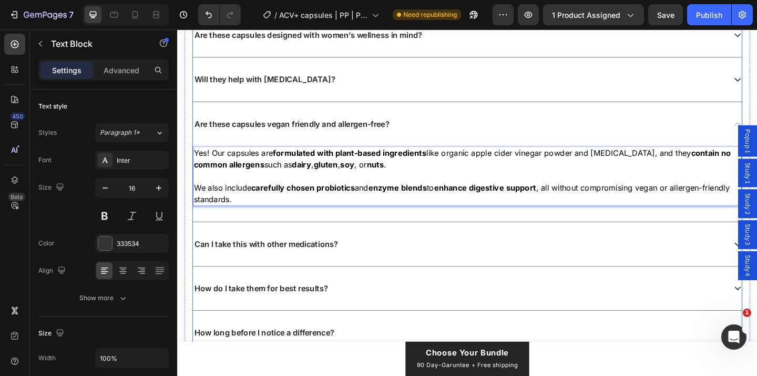
click at [406, 270] on div "Can I take this with other medications?" at bounding box center [493, 263] width 598 height 48
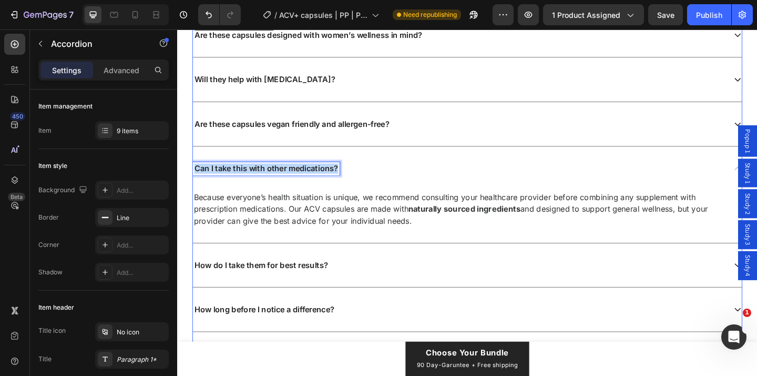
click at [321, 180] on p "Can I take this with other medications?" at bounding box center [274, 180] width 157 height 11
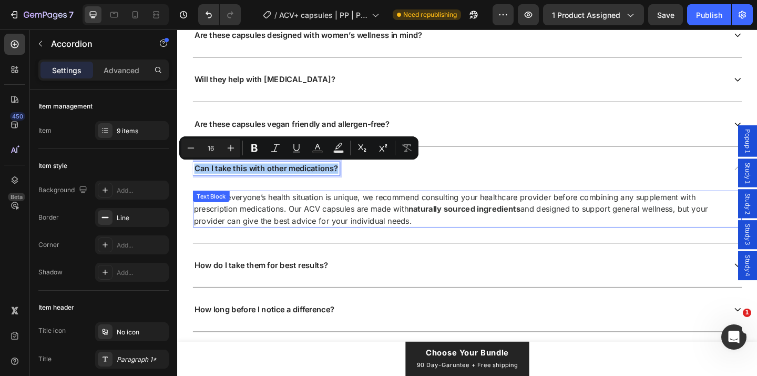
click at [332, 226] on p "Because everyone’s health situation is unique, we recommend consulting your hea…" at bounding box center [492, 225] width 595 height 38
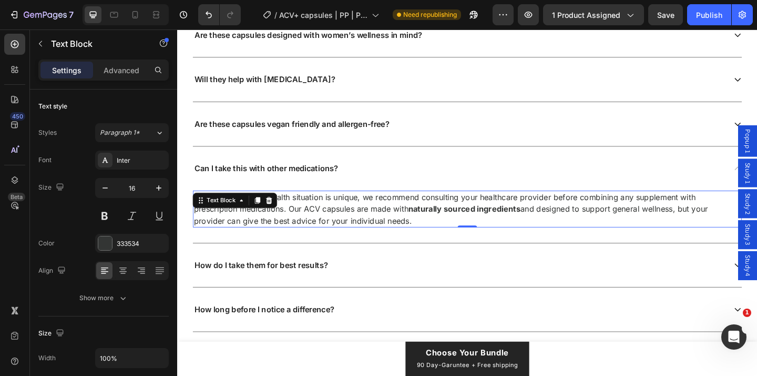
click at [332, 226] on p "Because everyone’s health situation is unique, we recommend consulting your hea…" at bounding box center [492, 225] width 595 height 38
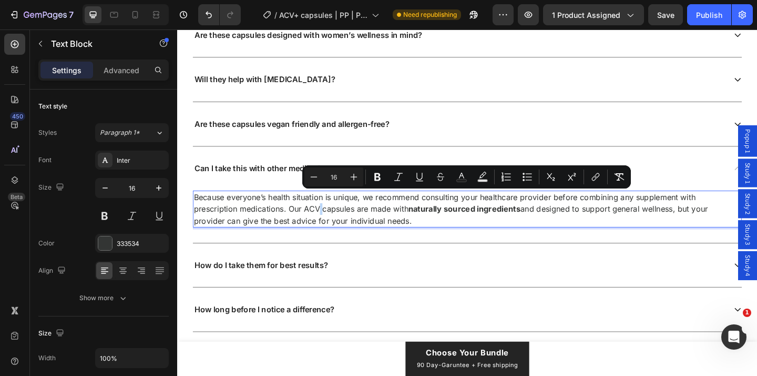
click at [351, 225] on p "Because everyone’s health situation is unique, we recommend consulting your hea…" at bounding box center [492, 225] width 595 height 38
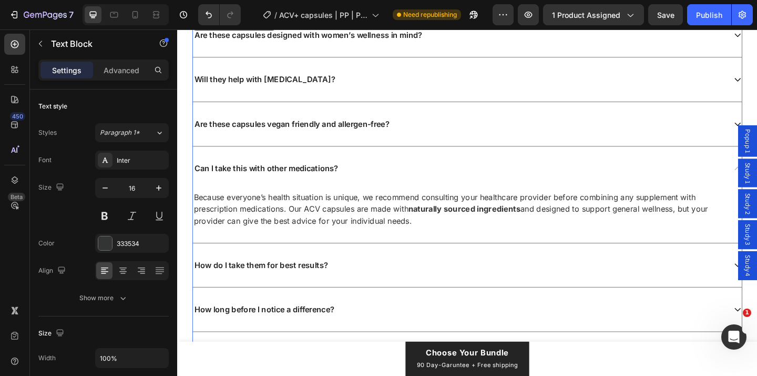
click at [461, 122] on div "Are these capsules vegan friendly and allergen-free?" at bounding box center [493, 132] width 598 height 48
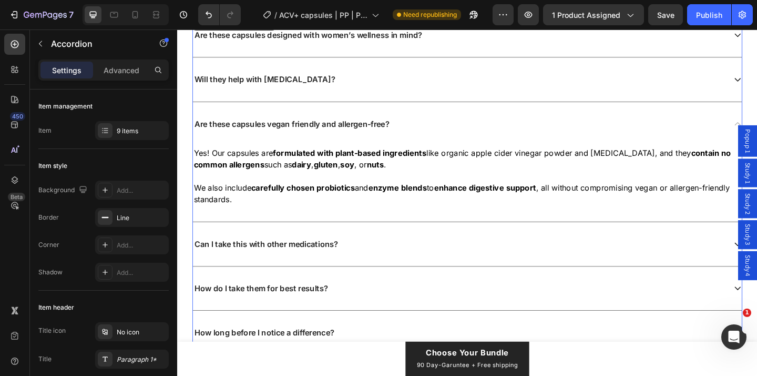
click at [382, 248] on div "Can I take this with other medications?" at bounding box center [493, 263] width 598 height 48
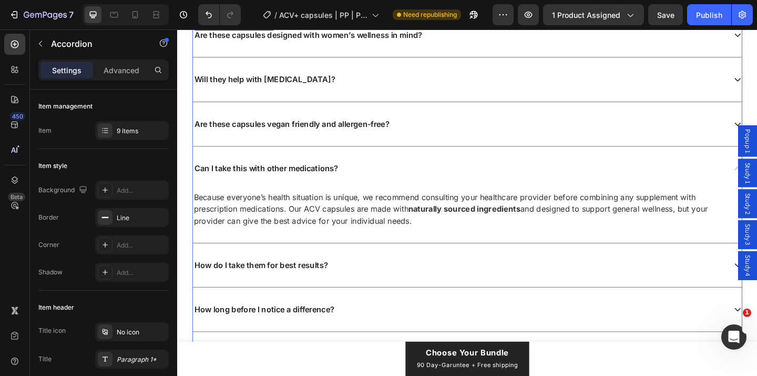
click at [377, 293] on div "How do I take them for best results?" at bounding box center [493, 286] width 598 height 48
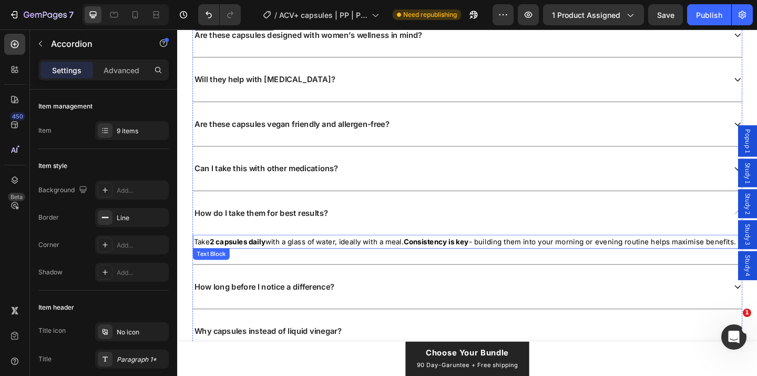
click at [404, 262] on span "Take 2 capsules daily with a glass of water, ideally with a meal. Consistency i…" at bounding box center [490, 260] width 590 height 9
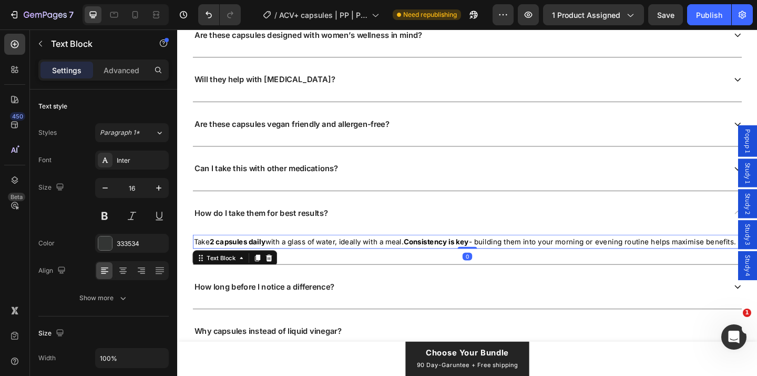
click at [404, 262] on span "Take 2 capsules daily with a glass of water, ideally with a meal. Consistency i…" at bounding box center [490, 260] width 590 height 9
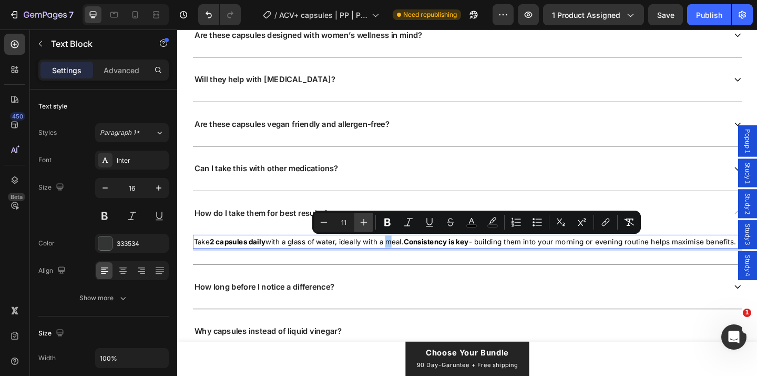
click at [366, 224] on icon "Editor contextual toolbar" at bounding box center [364, 222] width 11 height 11
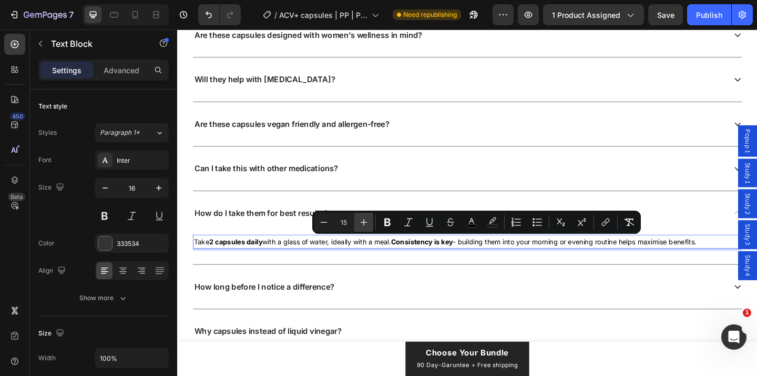
type input "16"
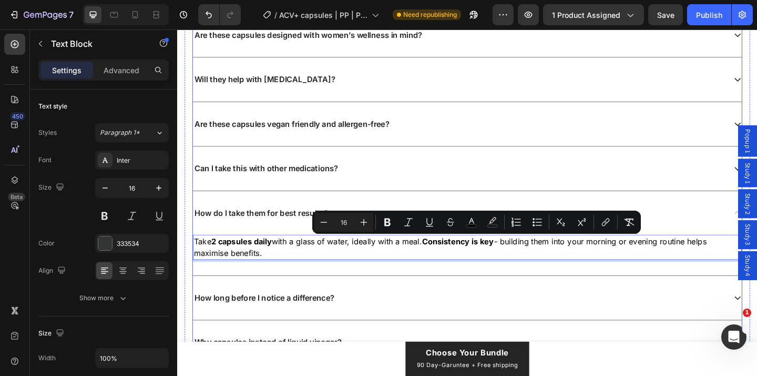
click at [386, 319] on div "How long before I notice a difference?" at bounding box center [484, 321] width 580 height 14
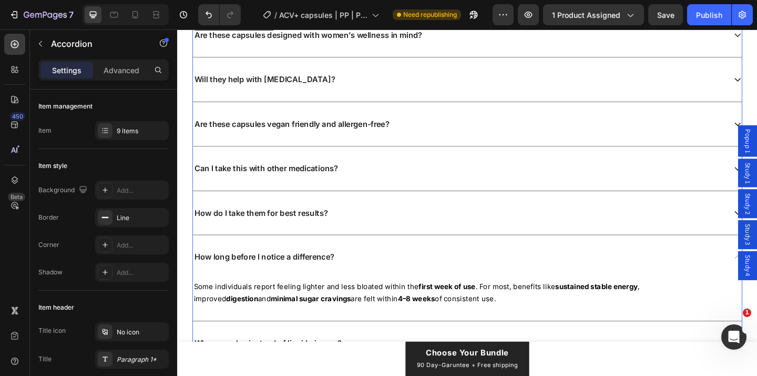
scroll to position [6042, 0]
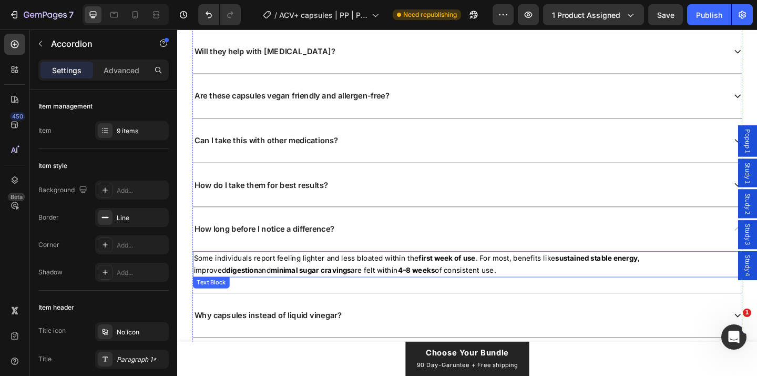
click at [392, 285] on p "Some individuals report feeling lighter and less bloated within the first week …" at bounding box center [492, 284] width 595 height 26
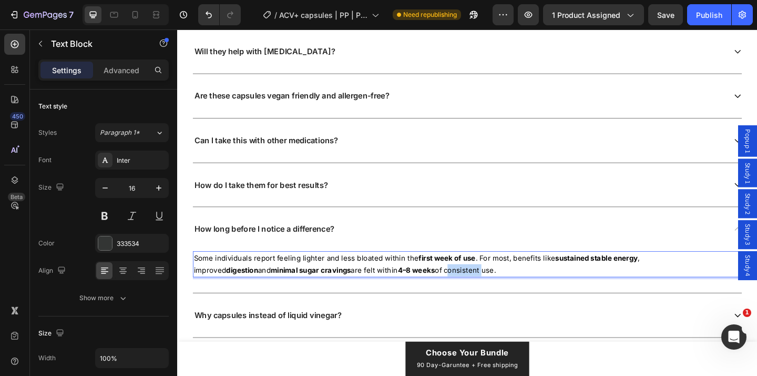
click at [392, 285] on p "Some individuals report feeling lighter and less bloated within the first week …" at bounding box center [492, 284] width 595 height 26
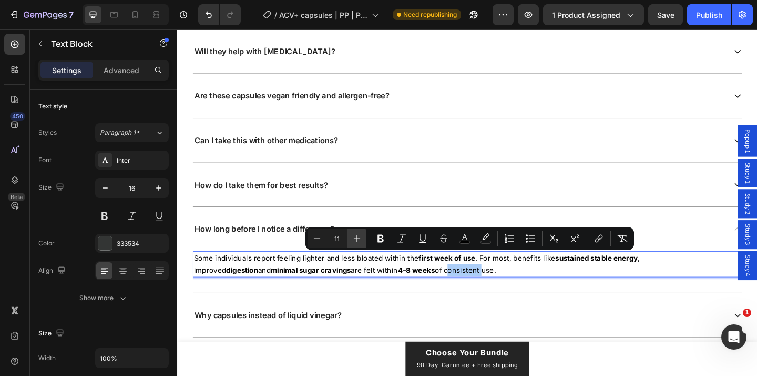
click at [358, 241] on icon "Editor contextual toolbar" at bounding box center [357, 238] width 11 height 11
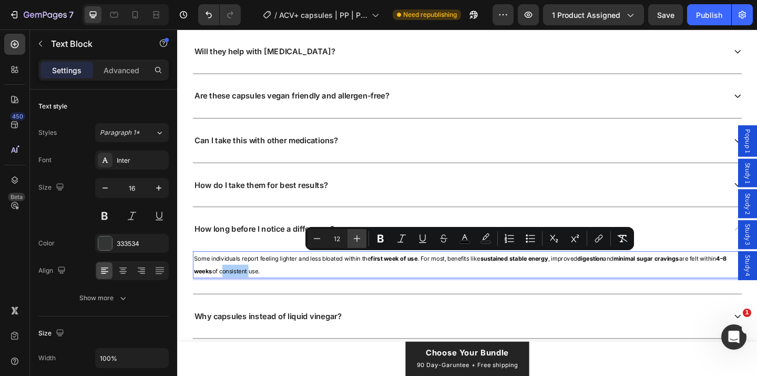
click at [358, 241] on icon "Editor contextual toolbar" at bounding box center [357, 238] width 11 height 11
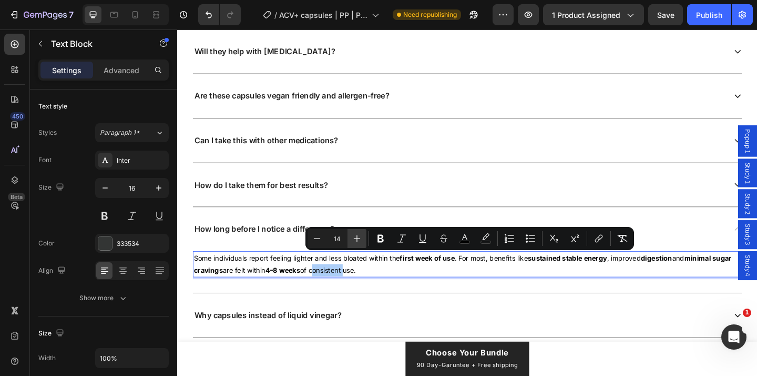
click at [358, 241] on icon "Editor contextual toolbar" at bounding box center [357, 238] width 11 height 11
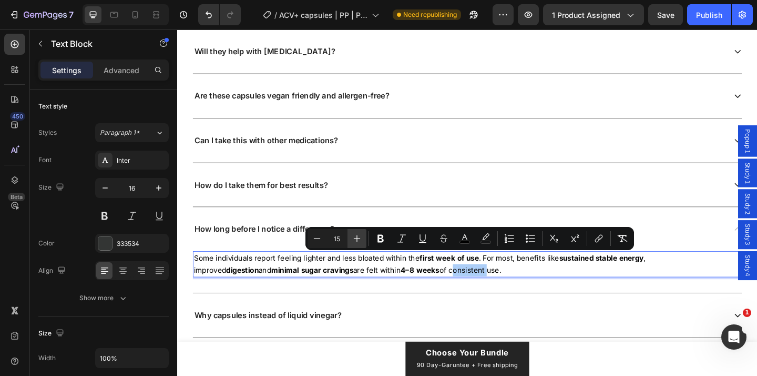
click at [358, 241] on icon "Editor contextual toolbar" at bounding box center [357, 238] width 11 height 11
type input "16"
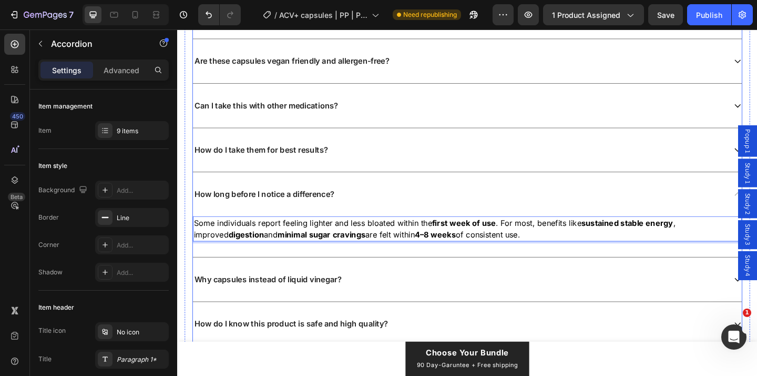
click at [413, 285] on div "Why capsules instead of liquid vinegar?" at bounding box center [493, 301] width 598 height 48
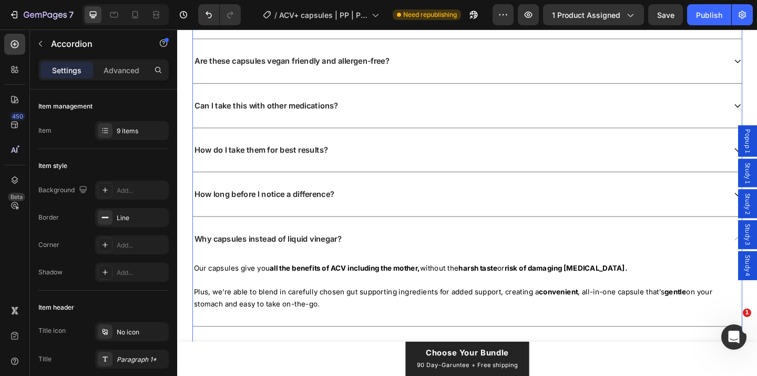
scroll to position [6089, 0]
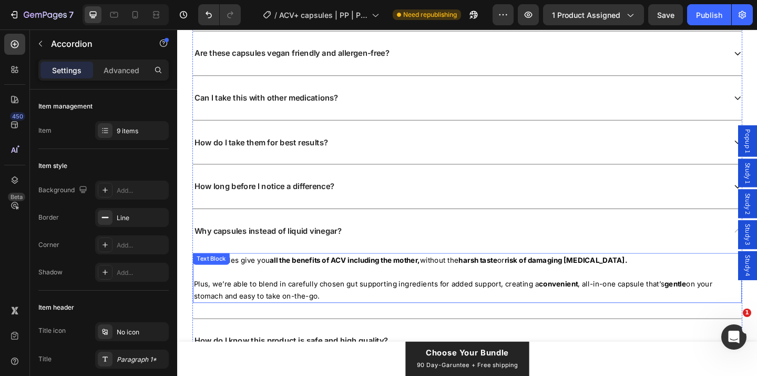
click at [327, 310] on p "Our capsules give you all the benefits of ACV including the mother, without the…" at bounding box center [492, 300] width 595 height 52
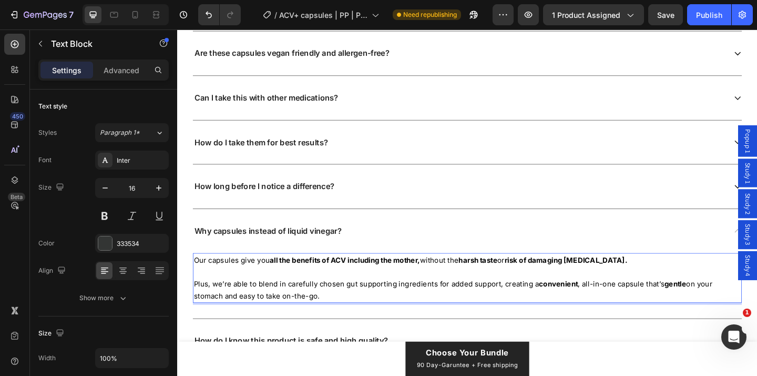
click at [296, 316] on span "Plus, we’re able to blend in carefully chosen gut supporting ingredients for ad…" at bounding box center [478, 312] width 567 height 23
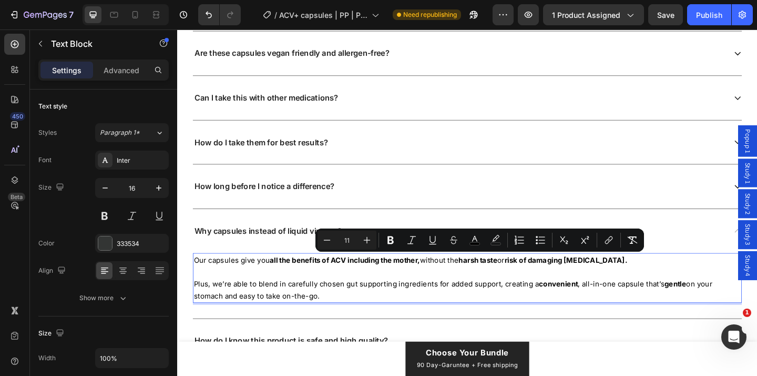
drag, startPoint x: 301, startPoint y: 316, endPoint x: 196, endPoint y: 280, distance: 111.1
click at [196, 280] on p "Our capsules give you all the benefits of ACV including the mother, without the…" at bounding box center [492, 300] width 595 height 52
click at [364, 241] on icon "Editor contextual toolbar" at bounding box center [367, 240] width 11 height 11
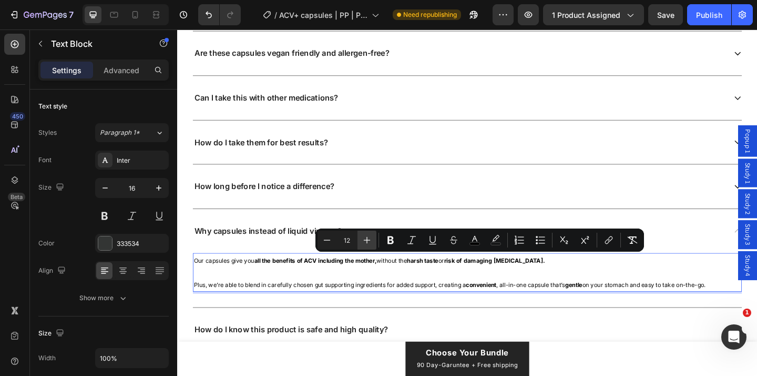
click at [364, 241] on icon "Editor contextual toolbar" at bounding box center [367, 240] width 11 height 11
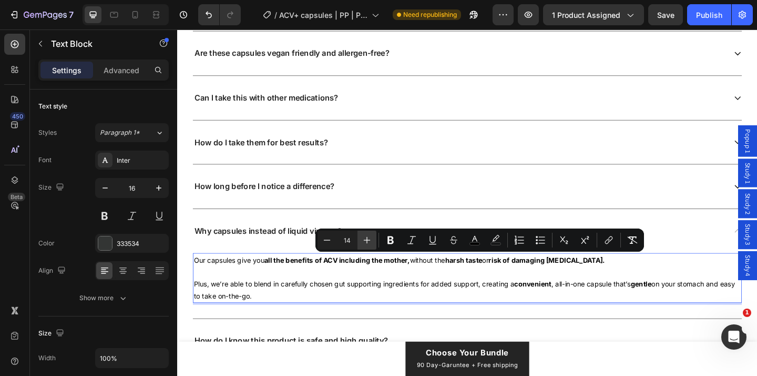
click at [364, 241] on icon "Editor contextual toolbar" at bounding box center [367, 240] width 11 height 11
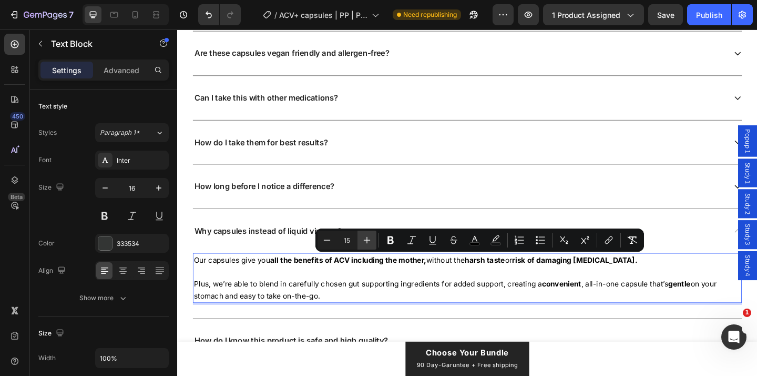
click at [364, 241] on icon "Editor contextual toolbar" at bounding box center [367, 240] width 11 height 11
type input "16"
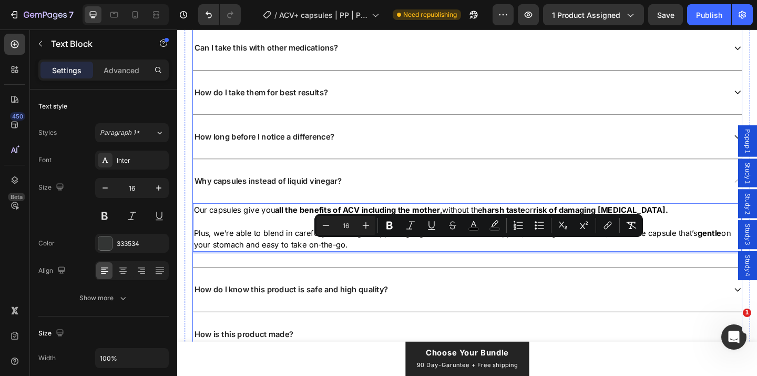
scroll to position [6175, 0]
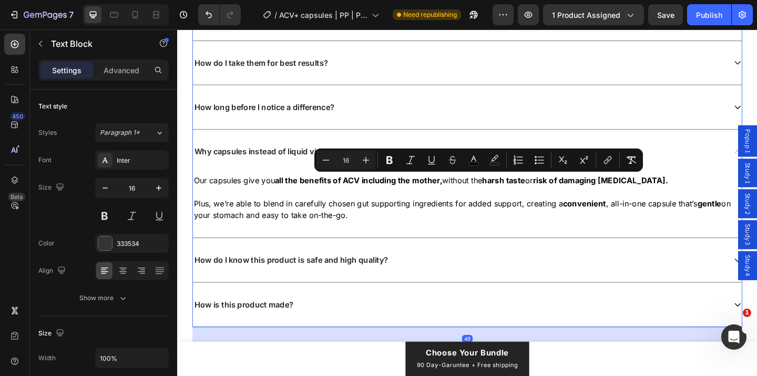
click at [466, 277] on div "How do I know this product is safe and high quality?" at bounding box center [484, 280] width 580 height 14
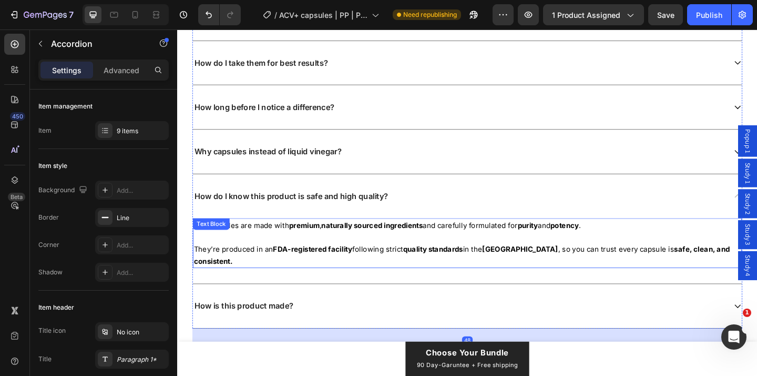
click at [722, 267] on strong "safe, clean, and consistent." at bounding box center [487, 275] width 585 height 23
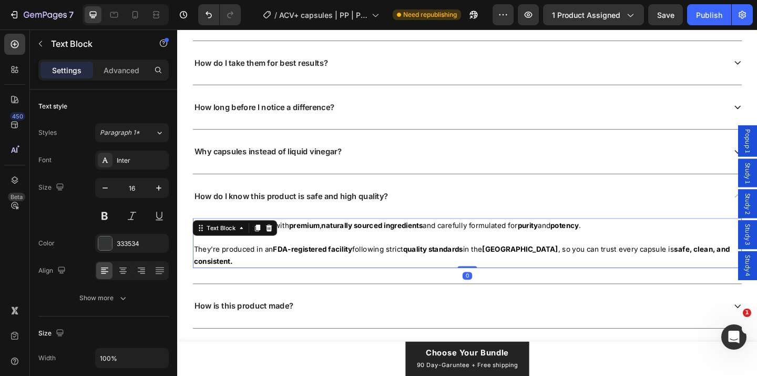
click at [757, 269] on p "Our capsules are made with premium , naturally sourced ingredients and carefull…" at bounding box center [492, 262] width 595 height 52
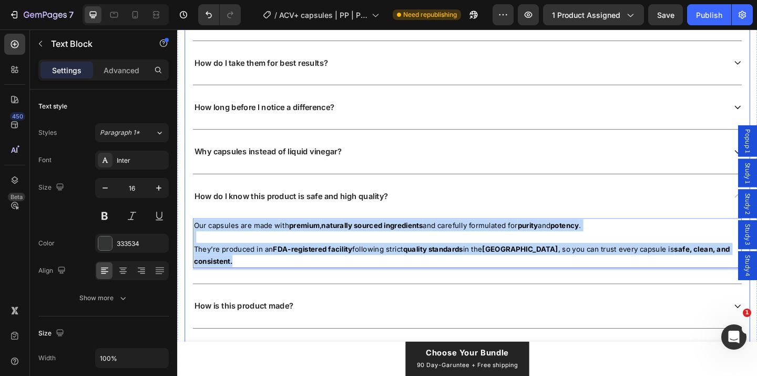
drag, startPoint x: 767, startPoint y: 269, endPoint x: 191, endPoint y: 238, distance: 577.3
click at [191, 238] on div "Are these capsules designed with women’s wellness in mind? Will they help with …" at bounding box center [492, 114] width 615 height 548
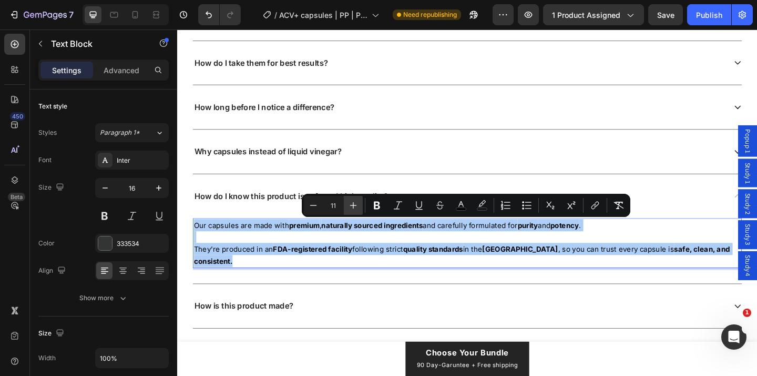
click at [356, 209] on icon "Editor contextual toolbar" at bounding box center [353, 205] width 11 height 11
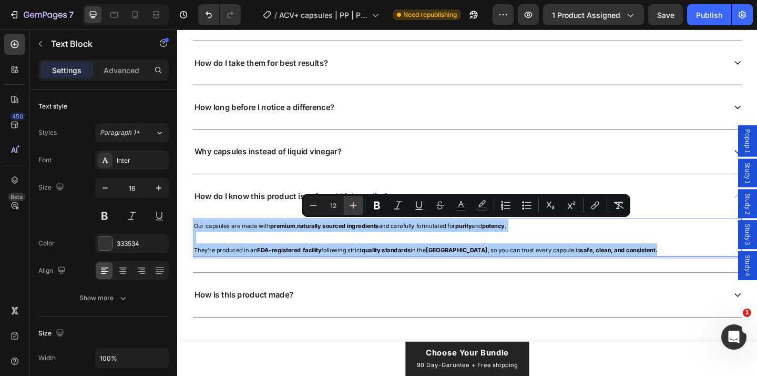
click at [356, 209] on icon "Editor contextual toolbar" at bounding box center [353, 205] width 11 height 11
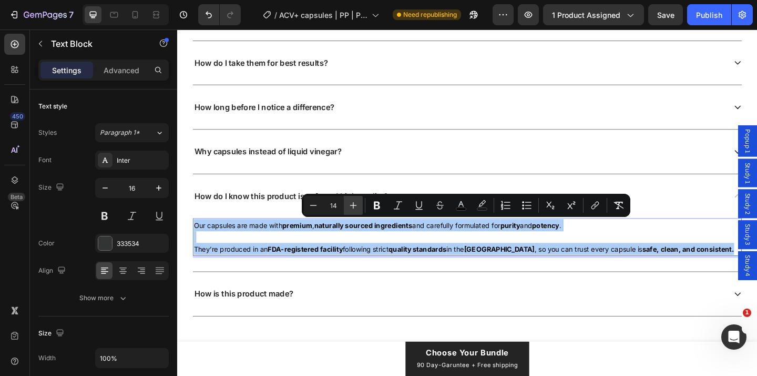
click at [356, 209] on icon "Editor contextual toolbar" at bounding box center [353, 205] width 11 height 11
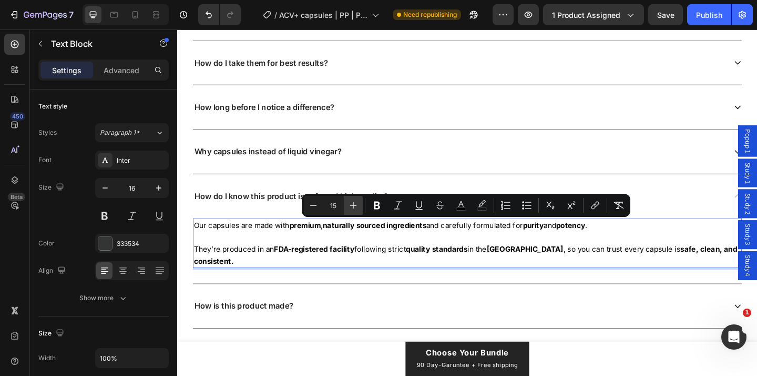
click at [356, 209] on icon "Editor contextual toolbar" at bounding box center [353, 205] width 11 height 11
type input "16"
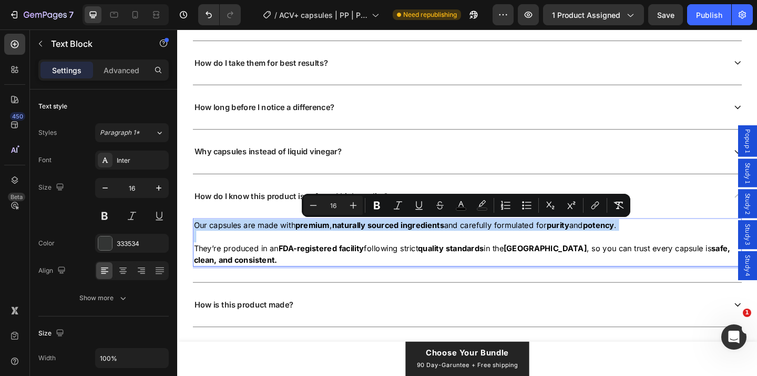
click at [363, 276] on p "Our capsules are made with premium , naturally sourced ingredients and carefull…" at bounding box center [492, 261] width 595 height 50
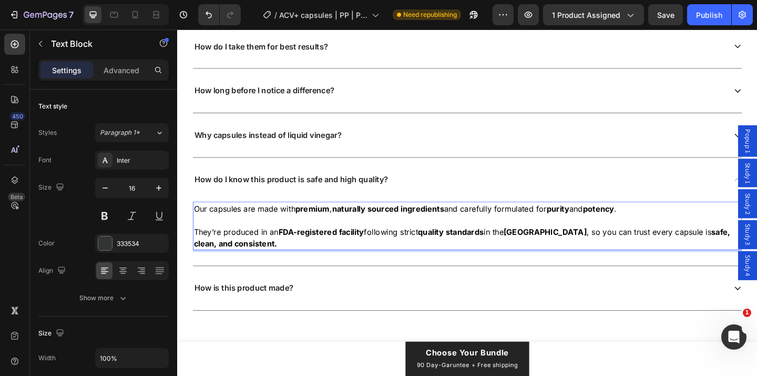
scroll to position [6205, 0]
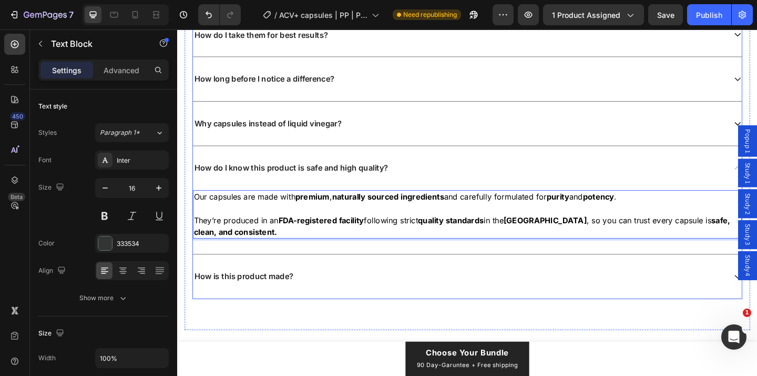
click at [365, 293] on div "How is this product made?" at bounding box center [484, 298] width 580 height 14
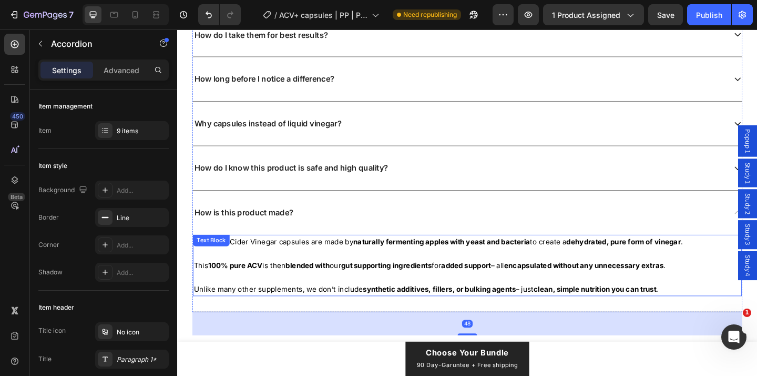
click at [567, 315] on span "Unlike many other supplements, we don’t include synthetic additives, fillers, o…" at bounding box center [447, 311] width 505 height 9
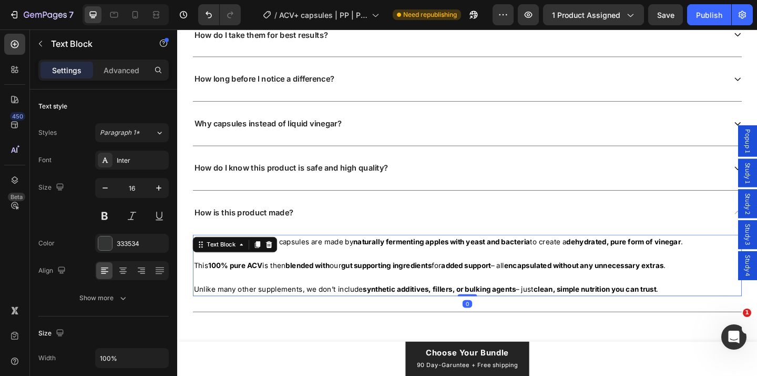
click at [747, 317] on div "Our Apple Cider Vinegar capsules are made by naturally fermenting apples with y…" at bounding box center [493, 285] width 598 height 67
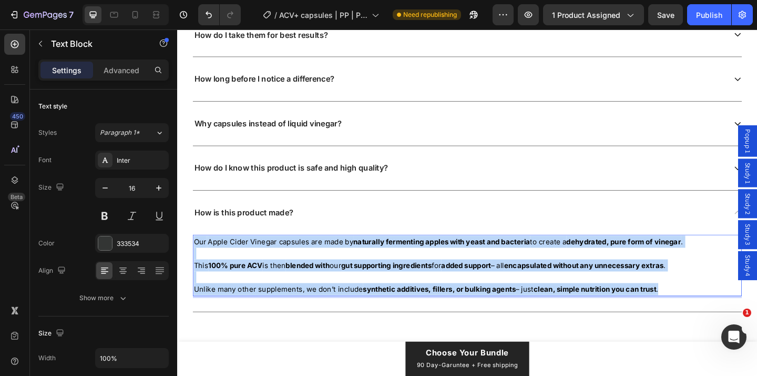
drag, startPoint x: 747, startPoint y: 309, endPoint x: 197, endPoint y: 255, distance: 552.3
click at [197, 255] on p "Our Apple Cider Vinegar capsules are made by naturally fermenting apples with y…" at bounding box center [492, 286] width 595 height 65
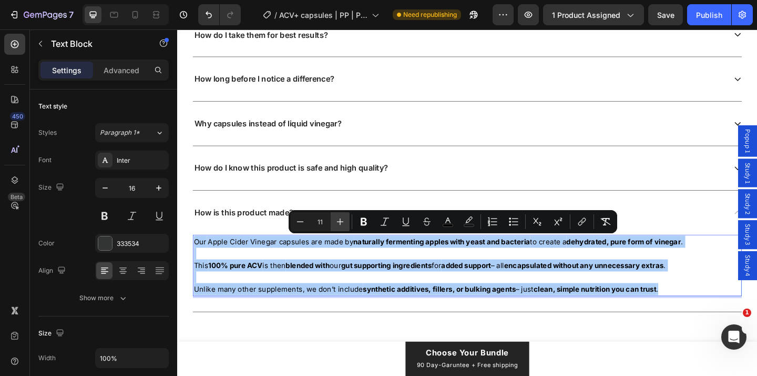
click at [338, 224] on icon "Editor contextual toolbar" at bounding box center [340, 221] width 11 height 11
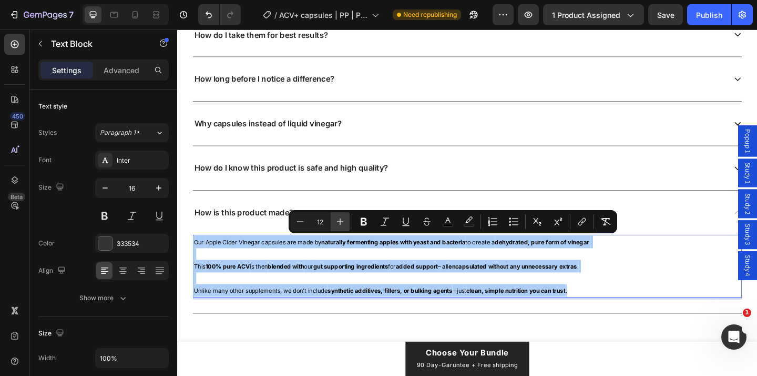
click at [338, 224] on icon "Editor contextual toolbar" at bounding box center [340, 221] width 11 height 11
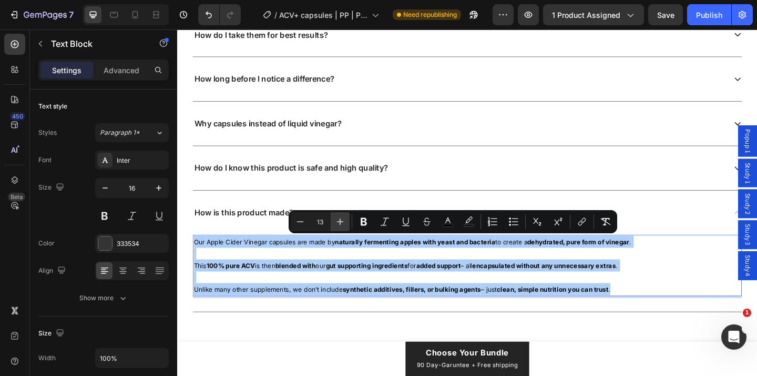
click at [338, 224] on icon "Editor contextual toolbar" at bounding box center [340, 221] width 11 height 11
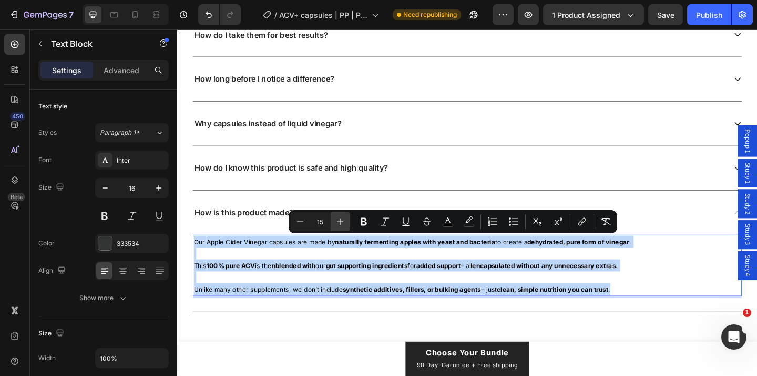
type input "16"
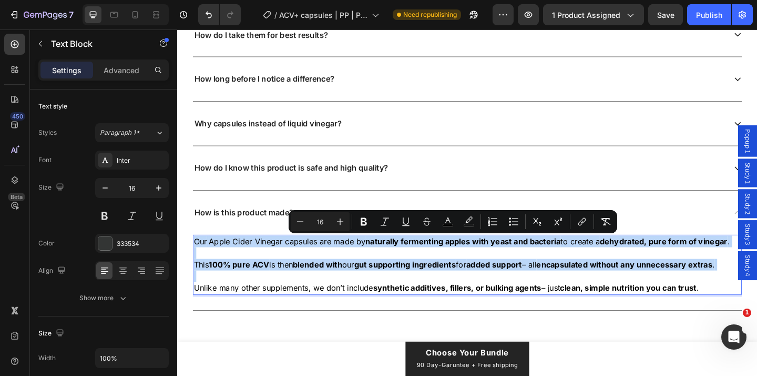
click at [242, 266] on p "Our Apple Cider Vinegar capsules are made by naturally fermenting apples with y…" at bounding box center [492, 285] width 595 height 63
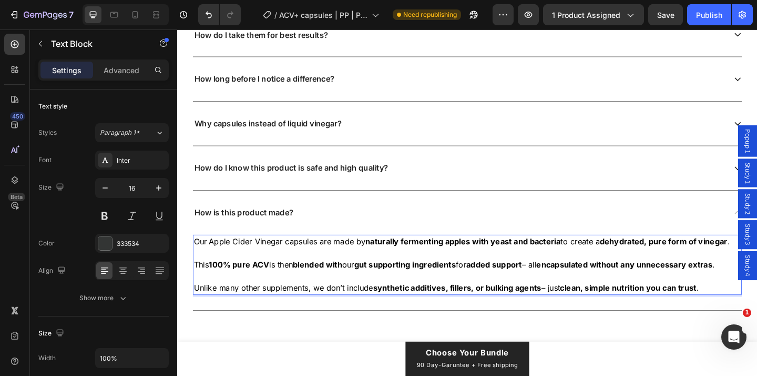
click at [378, 294] on p "Our Apple Cider Vinegar capsules are made by naturally fermenting apples with y…" at bounding box center [492, 285] width 595 height 63
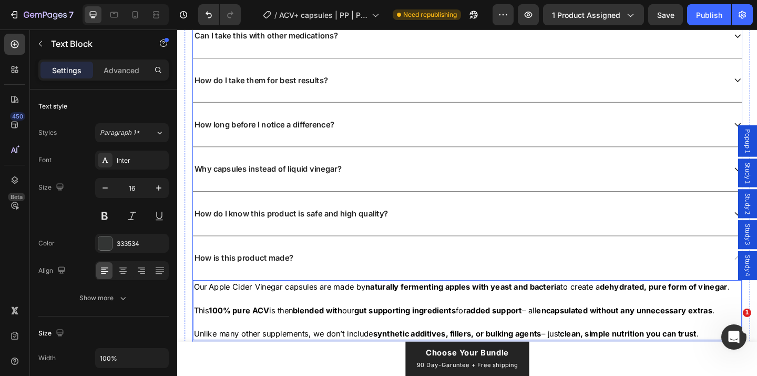
click at [378, 285] on div "How is this product made?" at bounding box center [493, 278] width 598 height 48
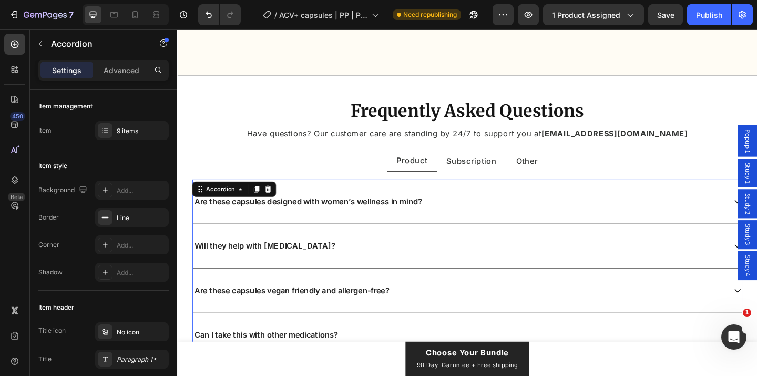
scroll to position [5816, 0]
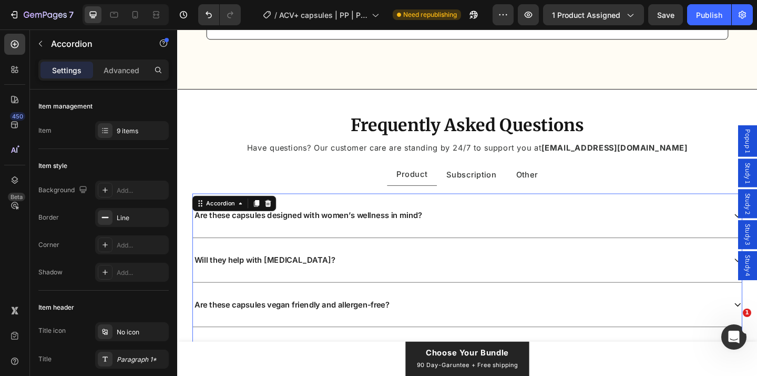
click at [511, 239] on div "Are these capsules designed with women’s wellness in mind?" at bounding box center [493, 232] width 598 height 48
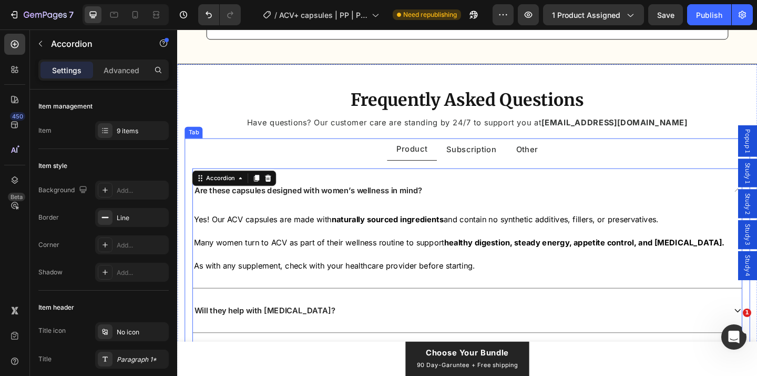
click at [488, 166] on p "Subscription" at bounding box center [497, 160] width 55 height 12
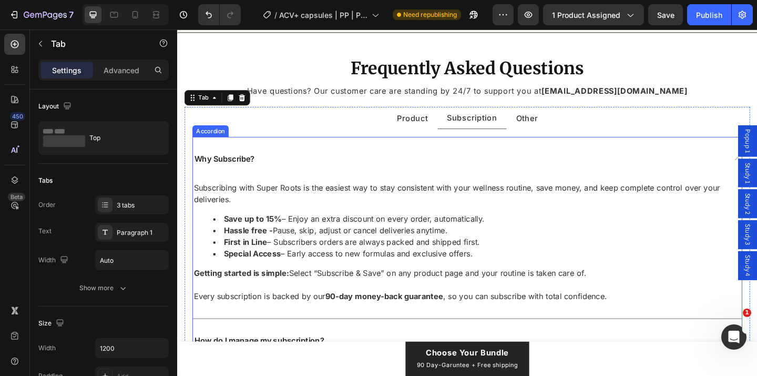
scroll to position [5869, 0]
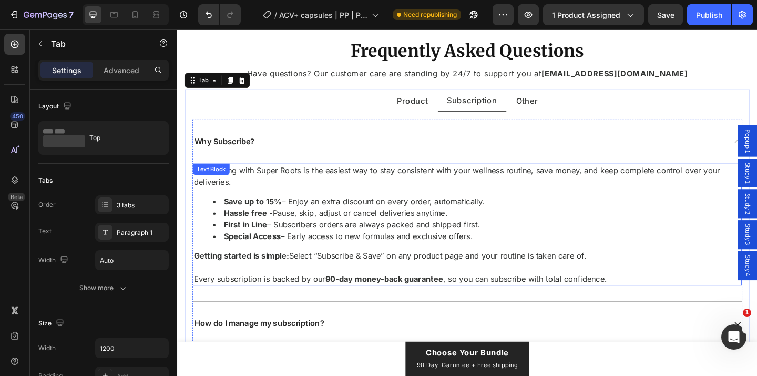
click at [374, 306] on strong "90-day money-back guarantee" at bounding box center [402, 300] width 128 height 11
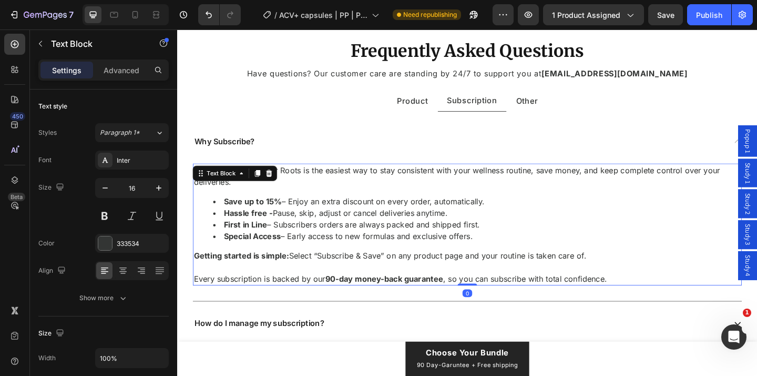
click at [374, 306] on strong "90-day money-back guarantee" at bounding box center [402, 300] width 128 height 11
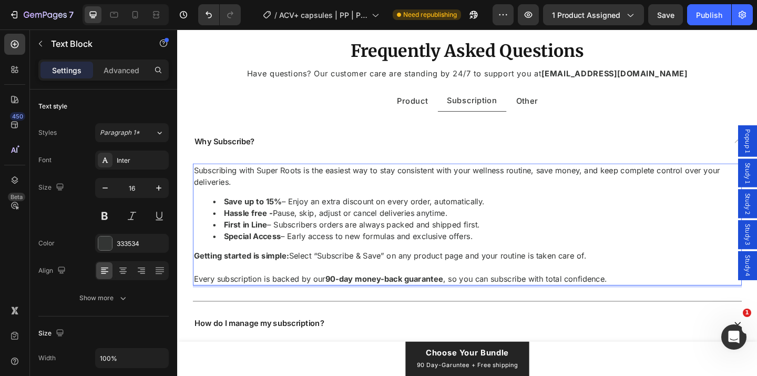
click at [417, 306] on strong "90-day money-back guarantee" at bounding box center [402, 300] width 128 height 11
click at [430, 306] on strong "90-day money-back guarantee" at bounding box center [402, 300] width 128 height 11
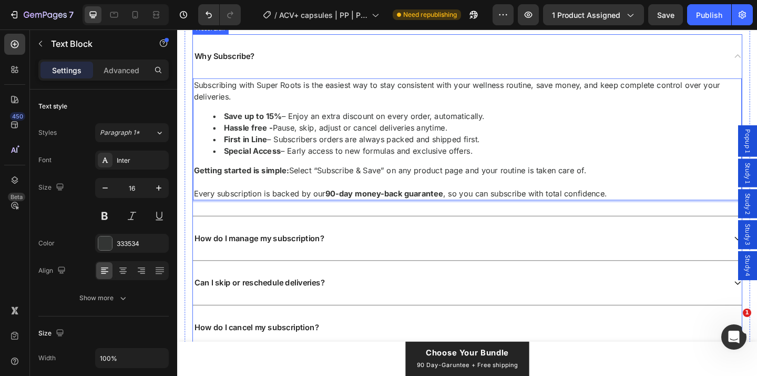
scroll to position [6030, 0]
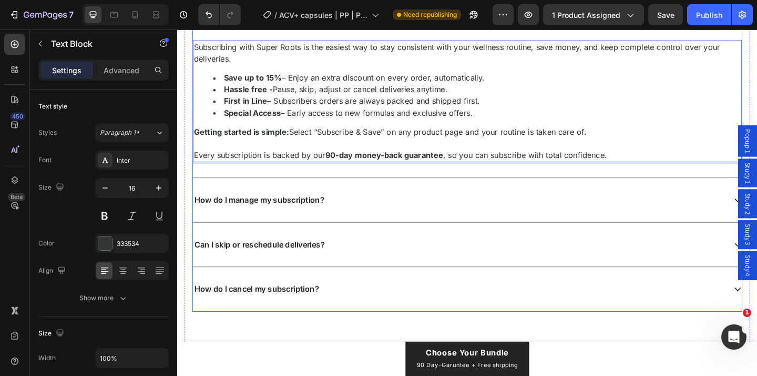
click at [445, 208] on div "How do I manage my subscription?" at bounding box center [484, 215] width 580 height 14
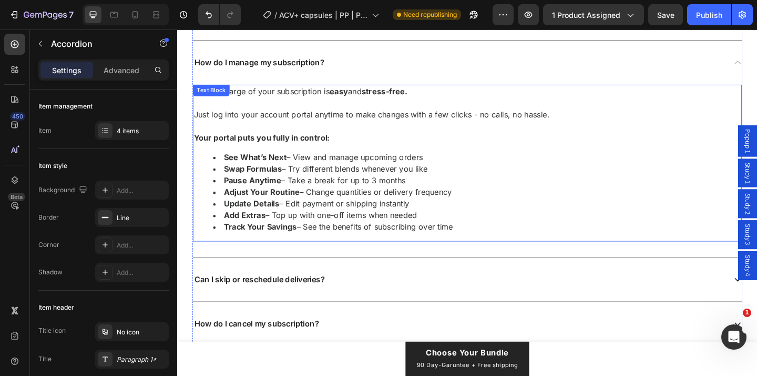
click at [438, 207] on li "Adjust Your Routine – Change quantities or delivery frequency" at bounding box center [503, 206] width 574 height 13
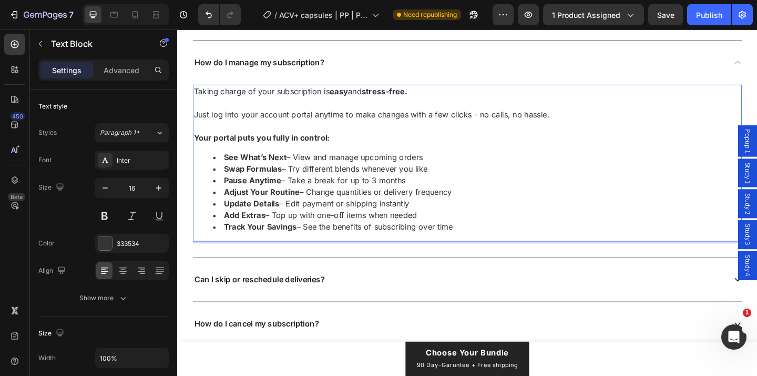
click at [438, 207] on li "Adjust Your Routine – Change quantities or delivery frequency" at bounding box center [503, 206] width 574 height 13
click at [508, 236] on li "Add Extras – Top up with one-off items when needed" at bounding box center [503, 231] width 574 height 13
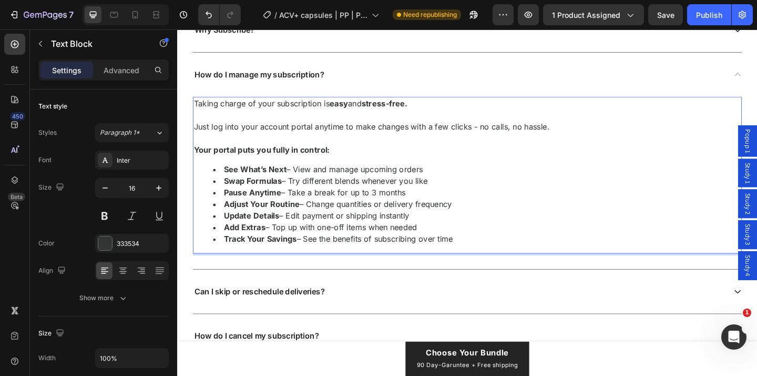
scroll to position [6031, 0]
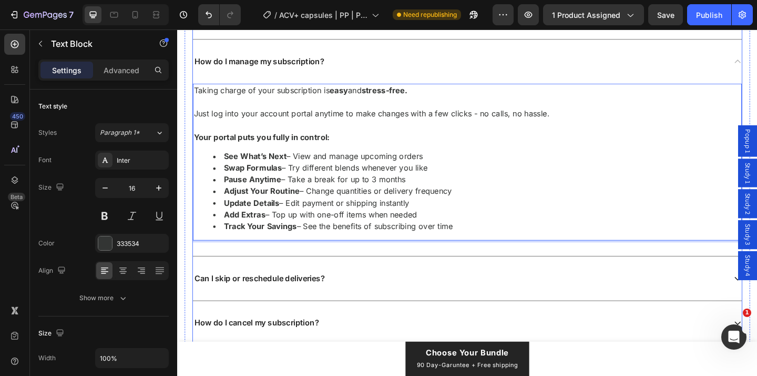
click at [483, 319] on div "Can I skip or reschedule deliveries?" at bounding box center [493, 300] width 598 height 48
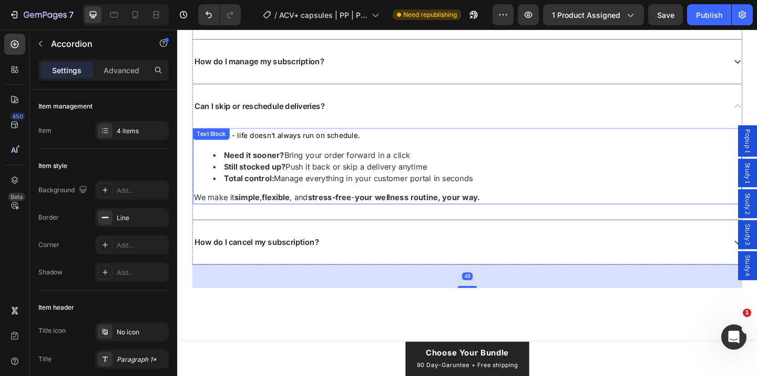
click at [445, 192] on li "Total control: Manage everything in your customer portal in seconds" at bounding box center [503, 191] width 574 height 13
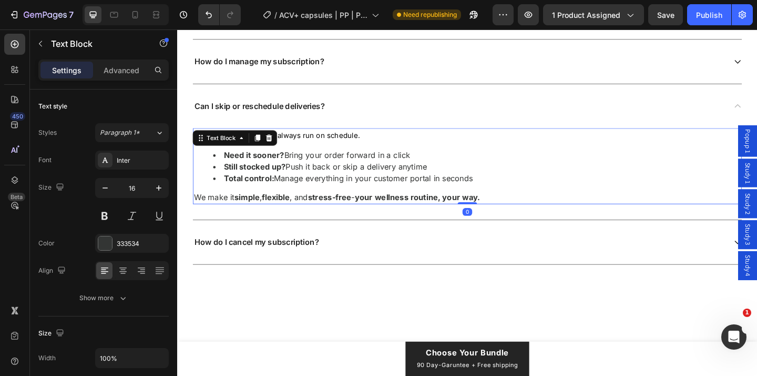
click at [458, 192] on li "Total control: Manage everything in your customer portal in seconds" at bounding box center [503, 191] width 574 height 13
click at [458, 191] on li "Total control: Manage everything in your customer portal in seconds" at bounding box center [503, 191] width 574 height 13
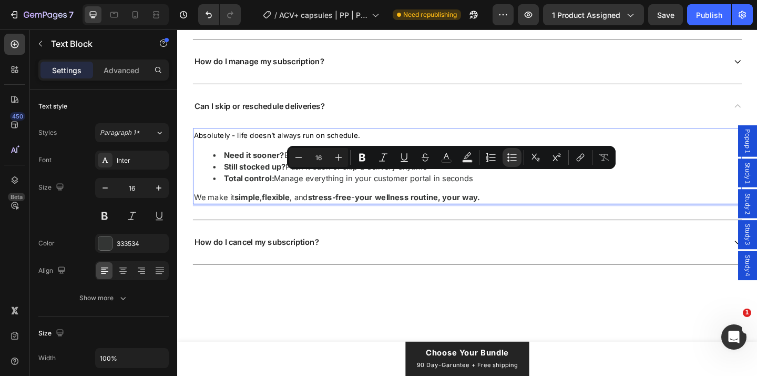
click at [494, 195] on li "Total control: Manage everything in your customer portal in seconds" at bounding box center [503, 191] width 574 height 13
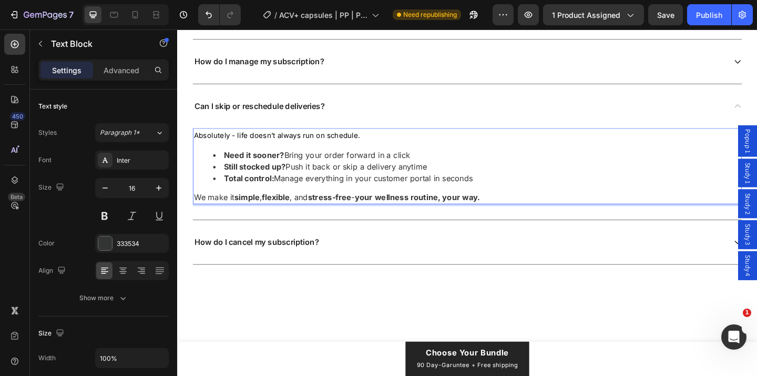
scroll to position [6018, 0]
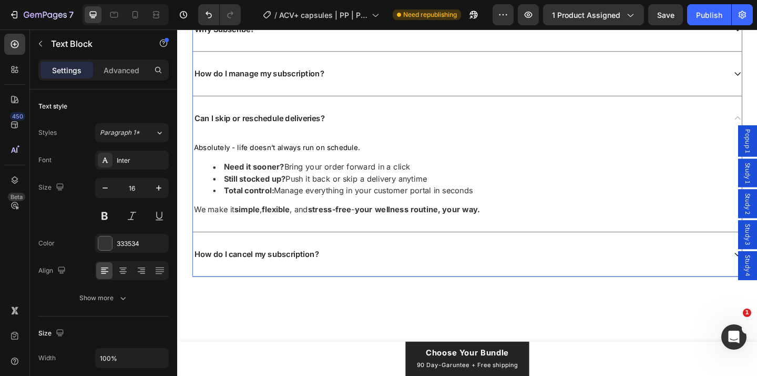
click at [416, 123] on div "Can I skip or reschedule deliveries?" at bounding box center [484, 126] width 580 height 14
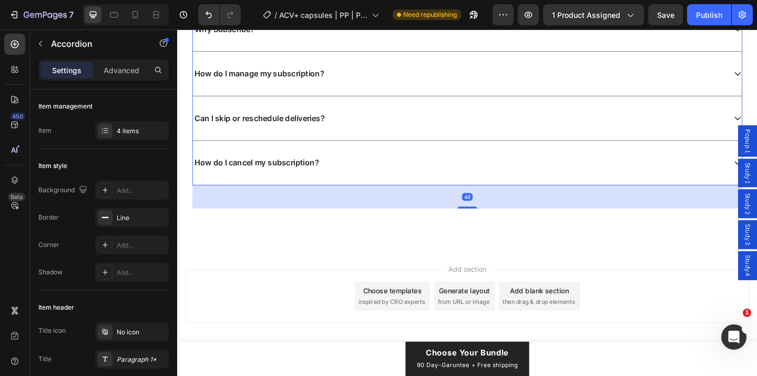
click at [416, 123] on div "Can I skip or reschedule deliveries?" at bounding box center [484, 126] width 580 height 14
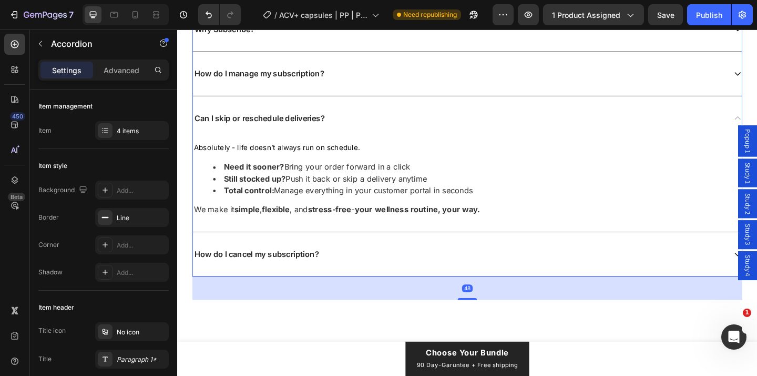
click at [402, 126] on div "Can I skip or reschedule deliveries?" at bounding box center [484, 126] width 580 height 14
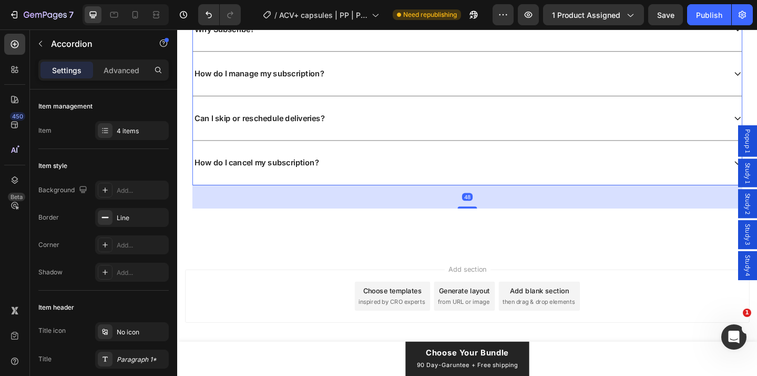
click at [410, 93] on div "How do I manage my subscription?" at bounding box center [493, 78] width 598 height 48
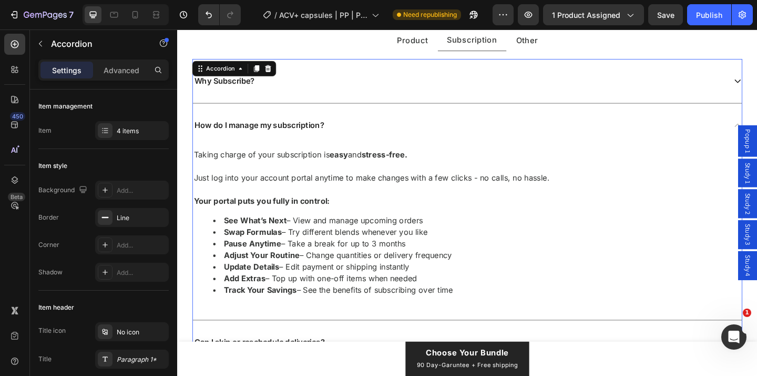
scroll to position [5959, 0]
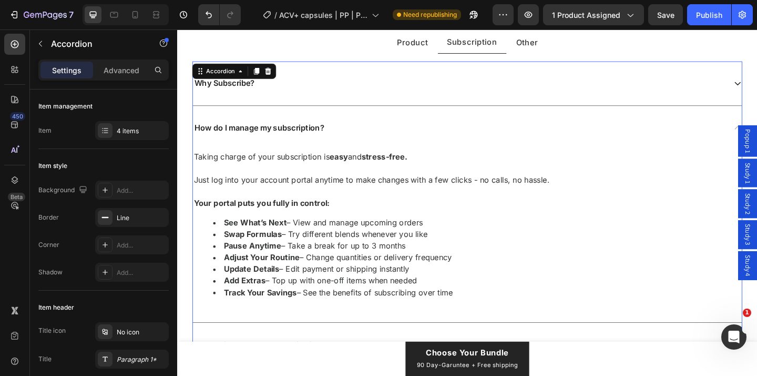
click at [402, 133] on div "How do I manage my subscription?" at bounding box center [484, 136] width 580 height 14
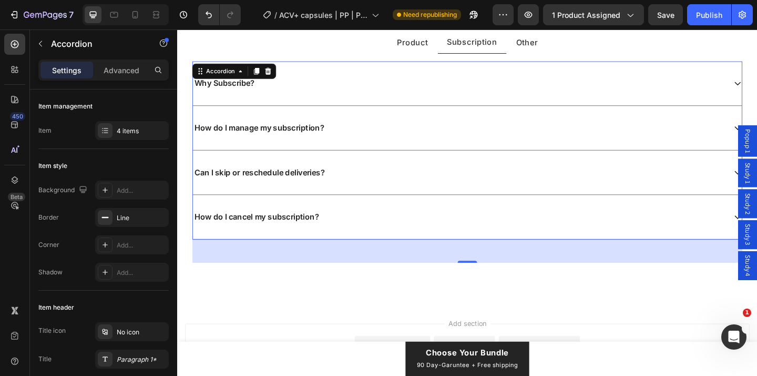
click at [402, 181] on div "Can I skip or reschedule deliveries?" at bounding box center [484, 185] width 580 height 14
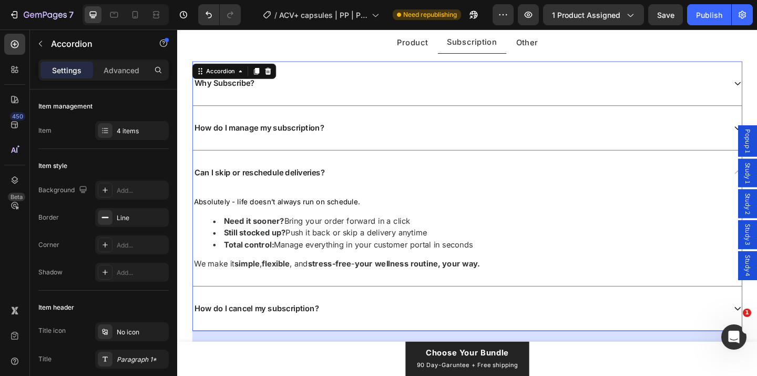
click at [402, 182] on div "Can I skip or reschedule deliveries?" at bounding box center [484, 185] width 580 height 14
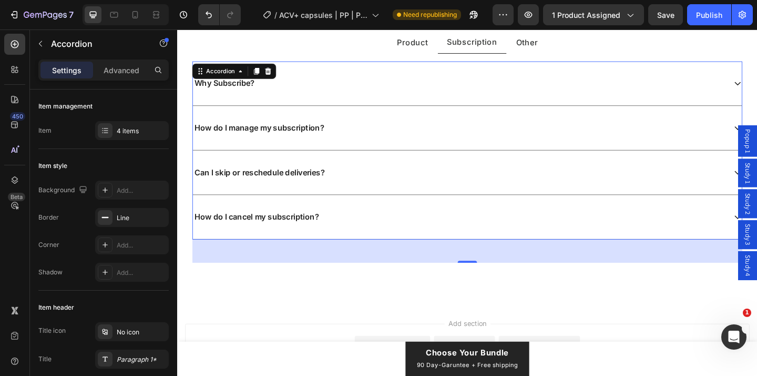
click at [383, 224] on div "How do I cancel my subscription?" at bounding box center [493, 233] width 598 height 48
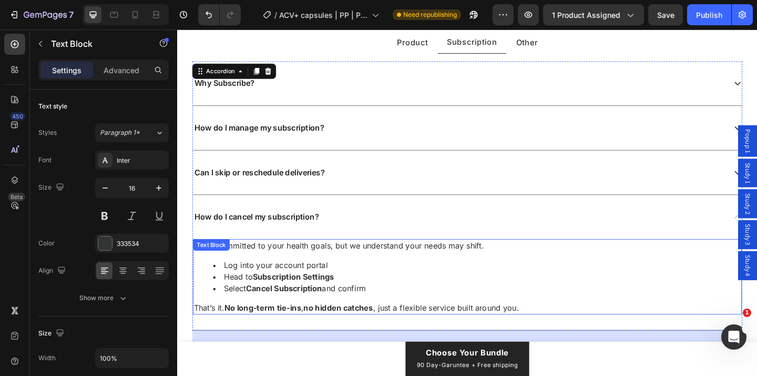
click at [337, 287] on li "Log into your account portal" at bounding box center [503, 285] width 574 height 13
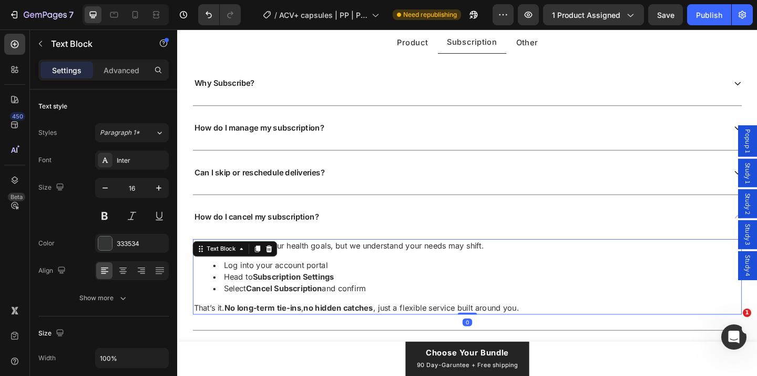
click at [340, 287] on li "Log into your account portal" at bounding box center [503, 285] width 574 height 13
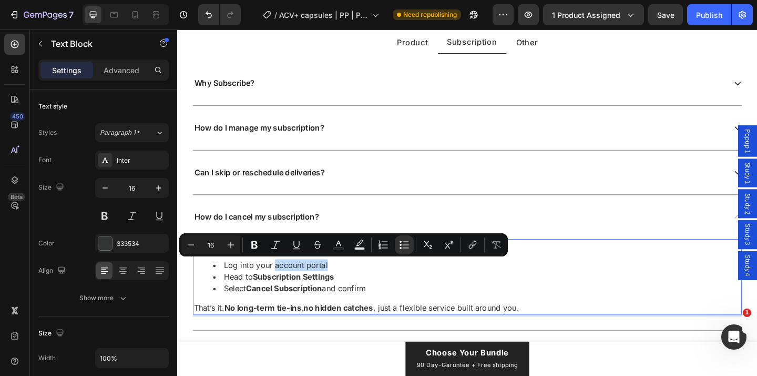
drag, startPoint x: 347, startPoint y: 286, endPoint x: 284, endPoint y: 286, distance: 62.6
click at [284, 286] on li "Log into your account portal" at bounding box center [503, 285] width 574 height 13
click at [337, 285] on li "Log into your account portal" at bounding box center [503, 285] width 574 height 13
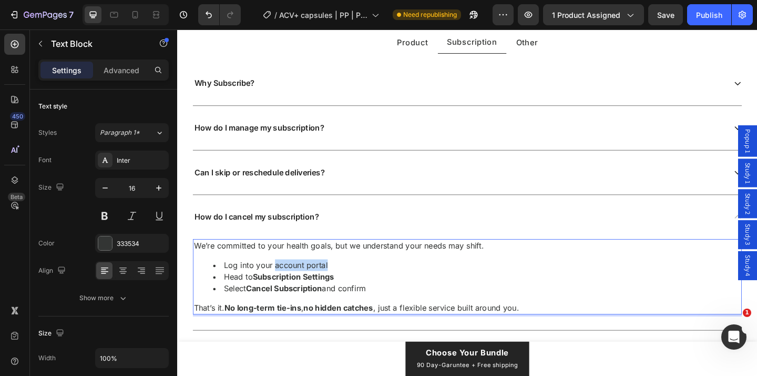
drag, startPoint x: 343, startPoint y: 285, endPoint x: 284, endPoint y: 285, distance: 59.4
click at [284, 285] on li "Log into your account portal" at bounding box center [503, 285] width 574 height 13
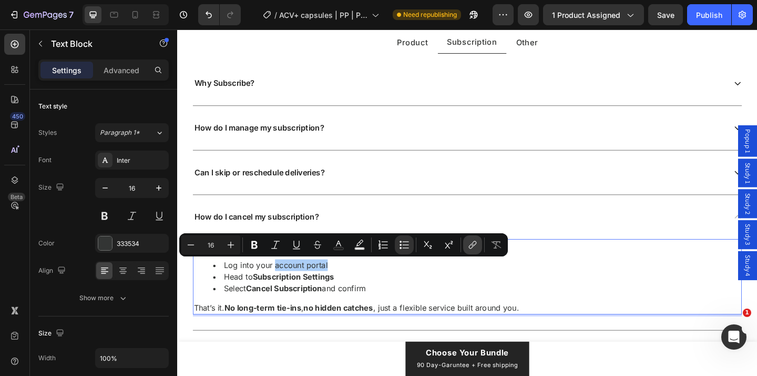
click at [470, 248] on icon "Editor contextual toolbar" at bounding box center [471, 246] width 5 height 5
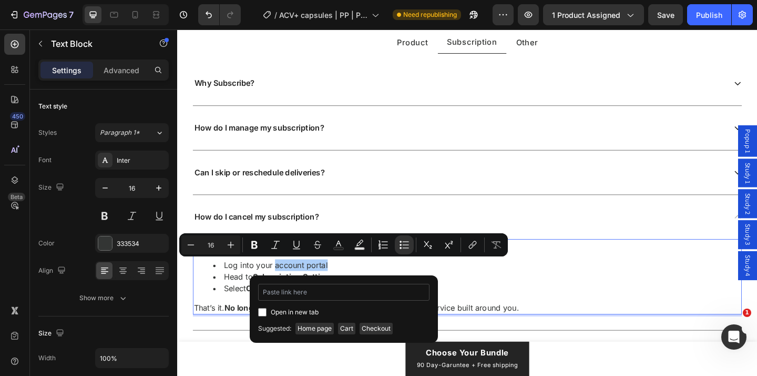
type input "[DOMAIN_NAME]"
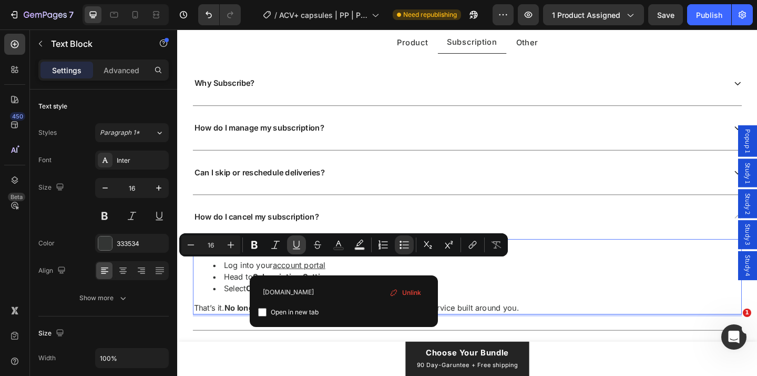
click at [295, 250] on button "Underline" at bounding box center [296, 244] width 19 height 19
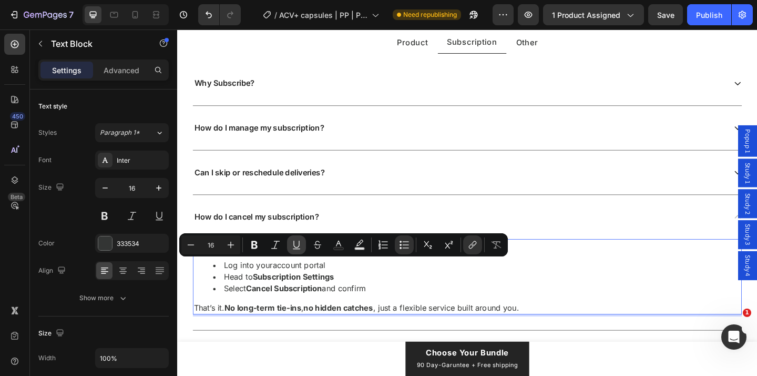
click at [299, 247] on icon "Editor contextual toolbar" at bounding box center [296, 244] width 11 height 11
click at [254, 246] on icon "Editor contextual toolbar" at bounding box center [254, 244] width 11 height 11
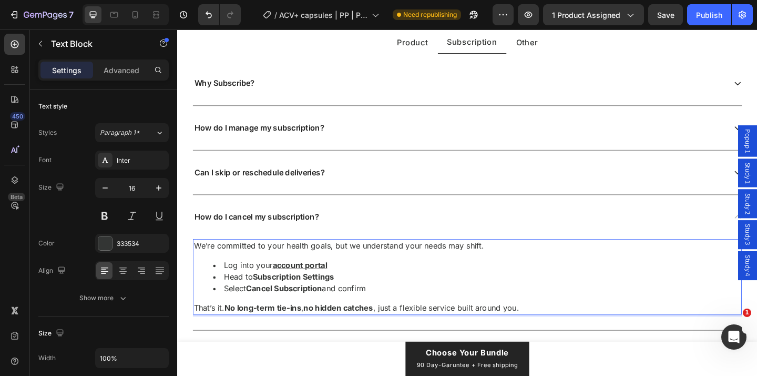
click at [351, 288] on li "Log into your account portal" at bounding box center [503, 285] width 574 height 13
drag, startPoint x: 350, startPoint y: 287, endPoint x: 284, endPoint y: 287, distance: 66.8
click at [284, 287] on li "Log into your account portal" at bounding box center [503, 285] width 574 height 13
click at [351, 283] on li "Log into your account portal" at bounding box center [503, 285] width 574 height 13
drag, startPoint x: 351, startPoint y: 283, endPoint x: 290, endPoint y: 284, distance: 60.5
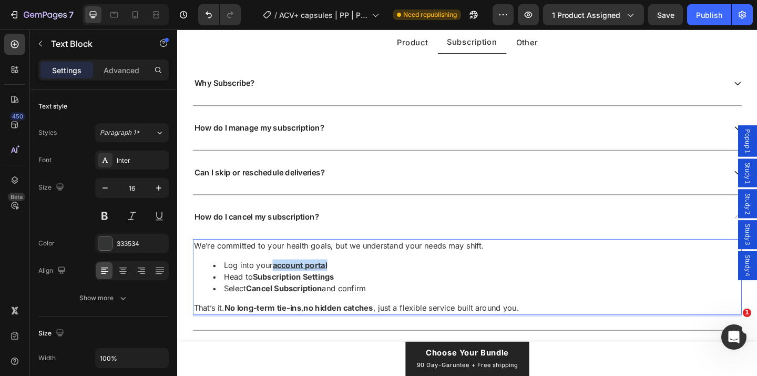
click at [290, 284] on li "Log into your account portal" at bounding box center [503, 285] width 574 height 13
click at [297, 284] on u "account portal" at bounding box center [310, 285] width 59 height 11
drag, startPoint x: 346, startPoint y: 285, endPoint x: 283, endPoint y: 286, distance: 63.1
click at [283, 286] on li "Log into your account portal" at bounding box center [503, 285] width 574 height 13
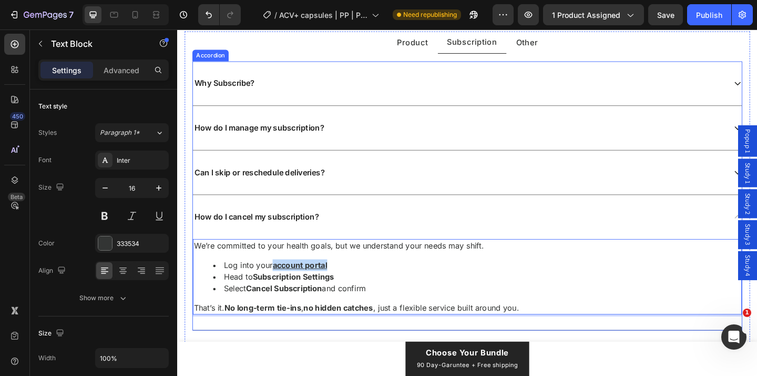
click at [357, 245] on div "How do I cancel my subscription?" at bounding box center [493, 233] width 598 height 48
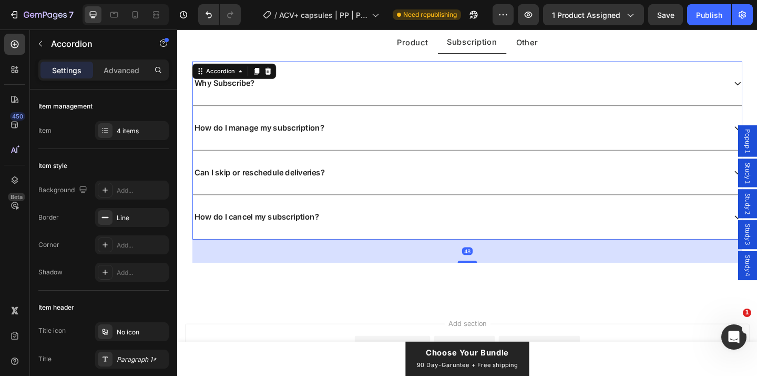
click at [382, 238] on div "How do I cancel my subscription?" at bounding box center [484, 233] width 580 height 14
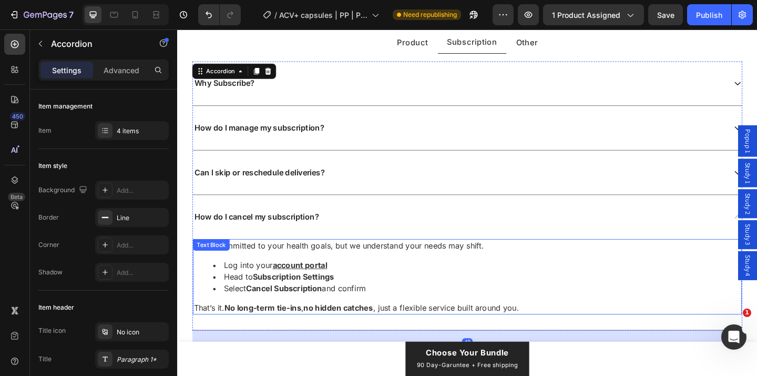
click at [347, 289] on li "Log into your account portal" at bounding box center [503, 285] width 574 height 13
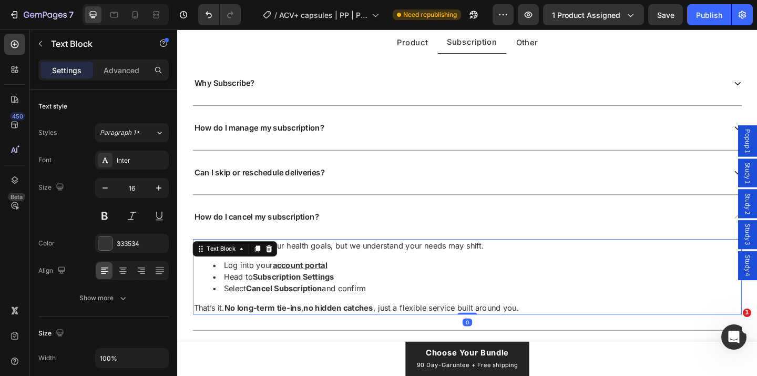
click at [349, 288] on li "Log into your account portal" at bounding box center [503, 285] width 574 height 13
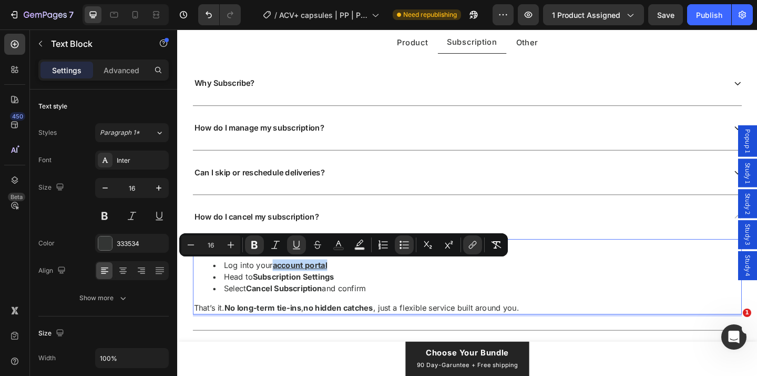
drag, startPoint x: 348, startPoint y: 287, endPoint x: 282, endPoint y: 287, distance: 65.2
click at [282, 287] on li "Log into your account portal" at bounding box center [503, 285] width 574 height 13
click at [294, 245] on icon "Editor contextual toolbar" at bounding box center [297, 243] width 6 height 7
click at [254, 243] on icon "Editor contextual toolbar" at bounding box center [254, 244] width 11 height 11
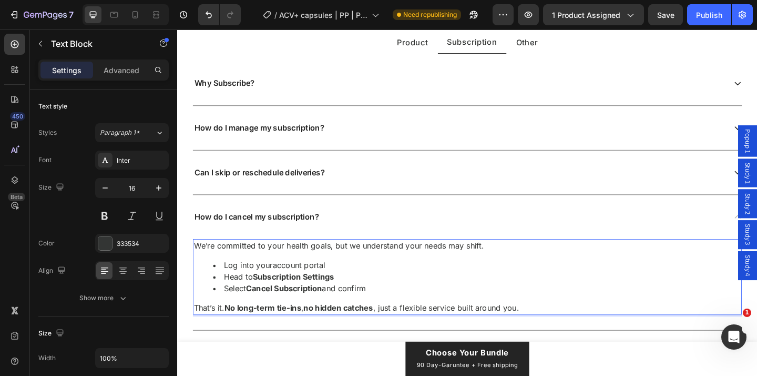
click at [356, 291] on li "Log into your account portal" at bounding box center [503, 285] width 574 height 13
click at [207, 265] on p "rehWe’re committed to your health goals, but we understand your needs may shift." at bounding box center [492, 264] width 595 height 13
click at [379, 282] on li "Log into your account portal" at bounding box center [503, 285] width 574 height 13
click at [332, 362] on div "Why Subscribe? How do I manage my subscription? Can I skip or reschedule delive…" at bounding box center [493, 222] width 599 height 317
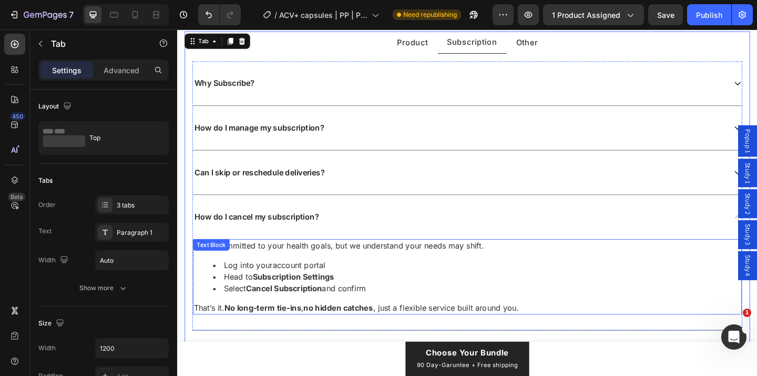
click at [375, 292] on li "Head to Subscription Settings" at bounding box center [503, 298] width 574 height 13
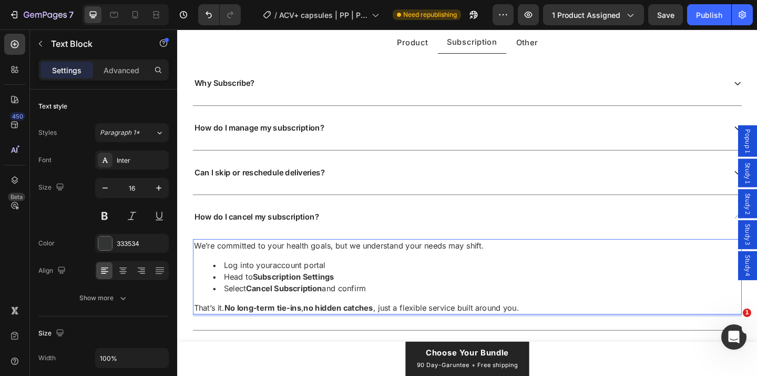
click at [379, 285] on li "Log into your account portal" at bounding box center [503, 285] width 574 height 13
click at [350, 285] on li "Log into your account portal here" at bounding box center [503, 285] width 574 height 13
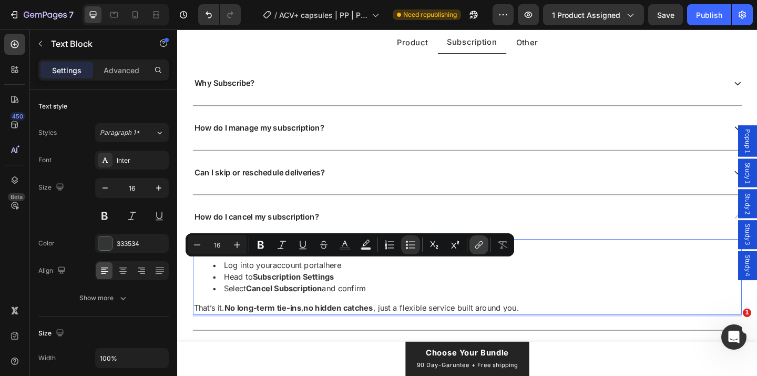
click at [481, 245] on icon "Editor contextual toolbar" at bounding box center [480, 243] width 5 height 5
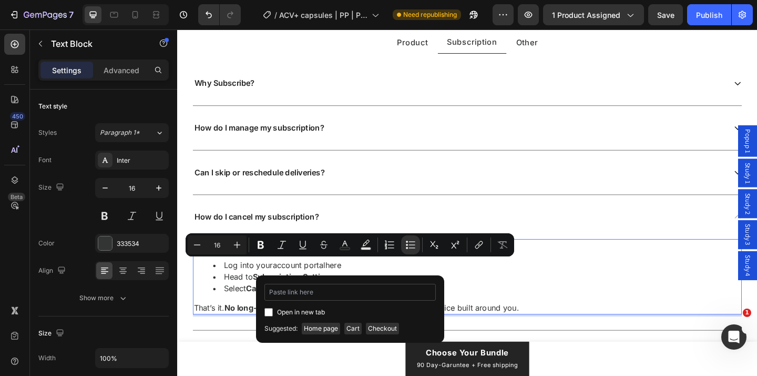
type input "[DOMAIN_NAME]"
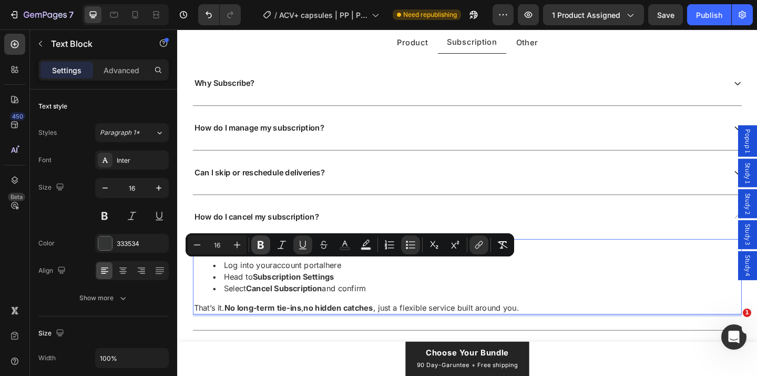
click at [258, 243] on icon "Editor contextual toolbar" at bounding box center [261, 245] width 6 height 8
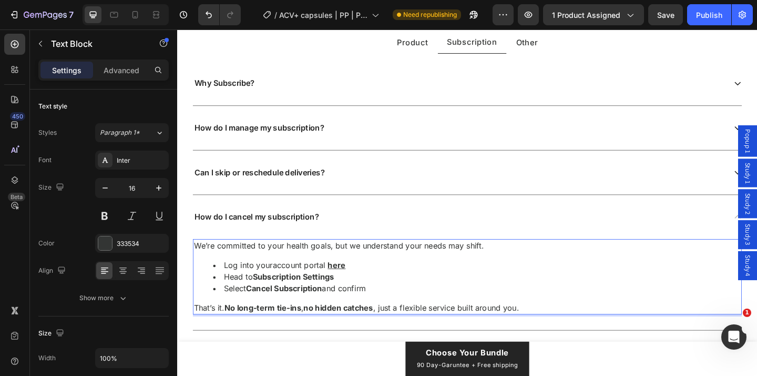
click at [366, 284] on li "Log into your account portal here" at bounding box center [503, 285] width 574 height 13
click at [370, 284] on li "Log into your account portal here ." at bounding box center [503, 285] width 574 height 13
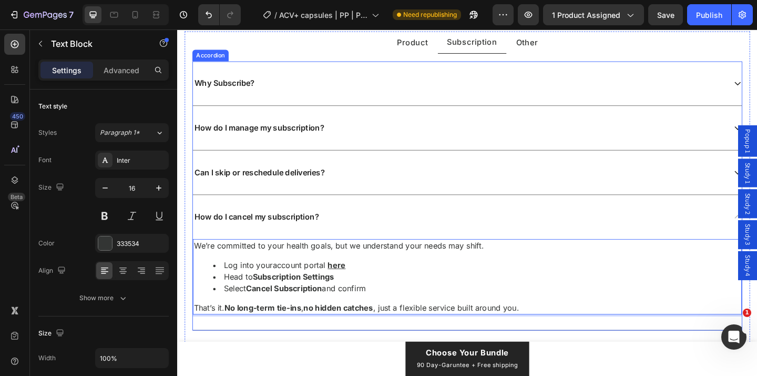
click at [354, 227] on div "How do I cancel my subscription?" at bounding box center [484, 233] width 580 height 14
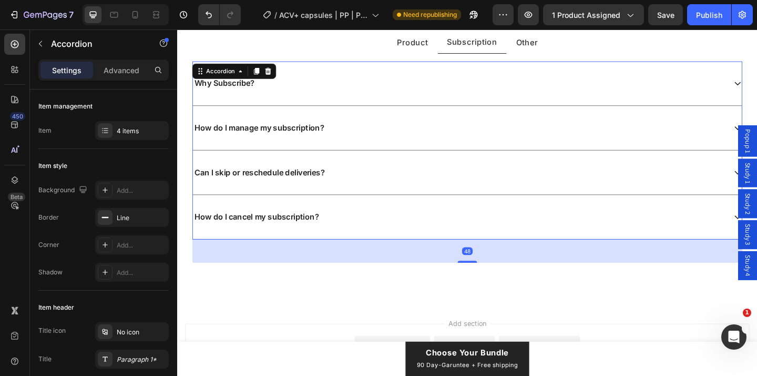
click at [380, 181] on div "Can I skip or reschedule deliveries?" at bounding box center [484, 185] width 580 height 14
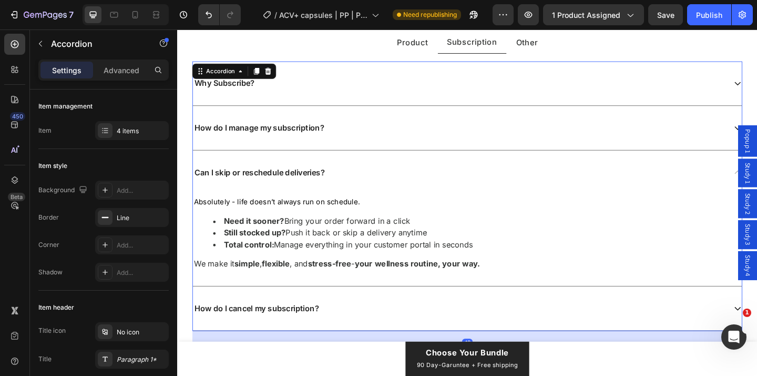
click at [400, 140] on div "How do I manage my subscription?" at bounding box center [484, 136] width 580 height 14
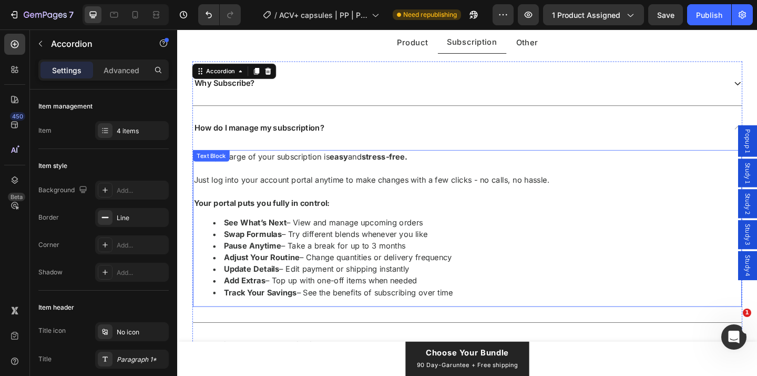
click at [331, 194] on p "Just log into your account portal anytime to make changes with a few clicks - n…" at bounding box center [492, 193] width 595 height 13
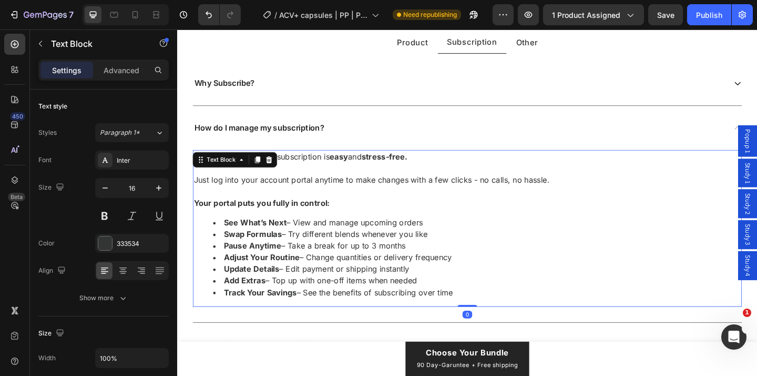
click at [350, 194] on p "Just log into your account portal anytime to make changes with a few clicks - n…" at bounding box center [492, 193] width 595 height 13
click at [340, 193] on p "Just log into your account portal anytime to make changes with a few clicks - n…" at bounding box center [492, 193] width 595 height 13
click at [316, 194] on p "Just log into your account portal anytime to make changes with a few clicks - n…" at bounding box center [492, 193] width 595 height 13
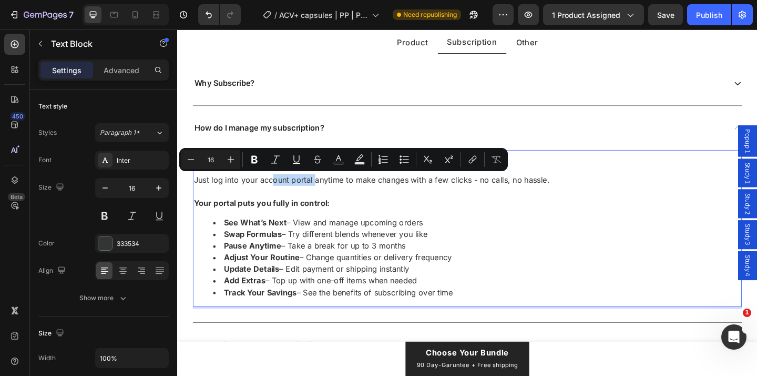
drag, startPoint x: 326, startPoint y: 195, endPoint x: 279, endPoint y: 196, distance: 47.3
click at [279, 196] on p "Just log into your account portal anytime to make changes with a few clicks - n…" at bounding box center [492, 193] width 595 height 13
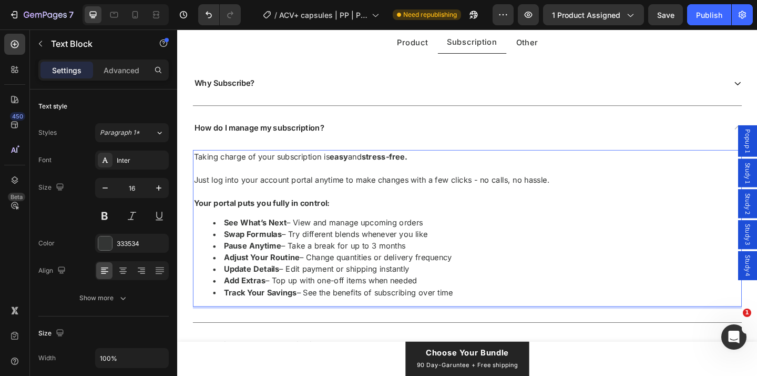
click at [330, 194] on p "Just log into your account portal anytime to make changes with a few clicks - n…" at bounding box center [492, 193] width 595 height 13
click at [328, 193] on p "Just log into your account portal anytime to make changes with a few clicks - n…" at bounding box center [492, 193] width 595 height 13
click at [334, 193] on p "Just log into your account portal here anytime to make changes with a few click…" at bounding box center [492, 193] width 595 height 13
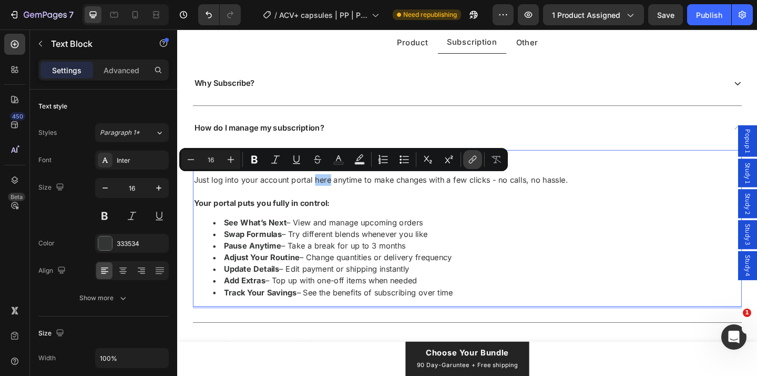
click at [476, 160] on icon "Editor contextual toolbar" at bounding box center [473, 159] width 11 height 11
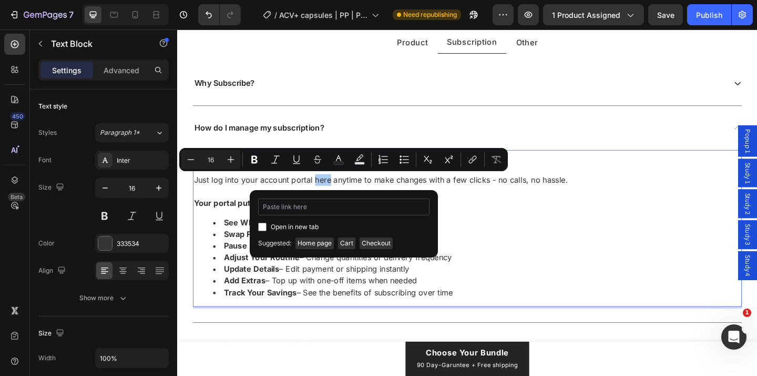
type input "[DOMAIN_NAME]"
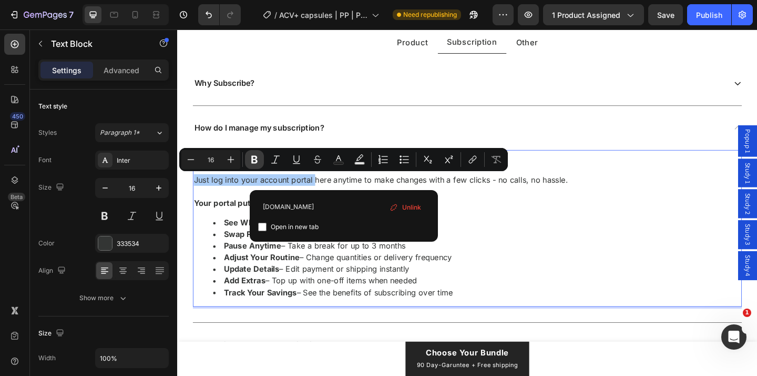
click at [253, 160] on icon "Editor contextual toolbar" at bounding box center [254, 159] width 11 height 11
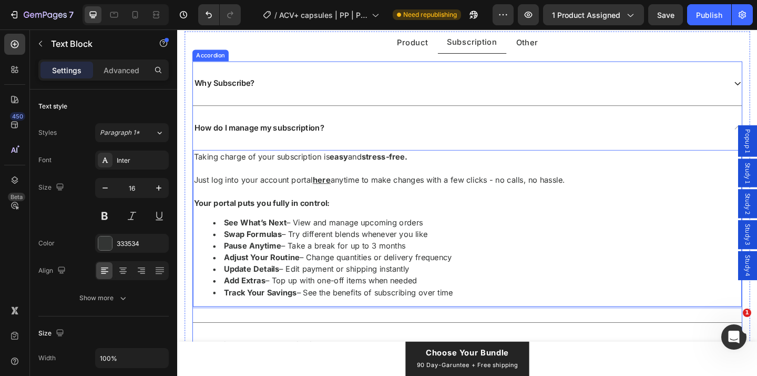
click at [386, 146] on div "How do I manage my subscription?" at bounding box center [493, 137] width 598 height 48
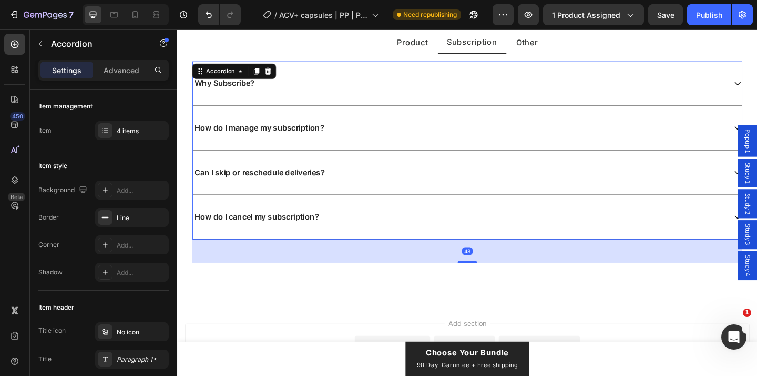
click at [357, 228] on div "How do I cancel my subscription?" at bounding box center [484, 233] width 580 height 14
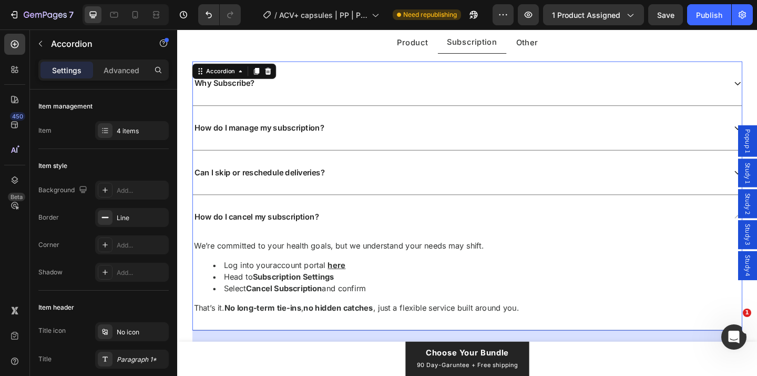
click at [385, 228] on div "How do I cancel my subscription?" at bounding box center [484, 233] width 580 height 14
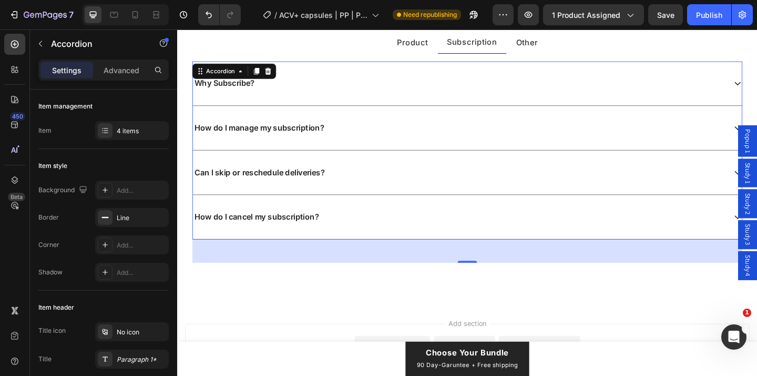
click at [388, 179] on div "Can I skip or reschedule deliveries?" at bounding box center [484, 185] width 580 height 14
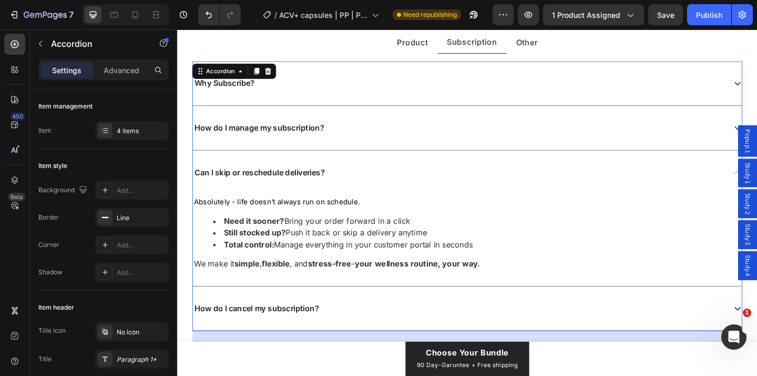
click at [398, 143] on div "How do I manage my subscription?" at bounding box center [484, 136] width 580 height 14
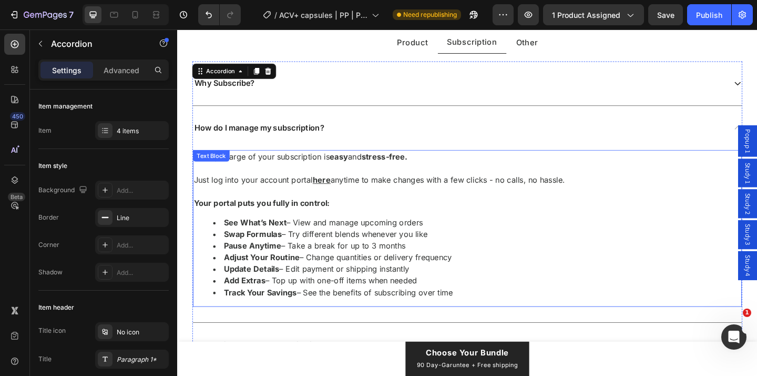
scroll to position [5907, 0]
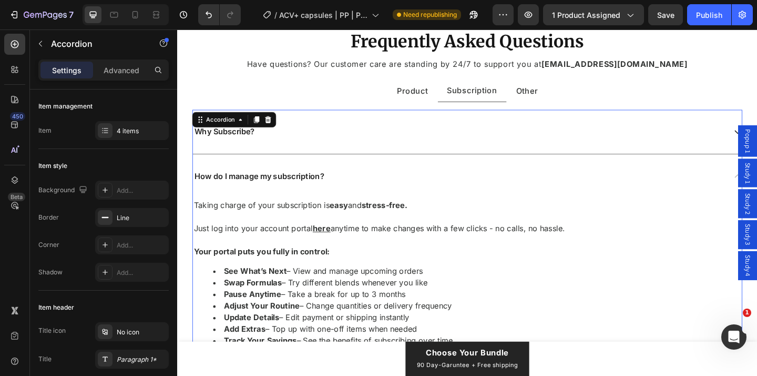
click at [416, 191] on div "How do I manage my subscription?" at bounding box center [484, 189] width 580 height 14
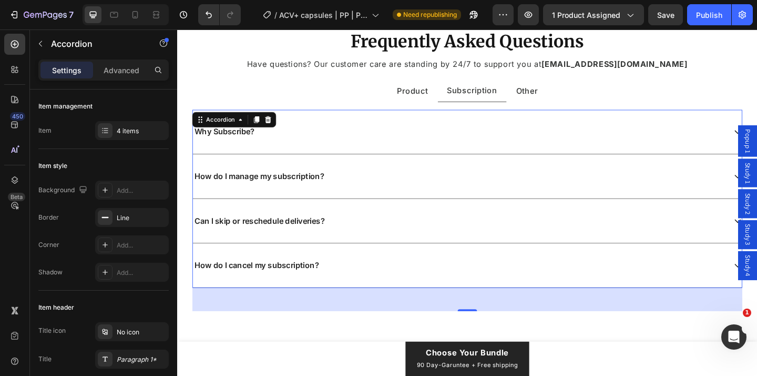
click at [416, 143] on div "Why Subscribe?" at bounding box center [484, 141] width 580 height 14
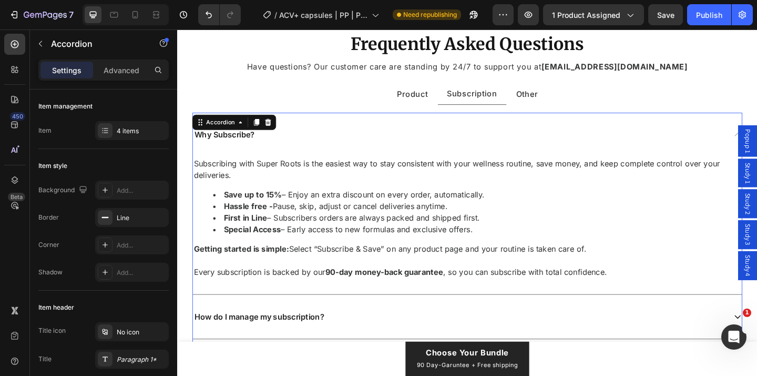
scroll to position [5906, 0]
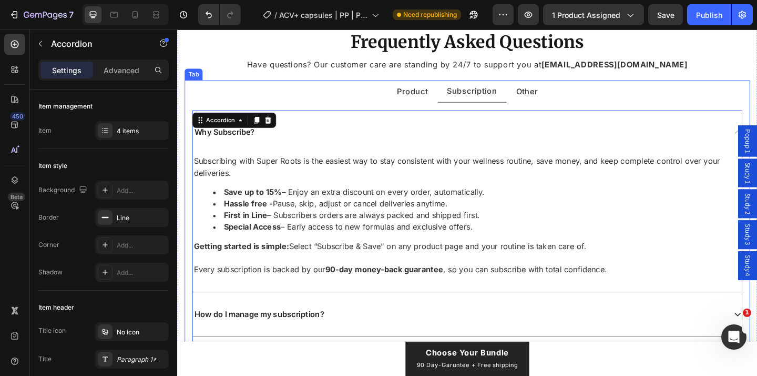
click at [549, 92] on p "Other" at bounding box center [558, 97] width 24 height 12
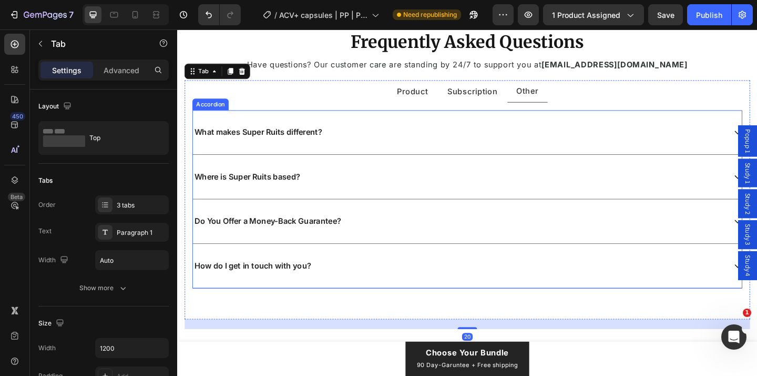
click at [373, 141] on div "What makes Super Ruits different?" at bounding box center [484, 141] width 580 height 14
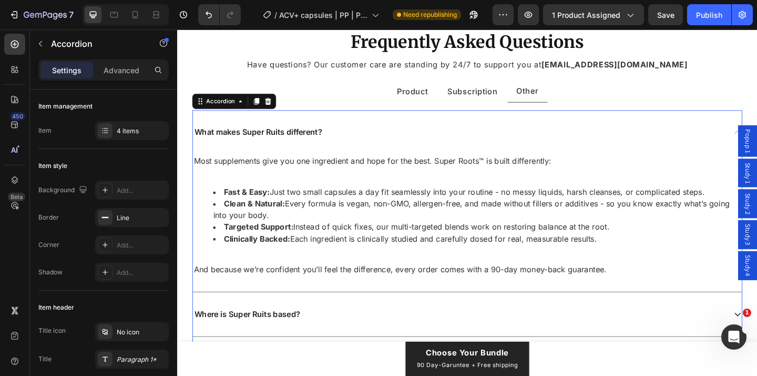
scroll to position [5985, 0]
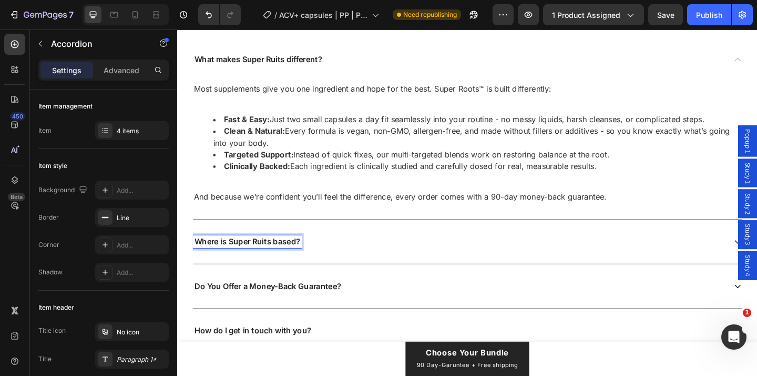
click at [269, 260] on p "Where is Super Ruits based?" at bounding box center [253, 260] width 115 height 11
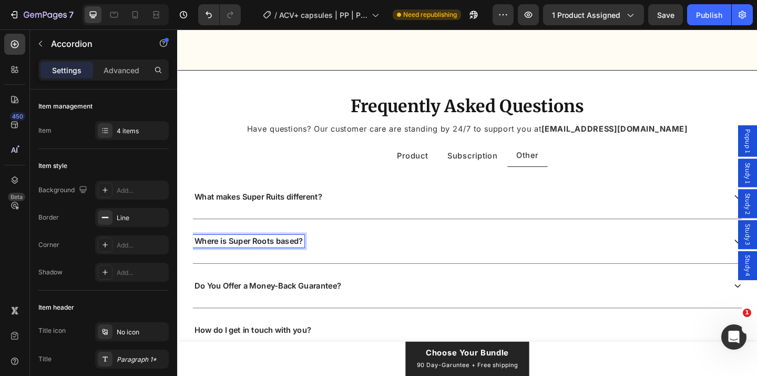
click at [365, 260] on div "Where is Super Roots based?" at bounding box center [484, 259] width 580 height 14
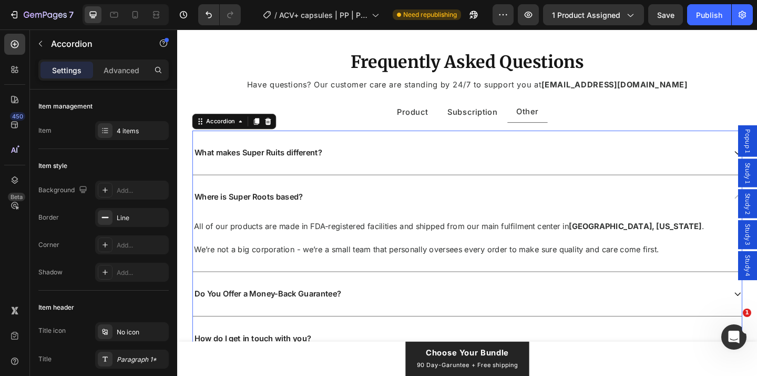
scroll to position [5879, 0]
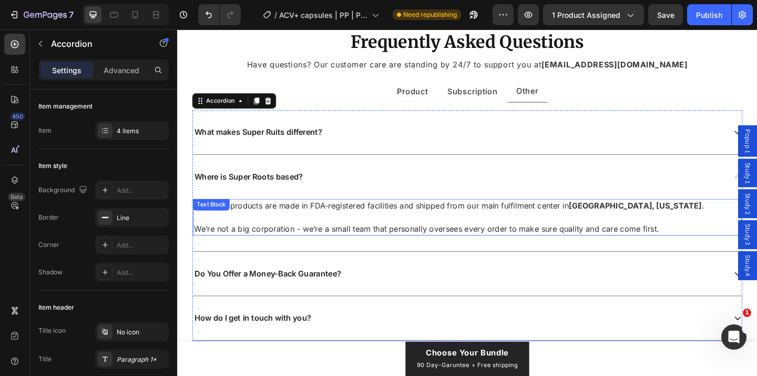
click at [424, 240] on p at bounding box center [492, 233] width 595 height 13
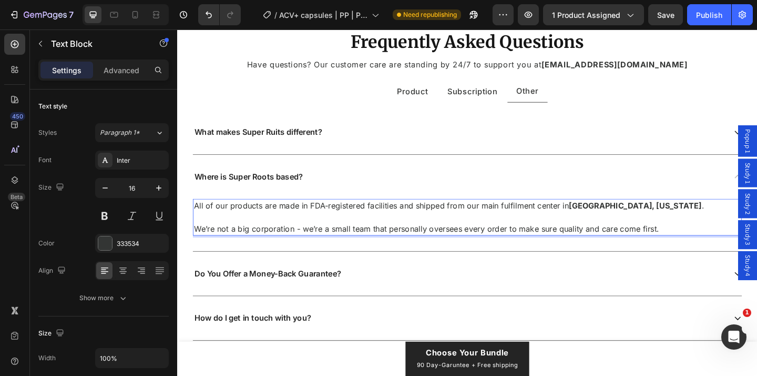
click at [450, 240] on p "Rich Text Editor. Editing area: main" at bounding box center [492, 233] width 595 height 13
click at [574, 227] on p "All of our products are made in FDA-registered facilities and shipped from our …" at bounding box center [492, 221] width 595 height 13
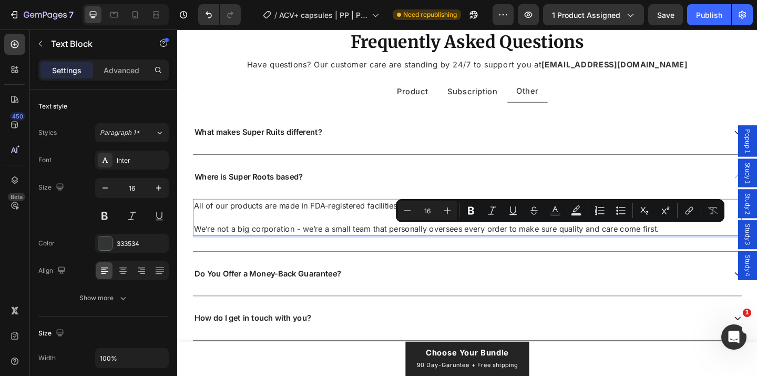
click at [542, 227] on p "All of our products are made in FDA-registered facilities and shipped from our …" at bounding box center [492, 221] width 595 height 13
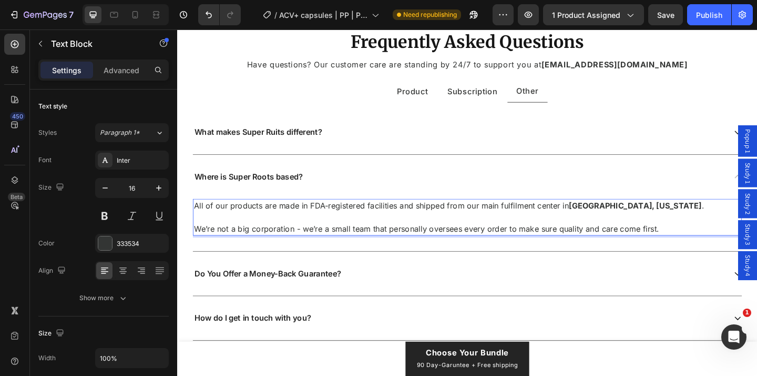
click at [247, 252] on p "We’re not a big corporation - we’re a small team that personally oversees every…" at bounding box center [492, 246] width 595 height 13
drag, startPoint x: 296, startPoint y: 272, endPoint x: 419, endPoint y: 272, distance: 123.1
click at [419, 252] on p "We’re not a big corporation - we’re a small team that personally oversees every…" at bounding box center [492, 246] width 595 height 13
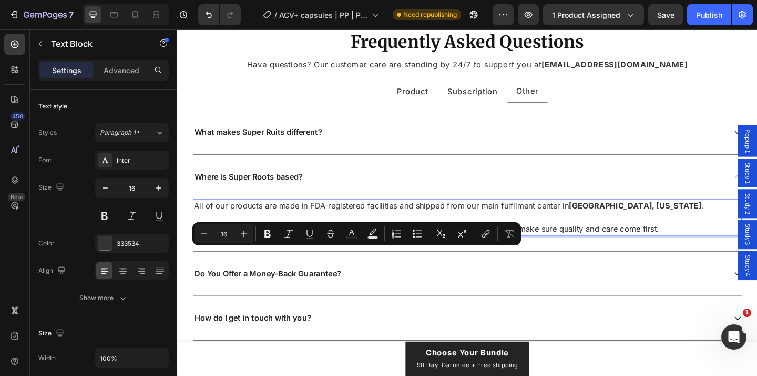
click at [419, 252] on p "We’re not a big corporation - we’re a small team that personally oversees every…" at bounding box center [492, 246] width 595 height 13
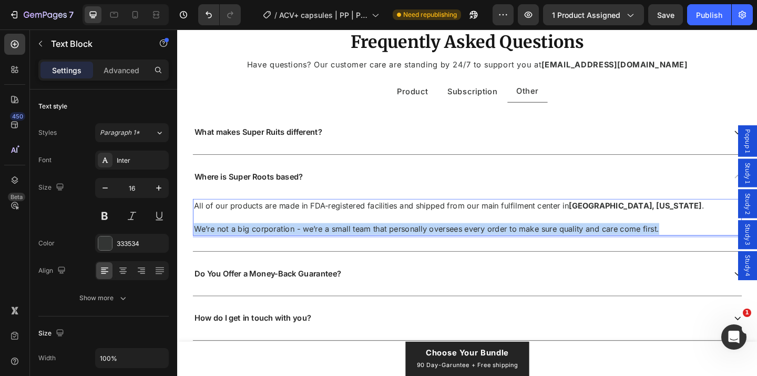
click at [419, 252] on p "We’re not a big corporation - we’re a small team that personally oversees every…" at bounding box center [492, 246] width 595 height 13
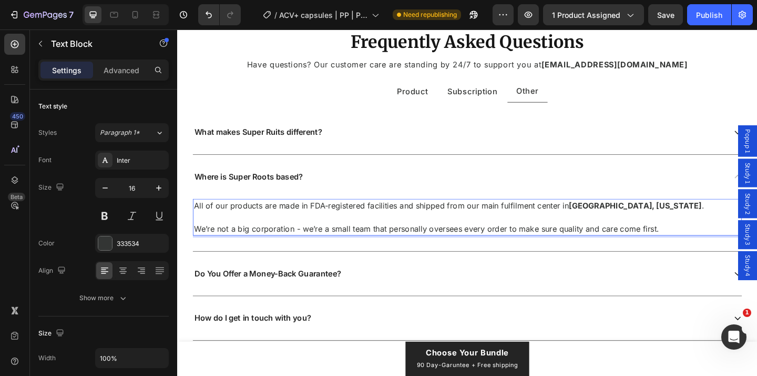
click at [488, 240] on p "Rich Text Editor. Editing area: main" at bounding box center [492, 233] width 595 height 13
drag, startPoint x: 255, startPoint y: 272, endPoint x: 327, endPoint y: 272, distance: 72.1
click at [327, 252] on p "We’re not a big corporation - we’re a small team that personally oversees every…" at bounding box center [492, 246] width 595 height 13
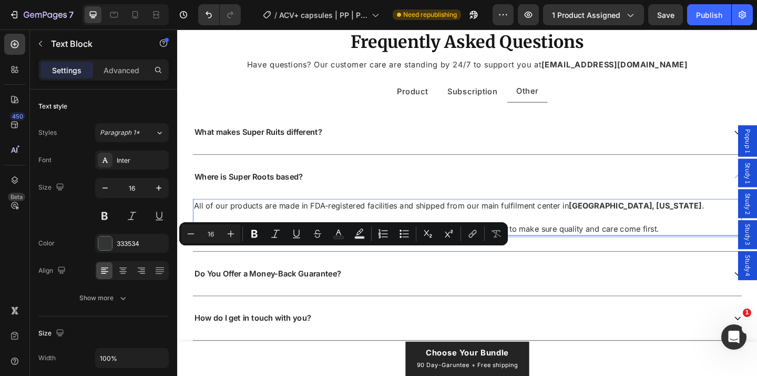
click at [327, 252] on p "We’re not a big corporation - we’re a small team that personally oversees every…" at bounding box center [492, 246] width 595 height 13
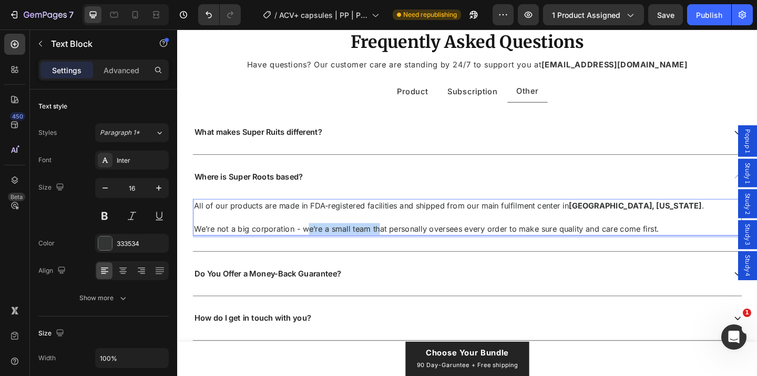
drag, startPoint x: 318, startPoint y: 272, endPoint x: 396, endPoint y: 272, distance: 77.8
click at [396, 252] on p "We’re not a big corporation - we’re a small team that personally oversees every…" at bounding box center [492, 246] width 595 height 13
click at [514, 252] on p "We’re not a big corporation - we’re a small team that personally oversees every…" at bounding box center [492, 246] width 595 height 13
click at [515, 252] on p "We’re not a big corporation - we’re a small team that personally oversees every…" at bounding box center [492, 246] width 595 height 13
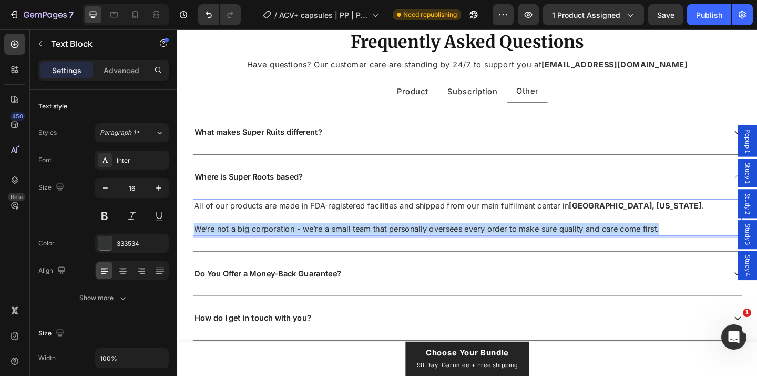
click at [515, 252] on p "We’re not a big corporation - we’re a small team that personally oversees every…" at bounding box center [492, 246] width 595 height 13
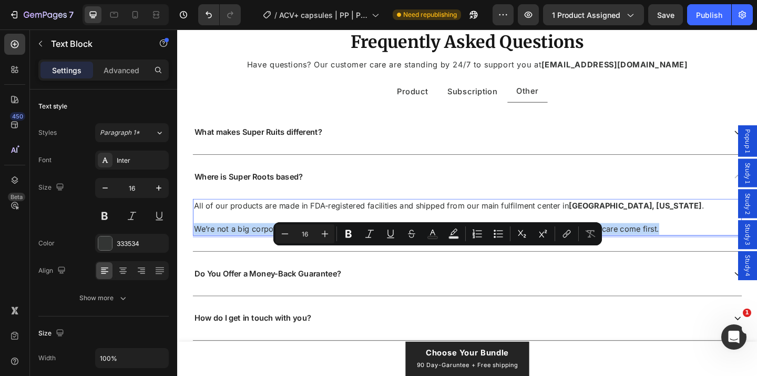
click at [540, 252] on p "We’re not a big corporation - we’re a small team that personally oversees every…" at bounding box center [492, 246] width 595 height 13
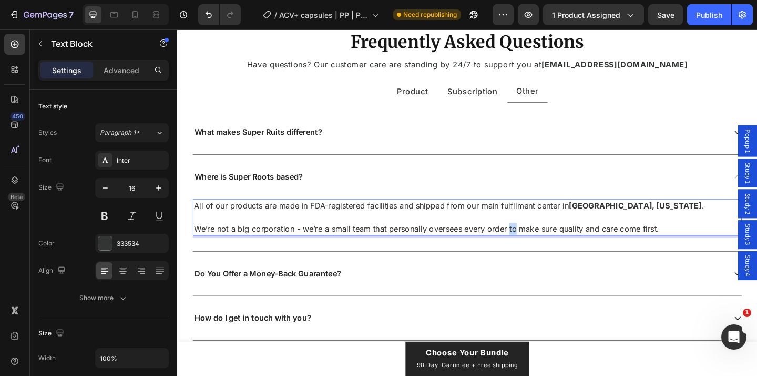
click at [540, 252] on p "We’re not a big corporation - we’re a small team that personally oversees every…" at bounding box center [492, 246] width 595 height 13
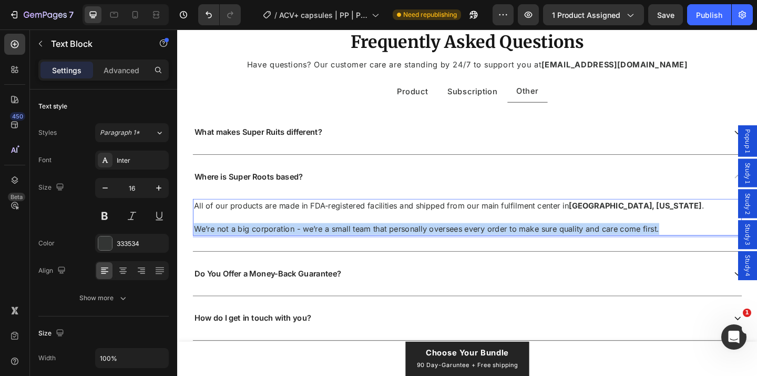
click at [540, 252] on p "We’re not a big corporation - we’re a small team that personally oversees every…" at bounding box center [492, 246] width 595 height 13
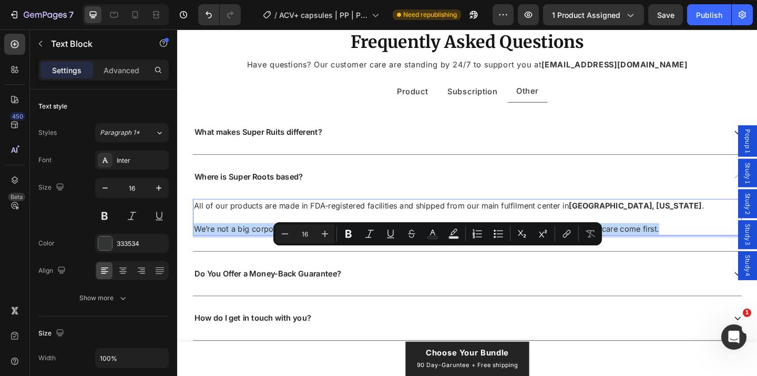
click at [556, 252] on p "We’re not a big corporation - we’re a small team that personally oversees every…" at bounding box center [492, 246] width 595 height 13
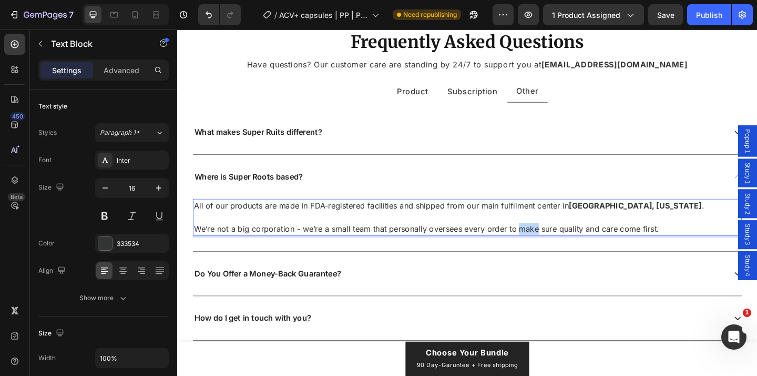
click at [556, 252] on p "We’re not a big corporation - we’re a small team that personally oversees every…" at bounding box center [492, 246] width 595 height 13
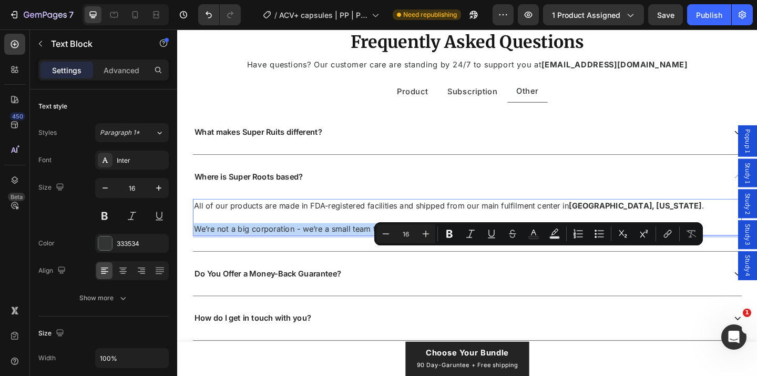
click at [556, 252] on p "We’re not a big corporation - we’re a small team that personally oversees every…" at bounding box center [492, 246] width 595 height 13
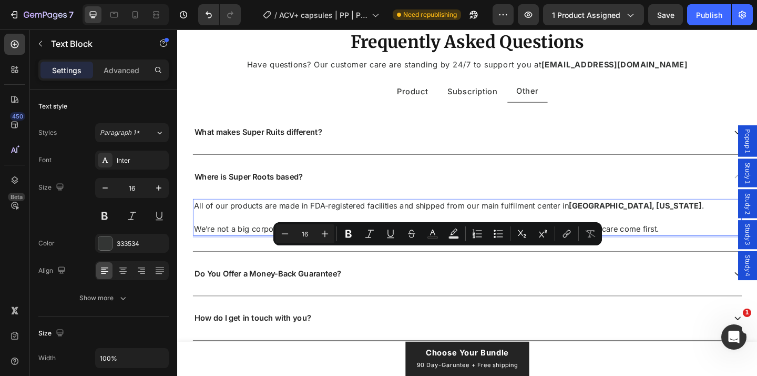
click at [197, 227] on p "All of our products are made in FDA-registered facilities and shipped from our …" at bounding box center [492, 221] width 595 height 13
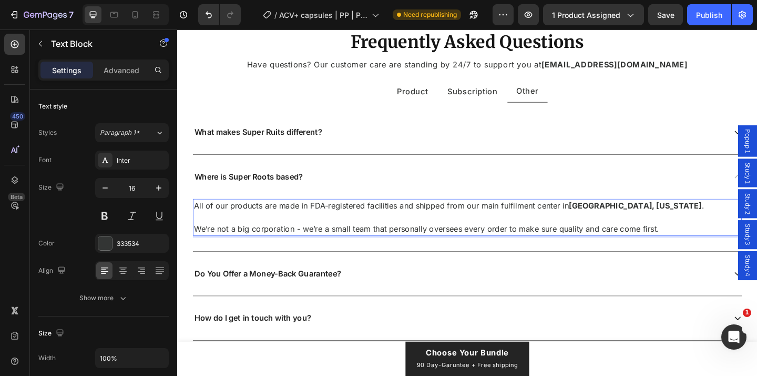
click at [370, 252] on p "We’re not a big corporation - we’re a small team that personally oversees every…" at bounding box center [492, 246] width 595 height 13
click at [365, 252] on p "We’re not a big corporation - we’re a small team that personally oversees every…" at bounding box center [492, 246] width 595 height 13
click at [363, 252] on p "We’re not a big corporation - we’re a small team that personally oversees every…" at bounding box center [492, 246] width 595 height 13
click at [366, 252] on p "We’re not a big corporation - we’re a small team that personally oversees every…" at bounding box center [492, 246] width 595 height 13
click at [365, 252] on p "We’re not a big corporation - we’re a small team that personally oversees every…" at bounding box center [492, 246] width 595 height 13
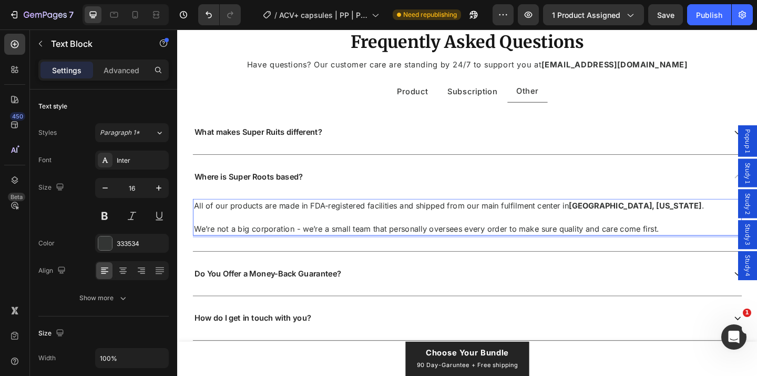
click at [363, 252] on p "We’re not a big corporation - we’re a small team that personally oversees every…" at bounding box center [492, 246] width 595 height 13
click at [366, 252] on p "We’re not a big corporation - we’re a small team that personally oversees every…" at bounding box center [492, 246] width 595 height 13
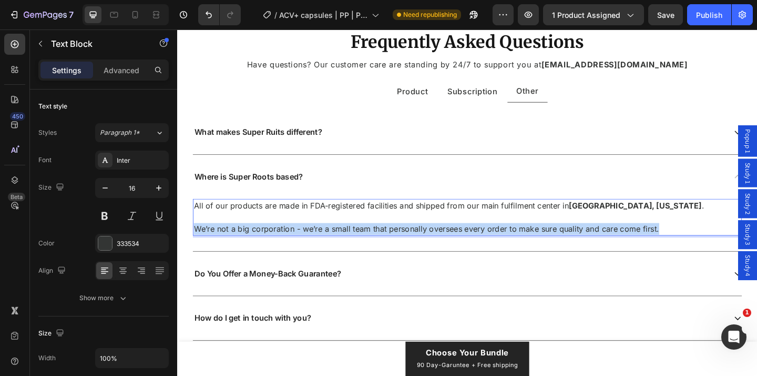
click at [366, 252] on p "We’re not a big corporation - we’re a small team that personally oversees every…" at bounding box center [492, 246] width 595 height 13
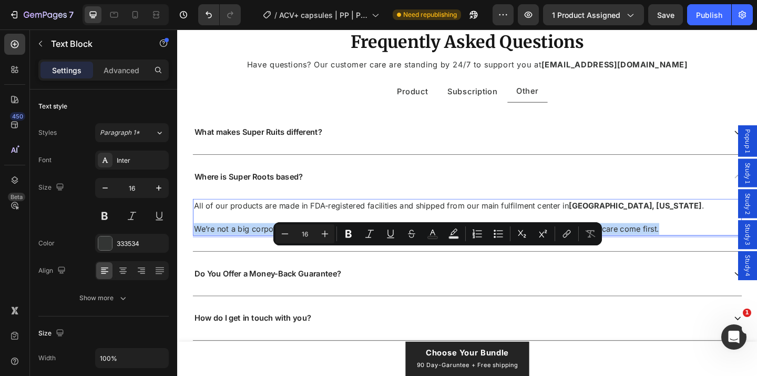
click at [427, 252] on p "We’re not a big corporation - we’re a small team that personally oversees every…" at bounding box center [492, 246] width 595 height 13
drag, startPoint x: 710, startPoint y: 273, endPoint x: 223, endPoint y: 257, distance: 487.3
click at [223, 254] on div "All of our products are made in FDA-registered facilities and shipped from our …" at bounding box center [493, 234] width 598 height 40
click at [223, 240] on p "Rich Text Editor. Editing area: main" at bounding box center [492, 233] width 595 height 13
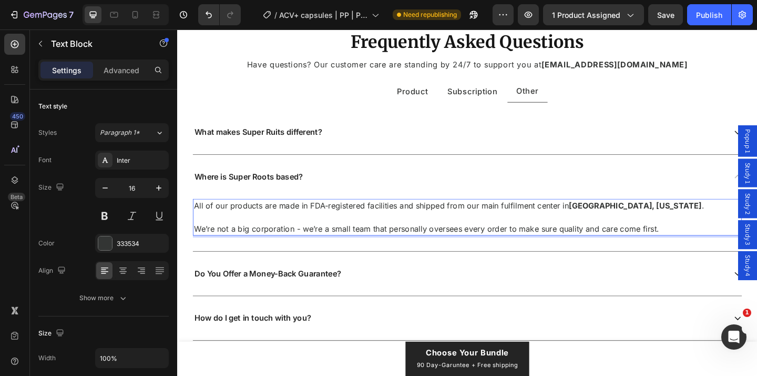
click at [240, 227] on p "All of our products are made in FDA-registered facilities and shipped from our …" at bounding box center [492, 221] width 595 height 13
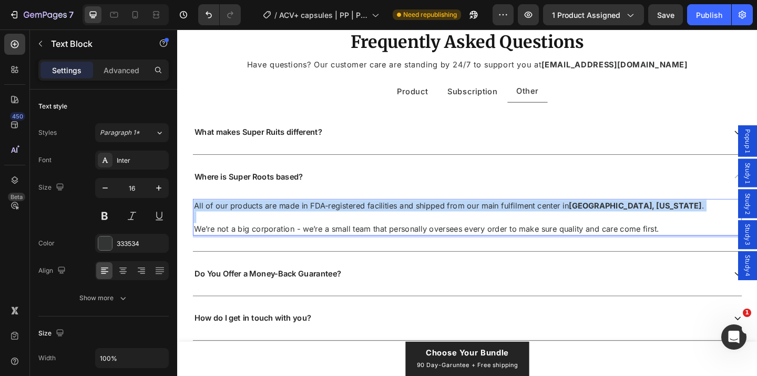
click at [240, 227] on p "All of our products are made in FDA-registered facilities and shipped from our …" at bounding box center [492, 221] width 595 height 13
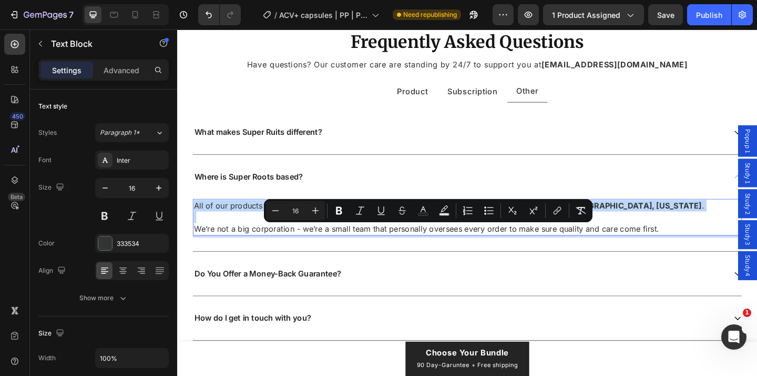
click at [245, 227] on p "All of our products are made in FDA-registered facilities and shipped from our …" at bounding box center [492, 221] width 595 height 13
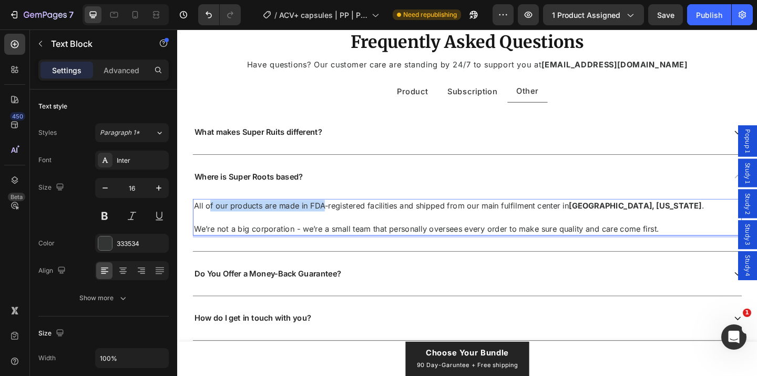
drag, startPoint x: 213, startPoint y: 245, endPoint x: 333, endPoint y: 246, distance: 120.5
click at [333, 227] on p "All of our products are made in FDA-registered facilities and shipped from our …" at bounding box center [492, 221] width 595 height 13
drag, startPoint x: 331, startPoint y: 247, endPoint x: 391, endPoint y: 248, distance: 59.4
click at [391, 227] on p "All of our products are made in FDA-registered facilities and shipped from our …" at bounding box center [492, 221] width 595 height 13
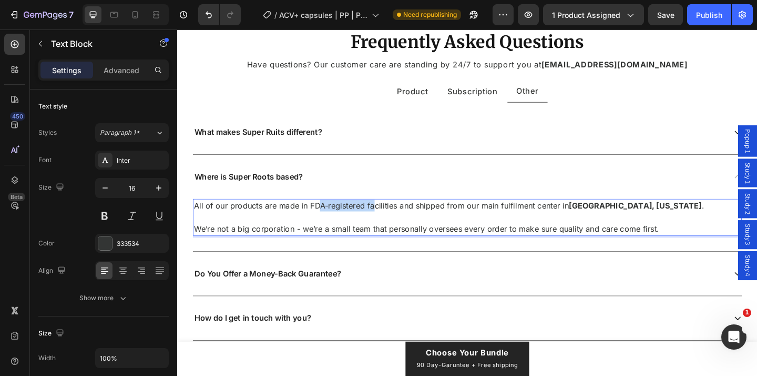
click at [391, 227] on p "All of our products are made in FDA-registered facilities and shipped from our …" at bounding box center [492, 221] width 595 height 13
click at [320, 227] on p "All of our products are made in FDA-registered facilities and shipped from our …" at bounding box center [492, 221] width 595 height 13
click at [380, 227] on p "All of our products are made in FDA-registered facilities and shipped from our …" at bounding box center [492, 221] width 595 height 13
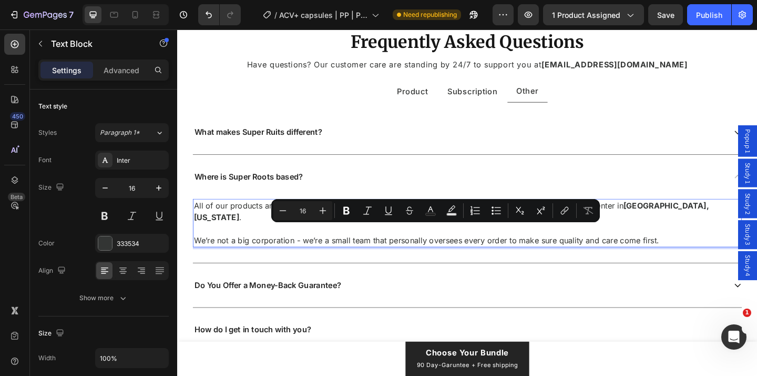
drag, startPoint x: 477, startPoint y: 249, endPoint x: 414, endPoint y: 251, distance: 62.6
click at [414, 240] on p "All of our products are made in FDA-registered, GMP certified facilities and sh…" at bounding box center [492, 227] width 595 height 25
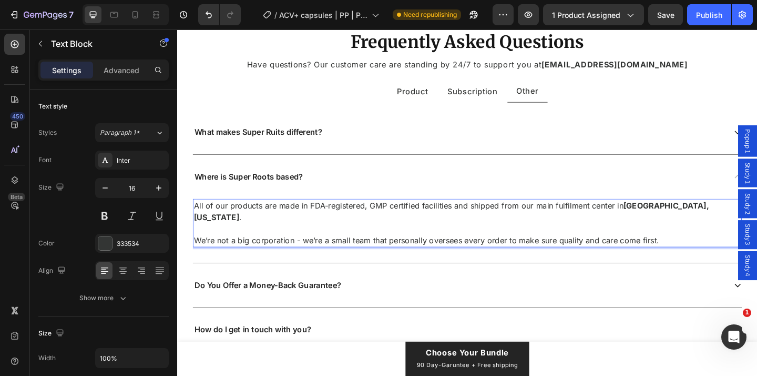
click at [319, 240] on p "All of our products are made in FDA-registered, GMP certified facilities and sh…" at bounding box center [492, 227] width 595 height 25
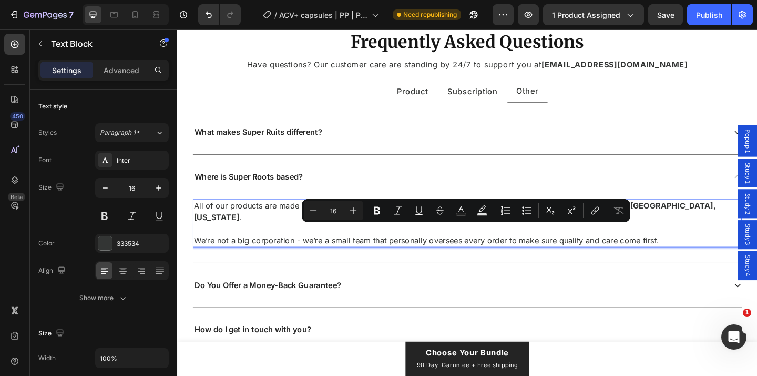
drag, startPoint x: 481, startPoint y: 249, endPoint x: 473, endPoint y: 249, distance: 7.9
click at [473, 240] on p "All of our products are made in a FDA-registered, GMP certified facilities and …" at bounding box center [492, 227] width 595 height 25
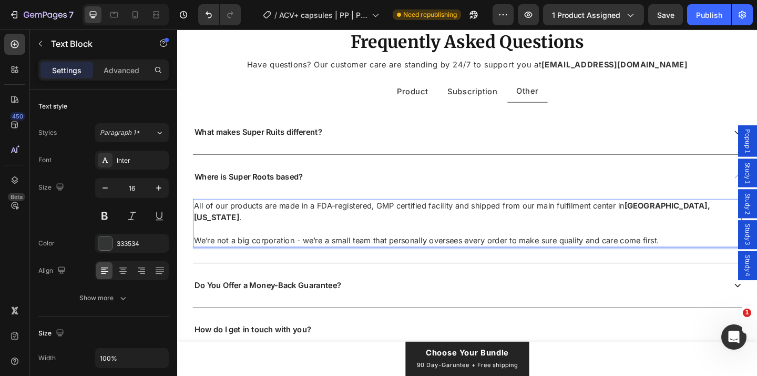
click at [462, 240] on p "All of our products are made in a FDA-registered, GMP certified facility and sh…" at bounding box center [492, 227] width 595 height 25
click at [461, 240] on p "All of our products are made in a FDA-registered, GMP certified facility and sh…" at bounding box center [492, 227] width 595 height 25
click at [487, 240] on p "All of our products are made in a FDA-registered, GMP certified facility and sh…" at bounding box center [492, 227] width 595 height 25
drag, startPoint x: 518, startPoint y: 250, endPoint x: 573, endPoint y: 250, distance: 55.8
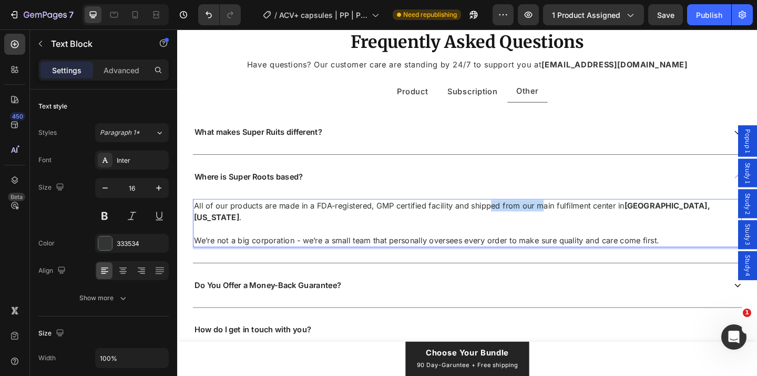
click at [573, 240] on p "All of our products are made in a FDA-registered, GMP certified facility and sh…" at bounding box center [492, 227] width 595 height 25
drag, startPoint x: 258, startPoint y: 270, endPoint x: 383, endPoint y: 270, distance: 125.2
click at [383, 265] on p "We’re not a big corporation - we’re a small team that personally oversees every…" at bounding box center [492, 258] width 595 height 13
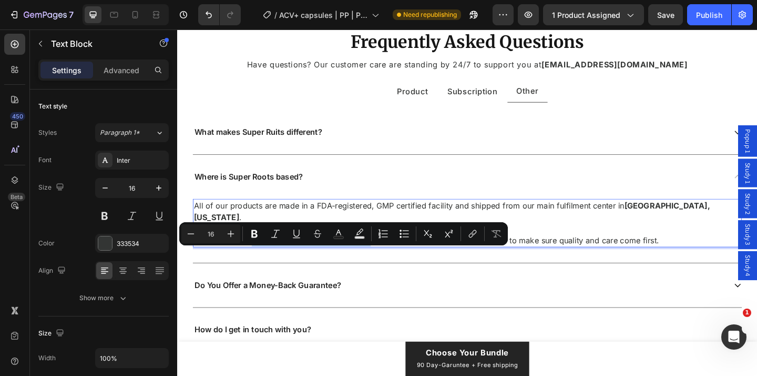
click at [383, 265] on p "We’re not a big corporation - we’re a small team that personally oversees every…" at bounding box center [492, 258] width 595 height 13
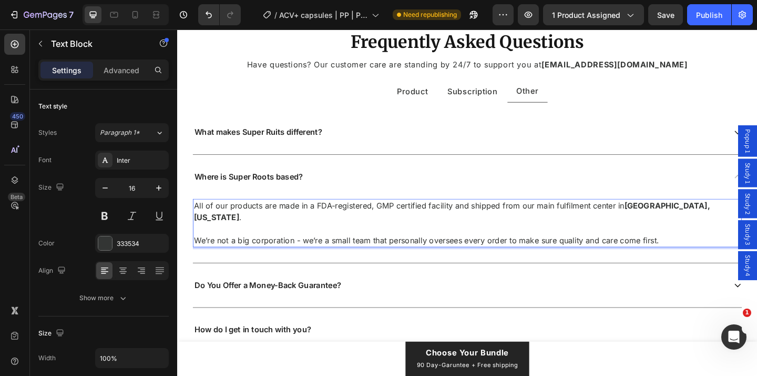
click at [266, 265] on p "We’re not a big corporation - we’re a small team that personally oversees every…" at bounding box center [492, 258] width 595 height 13
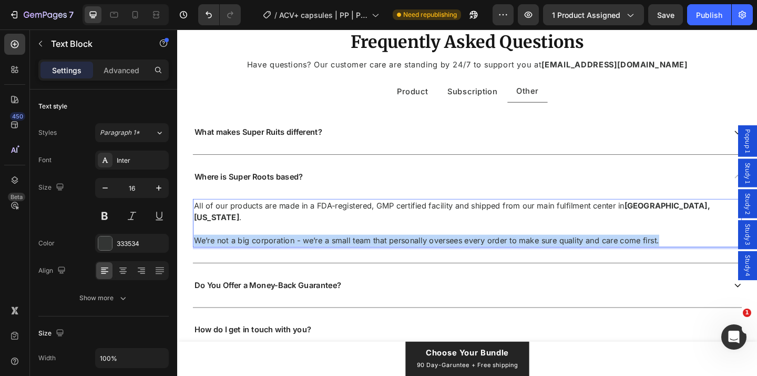
click at [266, 265] on p "We’re not a big corporation - we’re a small team that personally oversees every…" at bounding box center [492, 258] width 595 height 13
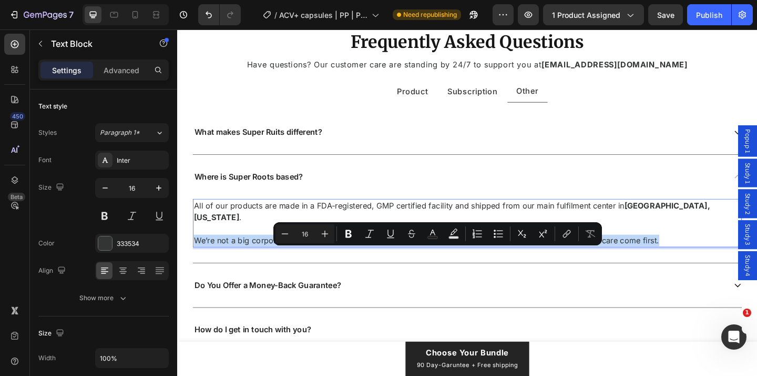
click at [307, 265] on p "We’re not a big corporation - we’re a small team that personally oversees every…" at bounding box center [492, 258] width 595 height 13
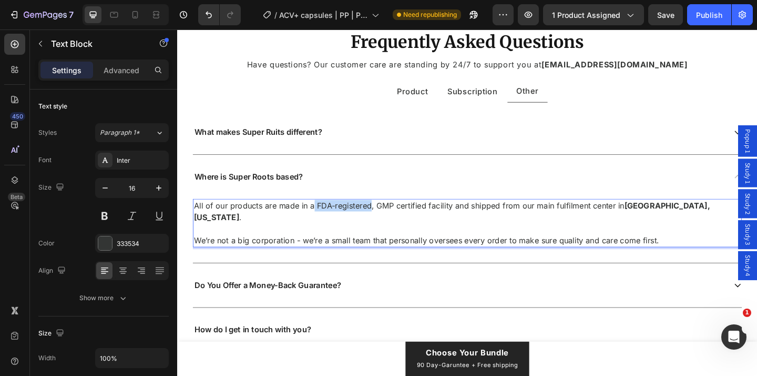
drag, startPoint x: 322, startPoint y: 252, endPoint x: 387, endPoint y: 252, distance: 65.2
click at [387, 240] on p "All of our products are made in a FDA-registered, GMP certified facility and sh…" at bounding box center [492, 227] width 595 height 25
drag, startPoint x: 397, startPoint y: 250, endPoint x: 458, endPoint y: 250, distance: 61.0
click at [457, 240] on p "All of our products are made in a FDA-registered, GMP certified facility and sh…" at bounding box center [492, 227] width 595 height 25
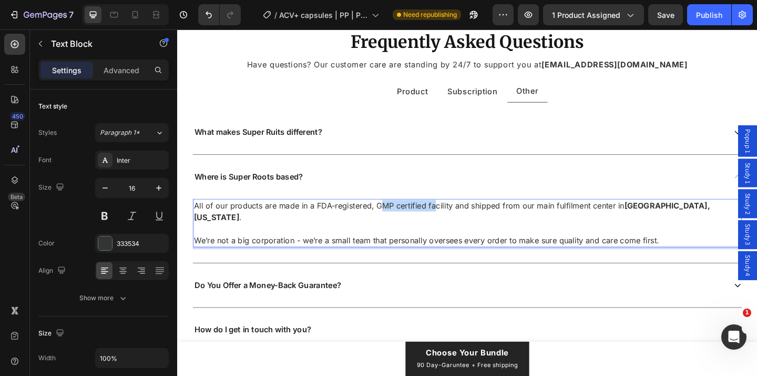
click at [458, 240] on p "All of our products are made in a FDA-registered, GMP certified facility and sh…" at bounding box center [492, 227] width 595 height 25
drag, startPoint x: 477, startPoint y: 248, endPoint x: 529, endPoint y: 248, distance: 51.5
click at [528, 240] on p "All of our products are made in a FDA-registered, GMP certified facility and sh…" at bounding box center [492, 227] width 595 height 25
click at [529, 240] on p "All of our products are made in a FDA-registered, GMP certified facility and sh…" at bounding box center [492, 227] width 595 height 25
click at [634, 240] on p "All of our products are made in a FDA-registered, GMP certified facility and sh…" at bounding box center [492, 227] width 595 height 25
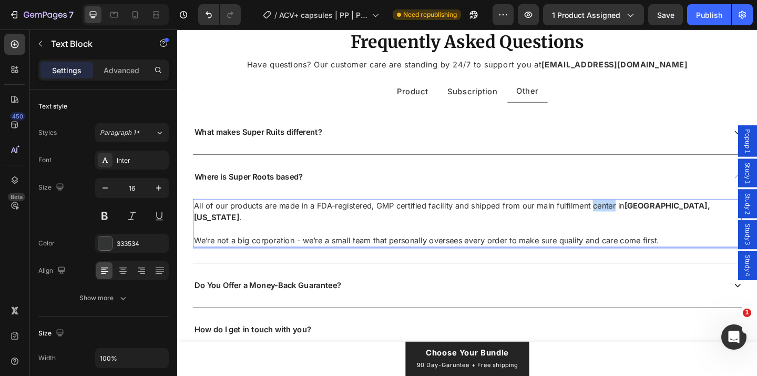
click at [634, 240] on p "All of our products are made in a FDA-registered, GMP certified facility and sh…" at bounding box center [492, 227] width 595 height 25
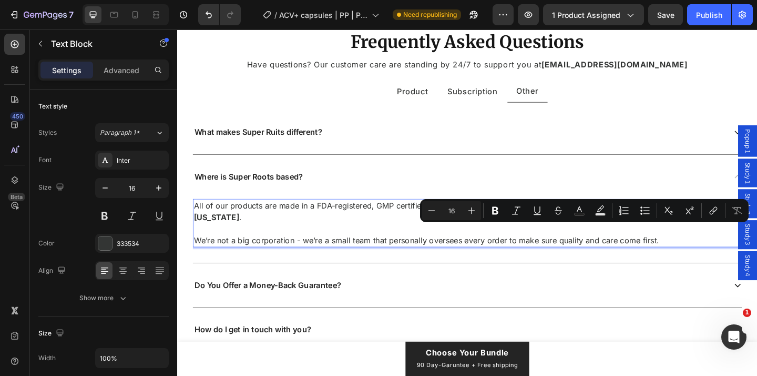
click at [634, 240] on p "All of our products are made in a FDA-registered, GMP certified facility and sh…" at bounding box center [492, 227] width 595 height 25
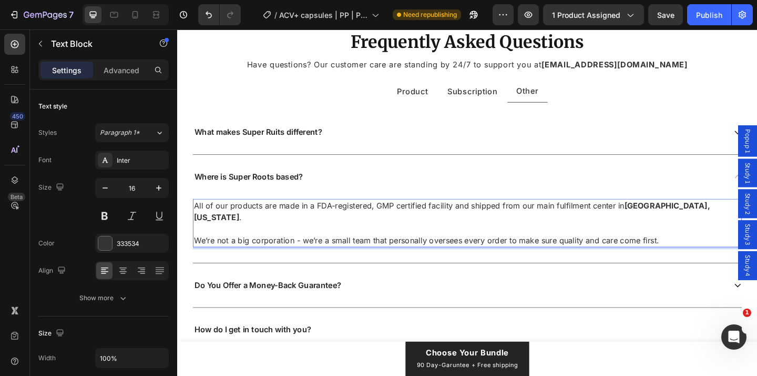
click at [644, 252] on p "Rich Text Editor. Editing area: main" at bounding box center [492, 246] width 595 height 13
click at [587, 265] on p "We’re not a big corporation - we’re a small team that personally oversees every…" at bounding box center [492, 258] width 595 height 13
click at [591, 265] on p "We’re not a big corporation - we’re a small team that personally oversees every…" at bounding box center [492, 258] width 595 height 13
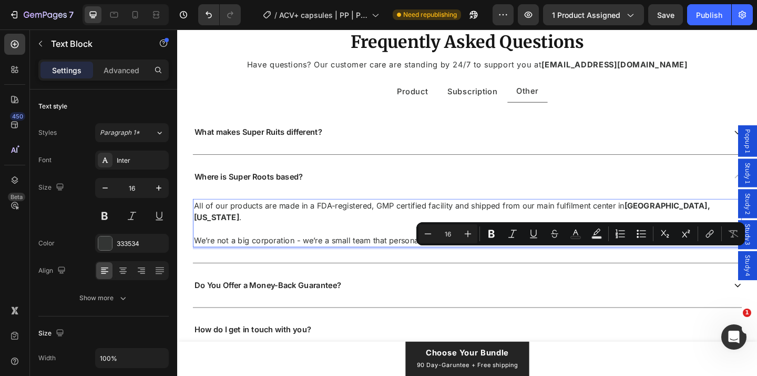
click at [642, 265] on p "We’re not a big corporation - we’re a small team that personally oversees every…" at bounding box center [492, 258] width 595 height 13
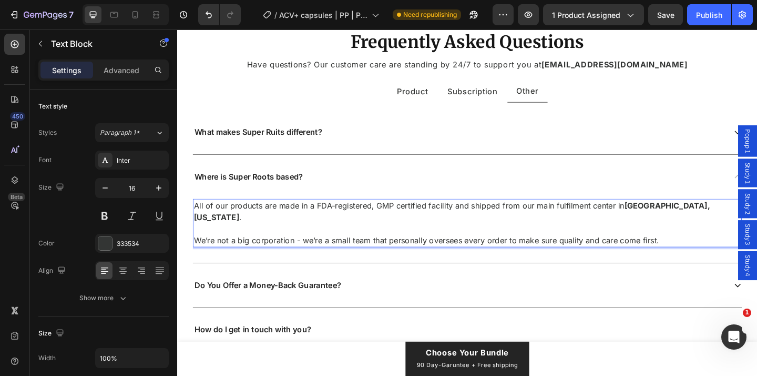
click at [642, 265] on p "We’re not a big corporation - we’re a small team that personally oversees every…" at bounding box center [492, 258] width 595 height 13
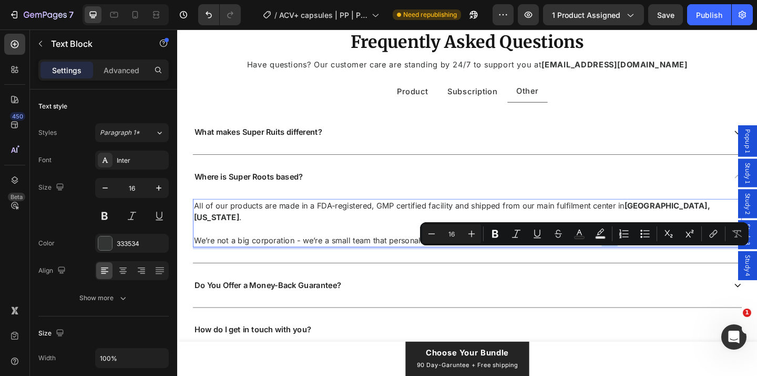
click at [650, 265] on p "We’re not a big corporation - we’re a small team that personally oversees every…" at bounding box center [492, 258] width 595 height 13
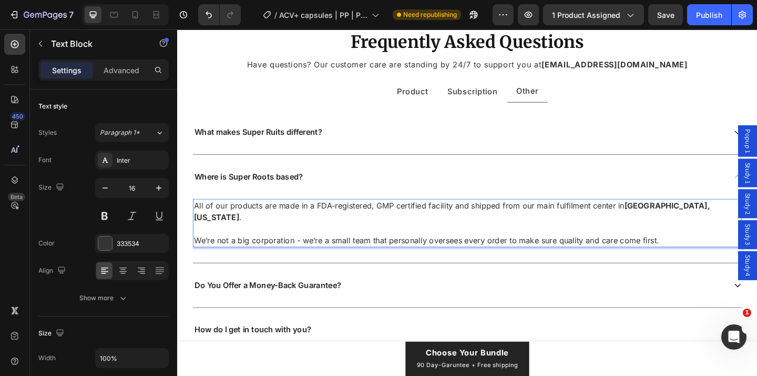
click at [317, 265] on p "We’re not a big corporation - we’re a small team that personally oversees every…" at bounding box center [492, 258] width 595 height 13
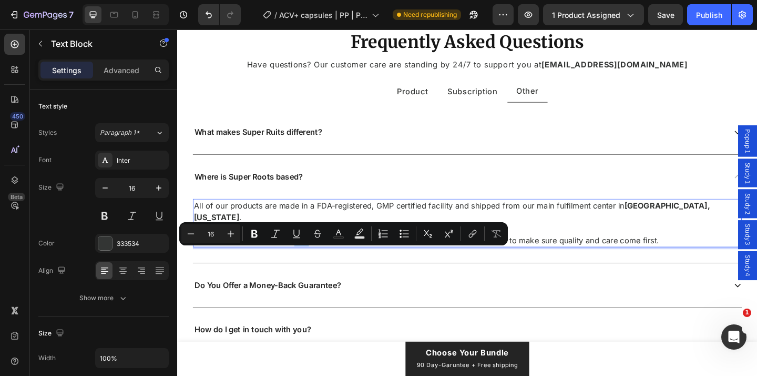
drag, startPoint x: 319, startPoint y: 275, endPoint x: 303, endPoint y: 275, distance: 16.3
click at [303, 265] on p "We’re not a big corporation - we’re a small team that personally oversees every…" at bounding box center [492, 258] width 595 height 13
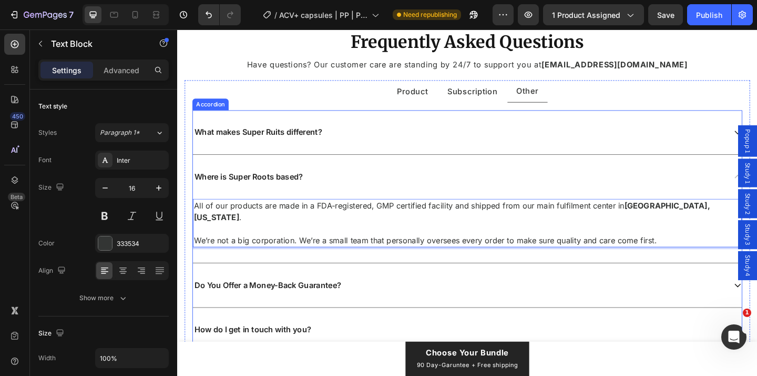
click at [393, 197] on div "Where is Super Roots based?" at bounding box center [484, 190] width 580 height 14
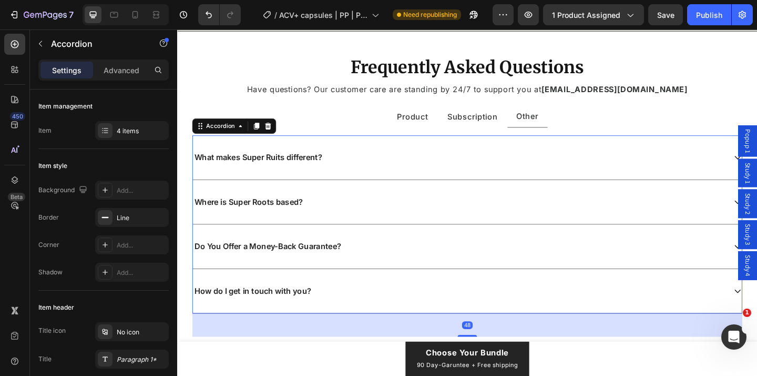
scroll to position [5885, 0]
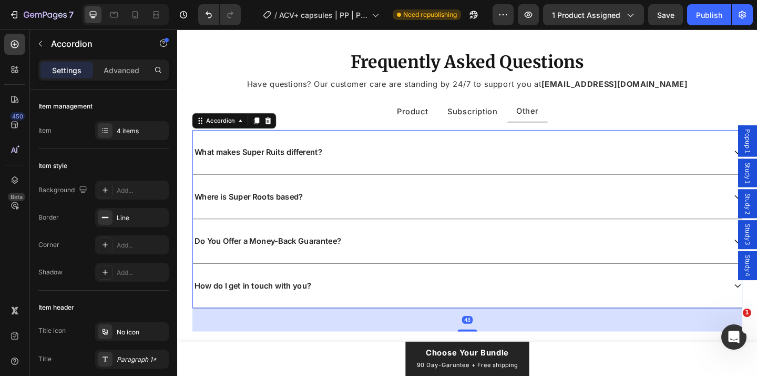
click at [382, 153] on div "What makes Super Ruits different?" at bounding box center [493, 163] width 598 height 48
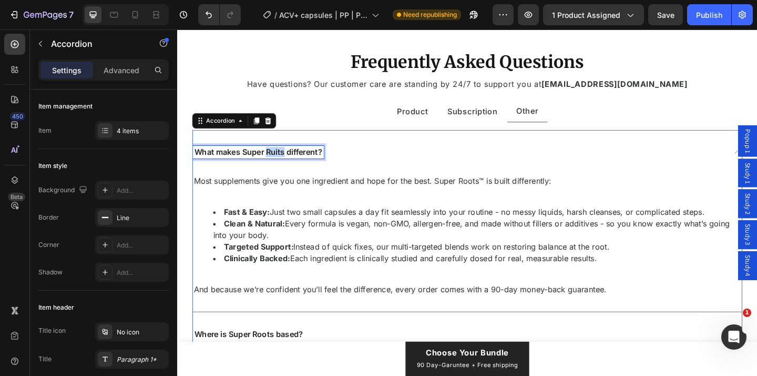
click at [285, 164] on p "What makes Super Ruits different?" at bounding box center [265, 162] width 139 height 11
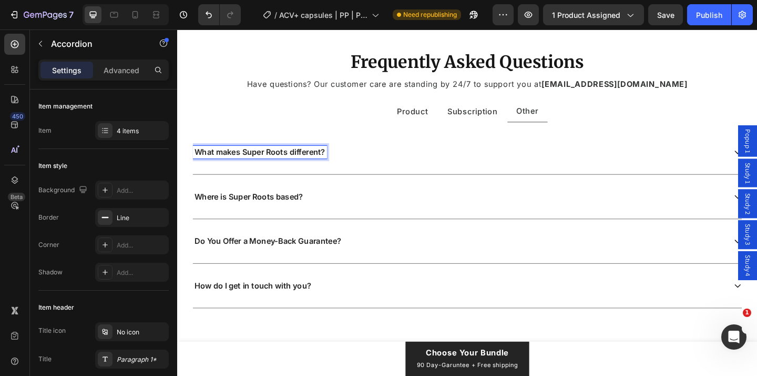
click at [365, 162] on div "What makes Super Roots different?" at bounding box center [484, 163] width 580 height 14
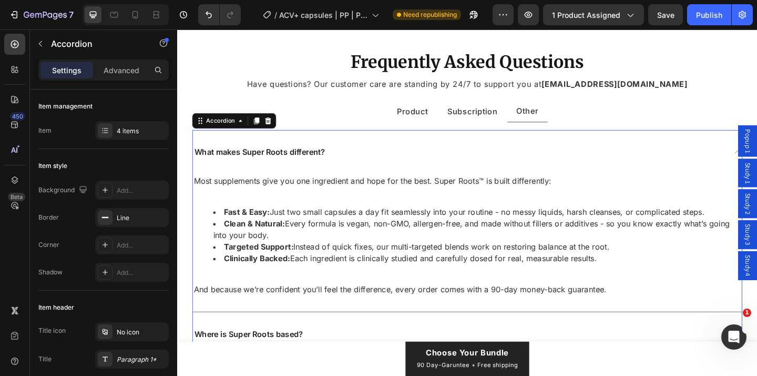
click at [411, 161] on div "What makes Super Roots different?" at bounding box center [484, 163] width 580 height 14
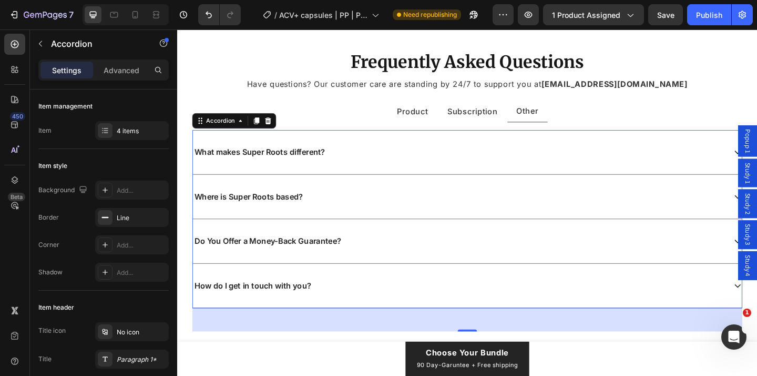
click at [406, 207] on div "Where is Super Roots based?" at bounding box center [484, 211] width 580 height 14
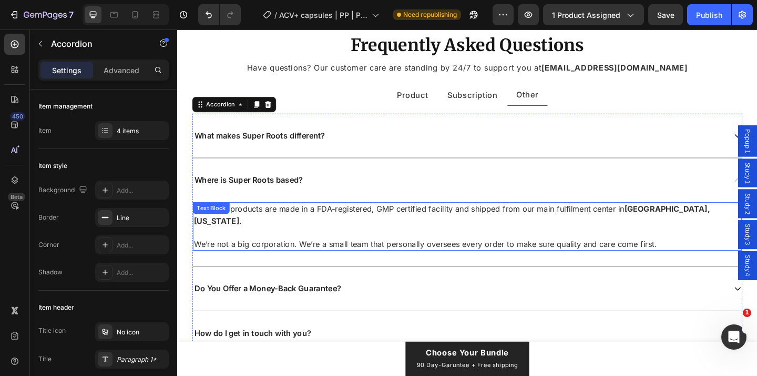
scroll to position [5949, 0]
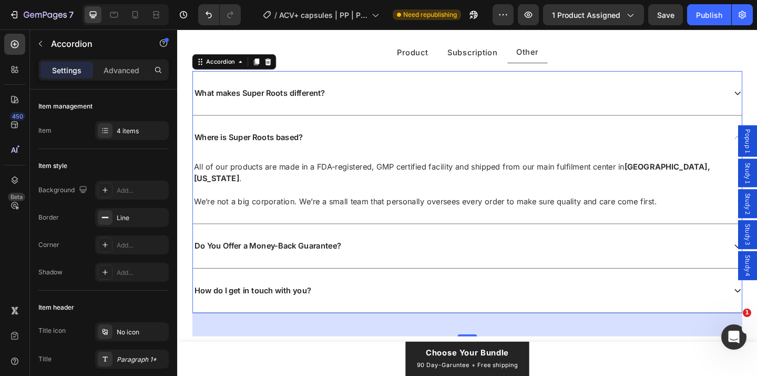
click at [404, 258] on div "Do You Offer a Money-Back Guarantee?" at bounding box center [484, 265] width 580 height 14
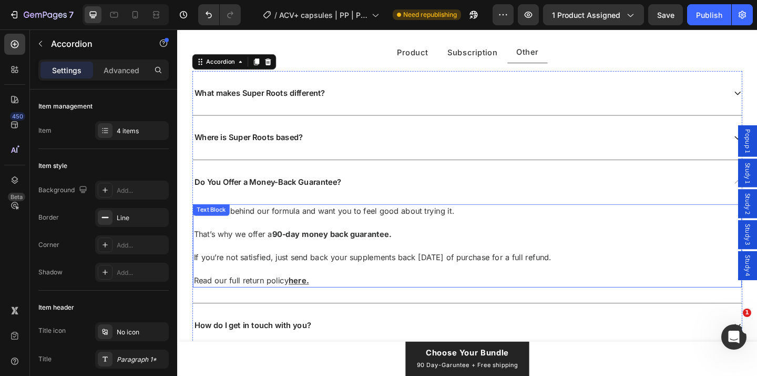
click at [305, 278] on p "If you’re not satisfied, just send back your supplements back [DATE] of purchas…" at bounding box center [492, 290] width 595 height 38
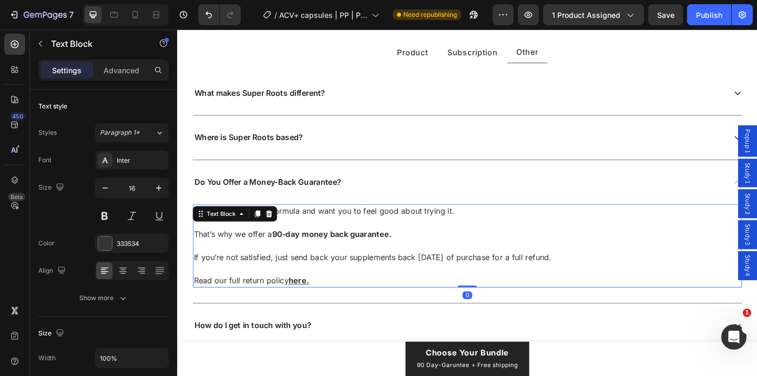
click at [365, 278] on p "If you’re not satisfied, just send back your supplements back [DATE] of purchas…" at bounding box center [492, 290] width 595 height 38
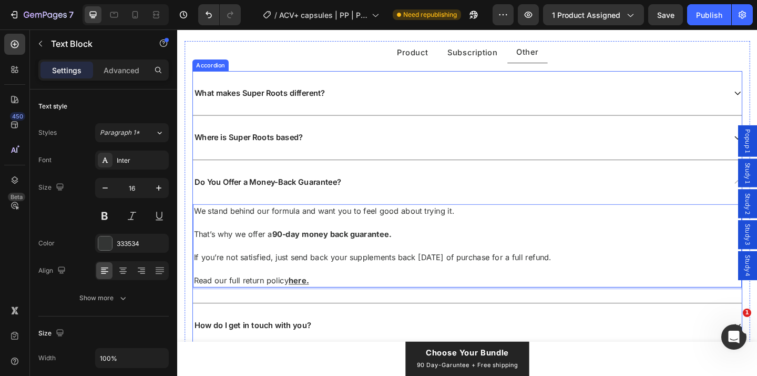
click at [416, 193] on div "Do You Offer a Money-Back Guarantee?" at bounding box center [484, 195] width 580 height 14
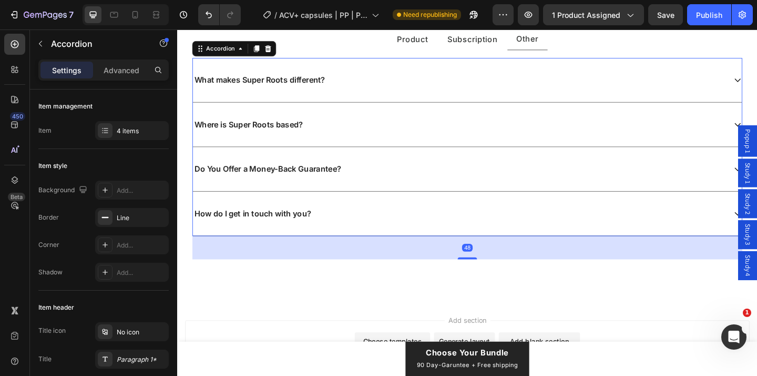
scroll to position [5964, 0]
click at [388, 226] on div "How do I get in touch with you?" at bounding box center [484, 228] width 580 height 14
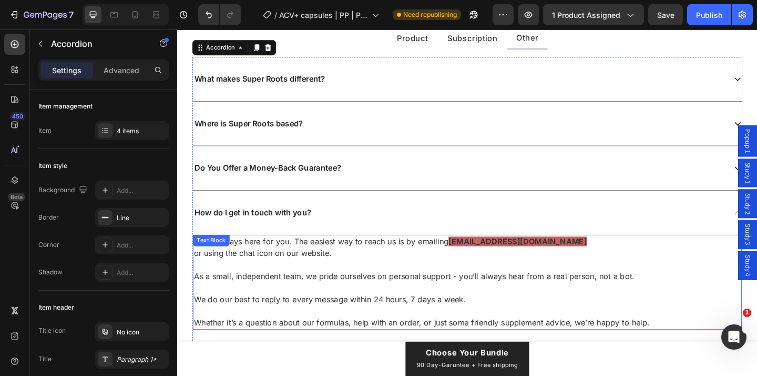
click at [575, 262] on p "We’re always here for you. The easiest way to reach us is by emailing [EMAIL_AD…" at bounding box center [492, 260] width 595 height 13
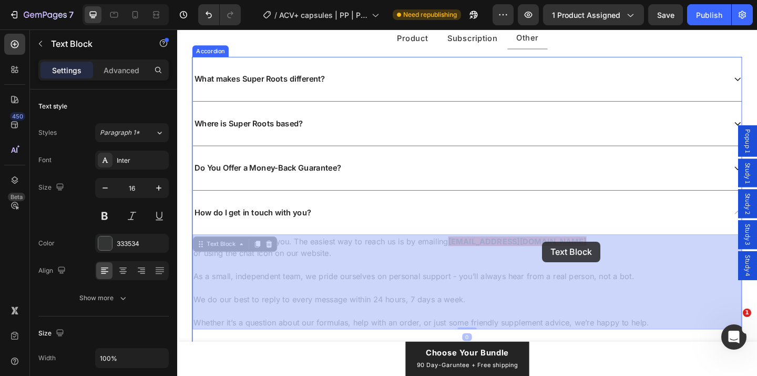
drag, startPoint x: 583, startPoint y: 260, endPoint x: 574, endPoint y: 260, distance: 8.9
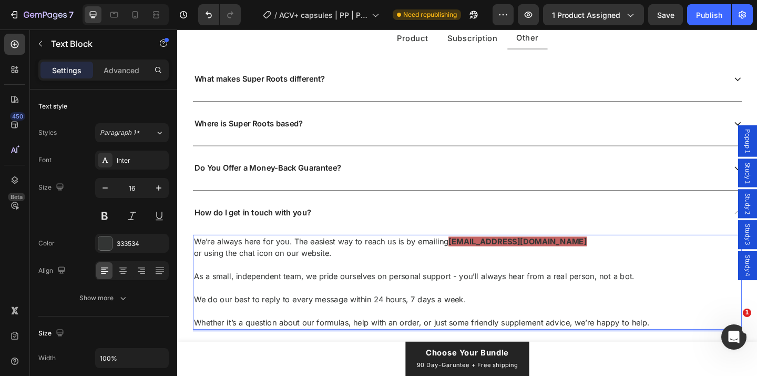
click at [574, 258] on p "We’re always here for you. The easiest way to reach us is by emailing [EMAIL_AD…" at bounding box center [492, 260] width 595 height 13
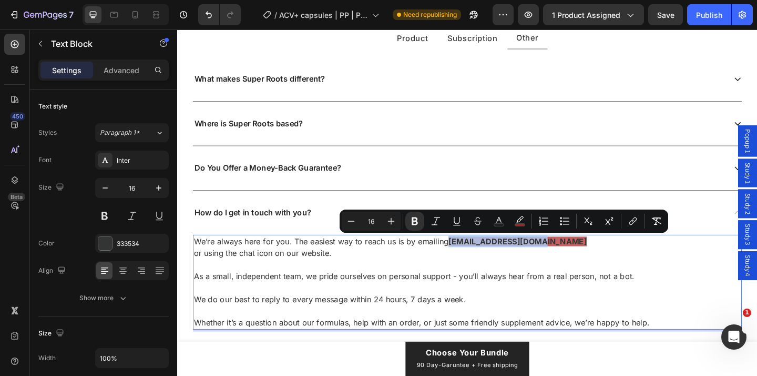
drag, startPoint x: 574, startPoint y: 258, endPoint x: 472, endPoint y: 260, distance: 101.5
click at [472, 260] on p "We’re always here for you. The easiest way to reach us is by emailing [EMAIL_AD…" at bounding box center [492, 260] width 595 height 13
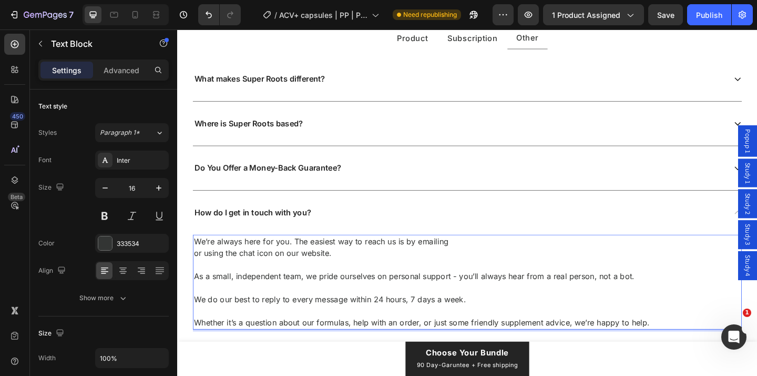
click at [302, 262] on p "We’re always here for you. The easiest way to reach us is by emailing" at bounding box center [492, 260] width 595 height 13
drag, startPoint x: 406, startPoint y: 260, endPoint x: 461, endPoint y: 259, distance: 55.3
click at [461, 259] on p "We’re always here for you. The easiest way to reach us is by emailing" at bounding box center [492, 260] width 595 height 13
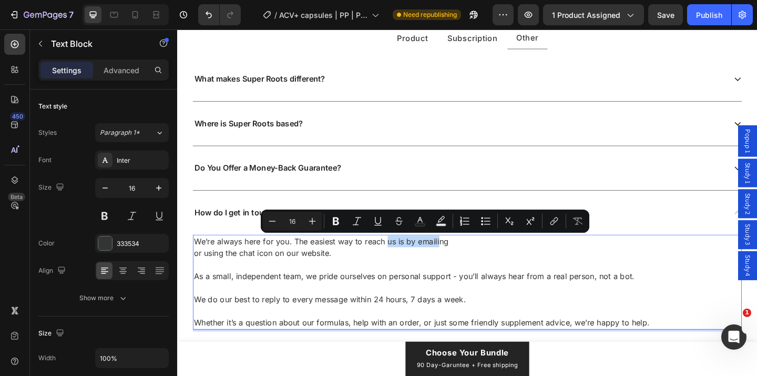
click at [461, 259] on p "We’re always here for you. The easiest way to reach us is by emailing" at bounding box center [492, 260] width 595 height 13
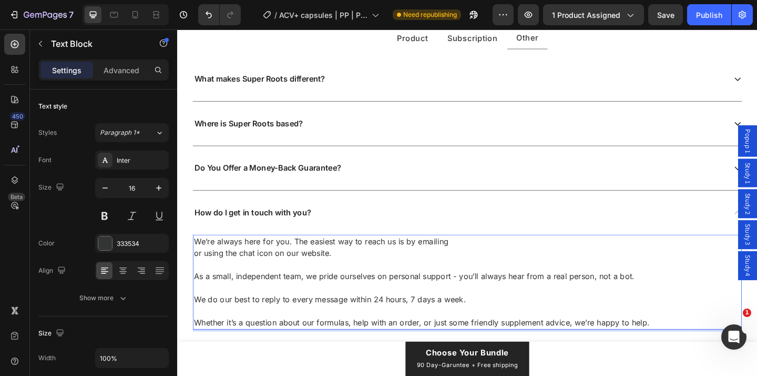
click at [471, 259] on p "We’re always here for you. The easiest way to reach us is by emailing" at bounding box center [492, 260] width 595 height 13
click at [245, 271] on p "or using the chat icon on our website." at bounding box center [492, 272] width 595 height 13
click at [484, 261] on p "We’re always here for you. The easiest way to reach us is by emailing" at bounding box center [492, 260] width 595 height 13
click at [527, 260] on p "We’re always here for you. The easiest way to reach us is by emailing [EMAIL_AD…" at bounding box center [492, 260] width 595 height 13
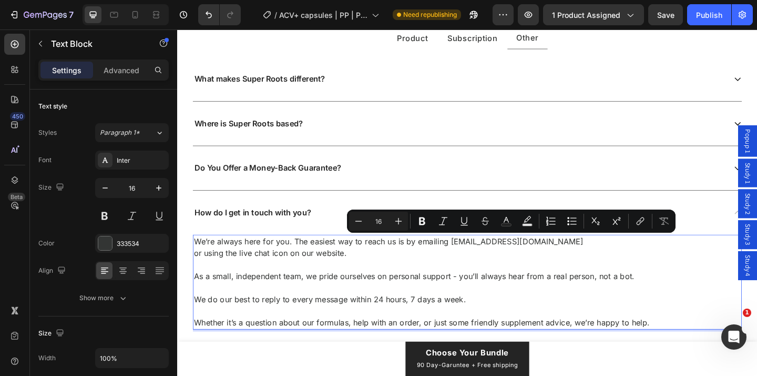
click at [562, 262] on p "We’re always here for you. The easiest way to reach us is by emailing [EMAIL_AD…" at bounding box center [492, 260] width 595 height 13
drag, startPoint x: 577, startPoint y: 262, endPoint x: 474, endPoint y: 260, distance: 102.6
click at [474, 260] on p "We’re always here for you. The easiest way to reach us is by emailing [EMAIL_AD…" at bounding box center [492, 260] width 595 height 13
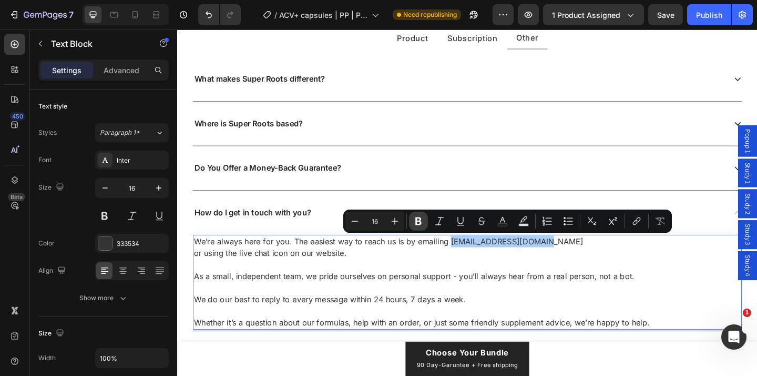
click at [418, 219] on icon "Editor contextual toolbar" at bounding box center [418, 221] width 11 height 11
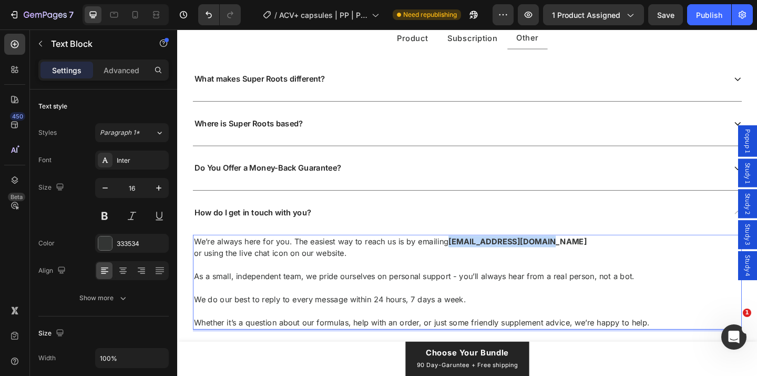
drag, startPoint x: 583, startPoint y: 258, endPoint x: 474, endPoint y: 259, distance: 109.4
click at [474, 259] on p "We’re always here for you. The easiest way to reach us is by emailing [EMAIL_AD…" at bounding box center [492, 260] width 595 height 13
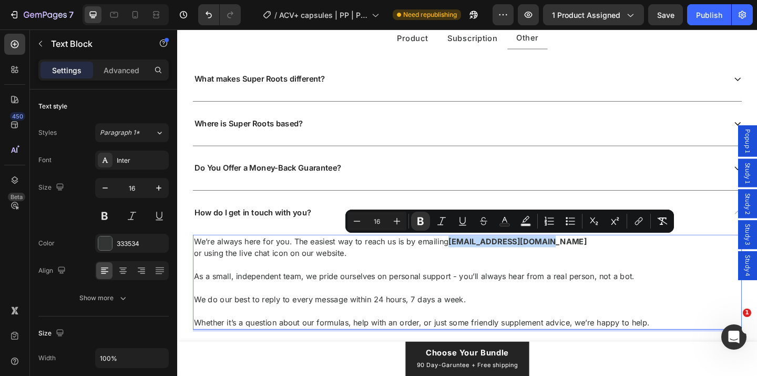
copy strong "[EMAIL_ADDRESS][DOMAIN_NAME]"
click at [641, 228] on button "link" at bounding box center [639, 220] width 19 height 19
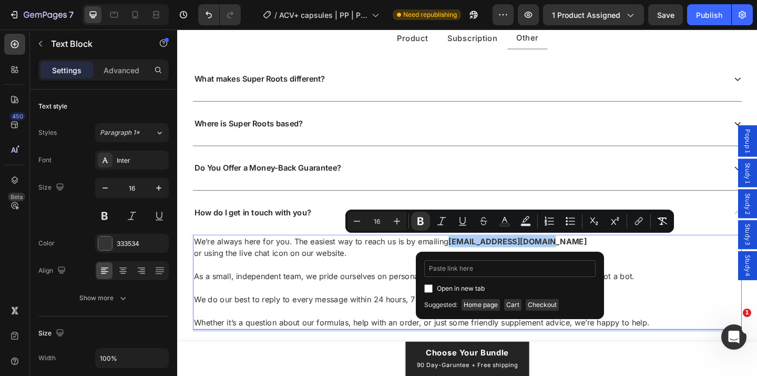
type input "[EMAIL_ADDRESS][DOMAIN_NAME]"
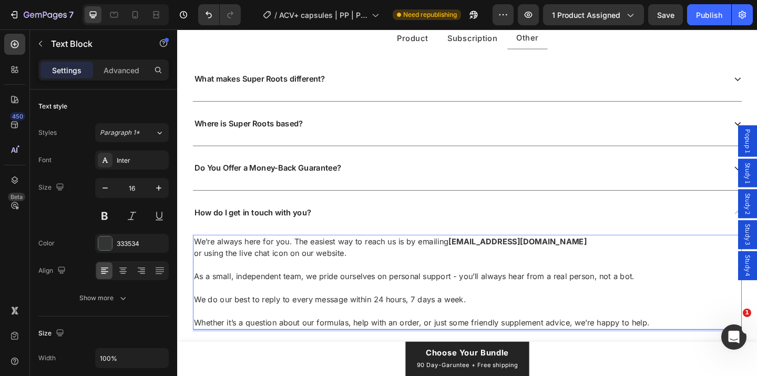
click at [395, 274] on p "or using the live chat icon on our website." at bounding box center [492, 272] width 595 height 13
click at [196, 273] on p "or using the live chat icon on our website." at bounding box center [492, 272] width 595 height 13
click at [590, 258] on p "We’re always here for you. The easiest way to reach us is by emailing [EMAIL_AD…" at bounding box center [492, 266] width 595 height 25
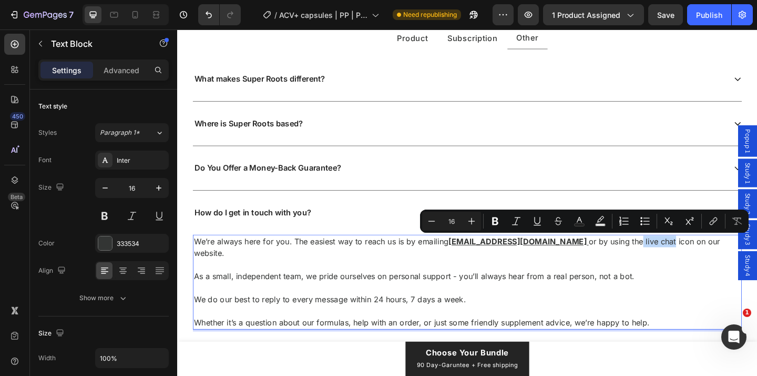
drag, startPoint x: 639, startPoint y: 262, endPoint x: 674, endPoint y: 261, distance: 34.7
click at [674, 261] on p "We’re always here for you. The easiest way to reach us is by emailing [EMAIL_AD…" at bounding box center [492, 266] width 595 height 25
click at [496, 223] on icon "Editor contextual toolbar" at bounding box center [495, 221] width 11 height 11
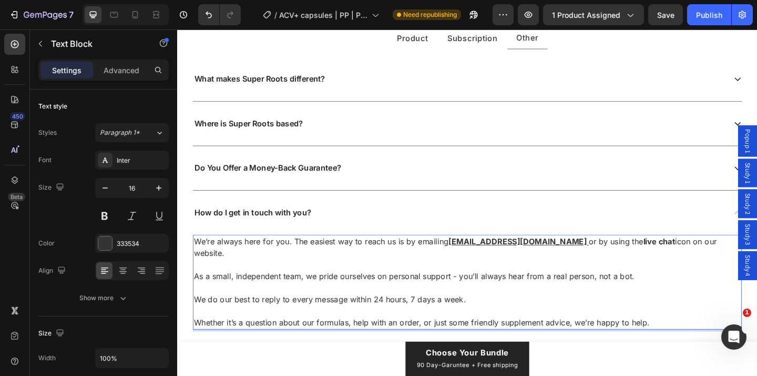
click at [275, 291] on p "As a small, independent team, we pride ourselves on personal support - you’ll a…" at bounding box center [492, 297] width 595 height 13
drag, startPoint x: 333, startPoint y: 284, endPoint x: 412, endPoint y: 284, distance: 78.9
click at [412, 291] on p "As a small, independent team, we pride ourselves on personal support - you’ll a…" at bounding box center [492, 297] width 595 height 13
drag, startPoint x: 438, startPoint y: 284, endPoint x: 555, endPoint y: 287, distance: 117.4
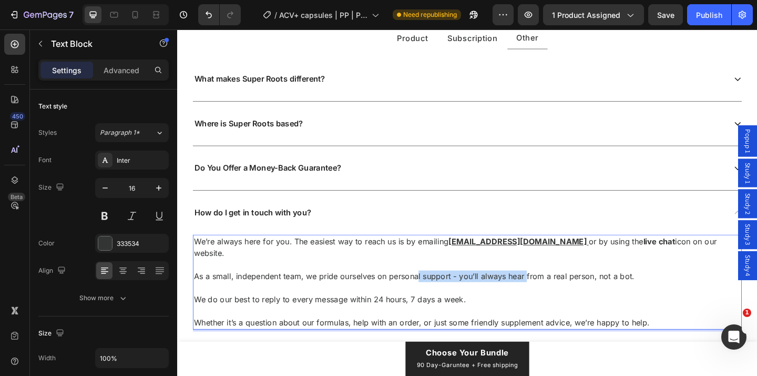
click at [555, 291] on p "As a small, independent team, we pride ourselves on personal support - you’ll a…" at bounding box center [492, 297] width 595 height 13
click at [661, 291] on p "As a small, independent team, we pride ourselves on personal support - you’ll a…" at bounding box center [492, 297] width 595 height 13
click at [200, 258] on p "oWe’re always here for you. The easiest way to reach us is by emailing [EMAIL_A…" at bounding box center [492, 266] width 595 height 25
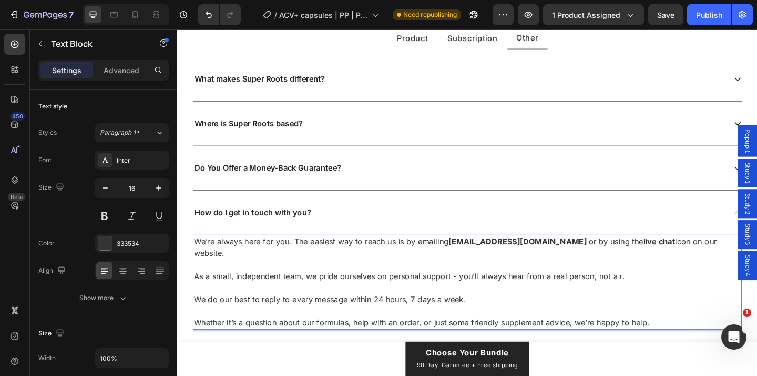
click at [660, 291] on p "As a small, independent team, we pride ourselves on personal support - you’ll a…" at bounding box center [492, 297] width 595 height 13
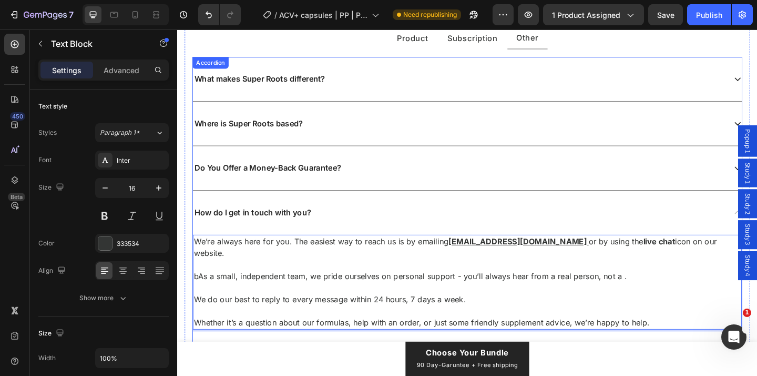
click at [662, 357] on div "We’re always here for you. The easiest way to reach us is by emailing [EMAIL_AD…" at bounding box center [493, 312] width 598 height 120
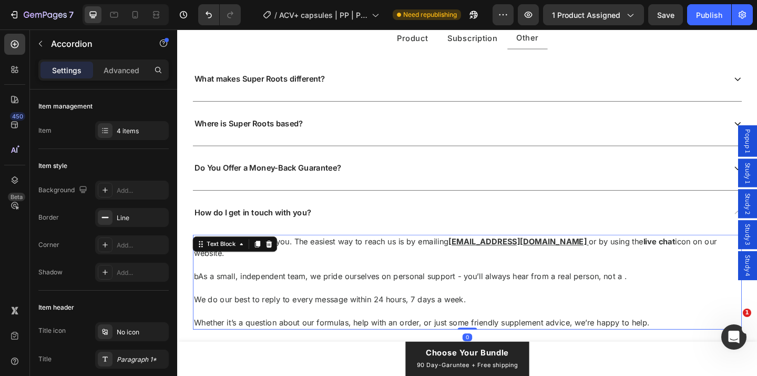
click at [661, 291] on p "bAs a small, independent team, we pride ourselves on personal support - you’ll …" at bounding box center [492, 297] width 595 height 13
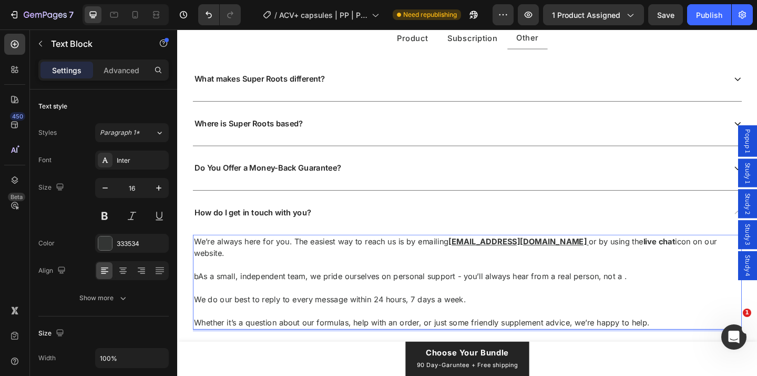
click at [661, 291] on p "bAs a small, independent team, we pride ourselves on personal support - you’ll …" at bounding box center [492, 297] width 595 height 13
click at [392, 317] on p "We do our best to reply to every message within 24 hours, 7 days a week." at bounding box center [492, 323] width 595 height 13
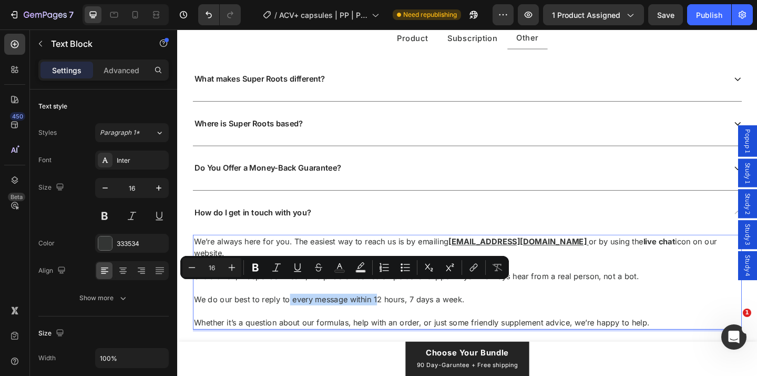
drag, startPoint x: 297, startPoint y: 308, endPoint x: 395, endPoint y: 309, distance: 97.9
click at [395, 317] on p "We do our best to reply to every message within 12 hours, 7 days a week." at bounding box center [492, 323] width 595 height 13
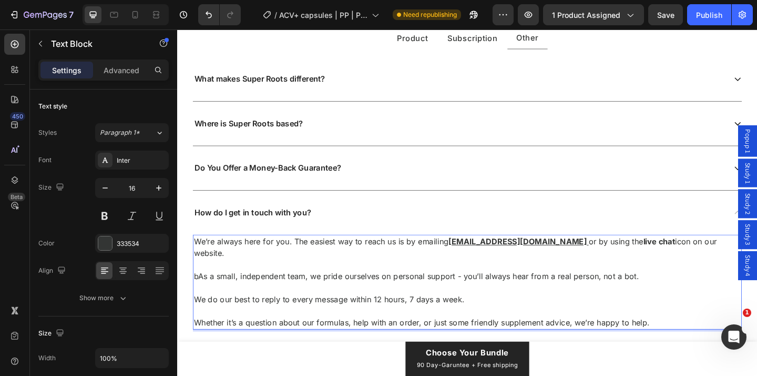
scroll to position [5973, 0]
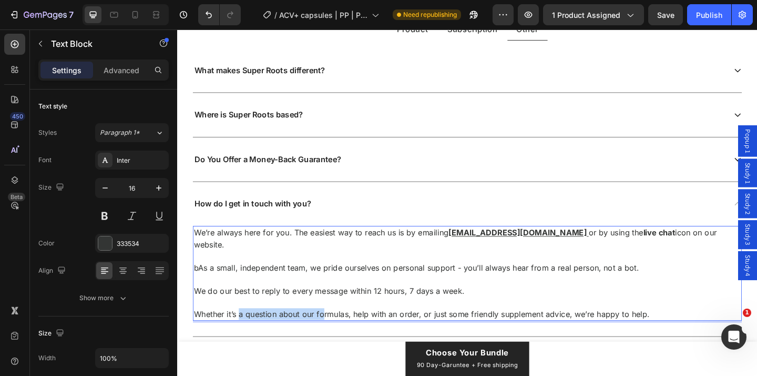
drag, startPoint x: 246, startPoint y: 326, endPoint x: 337, endPoint y: 328, distance: 91.6
click at [337, 332] on p "Whether it’s a question about our formulas, help with an order, or just some fr…" at bounding box center [492, 338] width 595 height 13
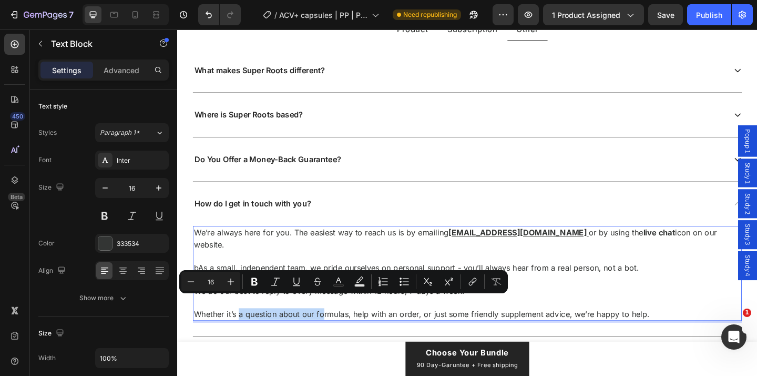
click at [337, 332] on p "Whether it’s a question about our formulas, help with an order, or just some fr…" at bounding box center [492, 338] width 595 height 13
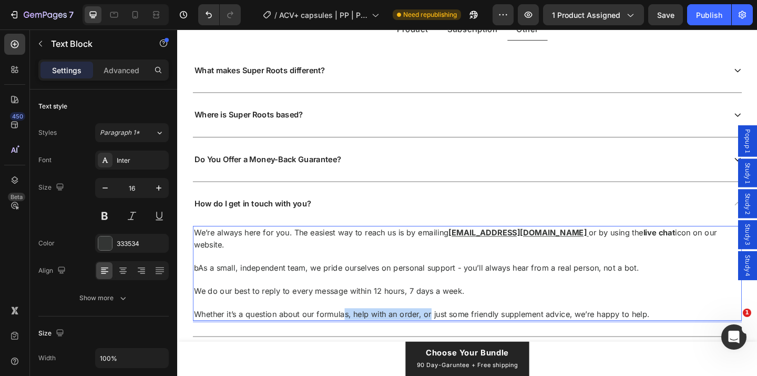
drag, startPoint x: 358, startPoint y: 326, endPoint x: 453, endPoint y: 326, distance: 94.7
click at [453, 332] on p "Whether it’s a question about our formulas, help with an order, or just some fr…" at bounding box center [492, 338] width 595 height 13
drag, startPoint x: 469, startPoint y: 326, endPoint x: 564, endPoint y: 326, distance: 95.2
click at [564, 332] on p "Whether it’s a question about our formulas, help with an order, or just some fr…" at bounding box center [492, 338] width 595 height 13
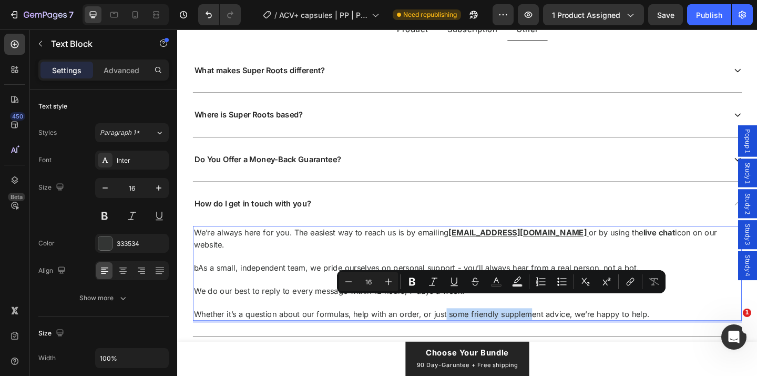
click at [564, 332] on p "Whether it’s a question about our formulas, help with an order, or just some fr…" at bounding box center [492, 338] width 595 height 13
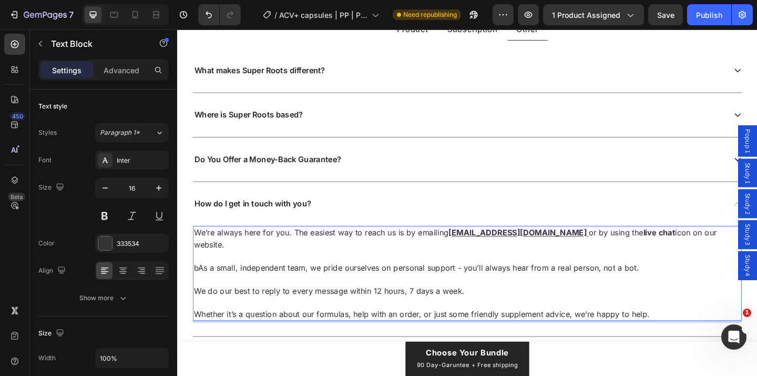
click at [561, 332] on p "Whether it’s a question about our formulas, help with an order, or just some fr…" at bounding box center [492, 338] width 595 height 13
click at [519, 332] on p "Whether it’s a question about our formulas, help with an order, or just some fr…" at bounding box center [492, 338] width 595 height 13
click at [553, 332] on p "Whether it’s a question about our formulas, help with an order, or just some fr…" at bounding box center [492, 338] width 595 height 13
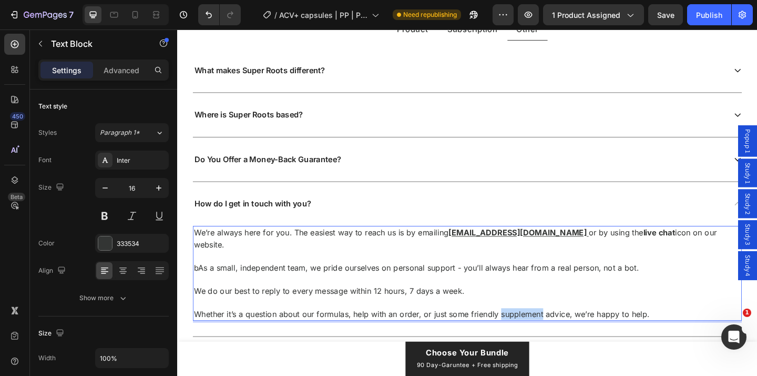
click at [553, 332] on p "Whether it’s a question about our formulas, help with an order, or just some fr…" at bounding box center [492, 338] width 595 height 13
click at [585, 332] on p "Whether it’s a question about our formulas, help with an order, or just some fr…" at bounding box center [492, 338] width 595 height 13
click at [563, 332] on p "Whether it’s a question about our formulas, help with an order, or just some fr…" at bounding box center [492, 338] width 595 height 13
click at [594, 332] on p "Whether it’s a question about our formulas, help with an order, or just some fr…" at bounding box center [492, 338] width 595 height 13
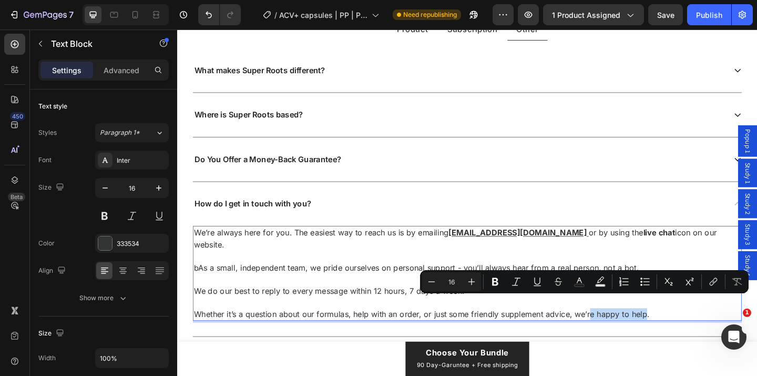
drag, startPoint x: 624, startPoint y: 326, endPoint x: 685, endPoint y: 326, distance: 60.5
click at [685, 332] on p "Whether it’s a question about our formulas, help with an order, or just some fr…" at bounding box center [492, 338] width 595 height 13
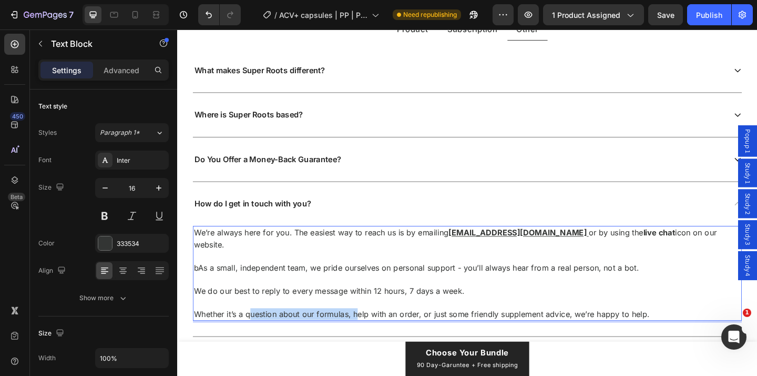
drag, startPoint x: 255, startPoint y: 325, endPoint x: 371, endPoint y: 327, distance: 116.8
click at [372, 332] on p "Whether it’s a question about our formulas, help with an order, or just some fr…" at bounding box center [492, 338] width 595 height 13
click at [371, 332] on p "Whether it’s a question about our formulas, help with an order, or just some fr…" at bounding box center [492, 338] width 595 height 13
drag, startPoint x: 376, startPoint y: 326, endPoint x: 430, endPoint y: 326, distance: 53.7
click at [429, 332] on p "Whether it’s a question about our formulas, help with an order, or just some fr…" at bounding box center [492, 338] width 595 height 13
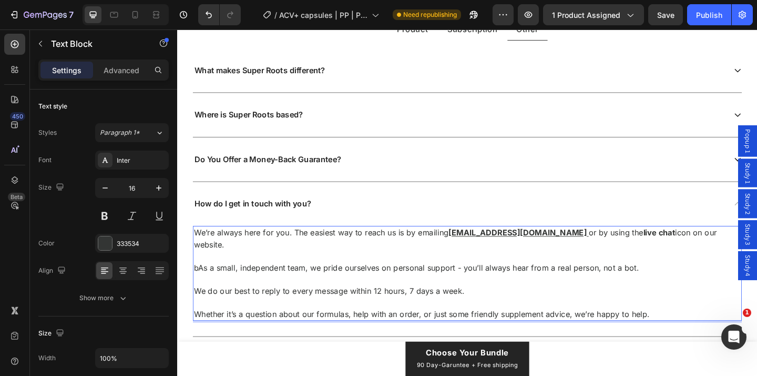
click at [430, 332] on p "Whether it’s a question about our formulas, help with an order, or just some fr…" at bounding box center [492, 338] width 595 height 13
drag, startPoint x: 454, startPoint y: 325, endPoint x: 572, endPoint y: 325, distance: 117.8
click at [572, 332] on p "Whether it’s a question about our formulas, help with an order, or just some fr…" at bounding box center [492, 338] width 595 height 13
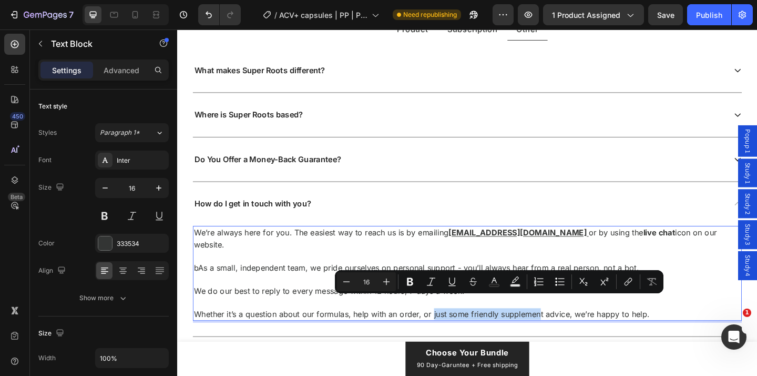
click at [572, 332] on p "Whether it’s a question about our formulas, help with an order, or just some fr…" at bounding box center [492, 338] width 595 height 13
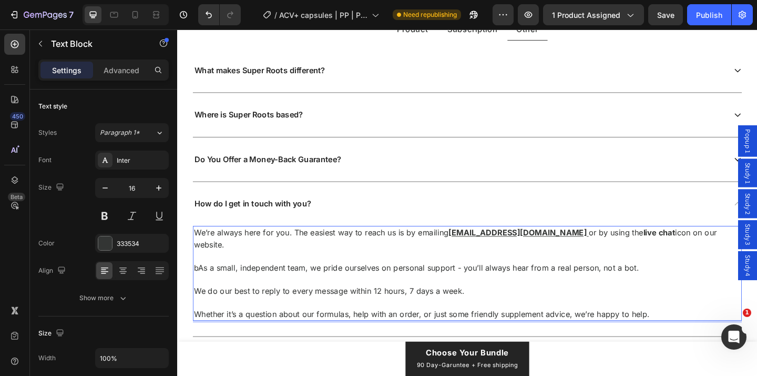
drag, startPoint x: 460, startPoint y: 327, endPoint x: 608, endPoint y: 327, distance: 148.3
click at [609, 332] on p "Whether it’s a question about our formulas, help with an order, or just some fr…" at bounding box center [492, 338] width 595 height 13
click at [562, 332] on p "Whether it’s a question about our formulas, help with an order, or just some fr…" at bounding box center [492, 338] width 595 height 13
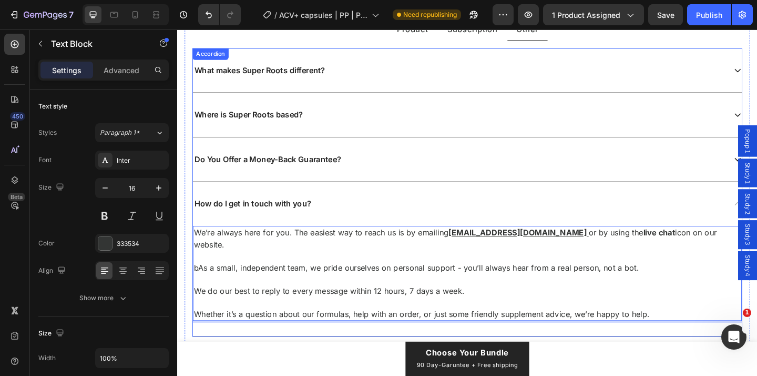
click at [415, 217] on div "How do I get in touch with you?" at bounding box center [484, 219] width 580 height 14
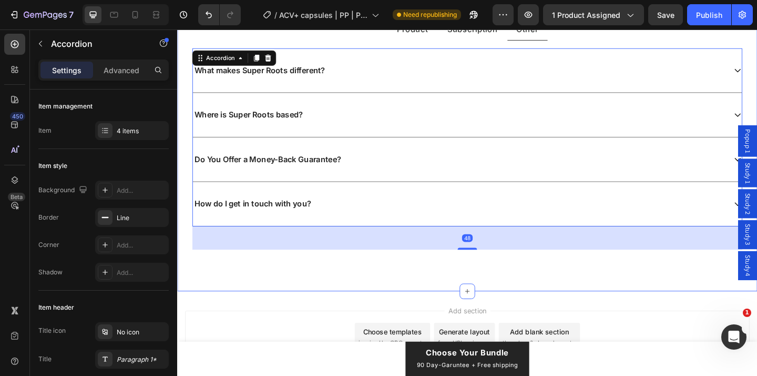
click at [327, 289] on div "Frequently Asked Questions Heading Have questions? Our customer care are standi…" at bounding box center [492, 125] width 631 height 378
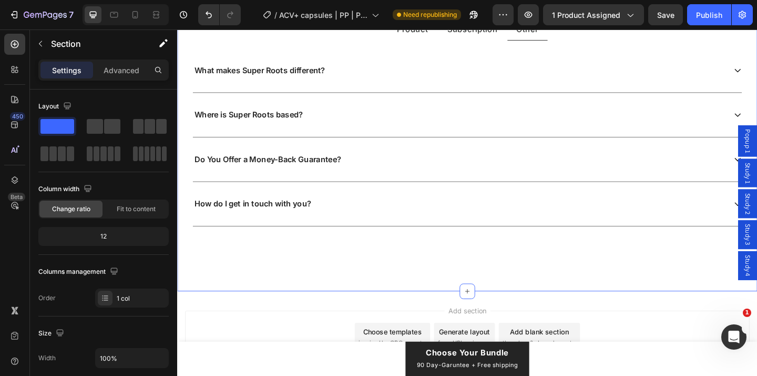
scroll to position [5909, 0]
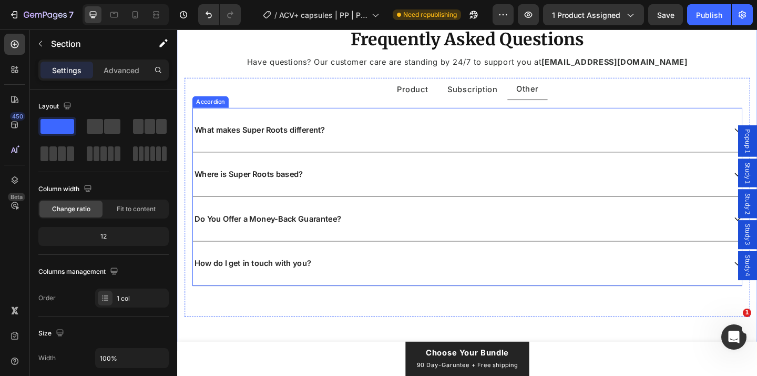
click at [391, 218] on div "Do You Offer a Money-Back Guarantee?" at bounding box center [493, 235] width 598 height 48
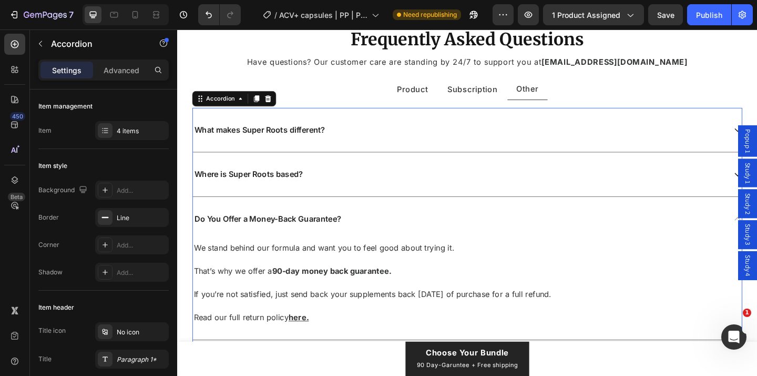
click at [430, 220] on div "Do You Offer a Money-Back Guarantee?" at bounding box center [493, 235] width 598 height 48
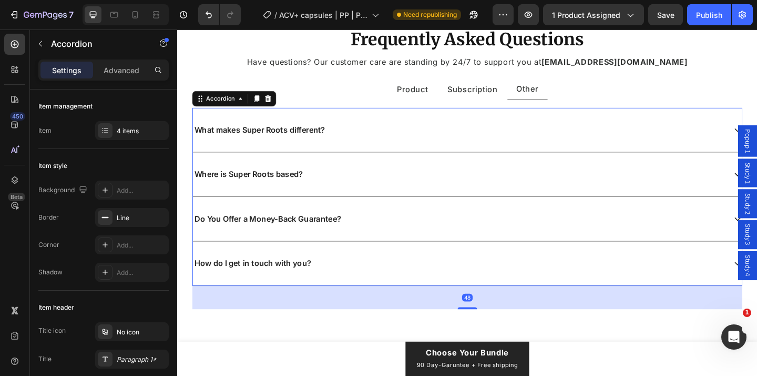
click at [437, 187] on div "Where is Super Roots based?" at bounding box center [484, 187] width 580 height 14
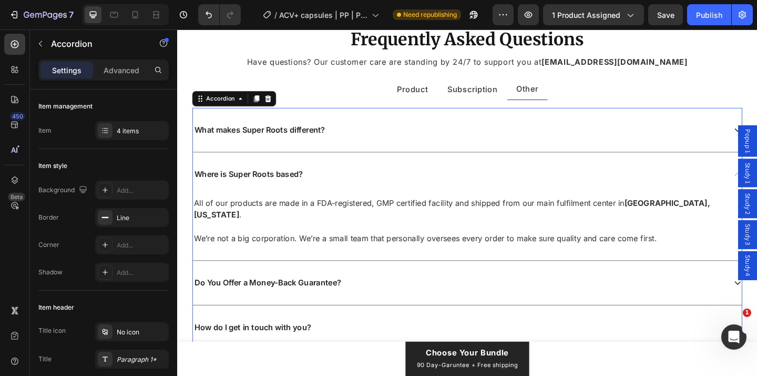
click at [437, 187] on div "Where is Super Roots based?" at bounding box center [484, 187] width 580 height 14
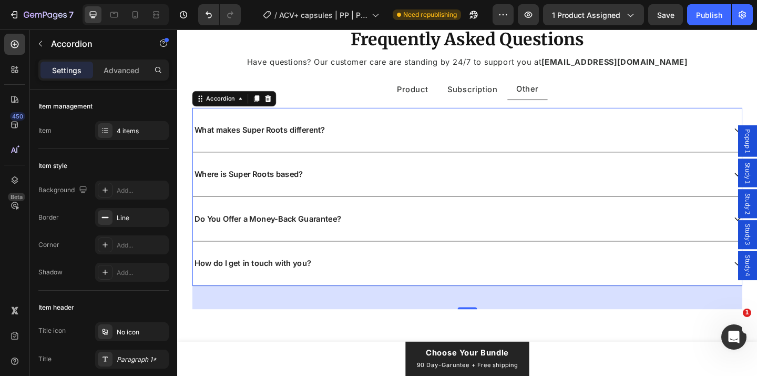
click at [458, 136] on div "What makes Super Roots different?" at bounding box center [484, 139] width 580 height 14
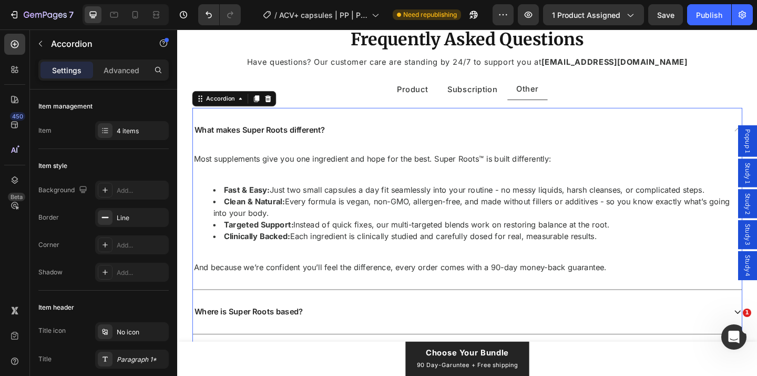
click at [458, 136] on div "What makes Super Roots different?" at bounding box center [484, 139] width 580 height 14
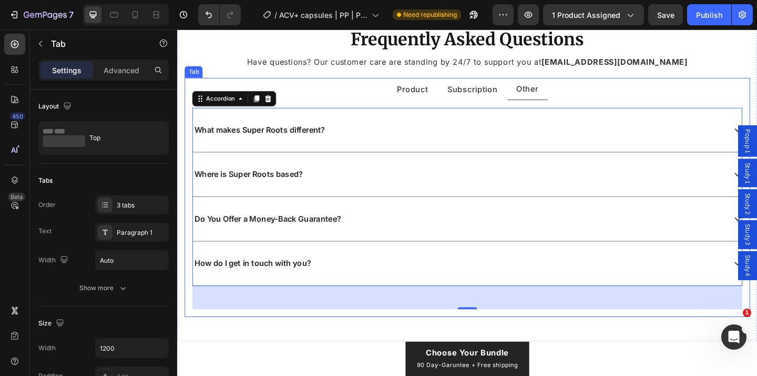
click at [497, 98] on p "Subscription" at bounding box center [498, 94] width 55 height 12
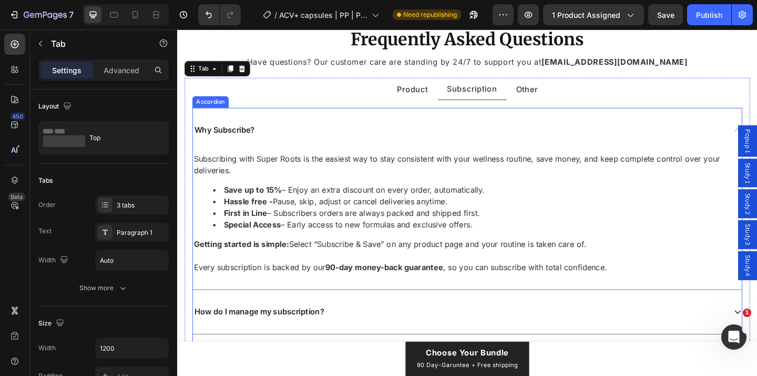
click at [430, 134] on div "Why Subscribe?" at bounding box center [484, 139] width 580 height 14
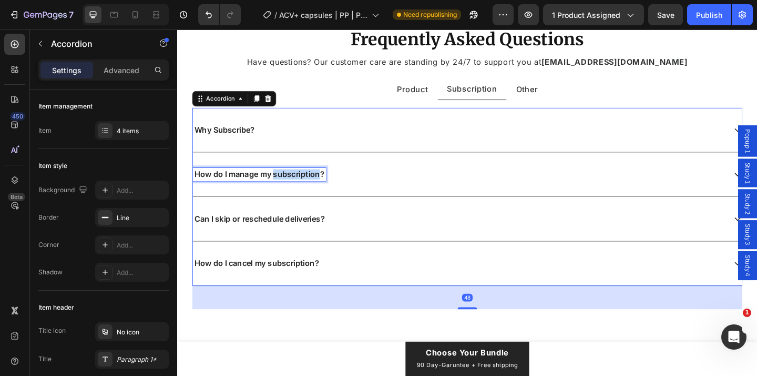
click at [300, 185] on p "How do I manage my subscription?" at bounding box center [266, 186] width 141 height 11
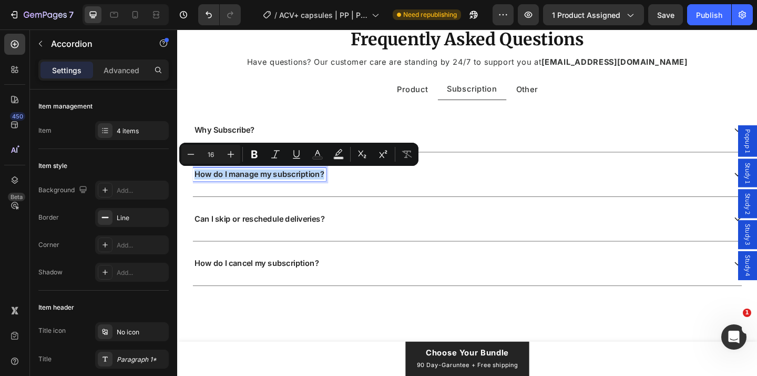
click at [296, 186] on p "How do I manage my subscription?" at bounding box center [266, 186] width 141 height 11
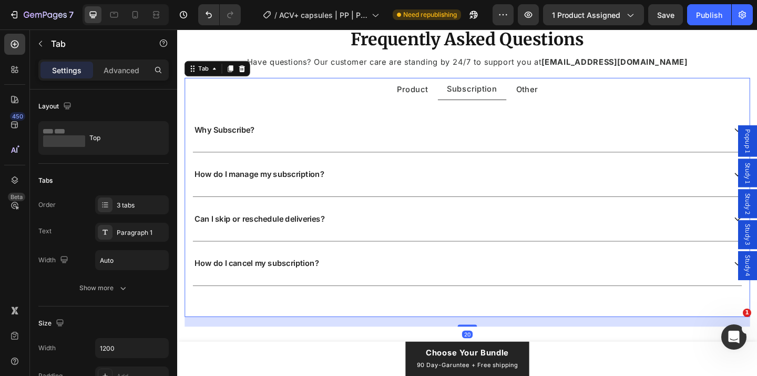
click at [549, 92] on p "Other" at bounding box center [558, 94] width 24 height 12
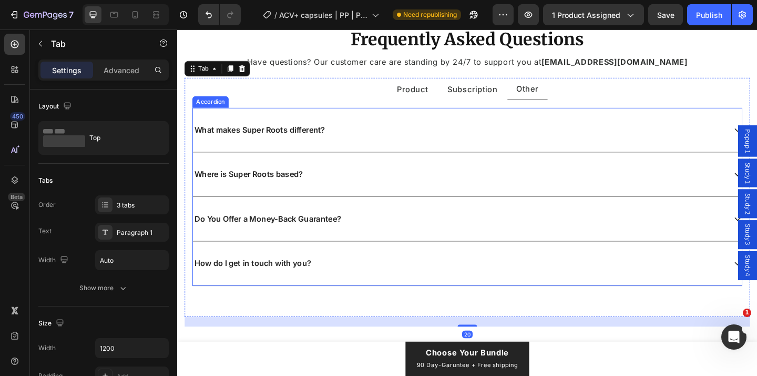
click at [420, 139] on div "What makes Super Roots different?" at bounding box center [484, 139] width 580 height 14
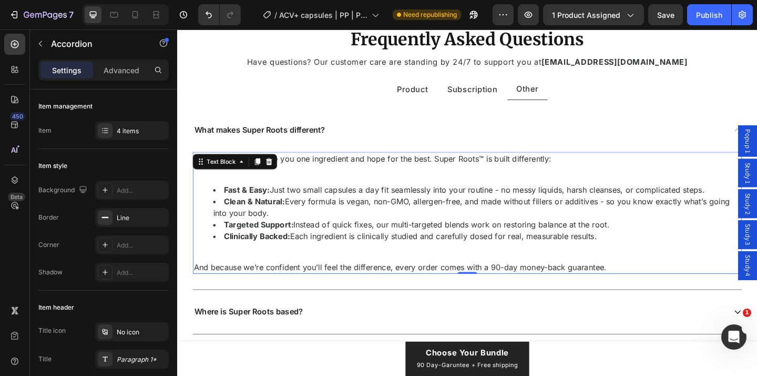
click at [380, 176] on p at bounding box center [492, 182] width 595 height 13
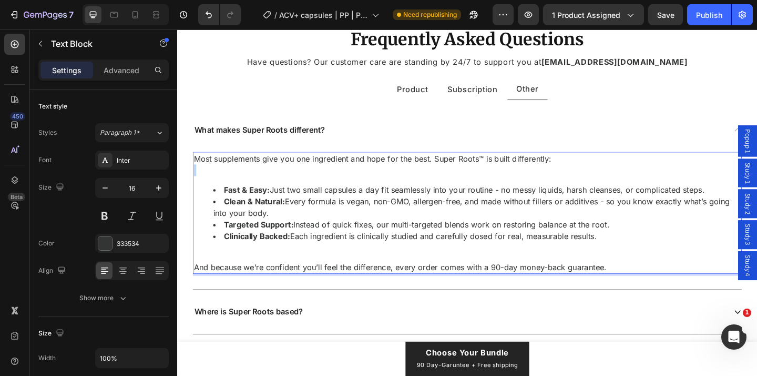
click at [380, 176] on p "Rich Text Editor. Editing area: main" at bounding box center [492, 182] width 595 height 13
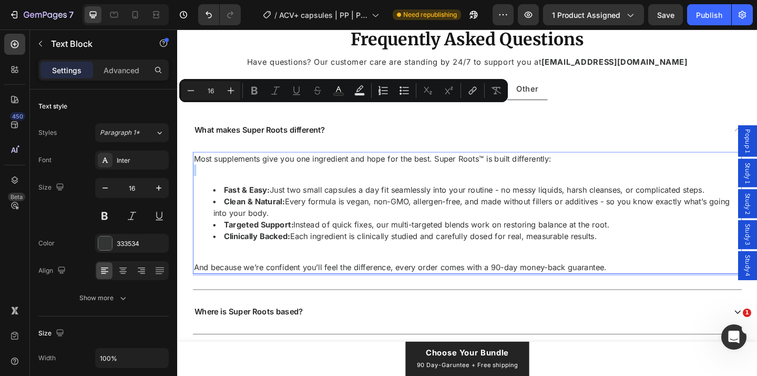
scroll to position [5998, 0]
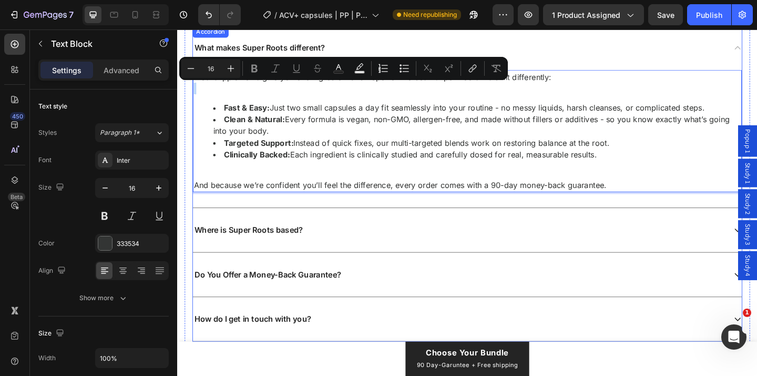
click at [369, 248] on div "Where is Super Roots based?" at bounding box center [484, 247] width 580 height 14
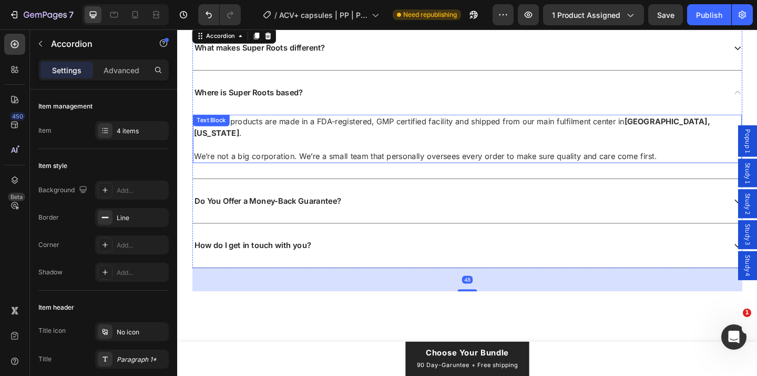
click at [406, 161] on p "We’re not a big corporation. We’re a small team that personally oversees every …" at bounding box center [492, 167] width 595 height 13
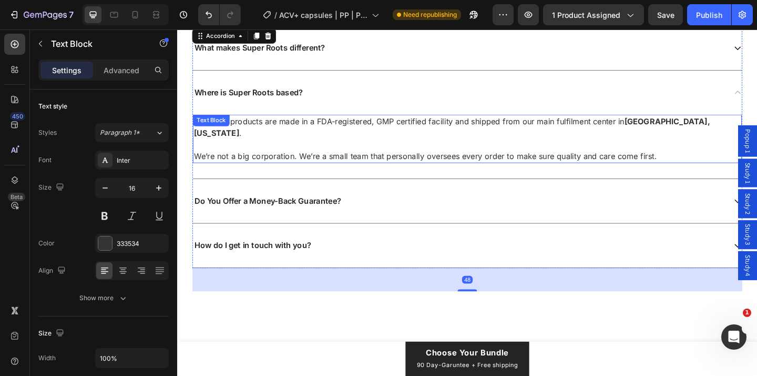
click at [406, 161] on p "We’re not a big corporation. We’re a small team that personally oversees every …" at bounding box center [492, 167] width 595 height 13
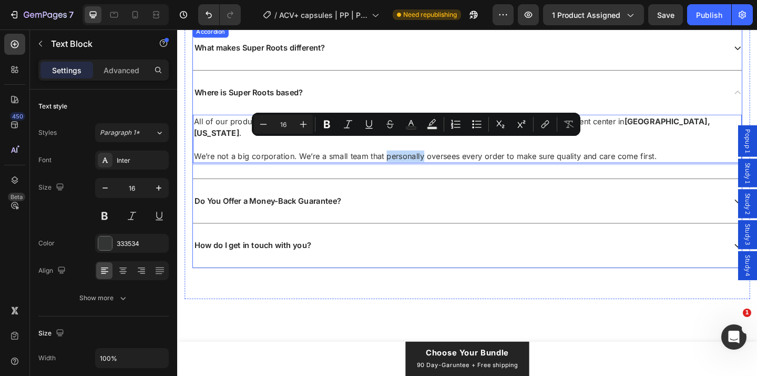
click at [406, 192] on div "Do You Offer a Money-Back Guarantee?" at bounding box center [493, 216] width 598 height 48
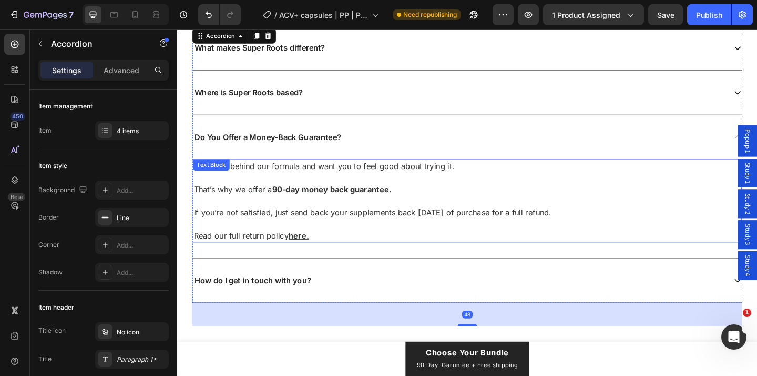
click at [389, 179] on p "We stand behind our formula and want you to feel good about trying it." at bounding box center [492, 177] width 595 height 13
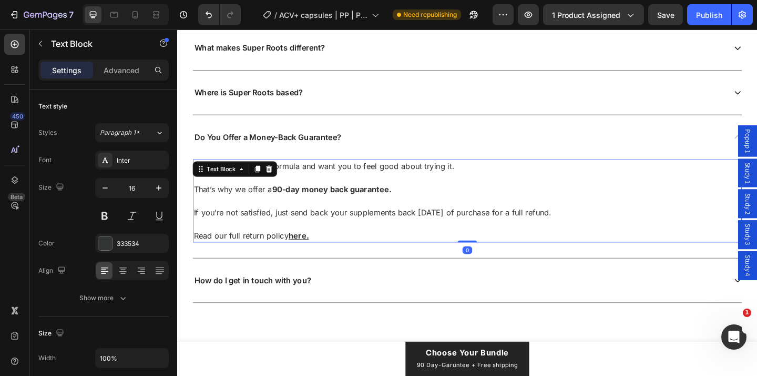
click at [389, 179] on p "We stand behind our formula and want you to feel good about trying it." at bounding box center [492, 177] width 595 height 13
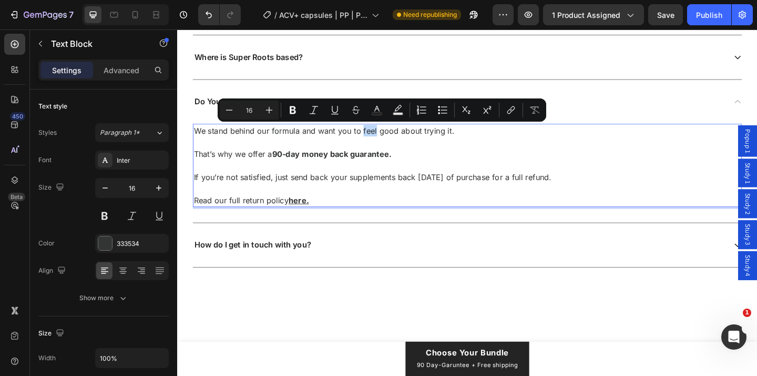
scroll to position [6098, 0]
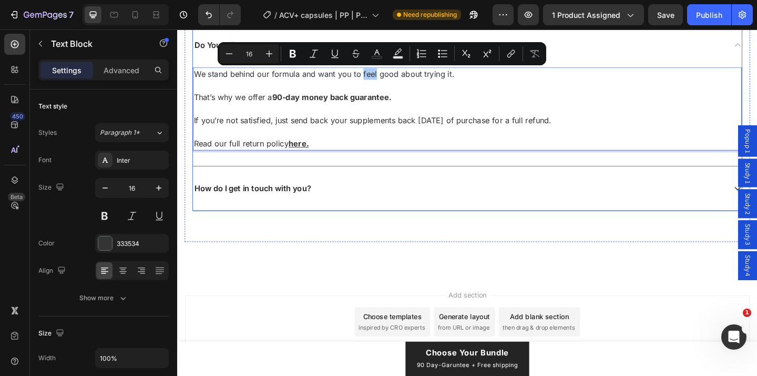
click at [386, 198] on div "How do I get in touch with you?" at bounding box center [484, 202] width 580 height 14
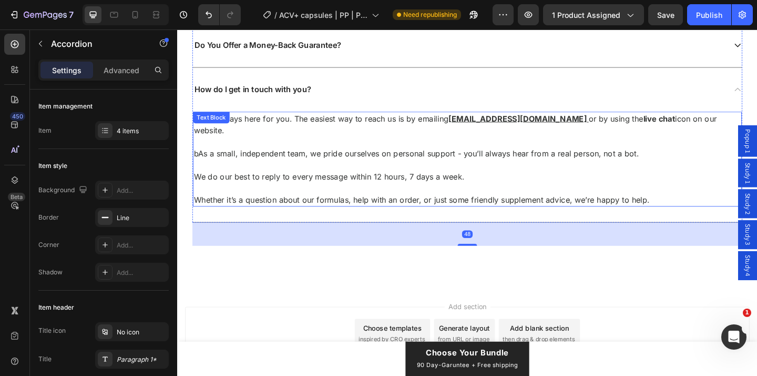
click at [347, 158] on p "bAs a small, independent team, we pride ourselves on personal support - you’ll …" at bounding box center [492, 164] width 595 height 13
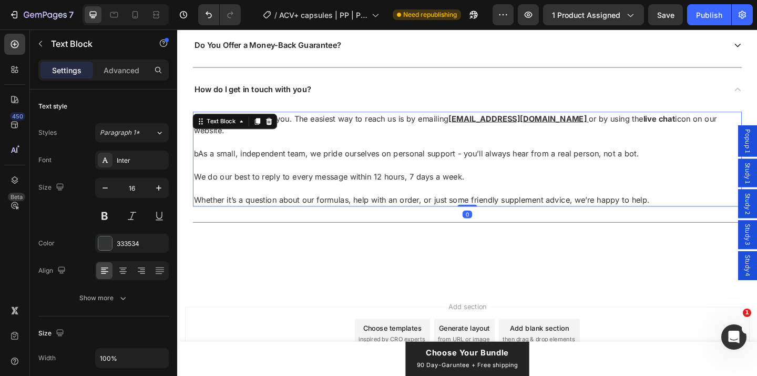
click at [347, 158] on p "bAs a small, independent team, we pride ourselves on personal support - you’ll …" at bounding box center [492, 164] width 595 height 13
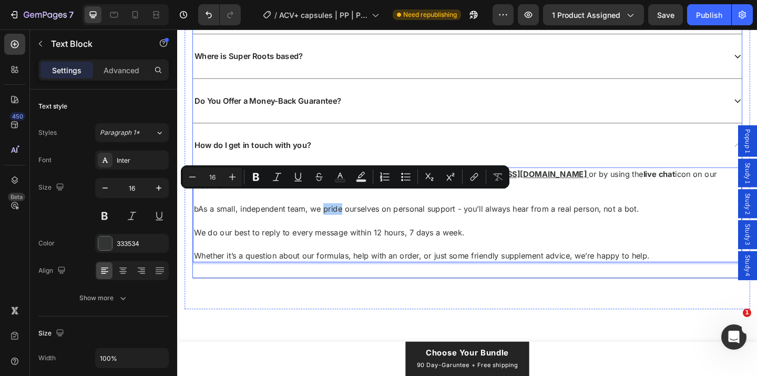
click at [364, 151] on div "How do I get in touch with you?" at bounding box center [484, 155] width 580 height 14
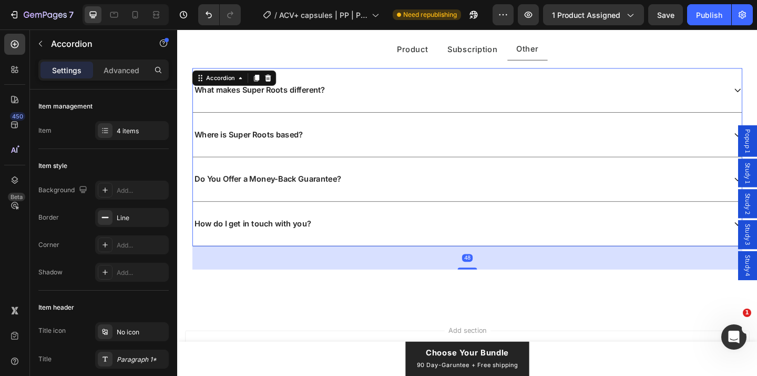
scroll to position [5871, 0]
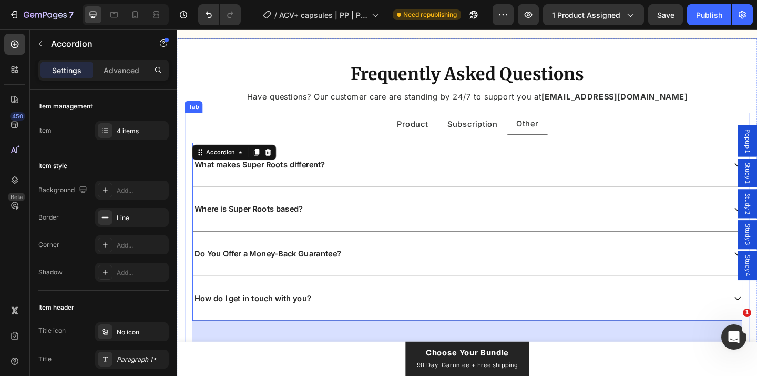
click at [352, 133] on ul "Product Subscription Other" at bounding box center [492, 132] width 615 height 24
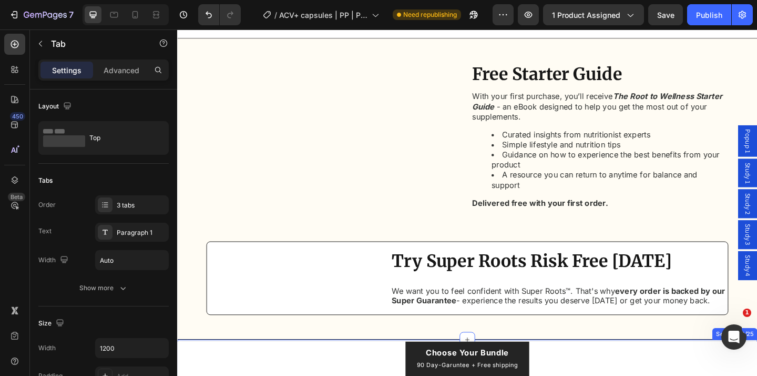
scroll to position [5472, 0]
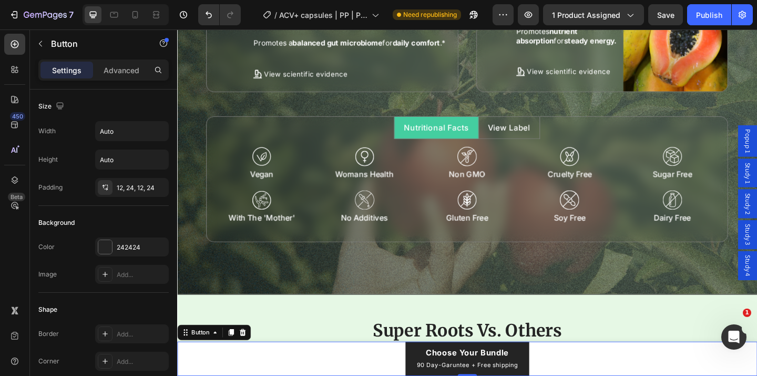
scroll to position [4527, 0]
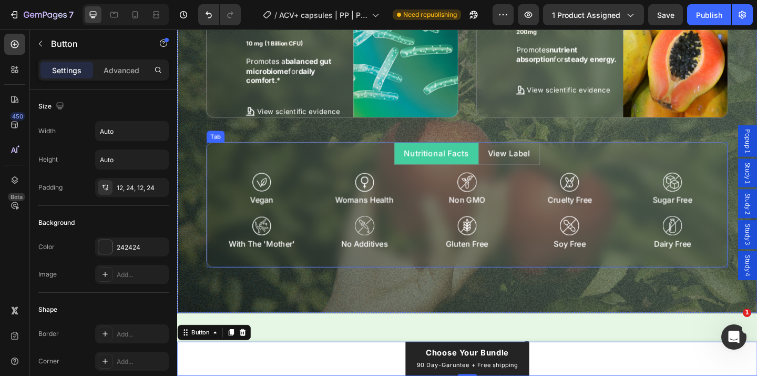
click at [299, 176] on ul "Nutritional Facts View Label" at bounding box center [492, 164] width 567 height 24
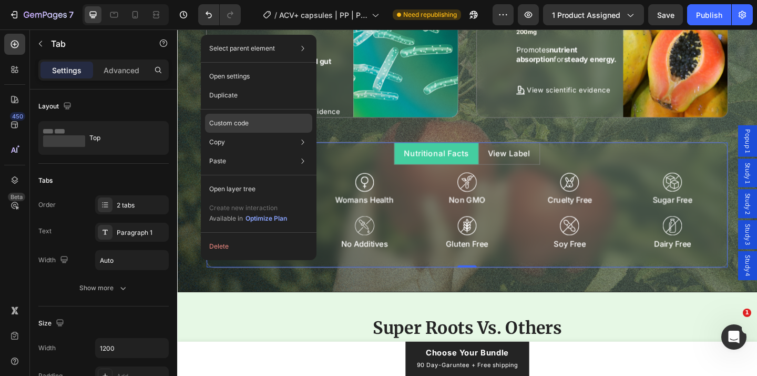
click at [264, 127] on div "Custom code" at bounding box center [258, 123] width 107 height 19
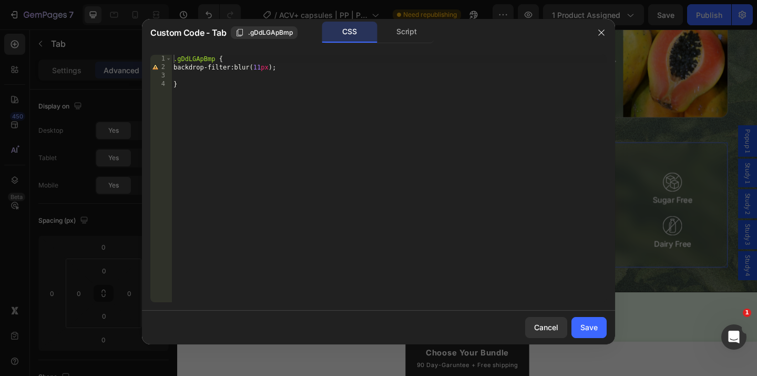
click at [266, 69] on div ".gDdLGApBmp { backdrop-filter : blur( 11 px ) ; }" at bounding box center [389, 187] width 436 height 264
type textarea "backdrop-filter: blur(11px);"
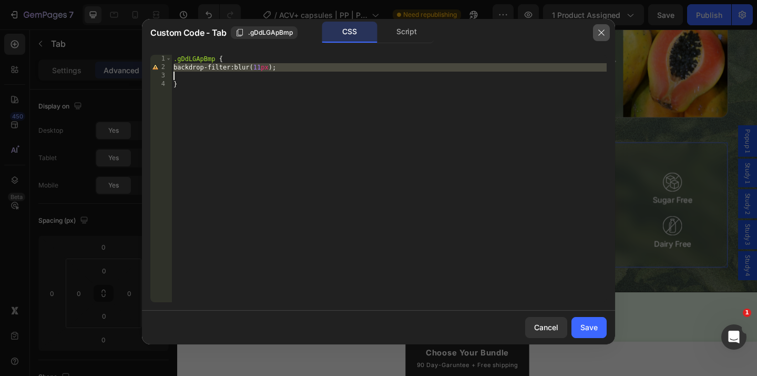
click at [601, 28] on icon "button" at bounding box center [602, 32] width 8 height 8
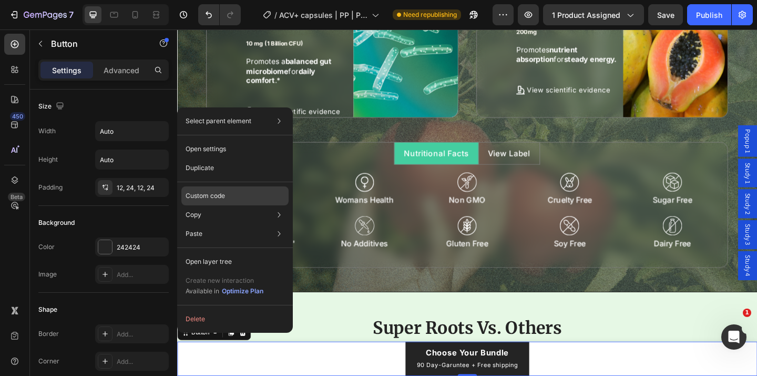
click at [235, 199] on div "Custom code" at bounding box center [234, 195] width 107 height 19
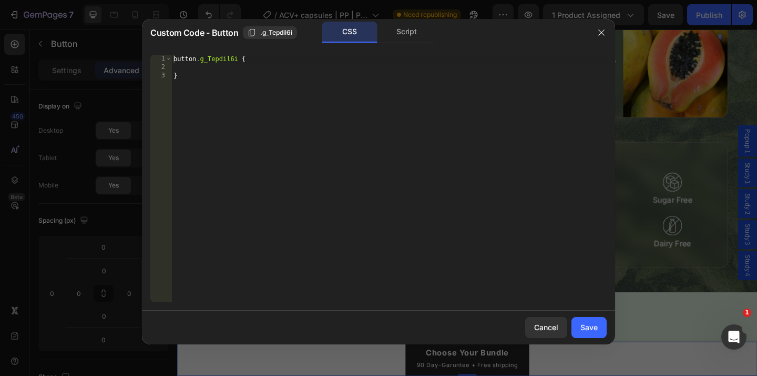
click at [184, 68] on div "button .g_Tepdil6i { }" at bounding box center [389, 187] width 436 height 264
click at [584, 323] on div "Save" at bounding box center [589, 326] width 17 height 11
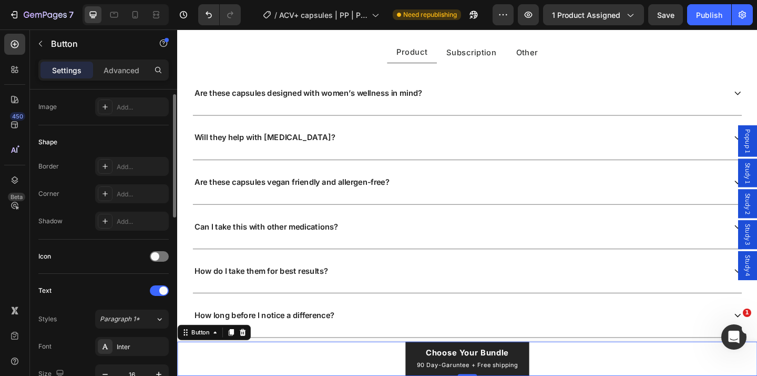
scroll to position [173, 0]
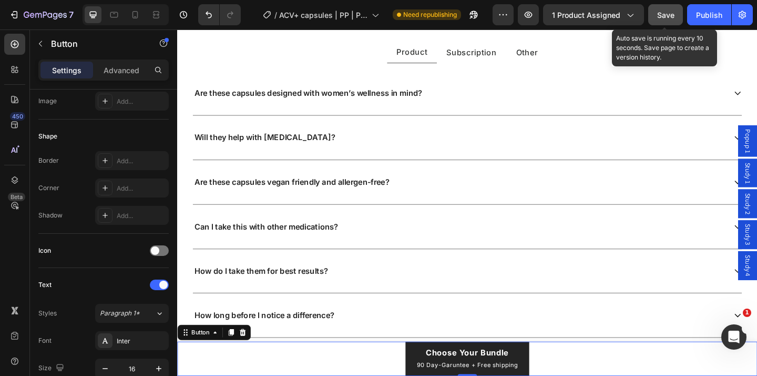
click at [662, 17] on span "Save" at bounding box center [666, 15] width 17 height 9
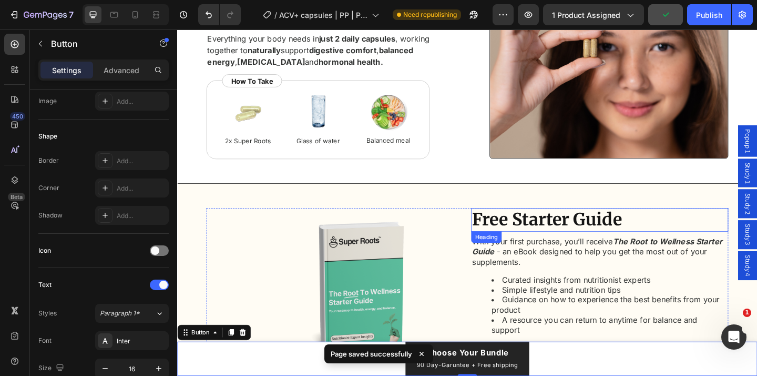
scroll to position [5307, 0]
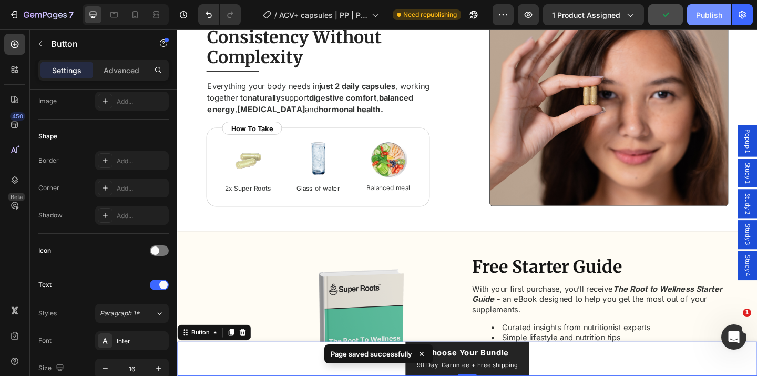
click at [708, 9] on div "Publish" at bounding box center [709, 14] width 26 height 11
